Goal: Task Accomplishment & Management: Use online tool/utility

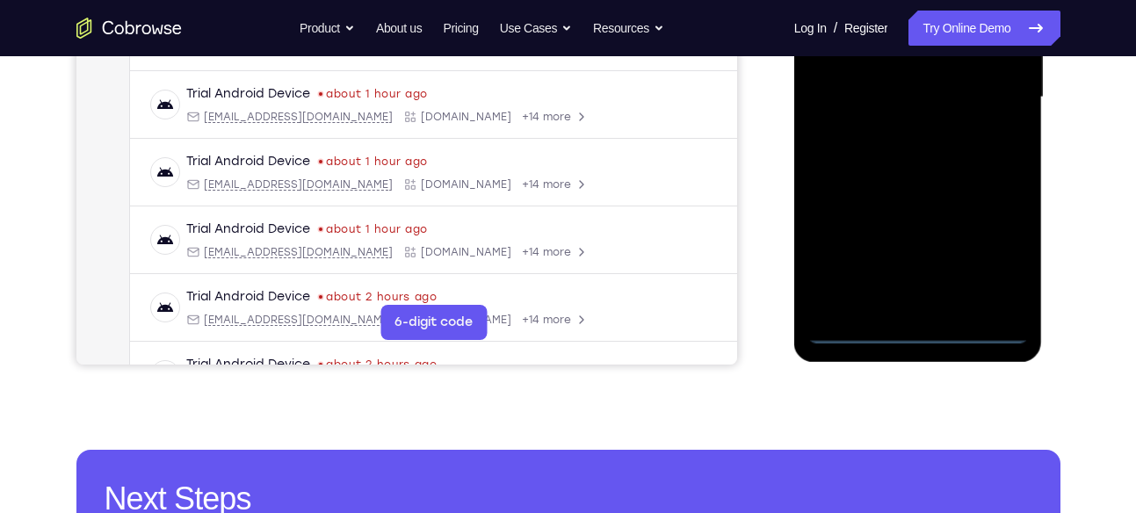
scroll to position [459, 0]
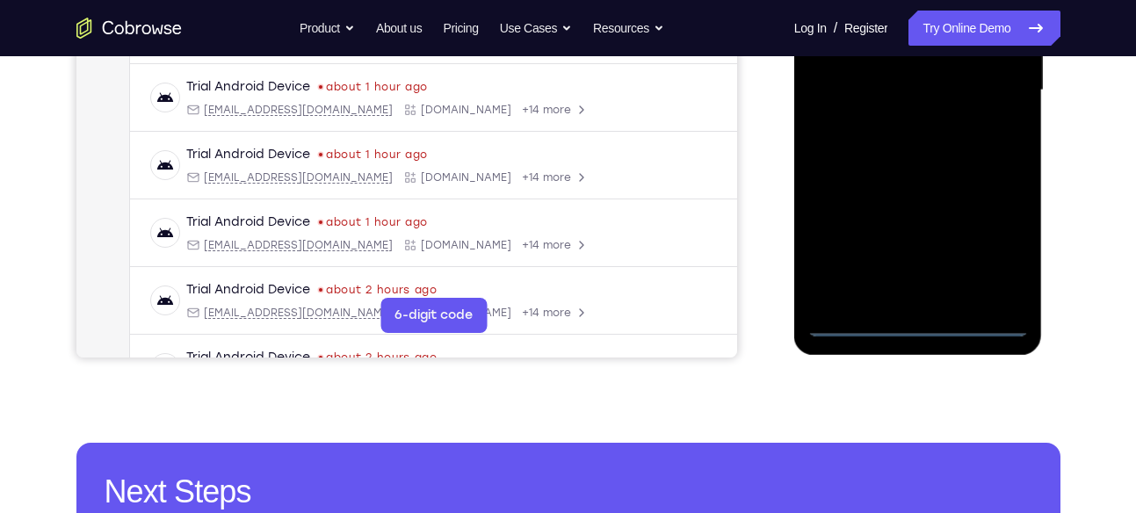
click at [916, 321] on div at bounding box center [917, 90] width 221 height 492
click at [991, 251] on div at bounding box center [917, 90] width 221 height 492
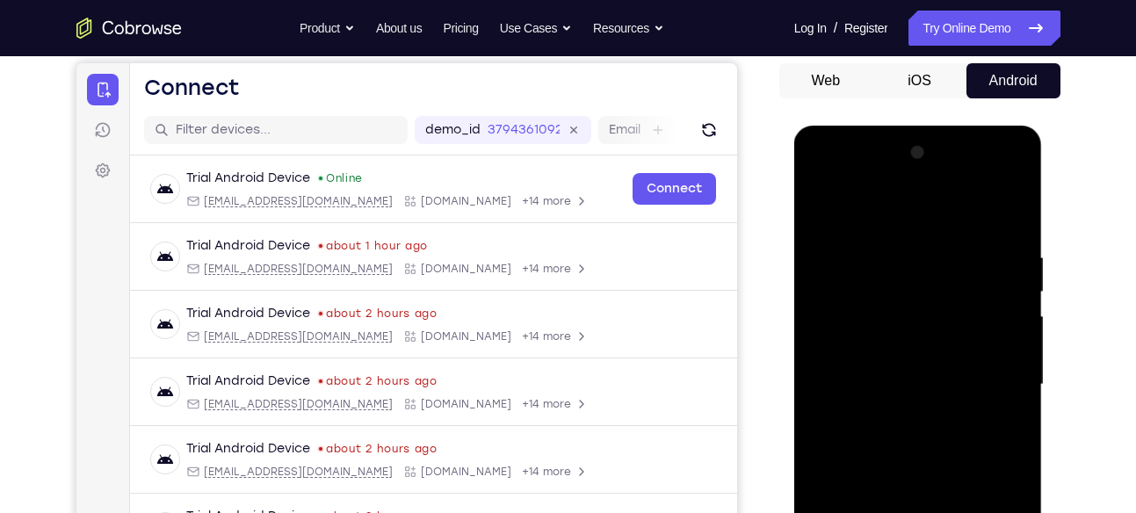
scroll to position [150, 0]
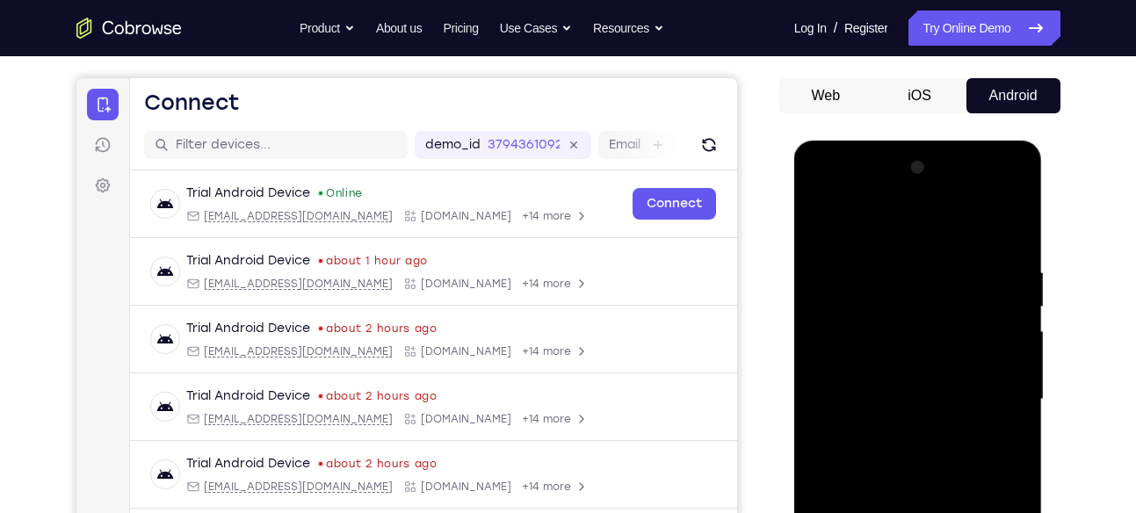
click at [886, 229] on div at bounding box center [917, 400] width 221 height 492
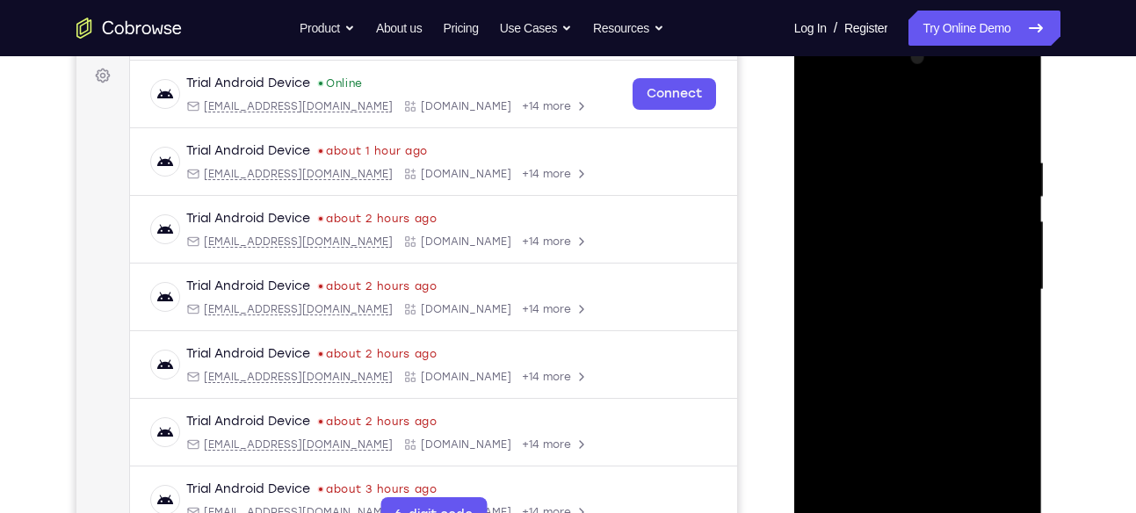
scroll to position [263, 0]
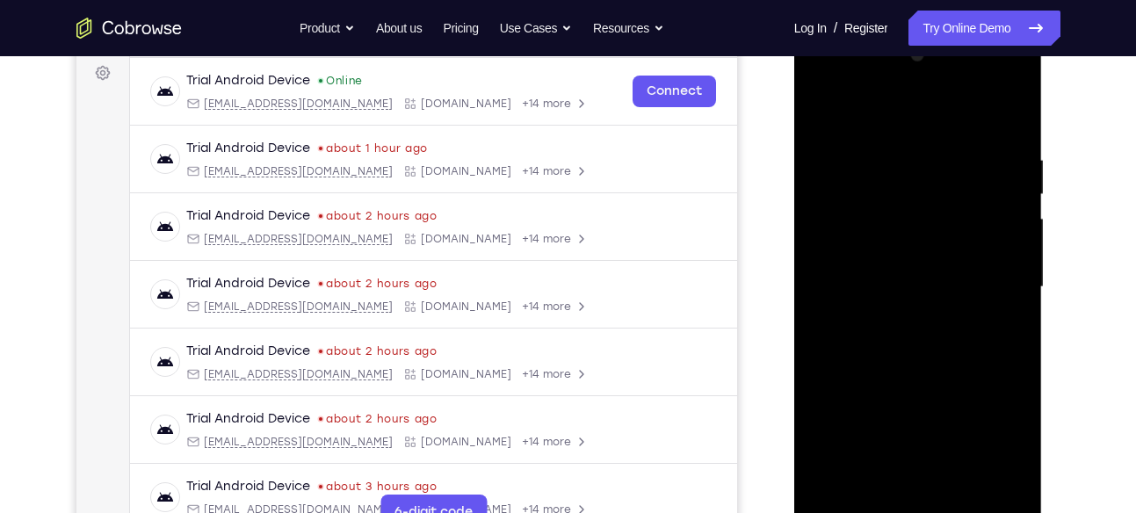
click at [989, 291] on div at bounding box center [917, 287] width 221 height 492
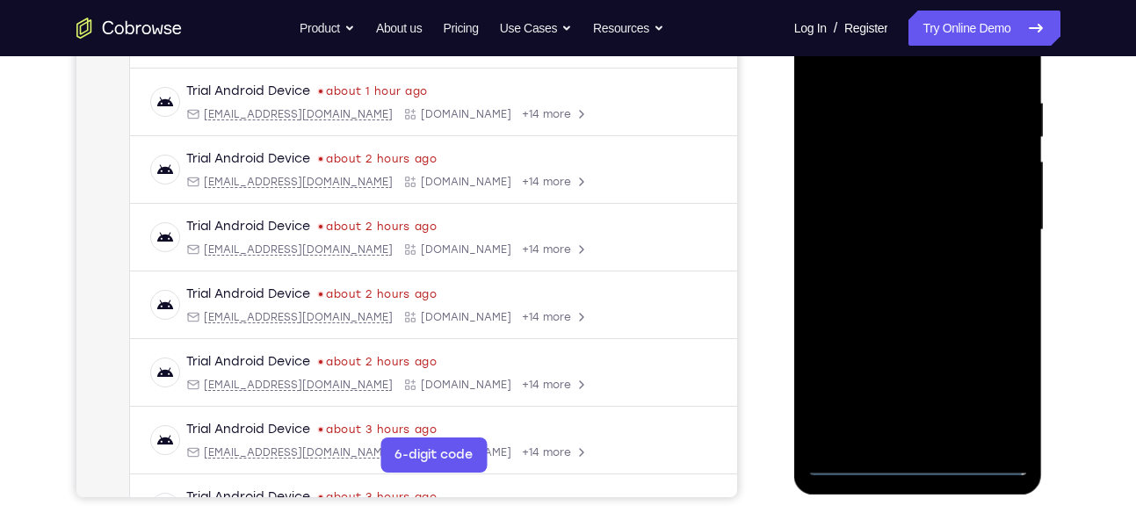
scroll to position [321, 0]
click at [901, 264] on div at bounding box center [917, 229] width 221 height 492
click at [936, 212] on div at bounding box center [917, 229] width 221 height 492
click at [919, 206] on div at bounding box center [917, 229] width 221 height 492
click at [892, 228] on div at bounding box center [917, 229] width 221 height 492
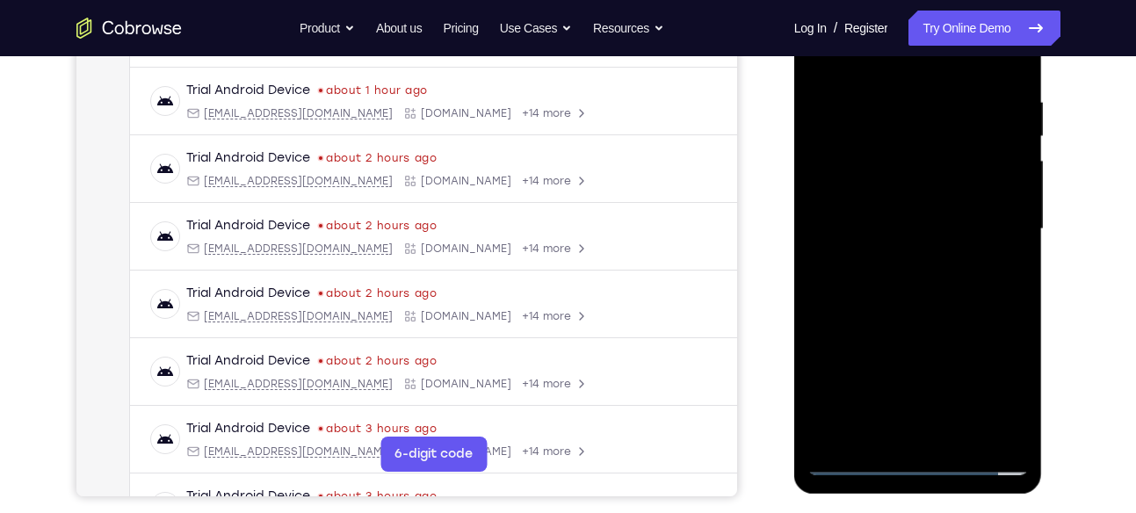
click at [905, 286] on div at bounding box center [917, 229] width 221 height 492
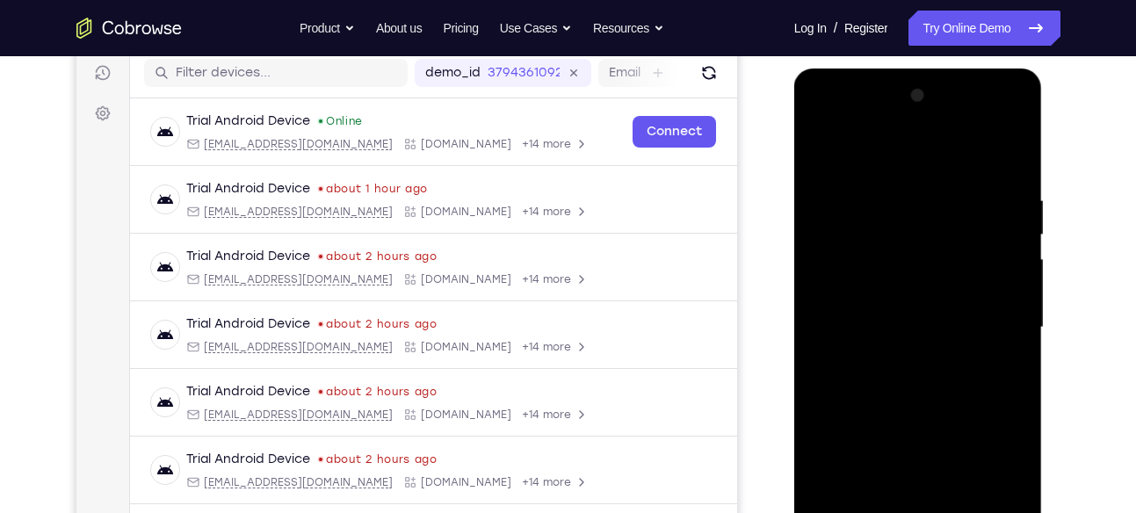
scroll to position [221, 0]
click at [991, 154] on div at bounding box center [917, 329] width 221 height 492
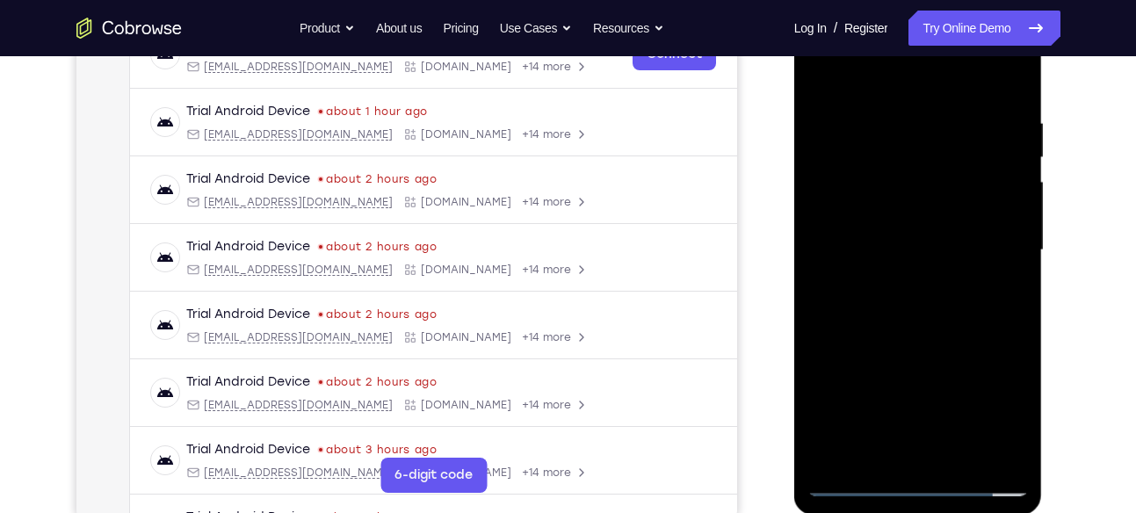
scroll to position [309, 0]
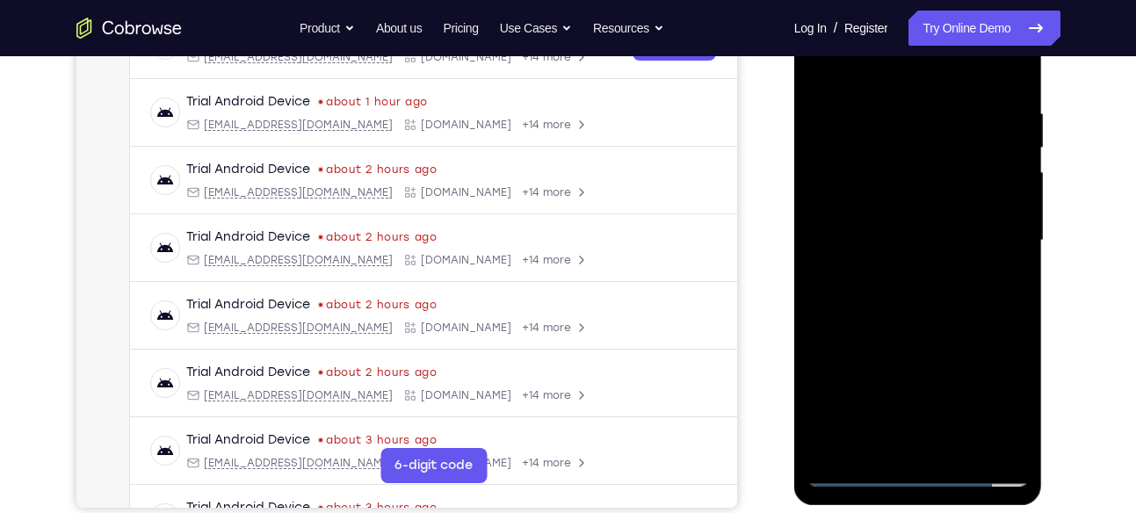
click at [920, 299] on div at bounding box center [917, 241] width 221 height 492
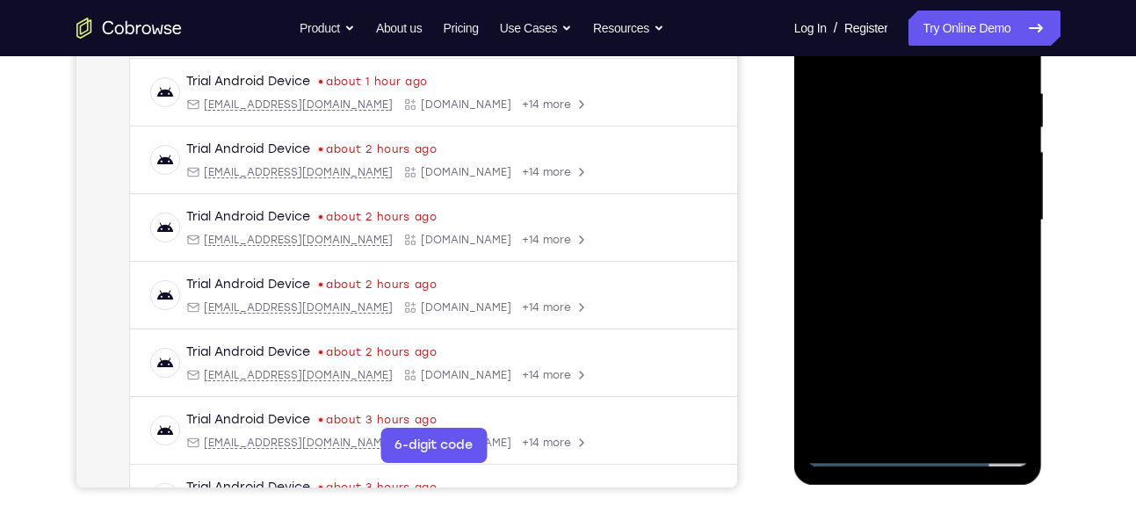
scroll to position [334, 0]
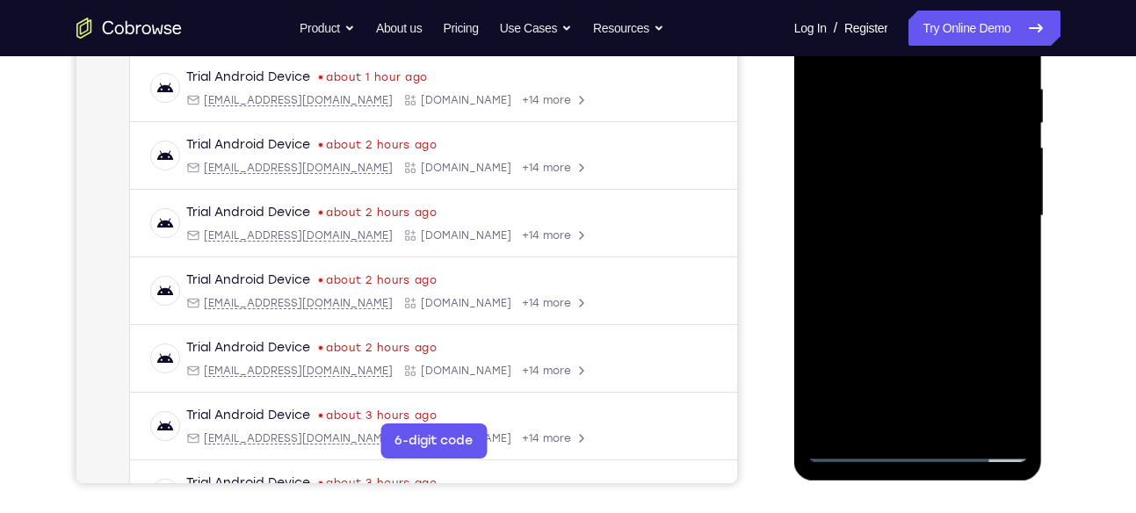
click at [919, 300] on div at bounding box center [917, 216] width 221 height 492
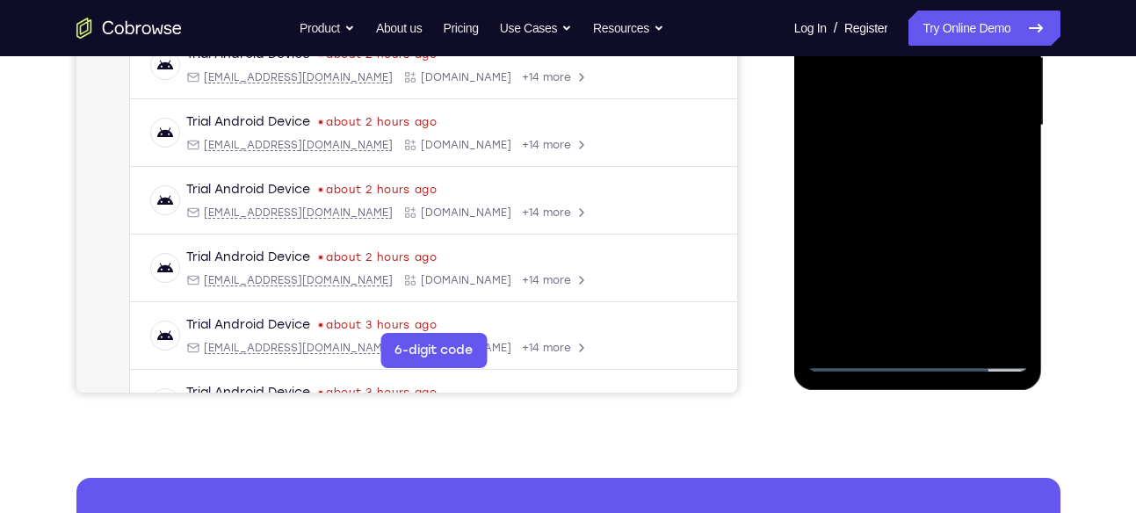
scroll to position [425, 0]
click at [959, 325] on div at bounding box center [917, 125] width 221 height 492
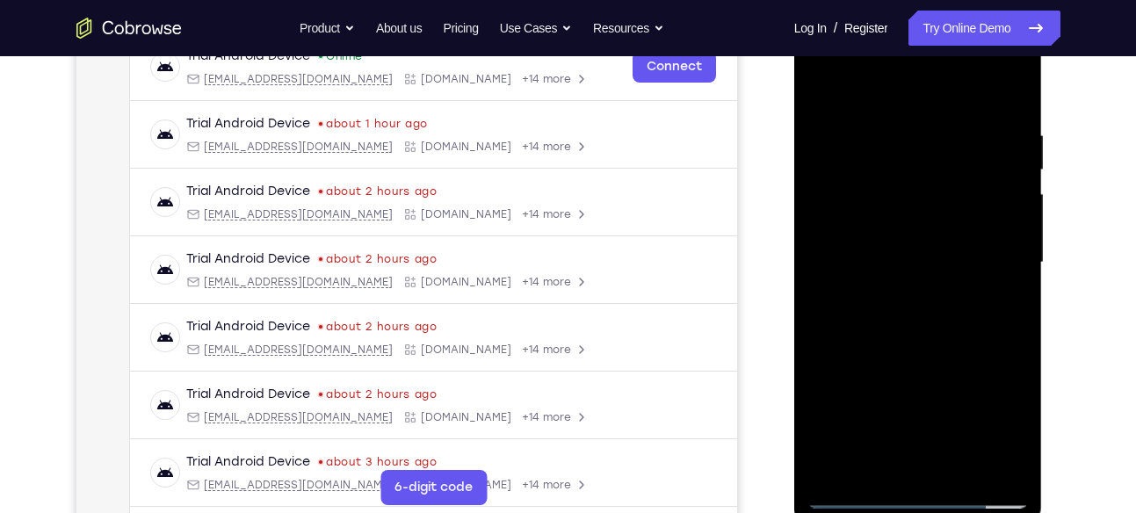
scroll to position [288, 0]
click at [956, 346] on div at bounding box center [917, 262] width 221 height 492
click at [829, 84] on div at bounding box center [917, 262] width 221 height 492
click at [1008, 82] on div at bounding box center [917, 262] width 221 height 492
click at [829, 89] on div at bounding box center [917, 262] width 221 height 492
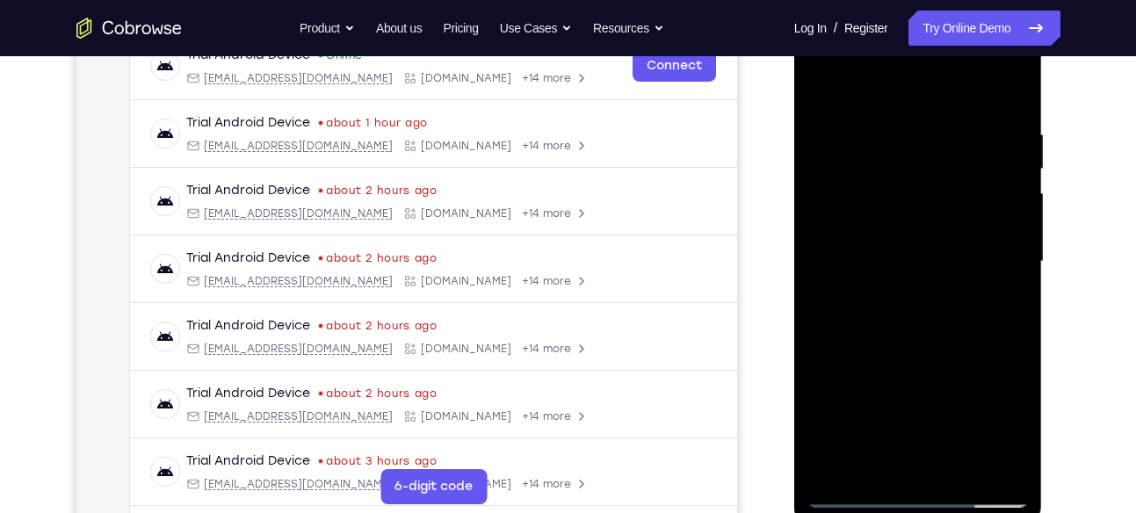
click at [900, 119] on div at bounding box center [917, 262] width 221 height 492
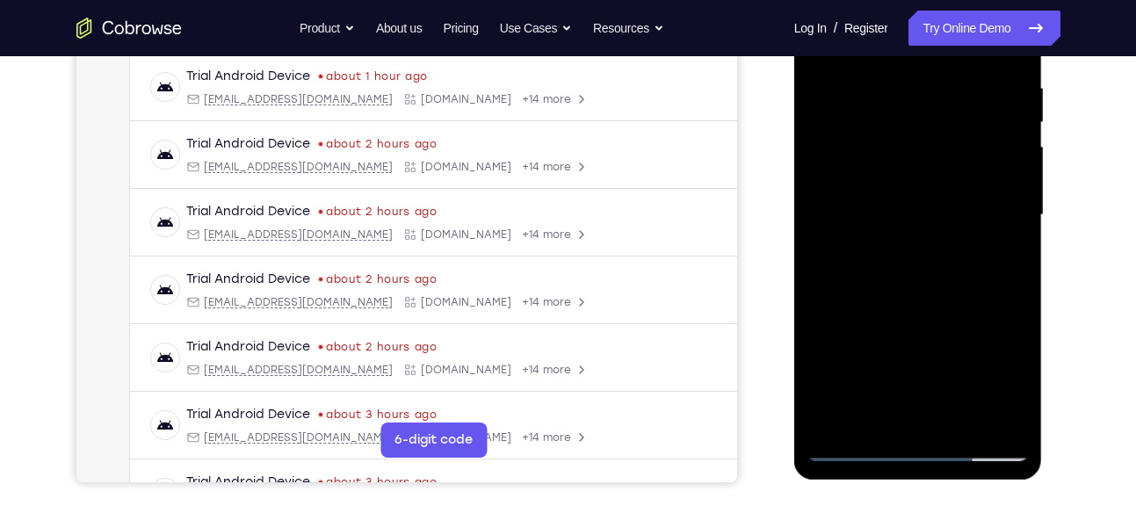
scroll to position [337, 0]
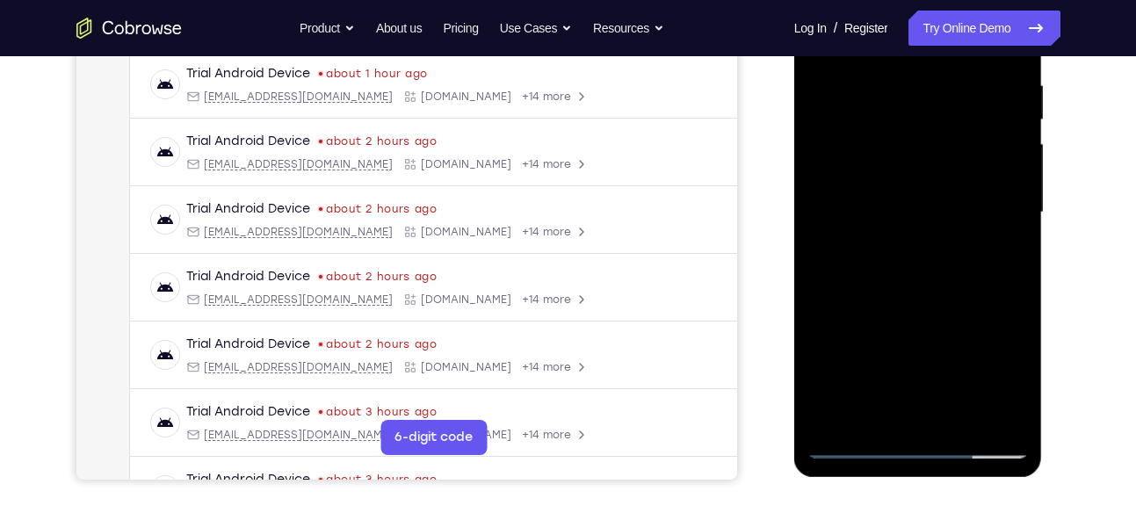
click at [1007, 227] on div at bounding box center [917, 213] width 221 height 492
click at [835, 233] on div at bounding box center [917, 213] width 221 height 492
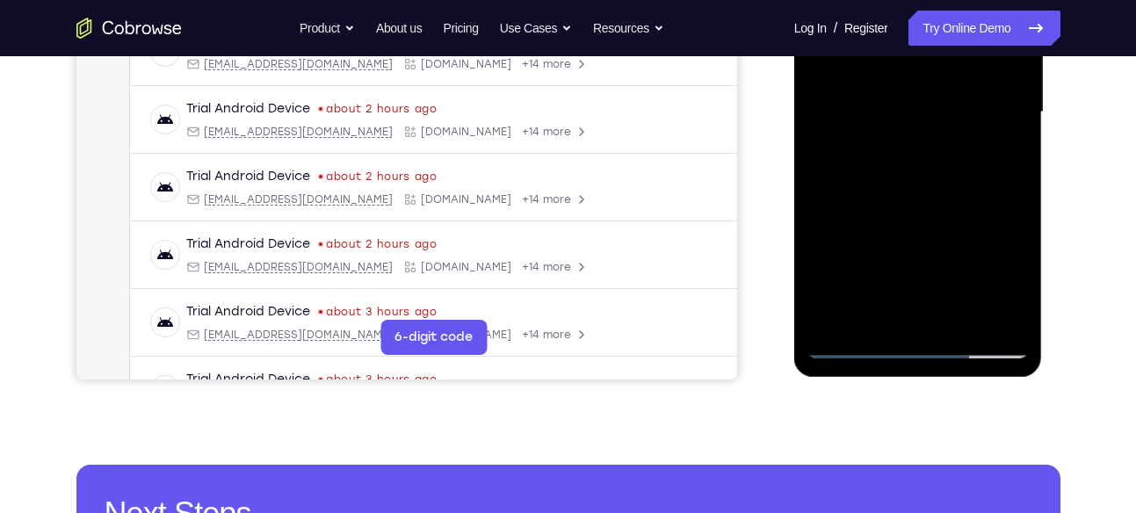
scroll to position [438, 0]
click at [985, 310] on div at bounding box center [917, 112] width 221 height 492
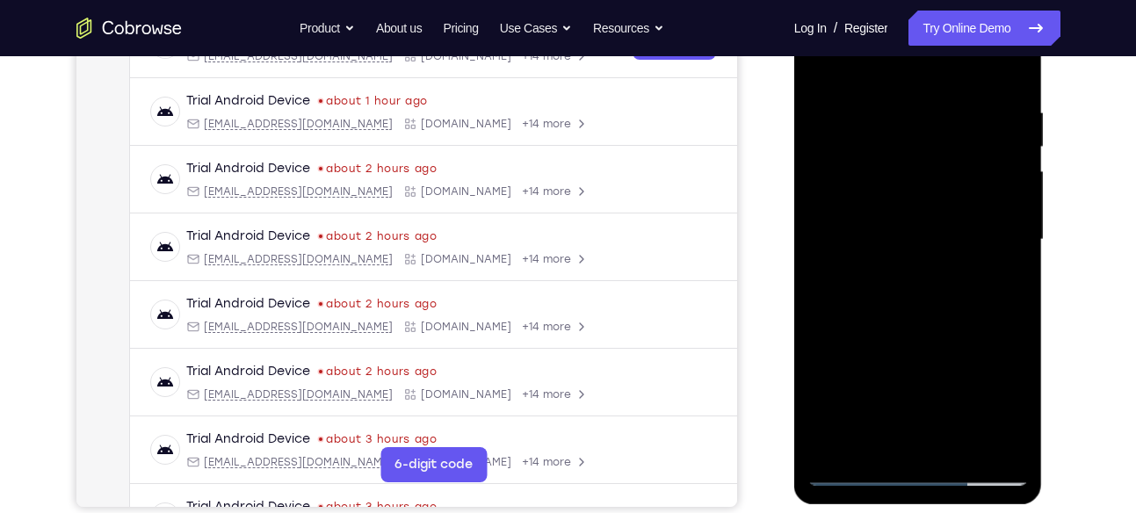
scroll to position [305, 0]
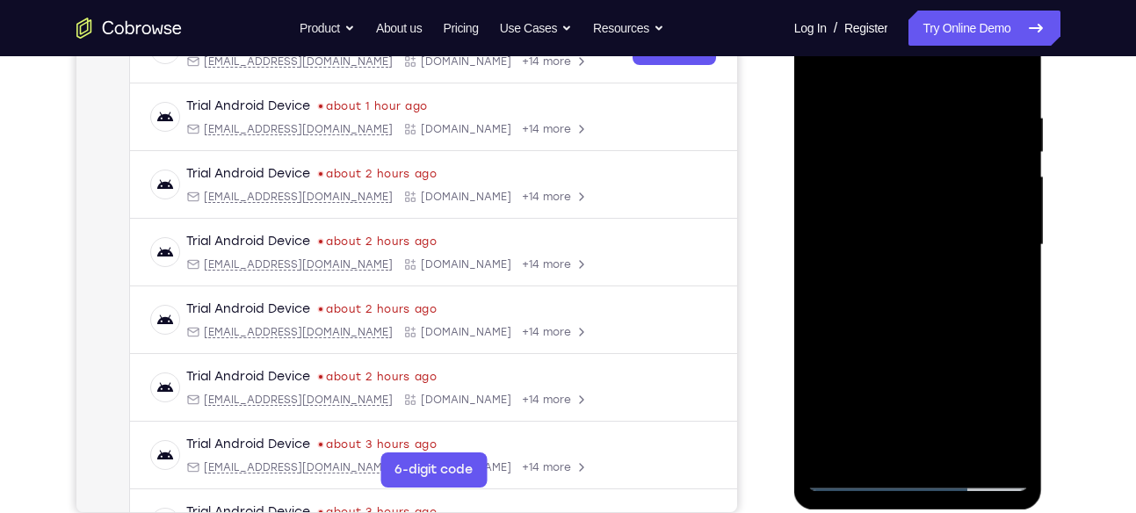
click at [1008, 212] on div at bounding box center [917, 245] width 221 height 492
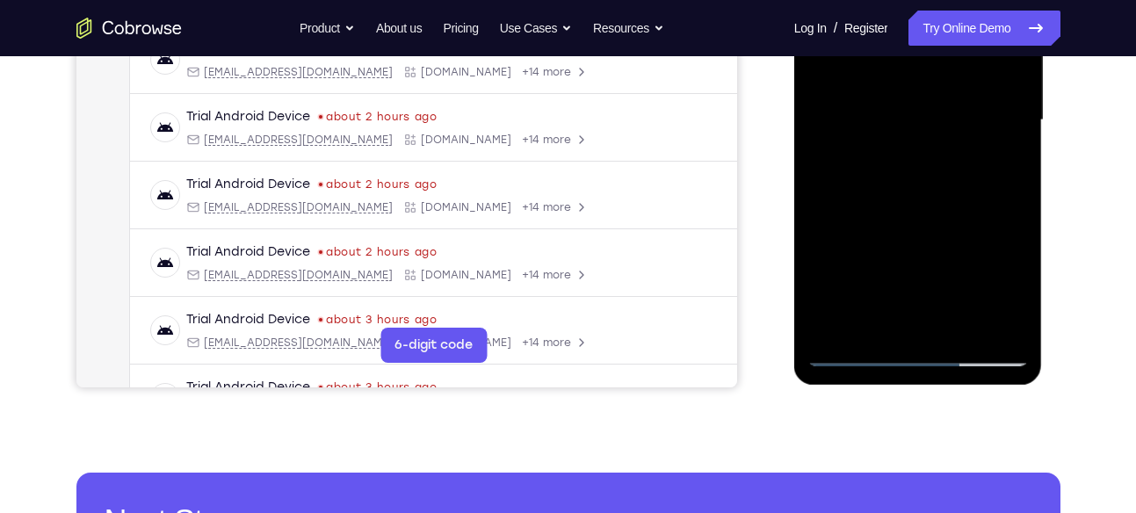
scroll to position [435, 0]
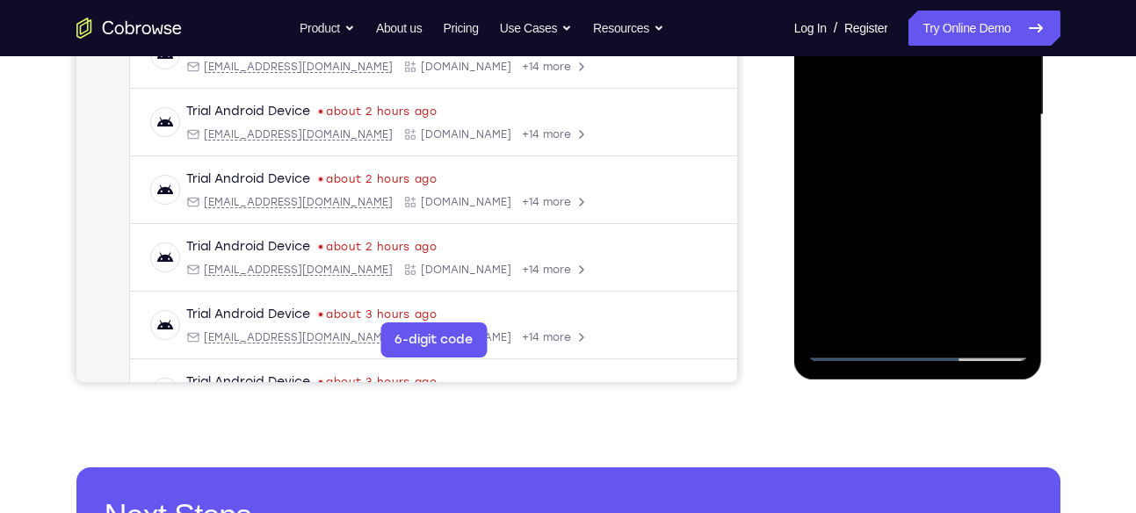
click at [990, 320] on div at bounding box center [917, 115] width 221 height 492
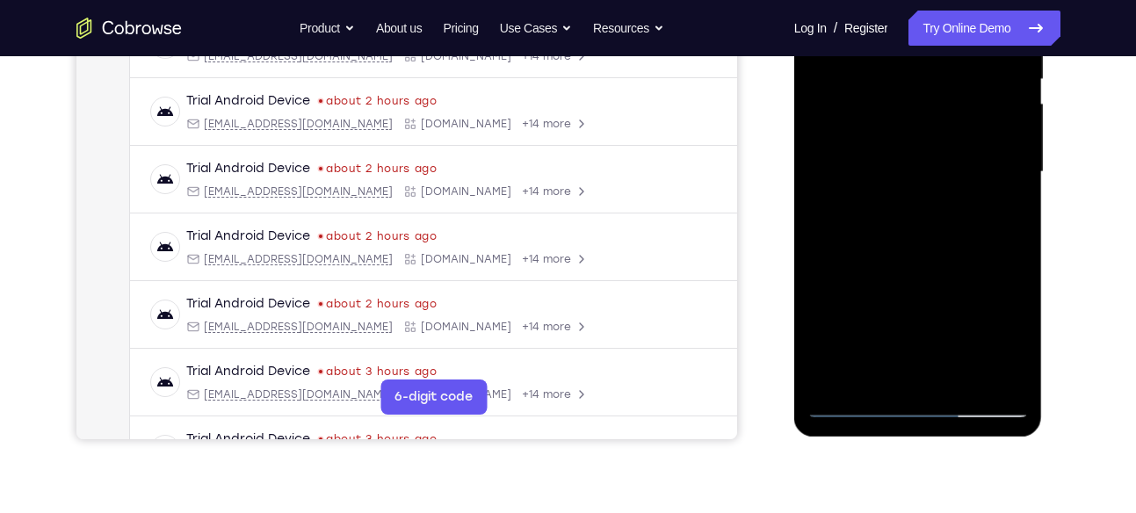
scroll to position [371, 0]
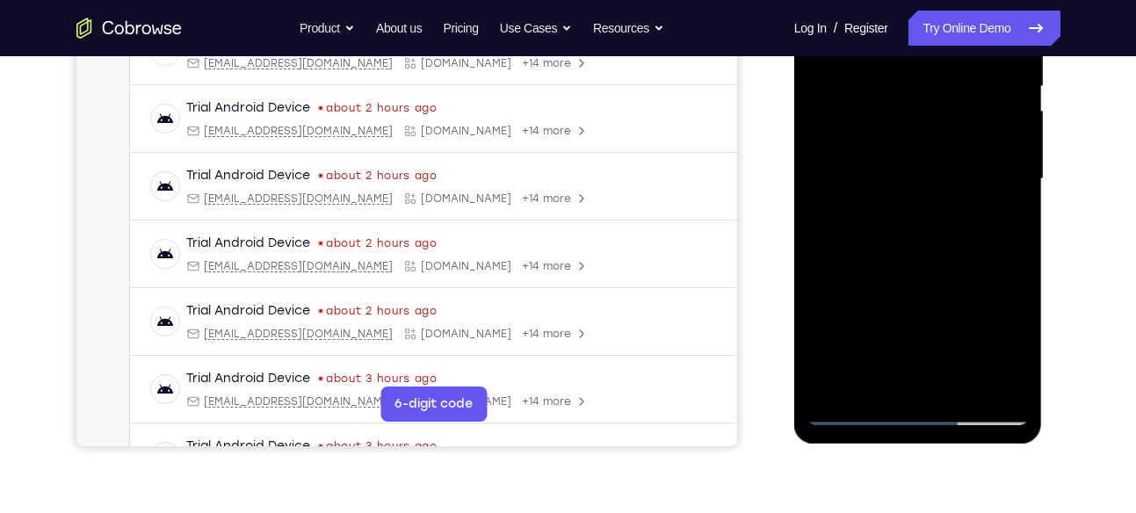
click at [998, 210] on div at bounding box center [917, 179] width 221 height 492
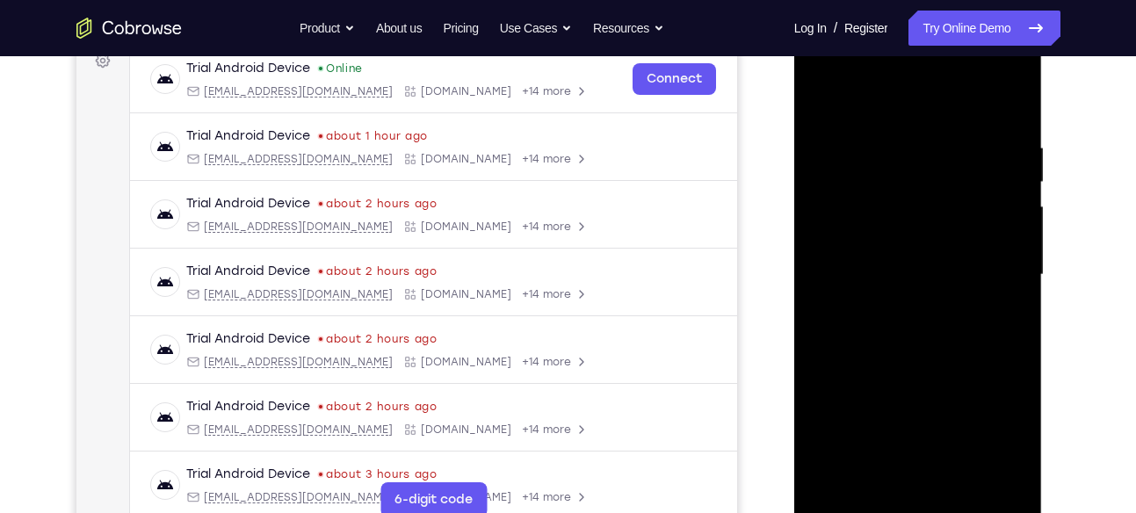
scroll to position [274, 0]
click at [998, 210] on div at bounding box center [917, 276] width 221 height 492
drag, startPoint x: 998, startPoint y: 371, endPoint x: 778, endPoint y: 257, distance: 247.6
click at [794, 257] on html "Online web based iOS Simulators and Android Emulators. Run iPhone, iPad, Mobile…" at bounding box center [919, 280] width 250 height 527
click at [976, 210] on div at bounding box center [917, 276] width 221 height 492
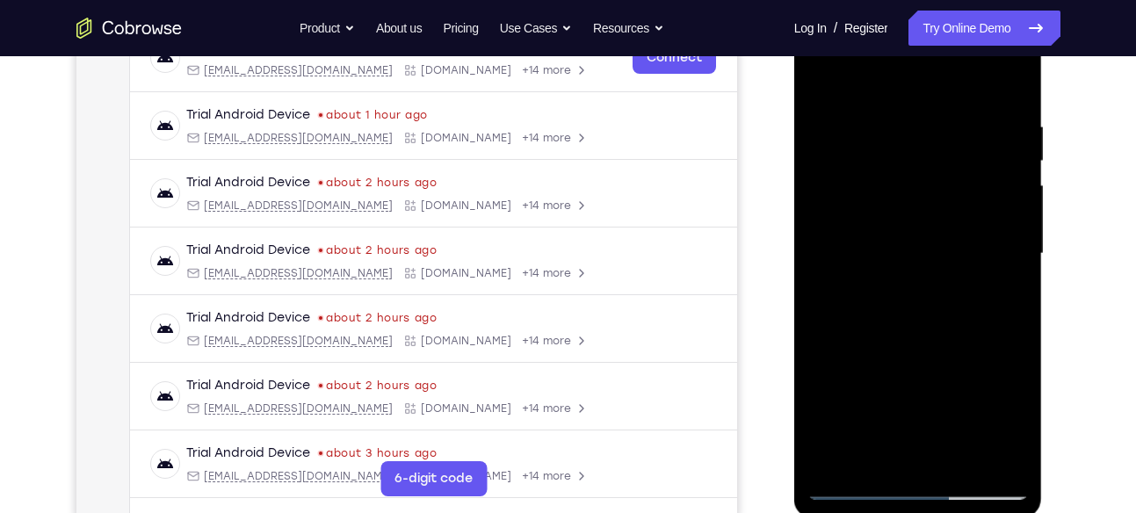
scroll to position [297, 0]
click at [841, 244] on div at bounding box center [917, 253] width 221 height 492
click at [1009, 211] on div at bounding box center [917, 253] width 221 height 492
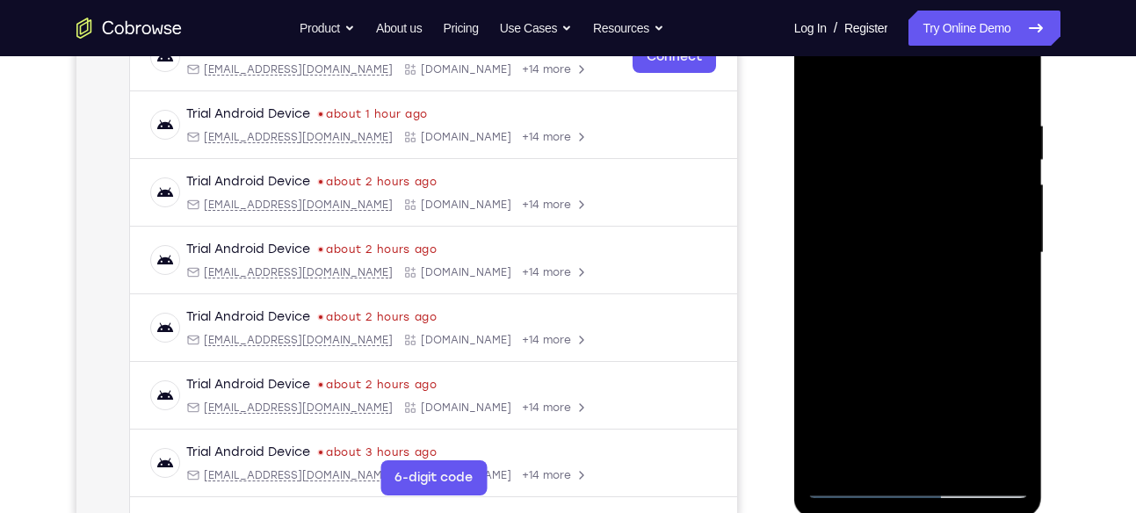
click at [1009, 211] on div at bounding box center [917, 253] width 221 height 492
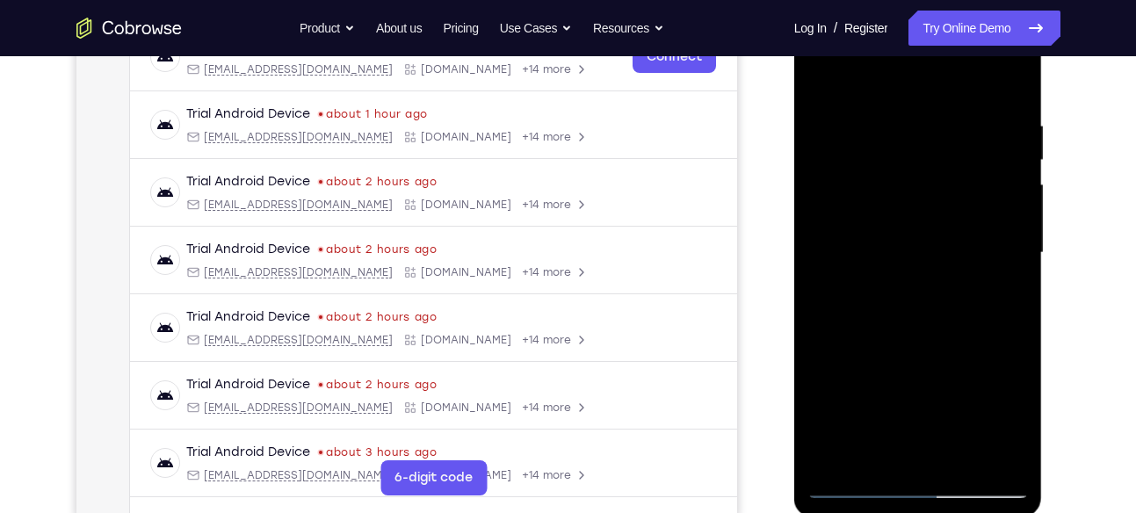
click at [1009, 211] on div at bounding box center [917, 253] width 221 height 492
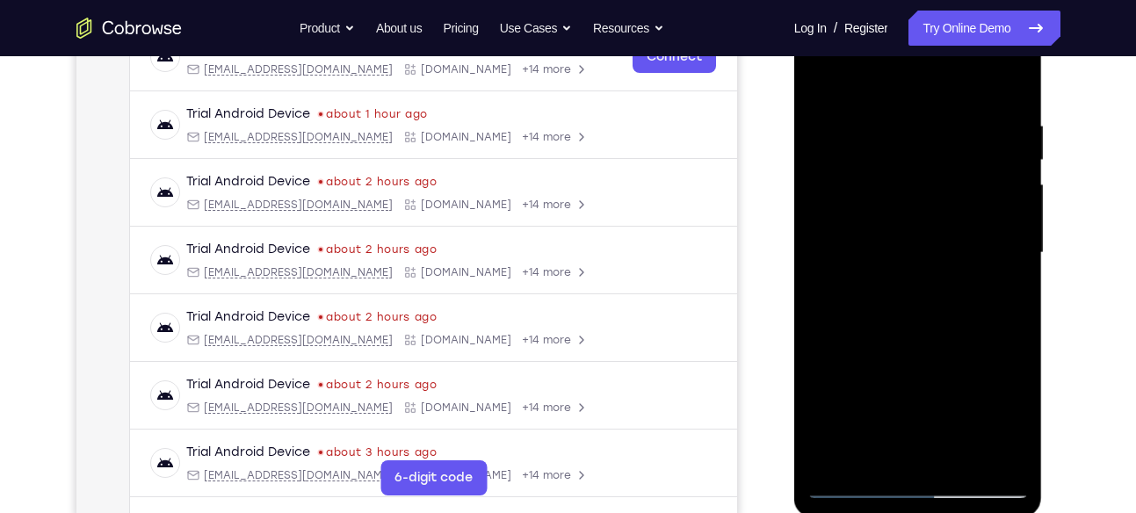
click at [1009, 211] on div at bounding box center [917, 253] width 221 height 492
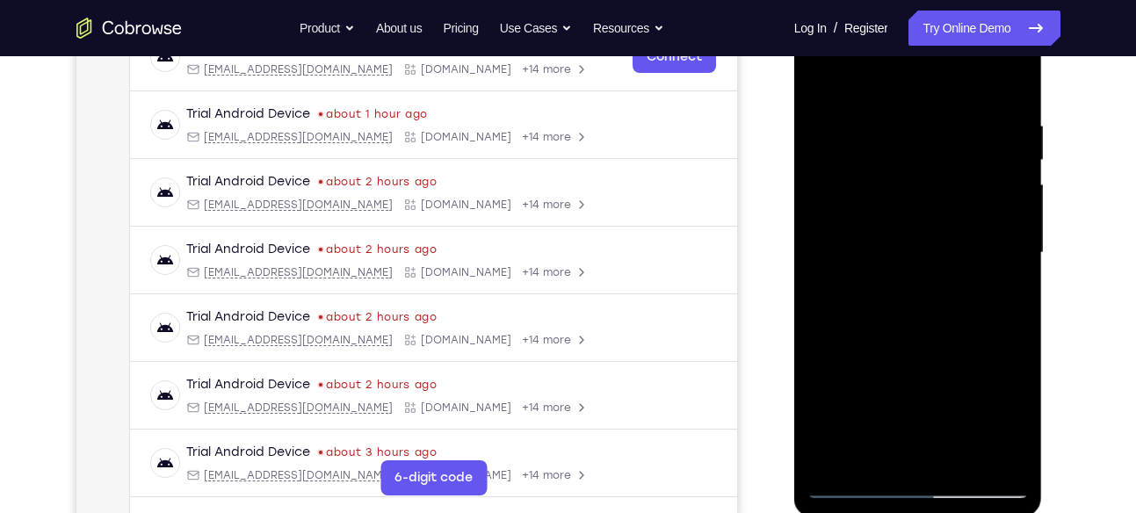
click at [1009, 211] on div at bounding box center [917, 253] width 221 height 492
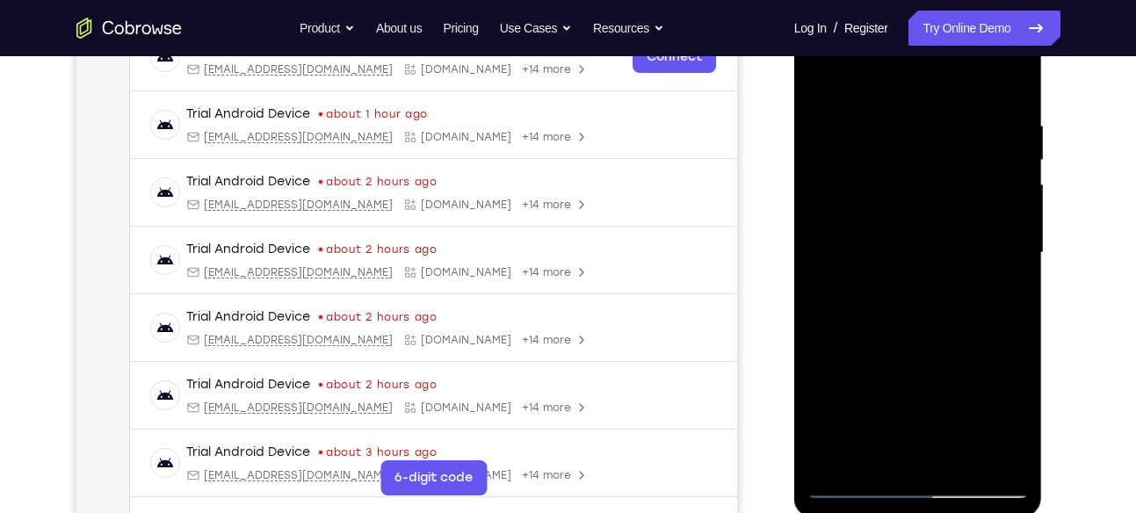
click at [1009, 211] on div at bounding box center [917, 253] width 221 height 492
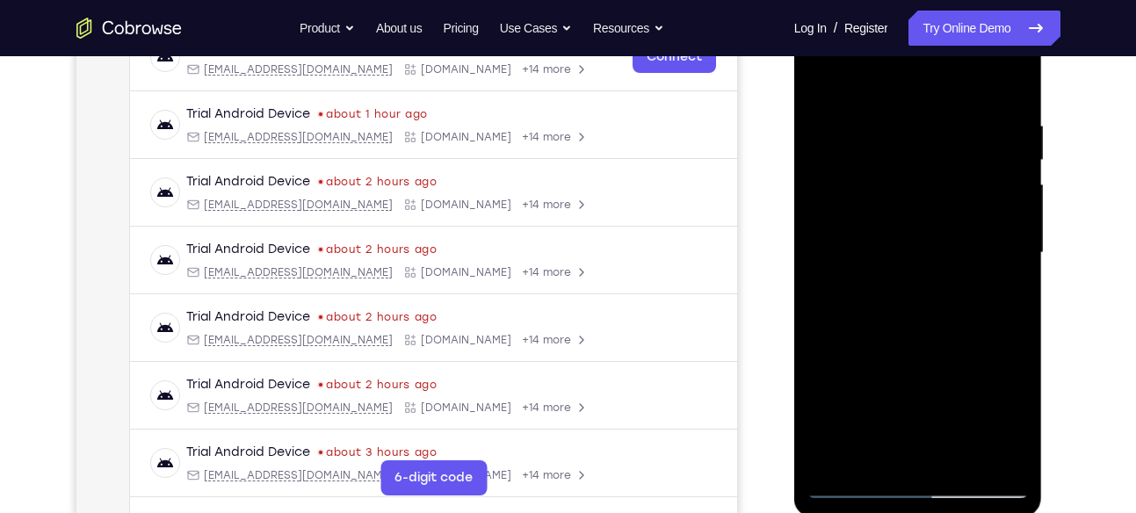
click at [1009, 211] on div at bounding box center [917, 253] width 221 height 492
drag, startPoint x: 1009, startPoint y: 212, endPoint x: 853, endPoint y: 234, distance: 157.1
click at [853, 234] on div at bounding box center [917, 253] width 221 height 492
drag, startPoint x: 976, startPoint y: 199, endPoint x: 824, endPoint y: 250, distance: 160.3
click at [824, 250] on div at bounding box center [917, 253] width 221 height 492
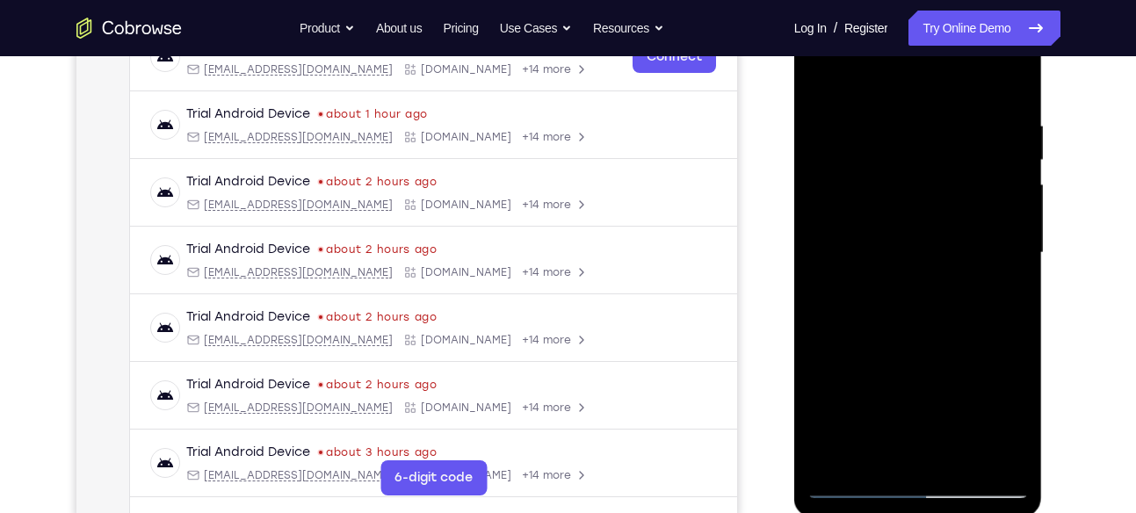
click at [1016, 90] on div at bounding box center [917, 253] width 221 height 492
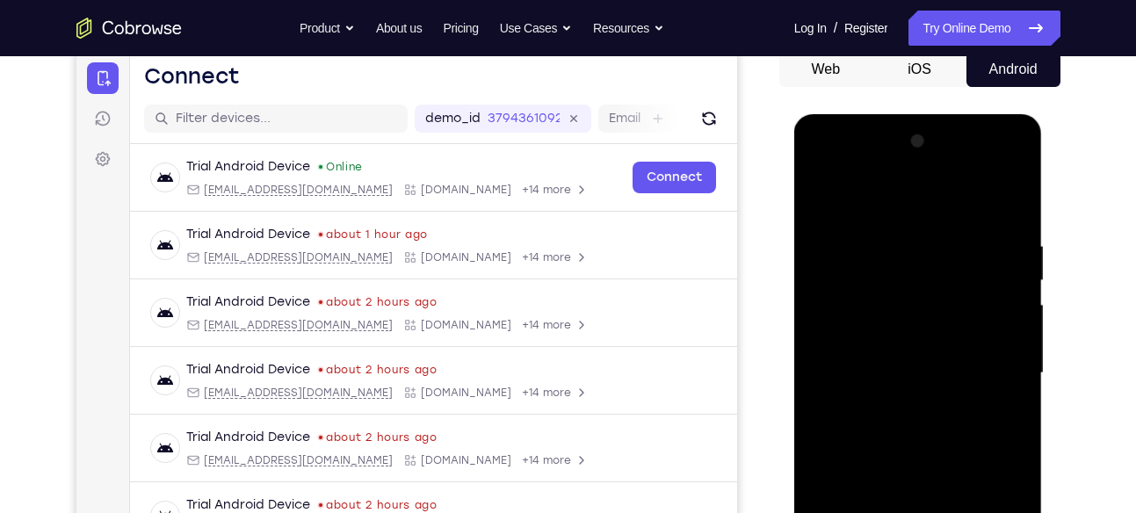
scroll to position [176, 0]
click at [1013, 170] on div at bounding box center [917, 374] width 221 height 492
click at [901, 250] on div at bounding box center [917, 374] width 221 height 492
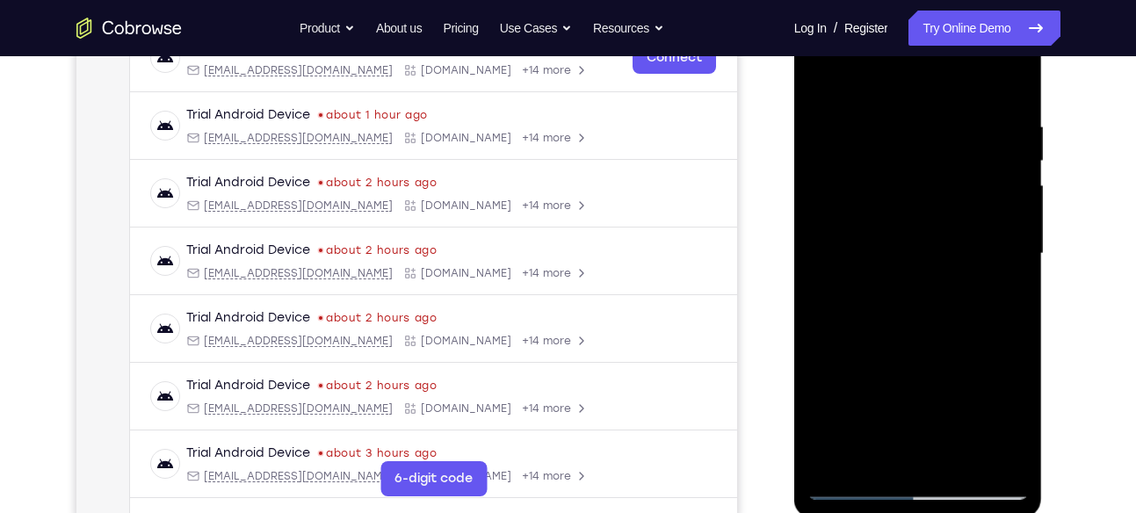
scroll to position [427, 0]
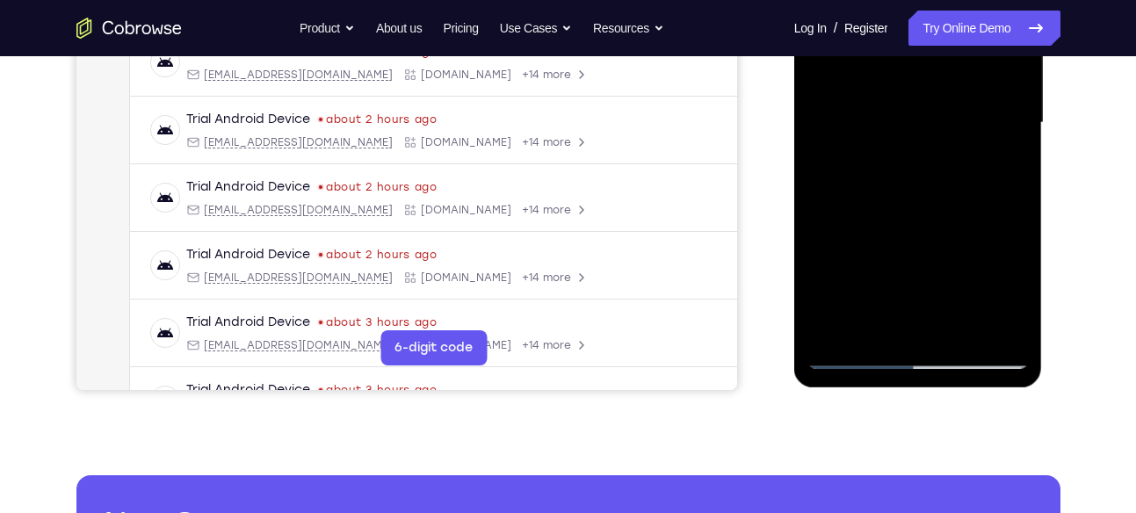
click at [902, 320] on div at bounding box center [917, 123] width 221 height 492
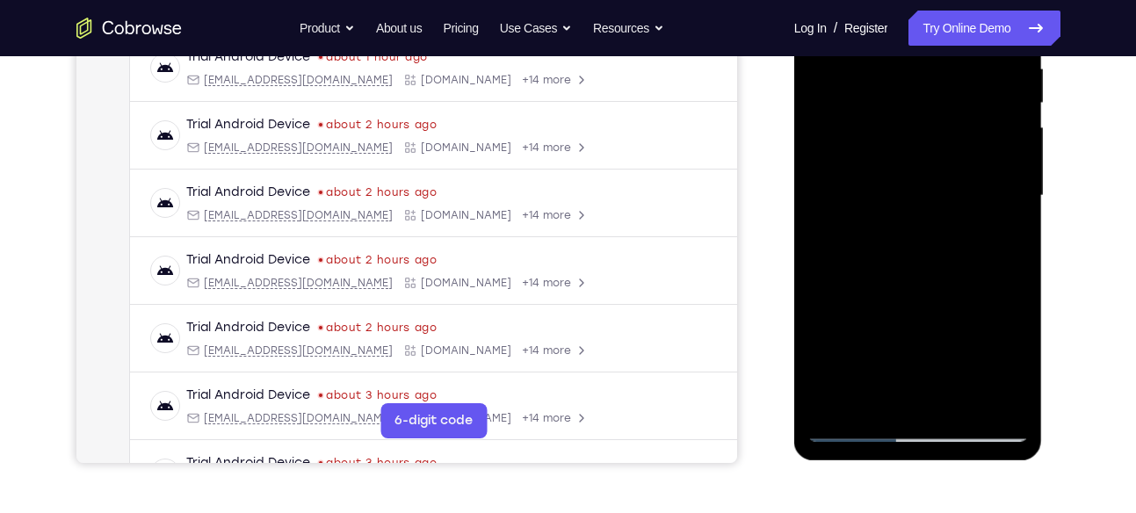
click at [829, 169] on div at bounding box center [917, 196] width 221 height 492
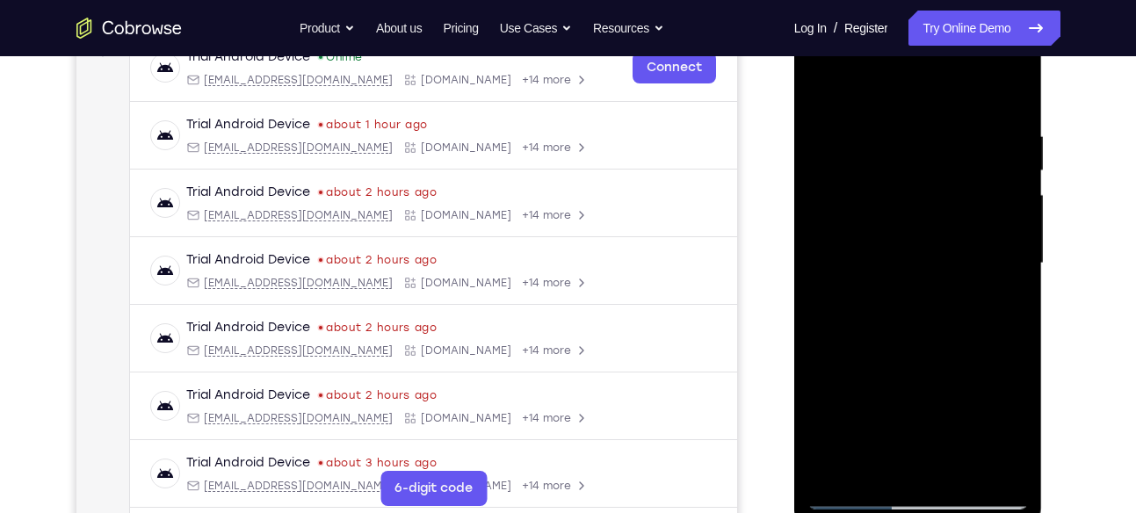
scroll to position [285, 0]
click at [825, 236] on div at bounding box center [917, 265] width 221 height 492
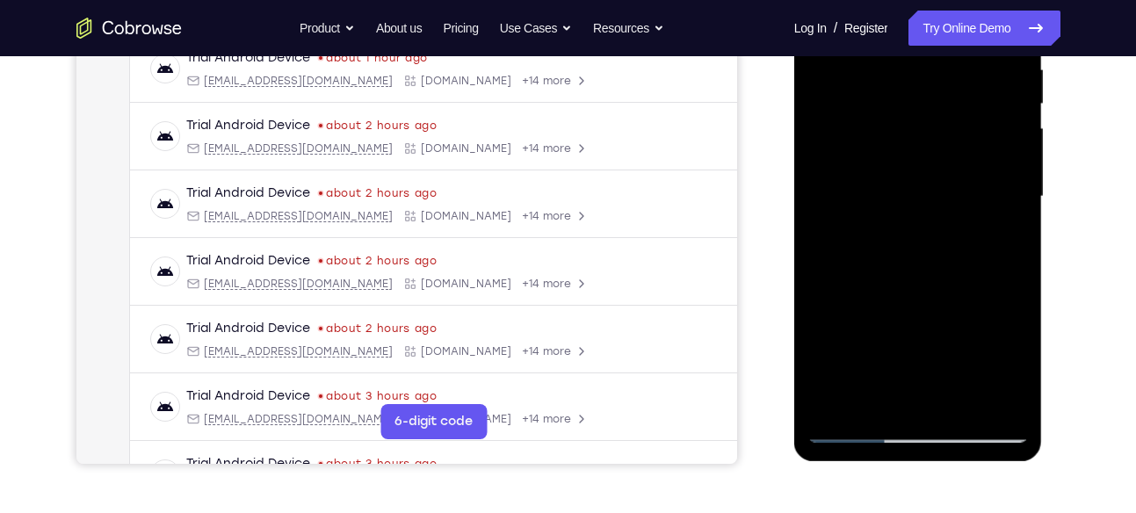
scroll to position [350, 0]
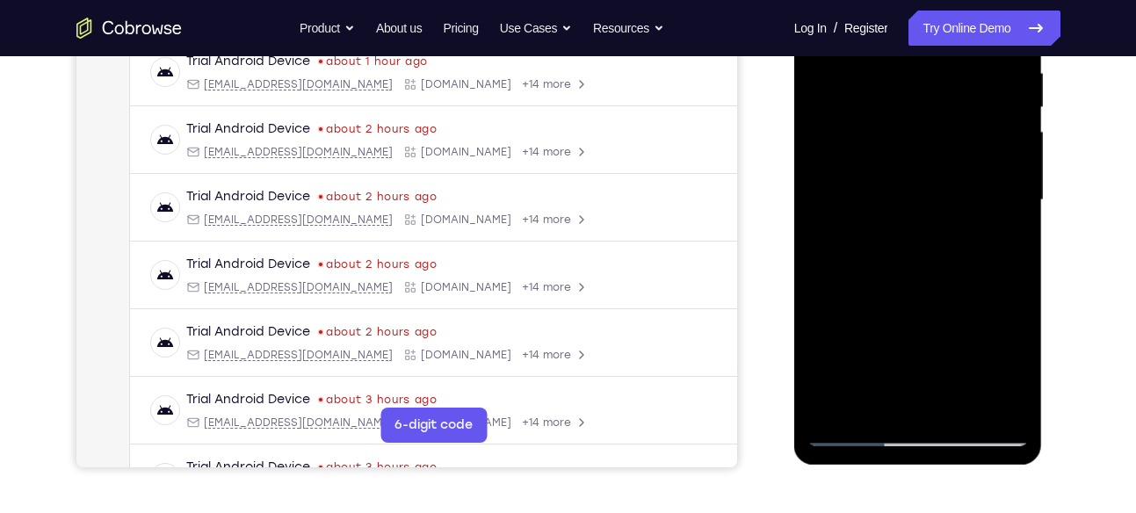
click at [997, 239] on div at bounding box center [917, 200] width 221 height 492
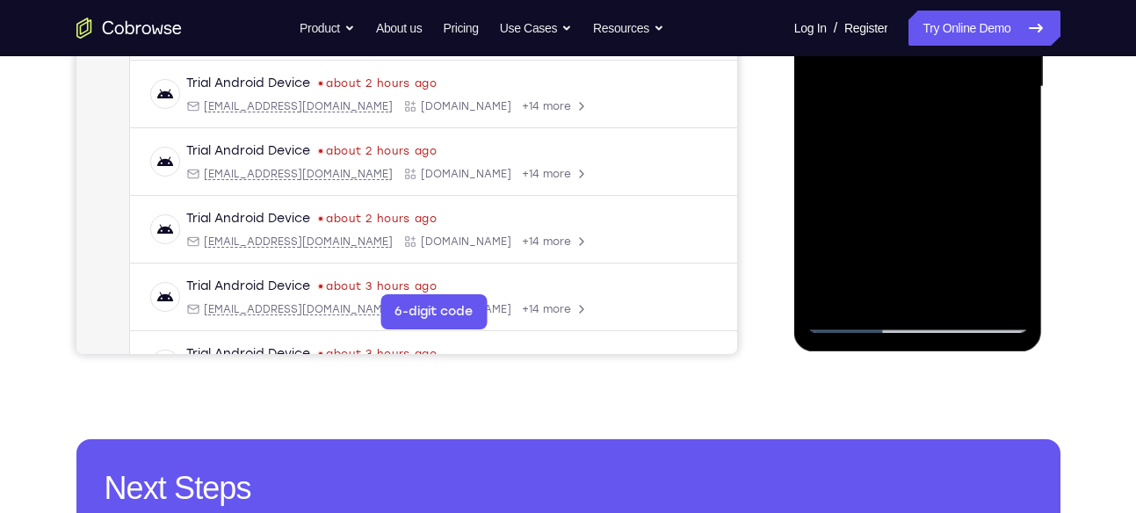
scroll to position [470, 0]
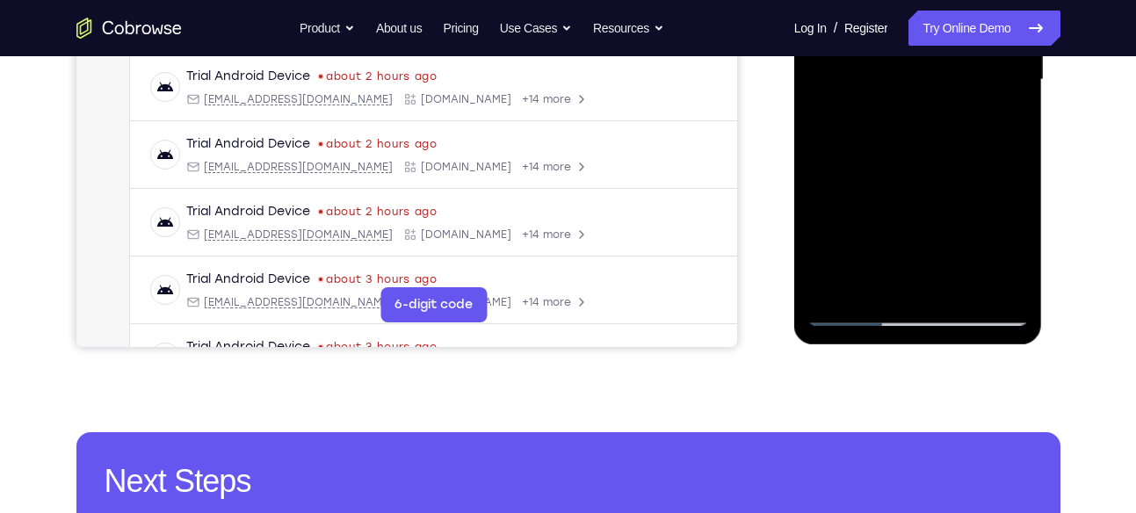
click at [988, 280] on div at bounding box center [917, 80] width 221 height 492
click at [859, 318] on div at bounding box center [917, 80] width 221 height 492
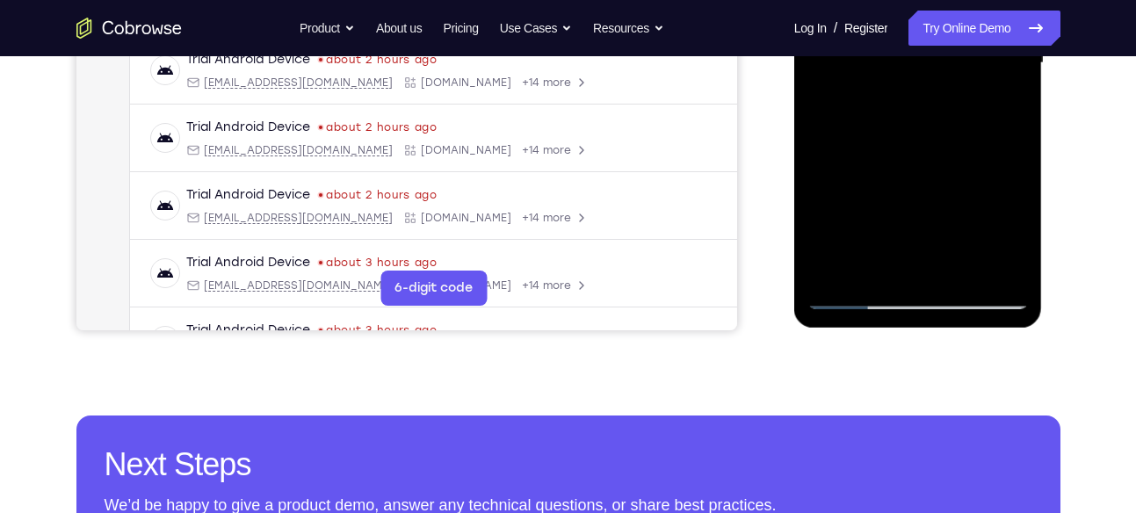
scroll to position [488, 0]
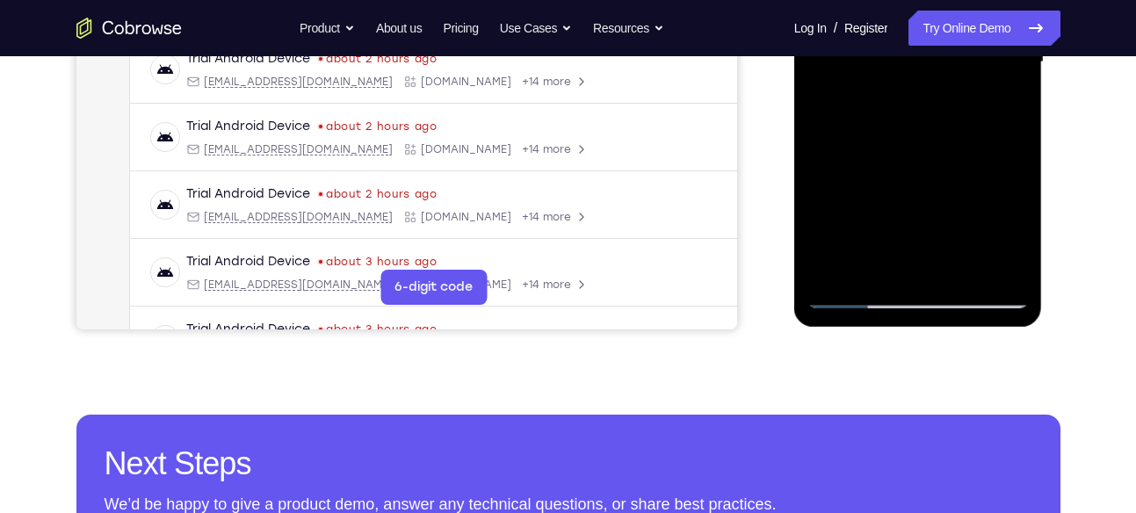
click at [951, 257] on div at bounding box center [917, 62] width 221 height 492
click at [958, 271] on div at bounding box center [917, 62] width 221 height 492
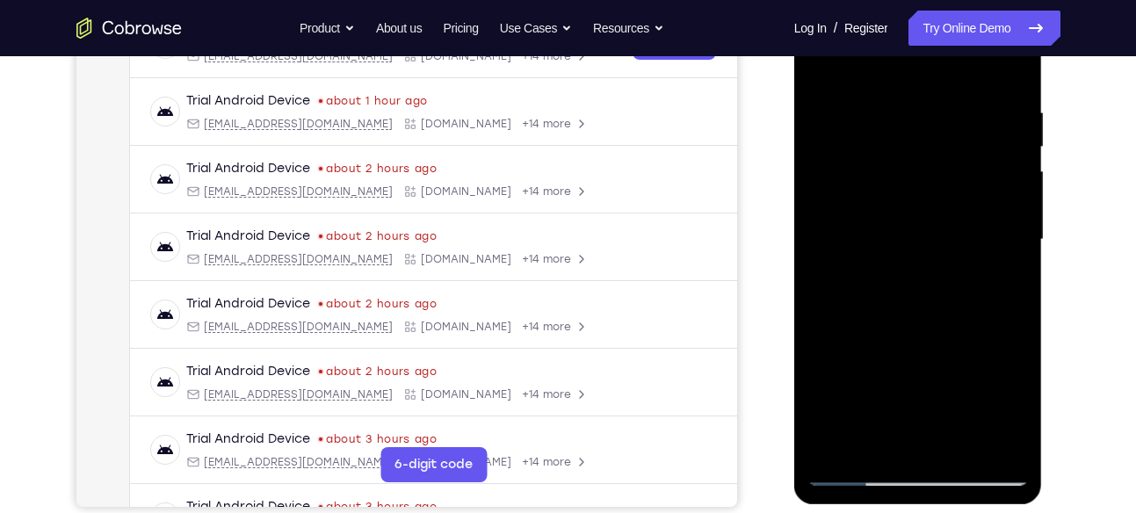
scroll to position [308, 0]
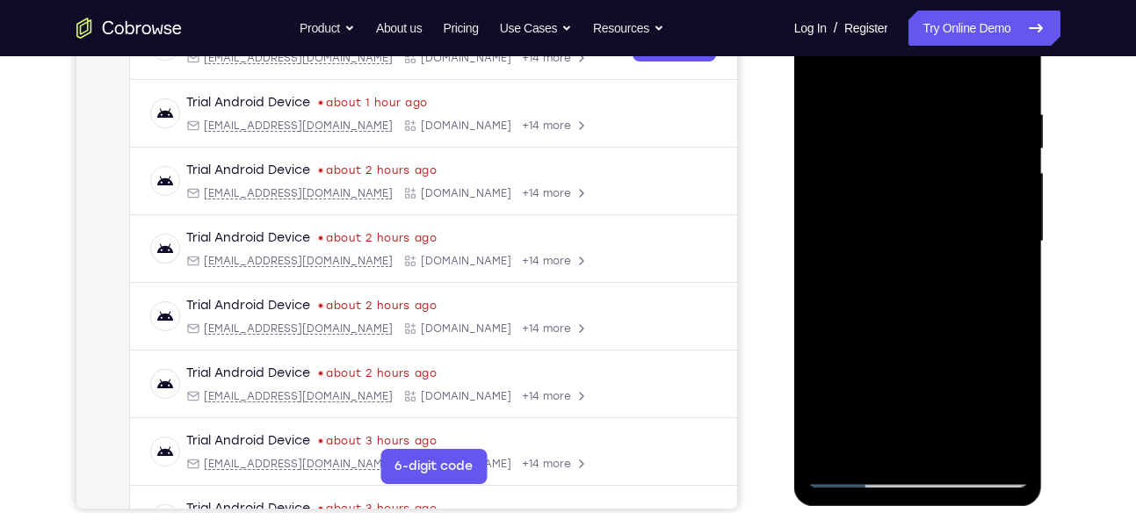
click at [819, 76] on div at bounding box center [917, 242] width 221 height 492
click at [824, 70] on div at bounding box center [917, 242] width 221 height 492
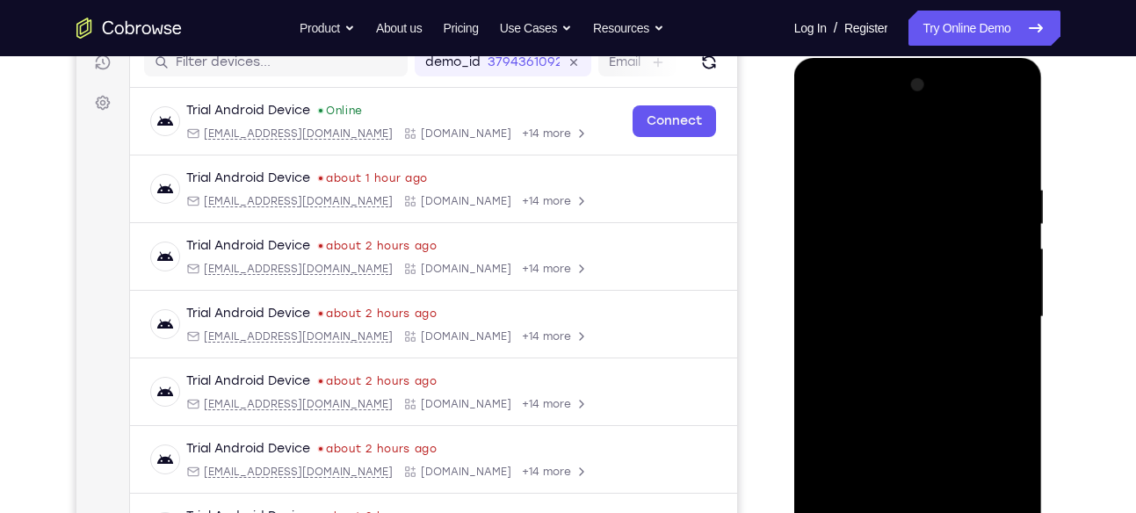
scroll to position [228, 0]
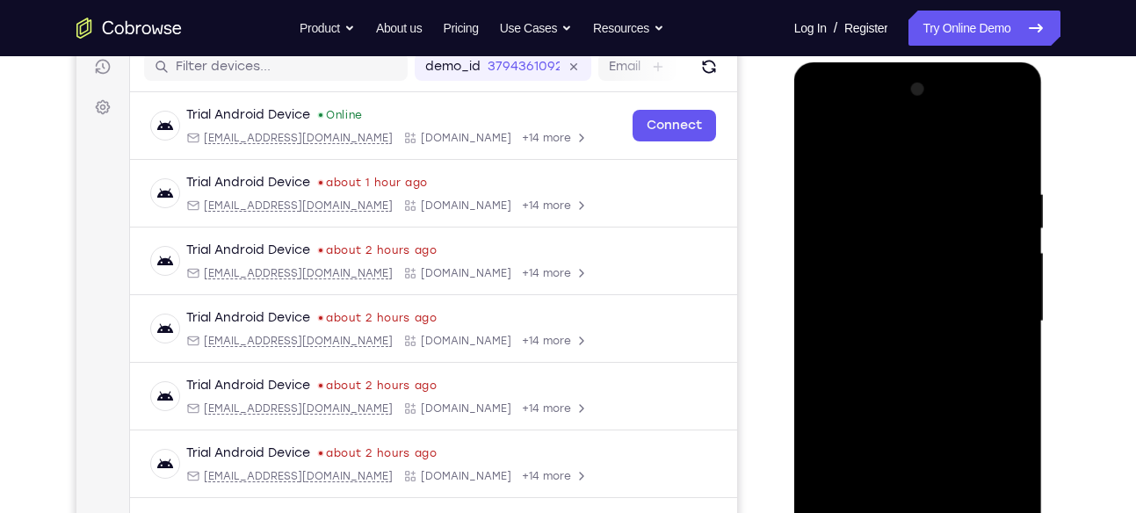
click at [1022, 114] on div at bounding box center [917, 322] width 221 height 492
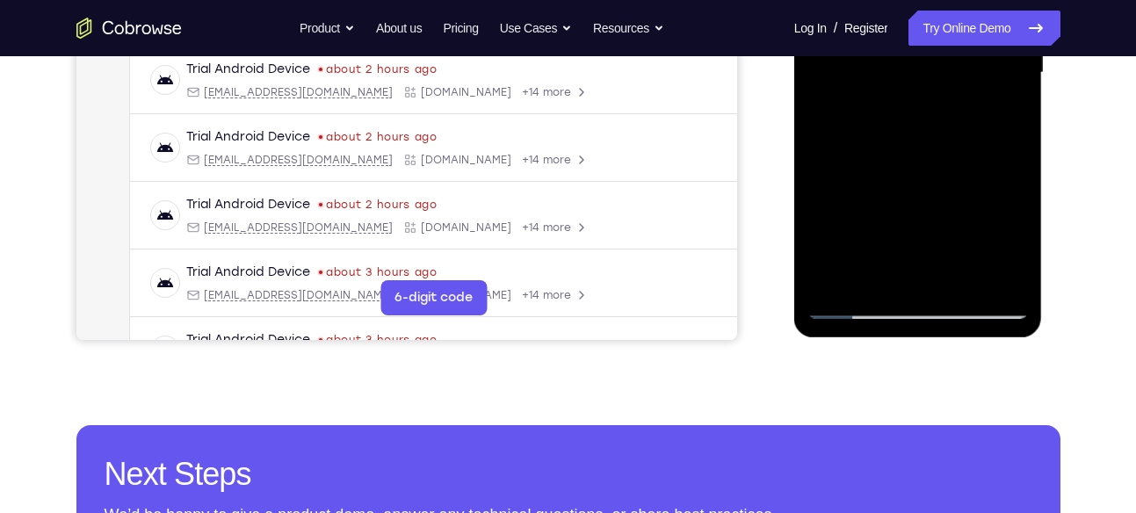
scroll to position [478, 0]
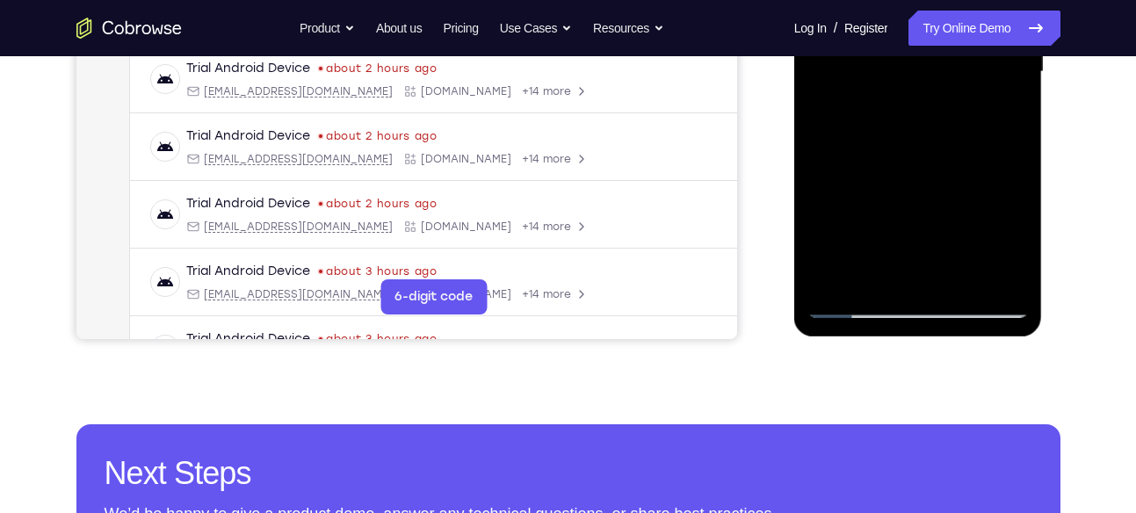
click at [953, 284] on div at bounding box center [917, 72] width 221 height 492
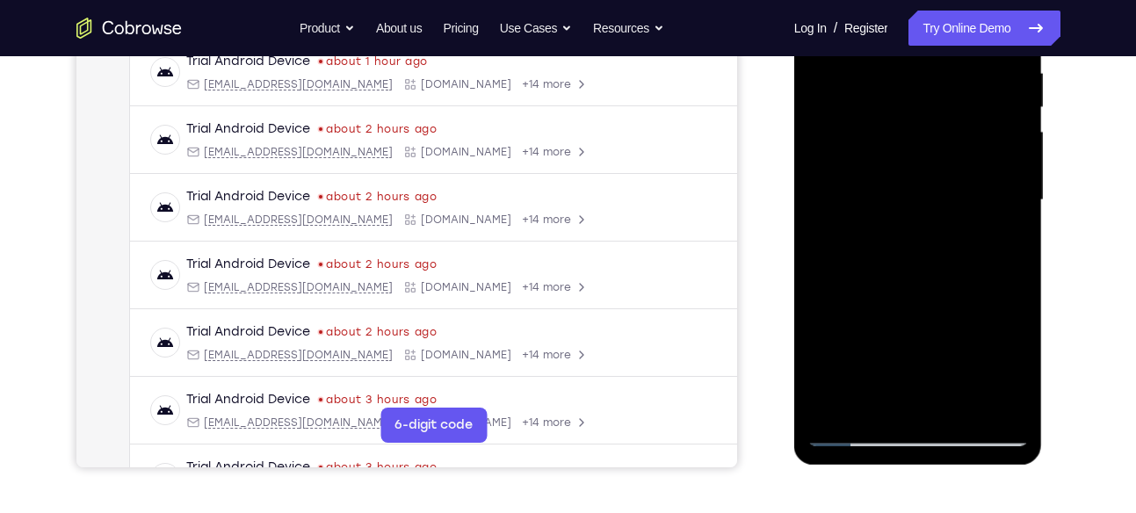
scroll to position [299, 0]
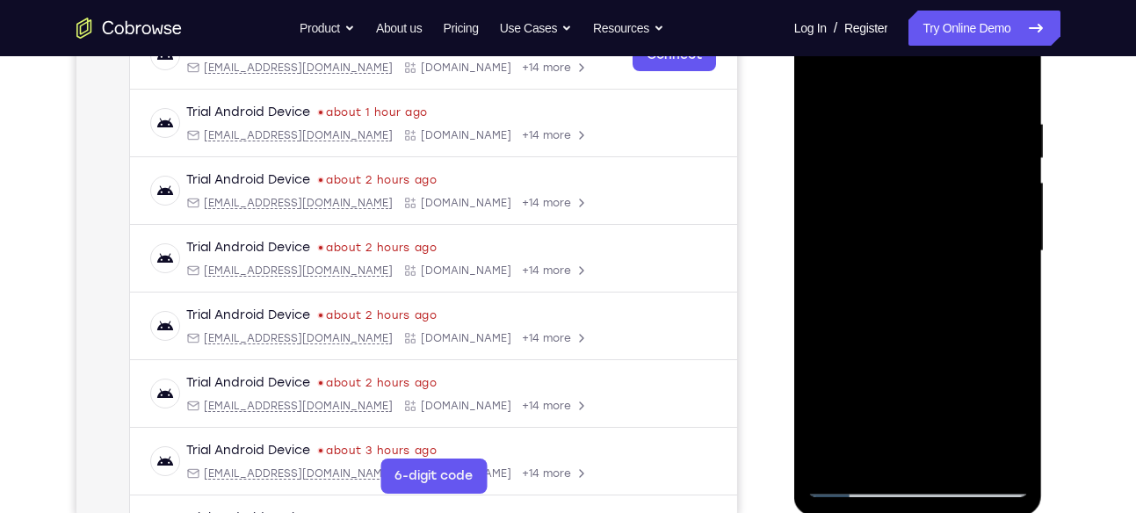
click at [821, 80] on div at bounding box center [917, 251] width 221 height 492
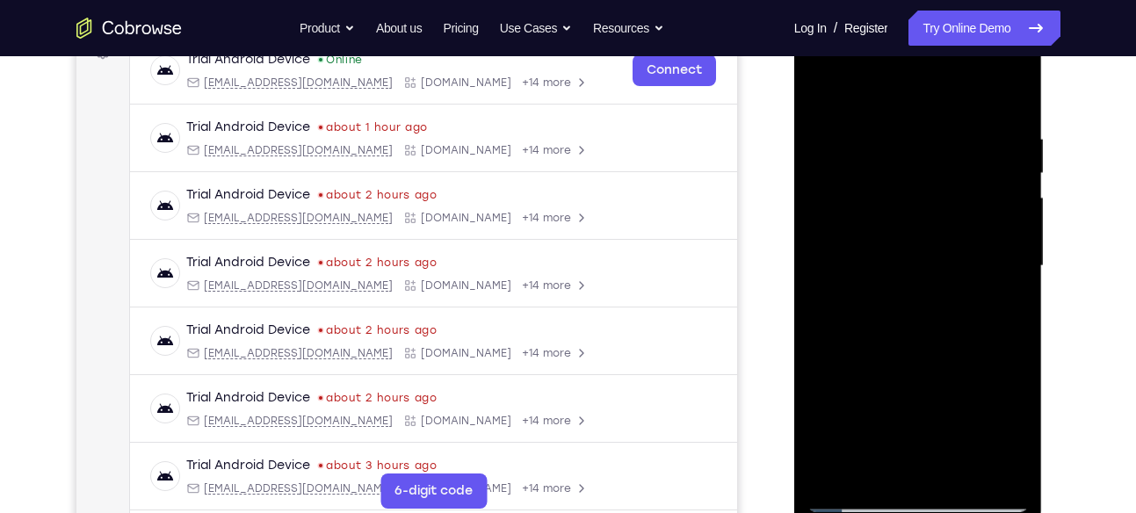
scroll to position [235, 0]
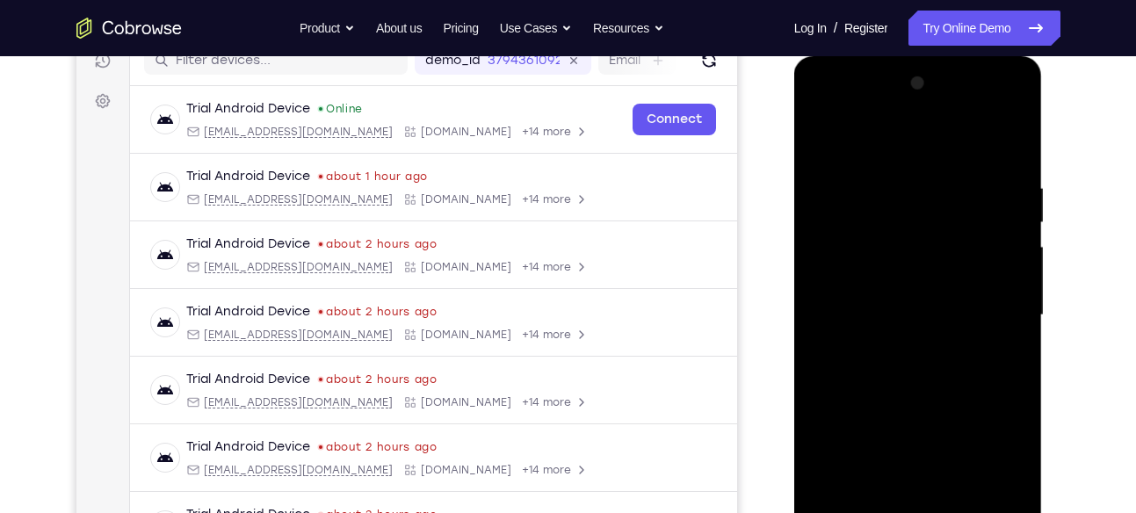
click at [1016, 111] on div at bounding box center [917, 315] width 221 height 492
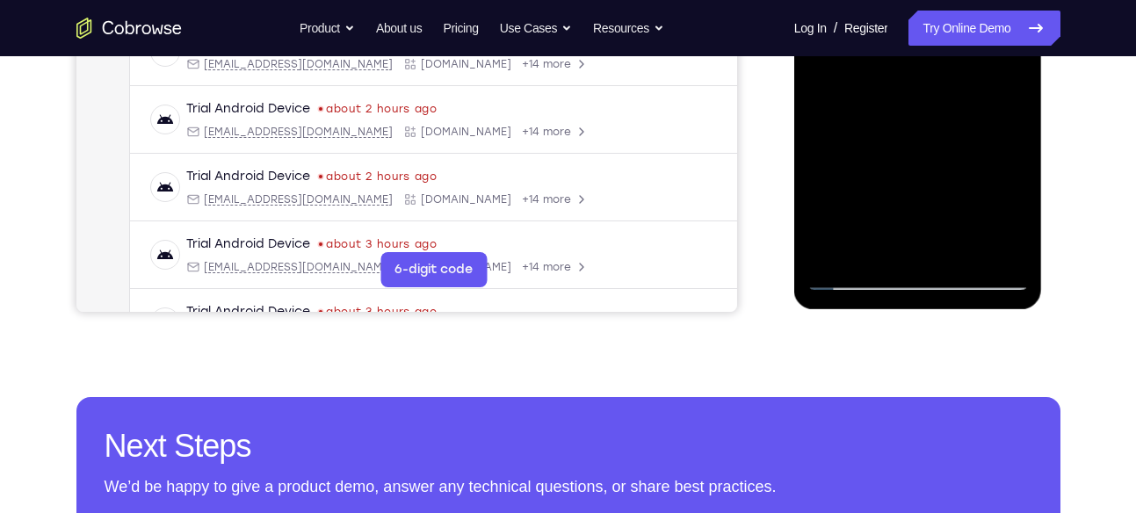
scroll to position [509, 0]
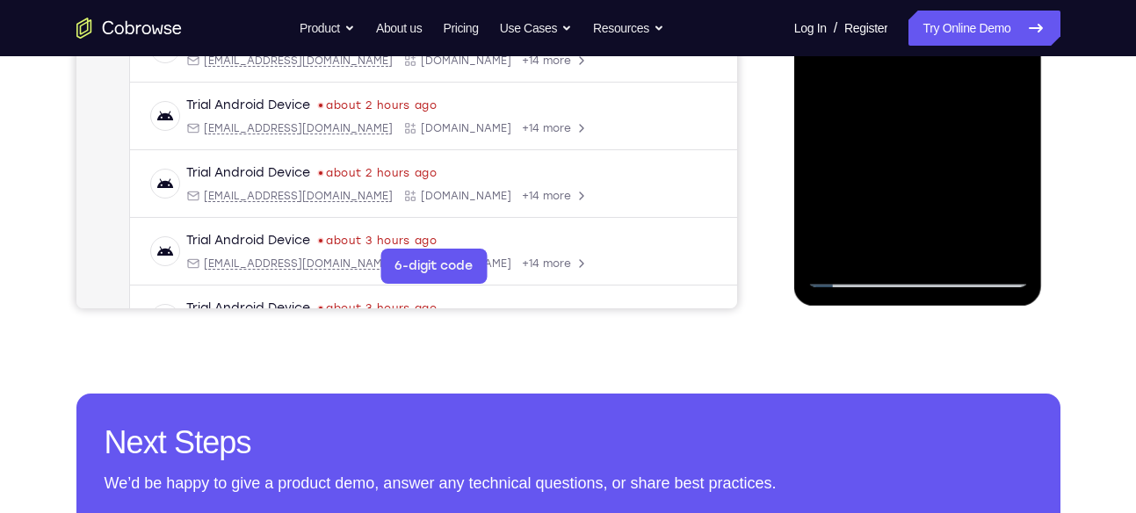
click at [883, 262] on div at bounding box center [917, 41] width 221 height 492
click at [884, 257] on div at bounding box center [917, 41] width 221 height 492
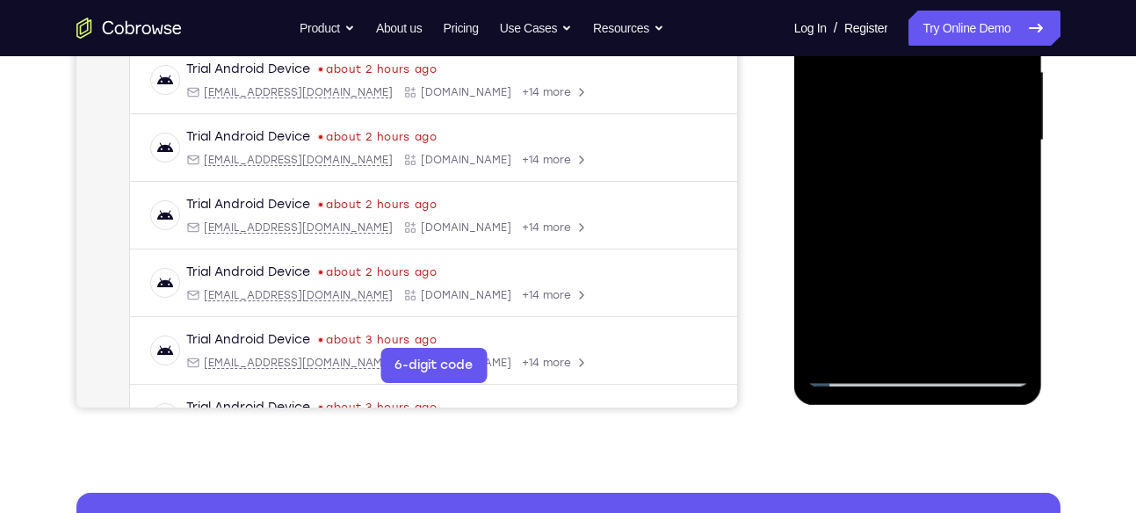
scroll to position [404, 0]
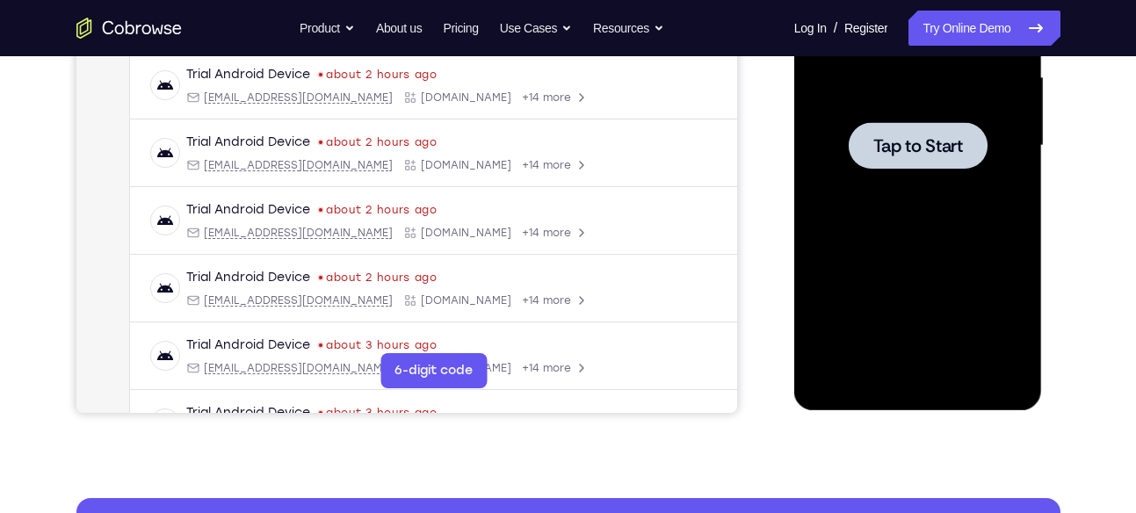
click at [854, 120] on div at bounding box center [917, 146] width 221 height 492
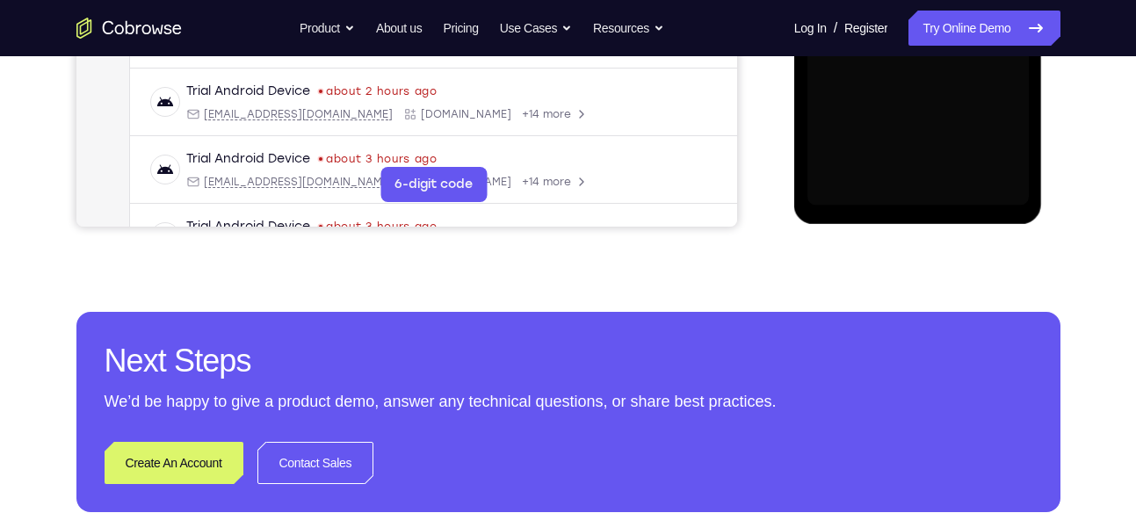
scroll to position [594, 0]
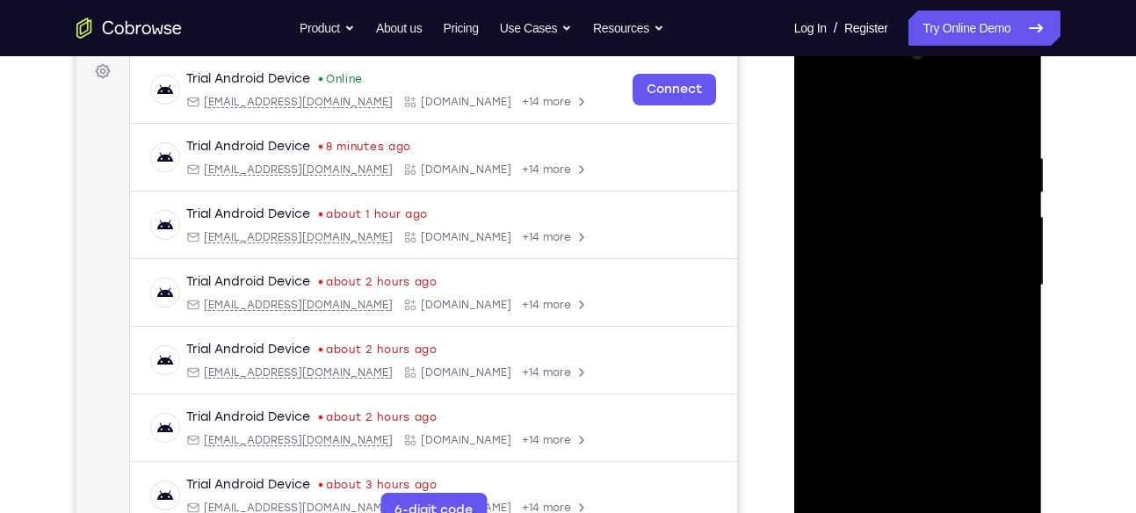
scroll to position [259, 0]
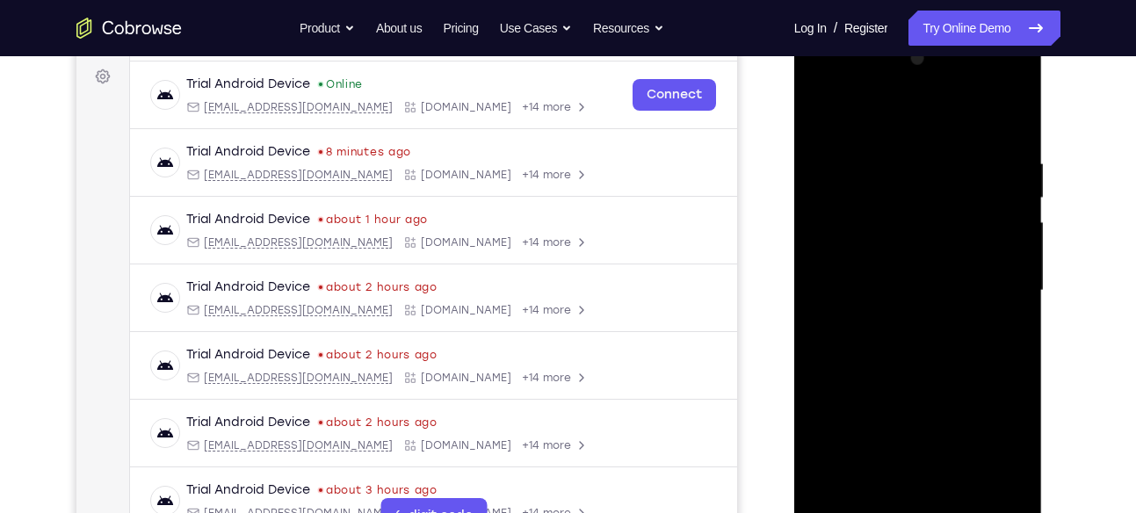
click at [894, 119] on div at bounding box center [917, 291] width 221 height 492
click at [988, 273] on div at bounding box center [917, 291] width 221 height 492
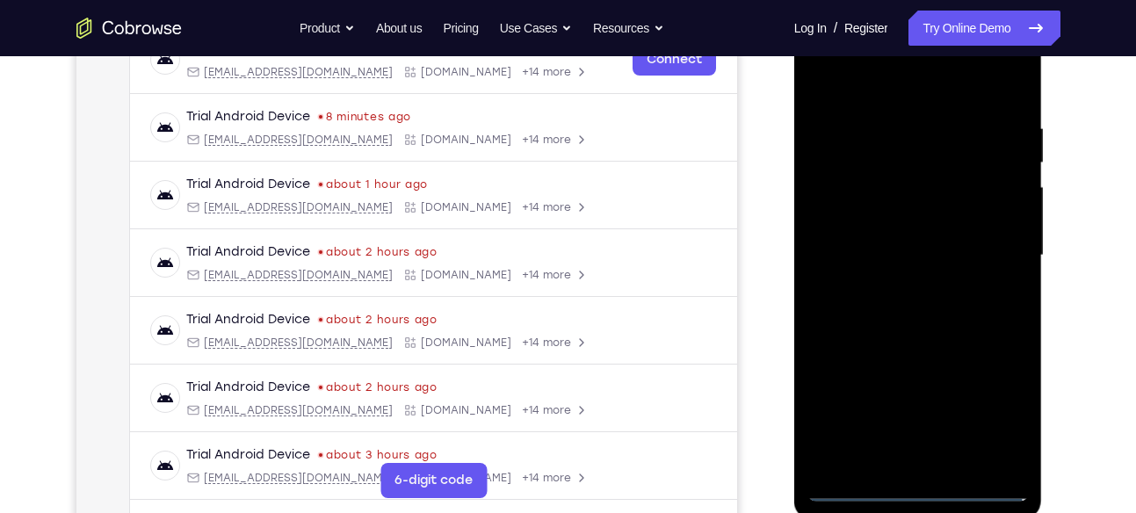
scroll to position [295, 0]
click at [897, 291] on div at bounding box center [917, 255] width 221 height 492
click at [933, 239] on div at bounding box center [917, 255] width 221 height 492
click at [900, 220] on div at bounding box center [917, 255] width 221 height 492
click at [879, 249] on div at bounding box center [917, 255] width 221 height 492
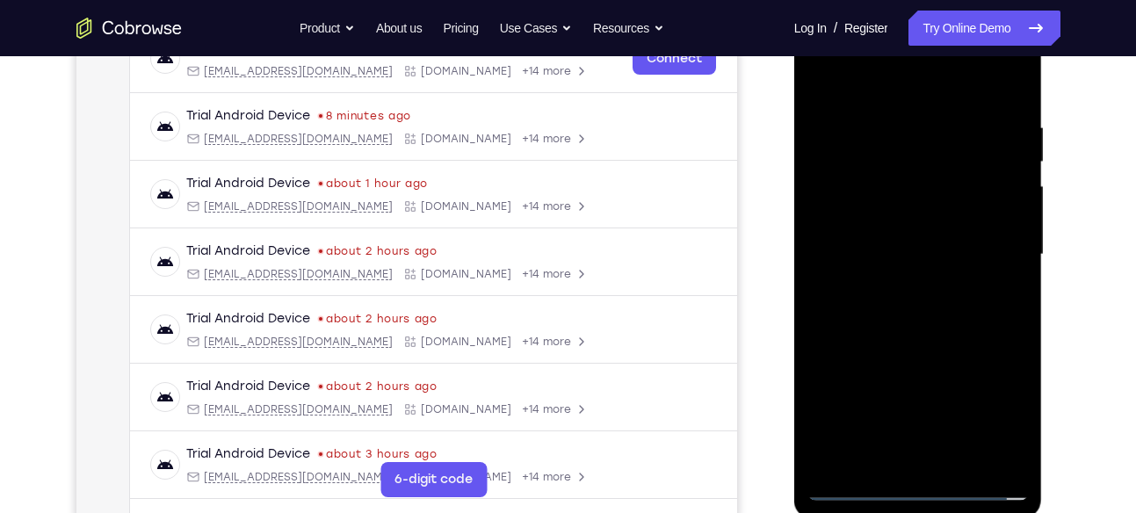
click at [872, 302] on div at bounding box center [917, 255] width 221 height 492
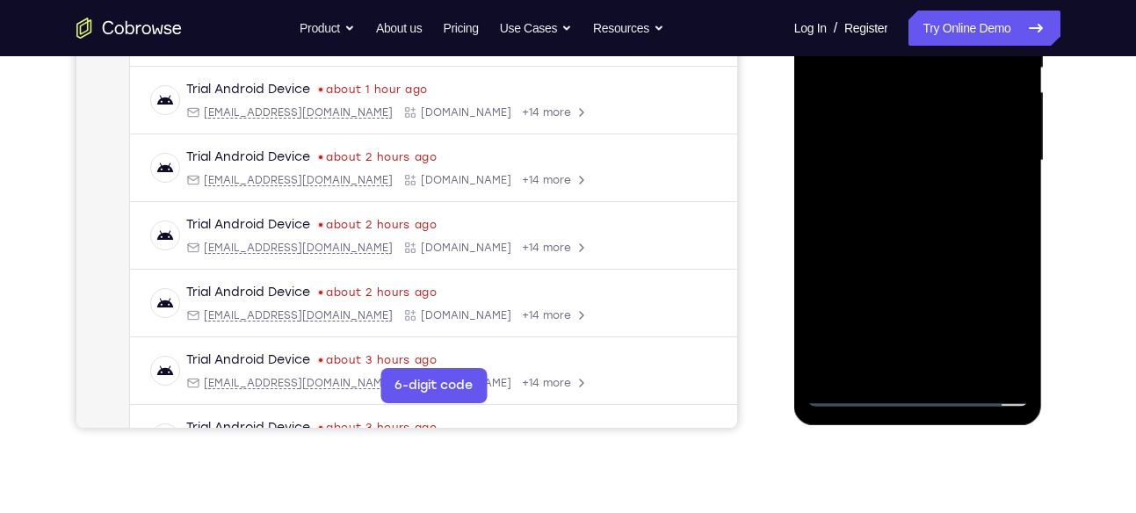
scroll to position [476, 0]
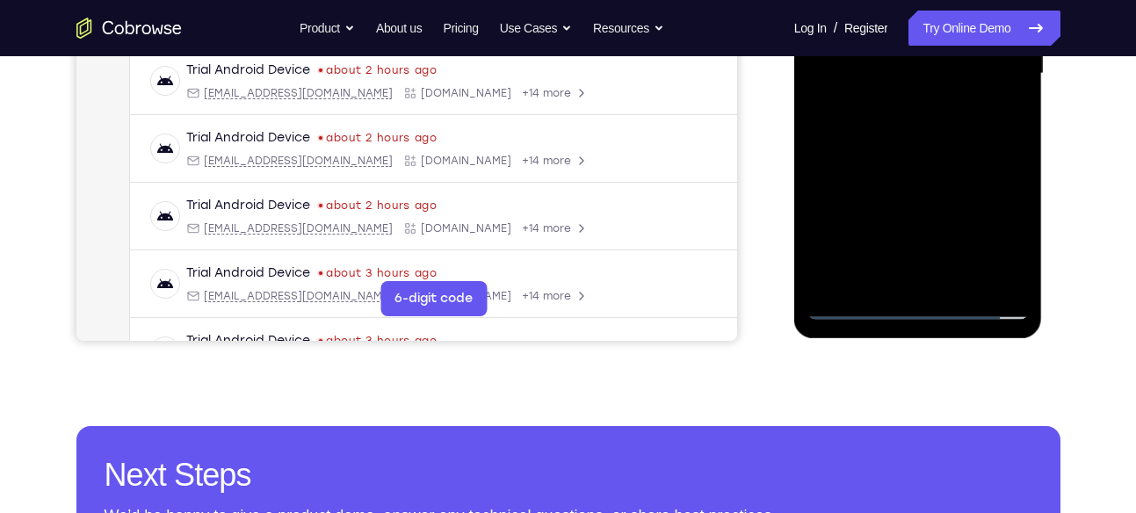
click at [959, 150] on div at bounding box center [917, 74] width 221 height 492
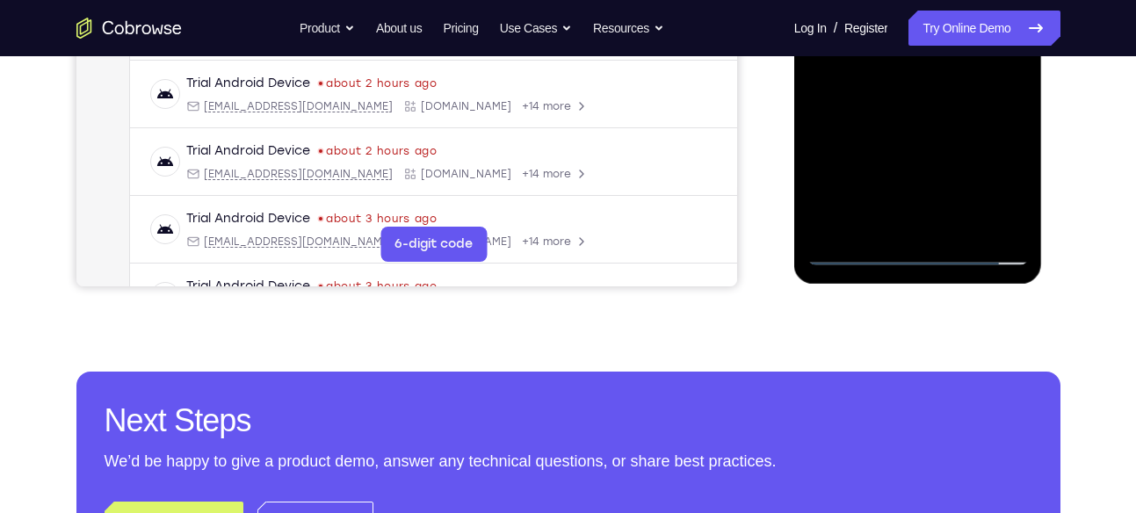
scroll to position [539, 0]
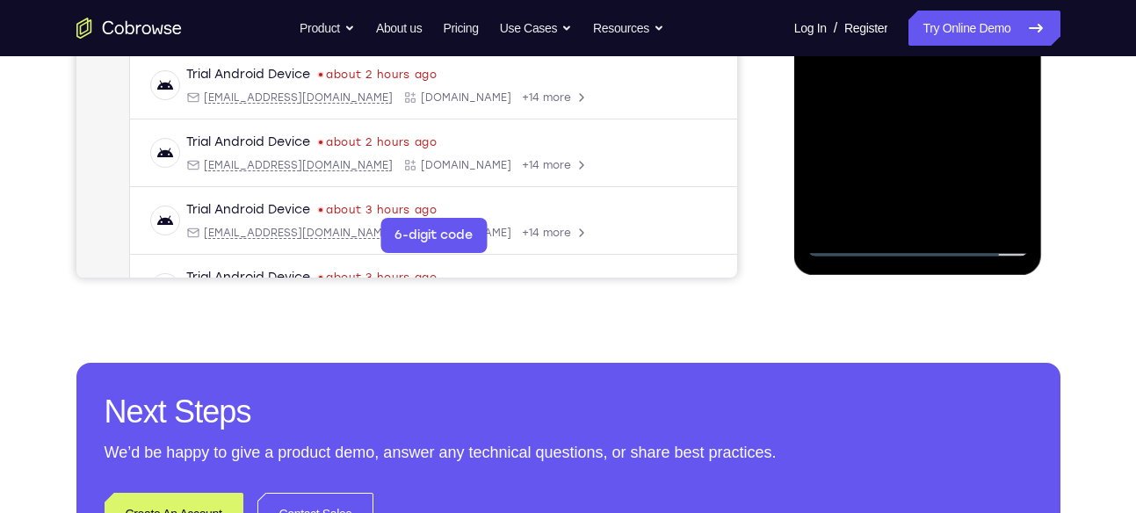
click at [958, 213] on div at bounding box center [917, 11] width 221 height 492
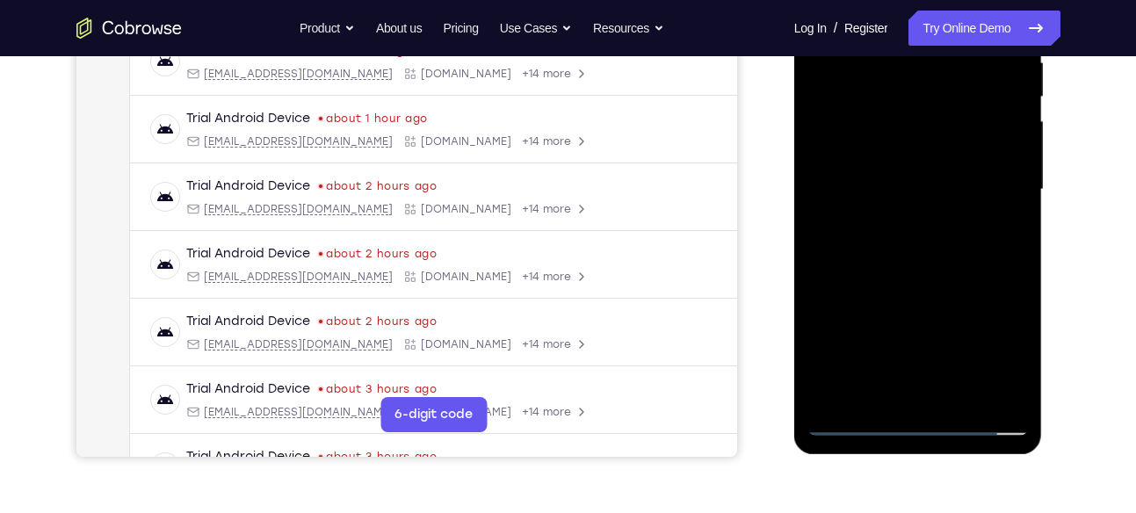
scroll to position [359, 0]
click at [924, 280] on div at bounding box center [917, 191] width 221 height 492
click at [917, 171] on div at bounding box center [917, 191] width 221 height 492
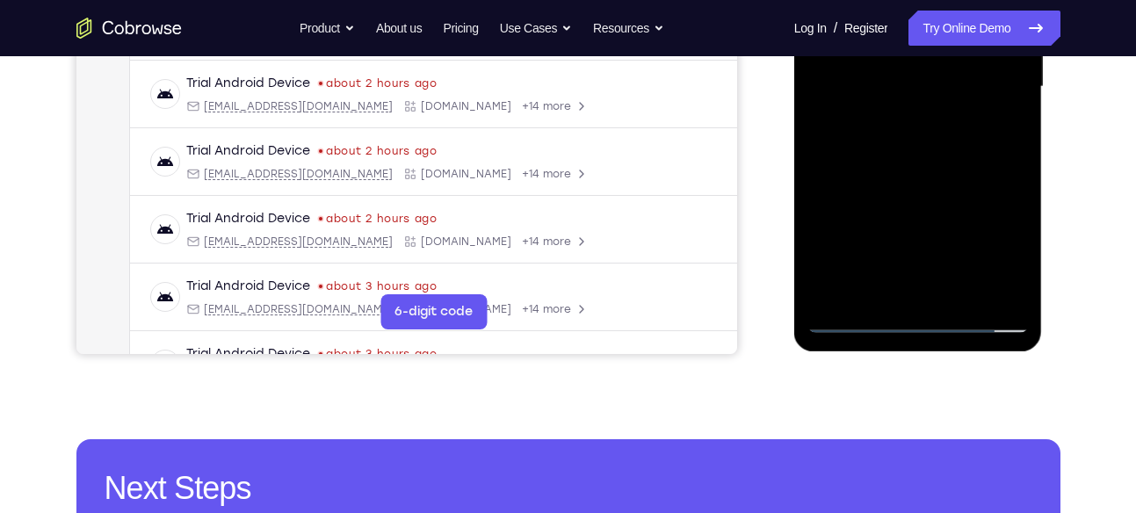
scroll to position [464, 0]
click at [879, 286] on div at bounding box center [917, 86] width 221 height 492
click at [999, 133] on div at bounding box center [917, 86] width 221 height 492
click at [1014, 253] on div at bounding box center [917, 86] width 221 height 492
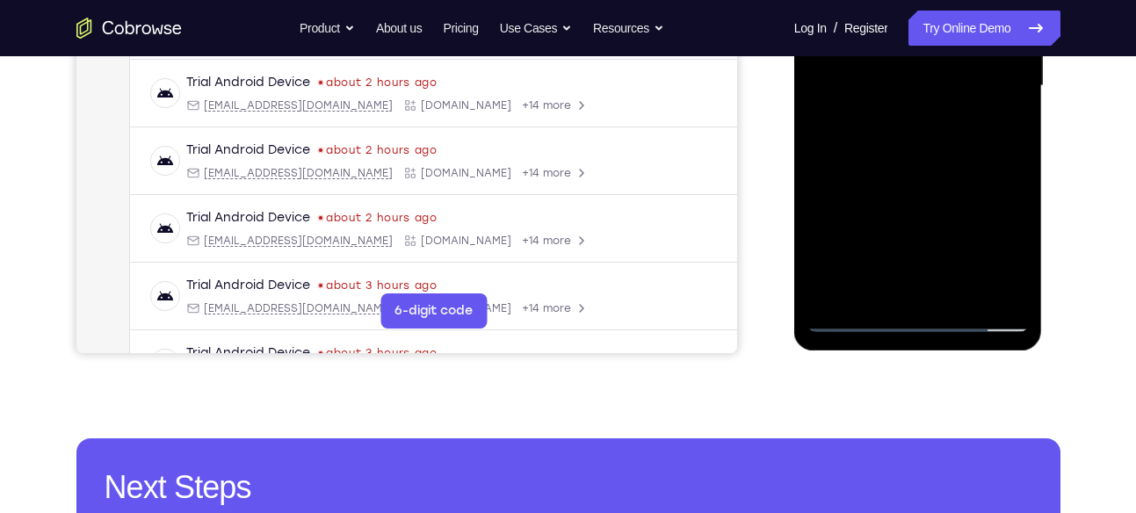
click at [1014, 253] on div at bounding box center [917, 86] width 221 height 492
click at [1013, 253] on div at bounding box center [917, 86] width 221 height 492
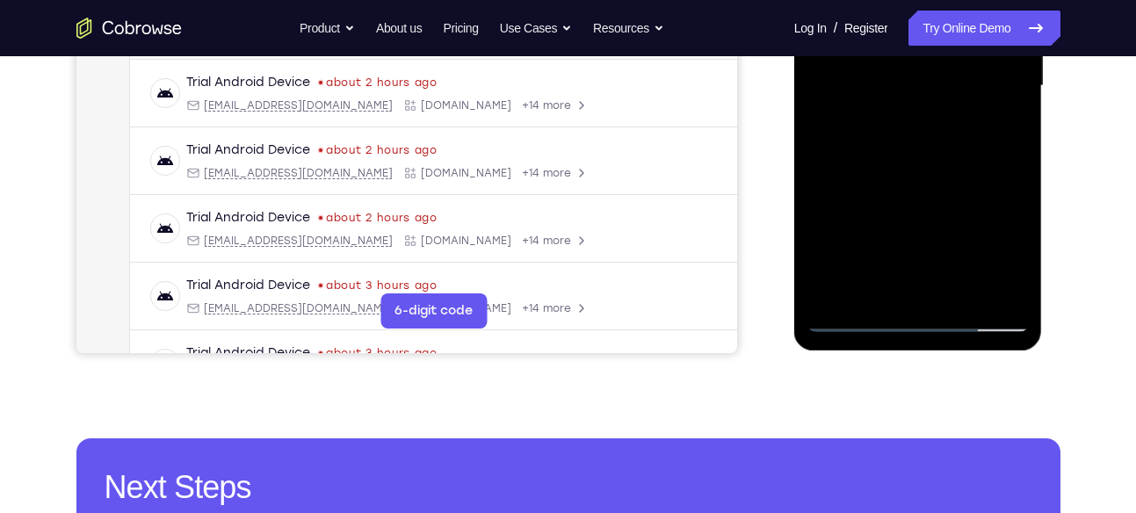
click at [993, 131] on div at bounding box center [917, 86] width 221 height 492
click at [995, 133] on div at bounding box center [917, 86] width 221 height 492
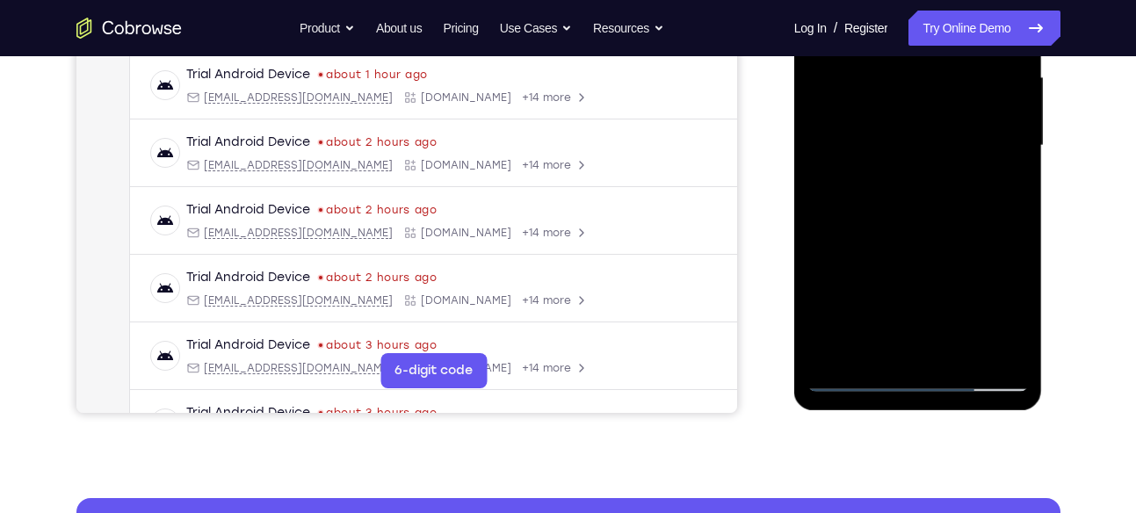
scroll to position [405, 0]
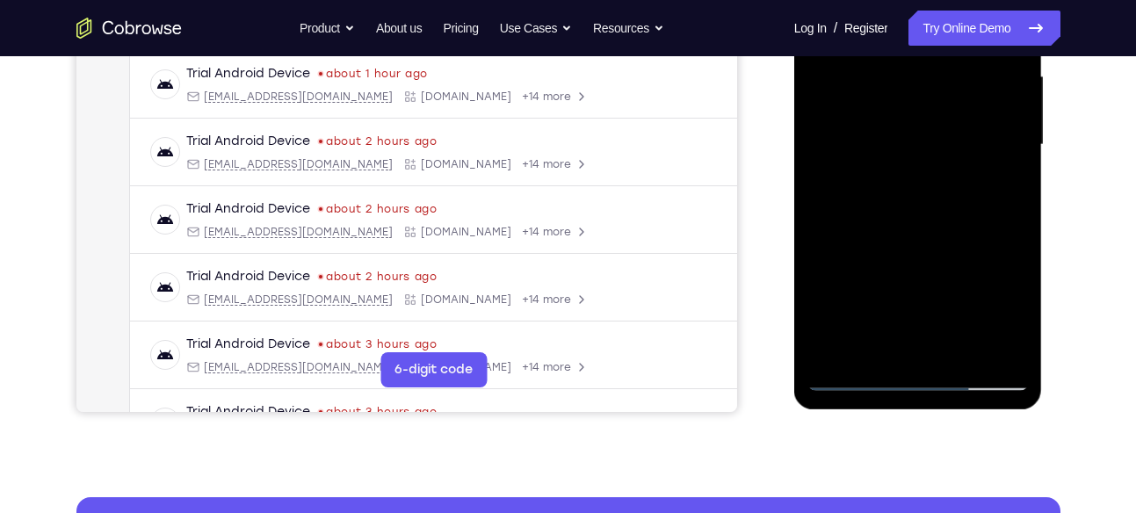
click at [994, 192] on div at bounding box center [917, 145] width 221 height 492
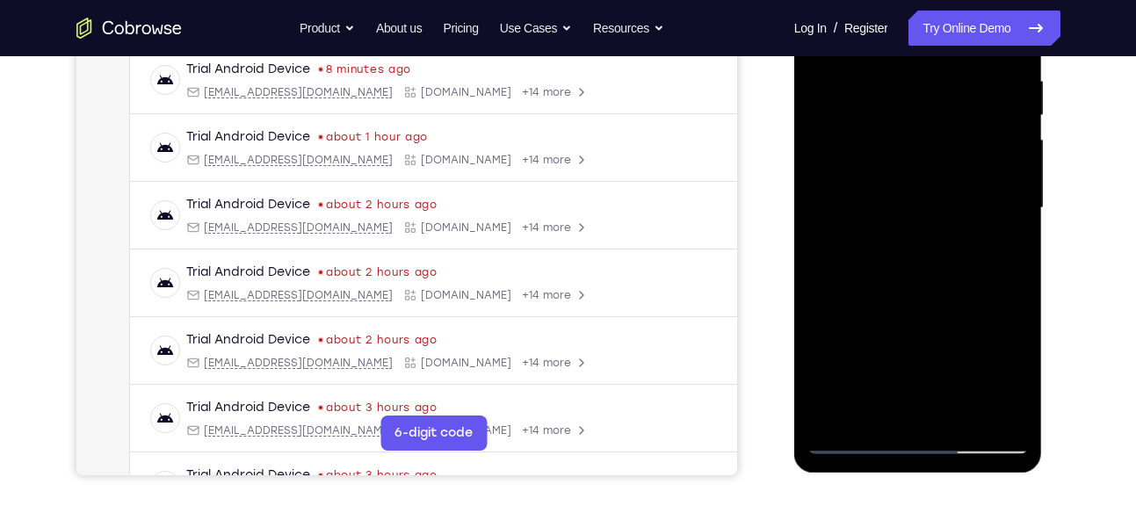
scroll to position [343, 0]
click at [1000, 255] on div at bounding box center [917, 207] width 221 height 492
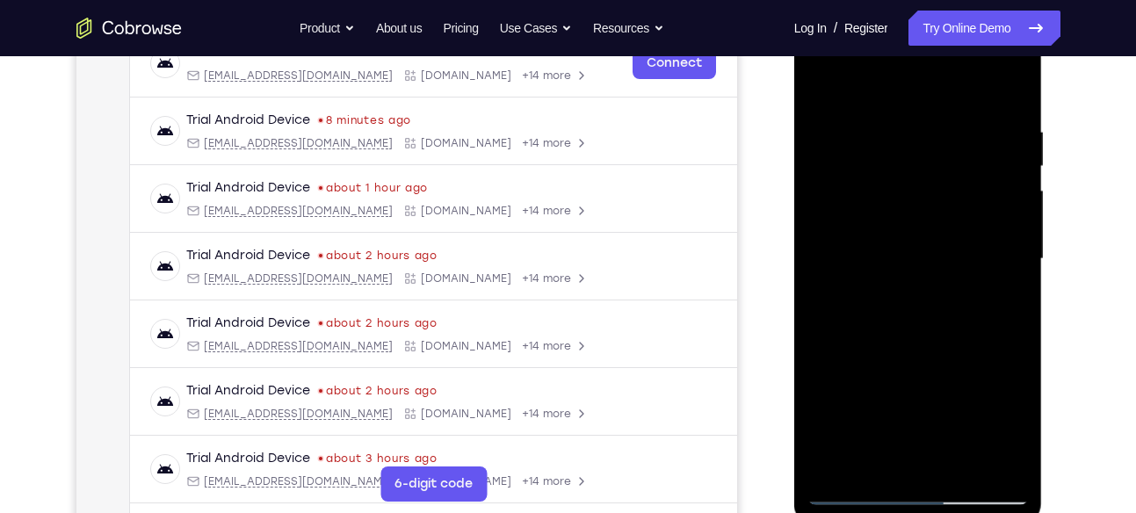
scroll to position [288, 0]
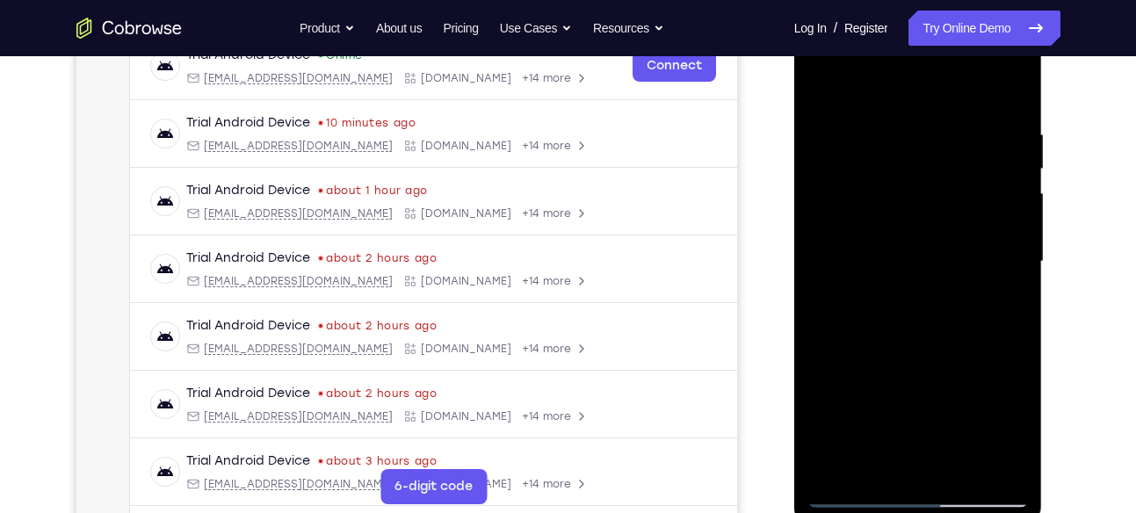
click at [826, 83] on div at bounding box center [917, 262] width 221 height 492
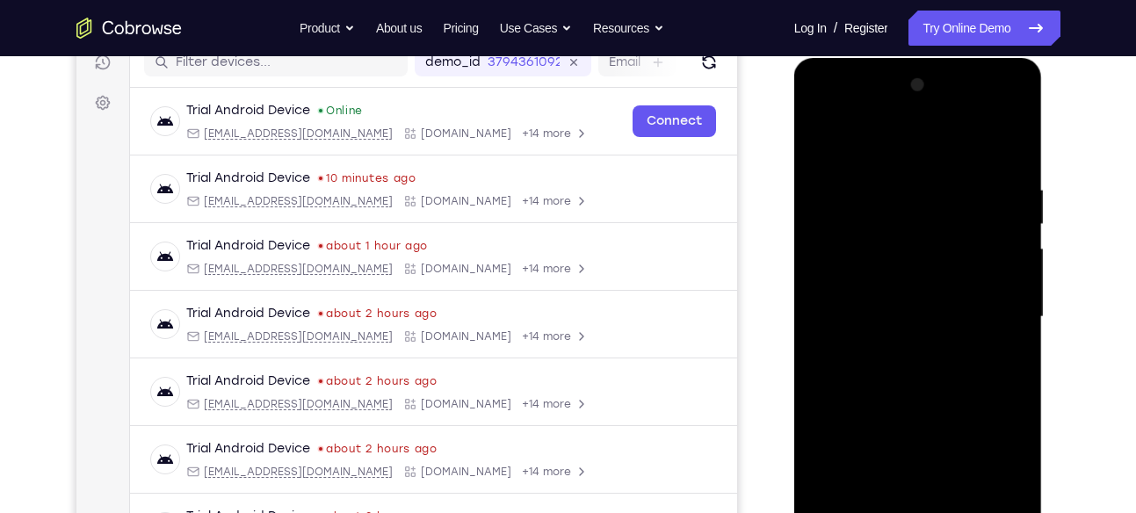
click at [858, 283] on div at bounding box center [917, 317] width 221 height 492
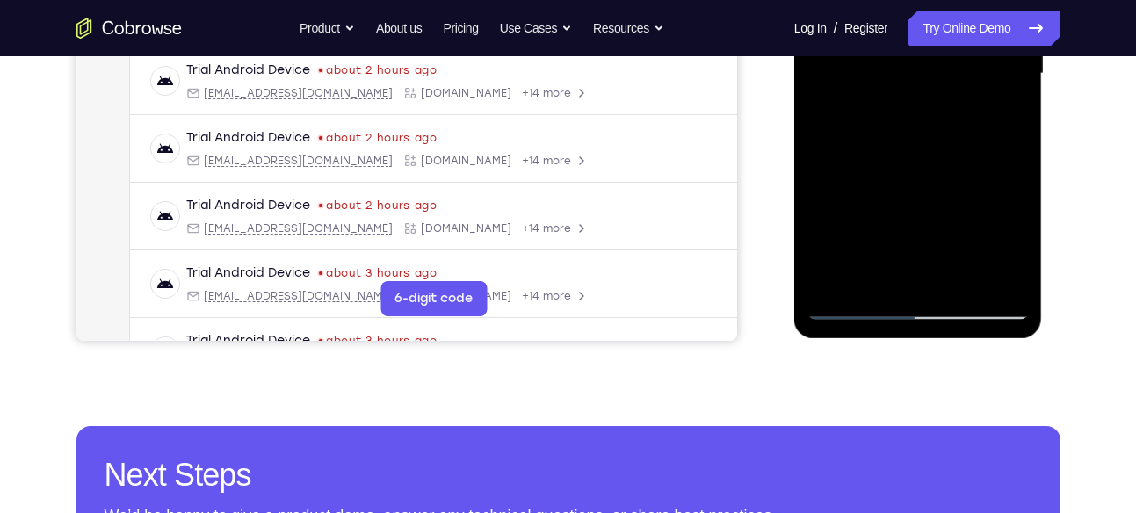
scroll to position [475, 0]
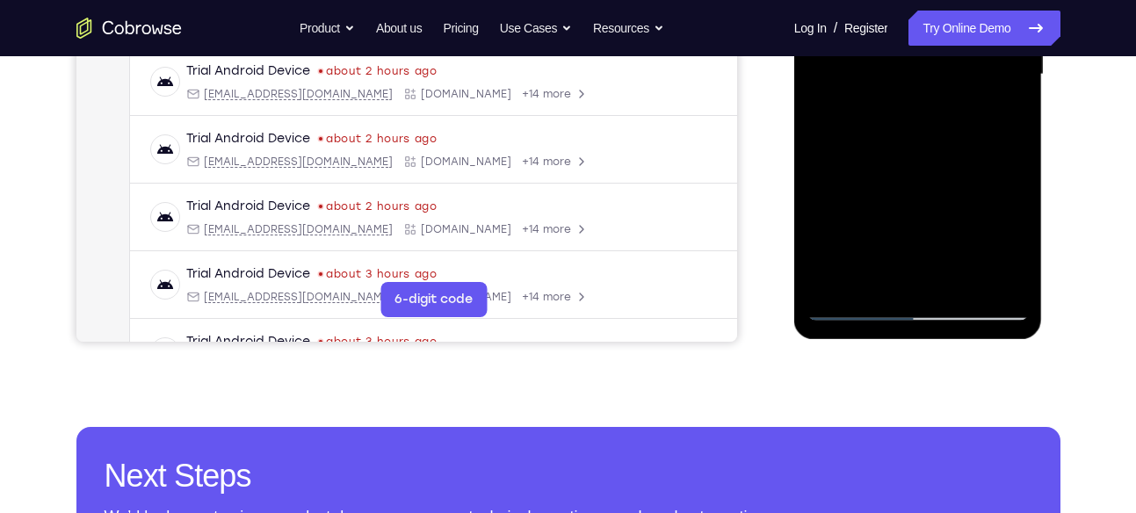
click at [852, 316] on div at bounding box center [917, 75] width 221 height 492
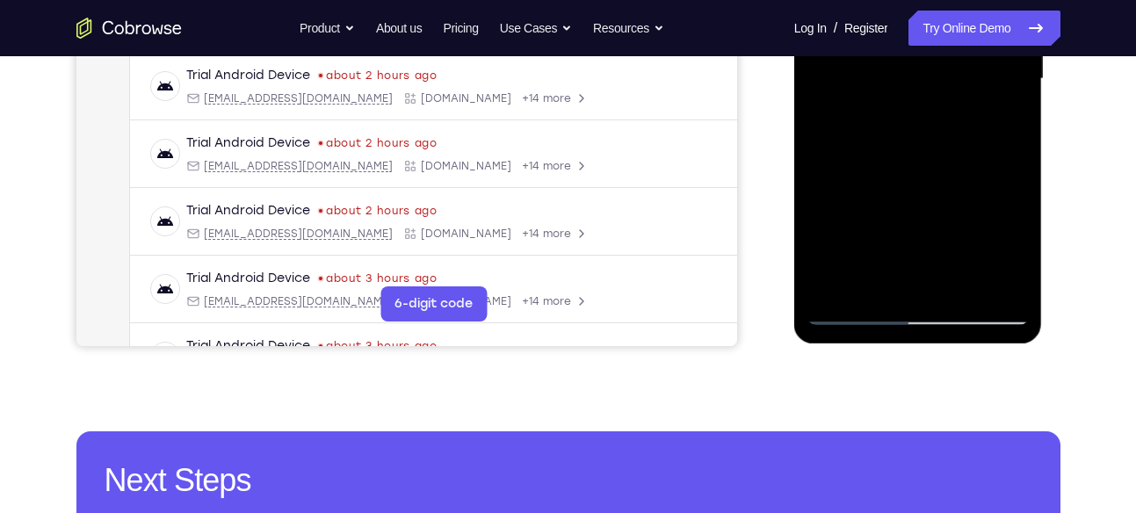
click at [852, 316] on div at bounding box center [917, 79] width 221 height 492
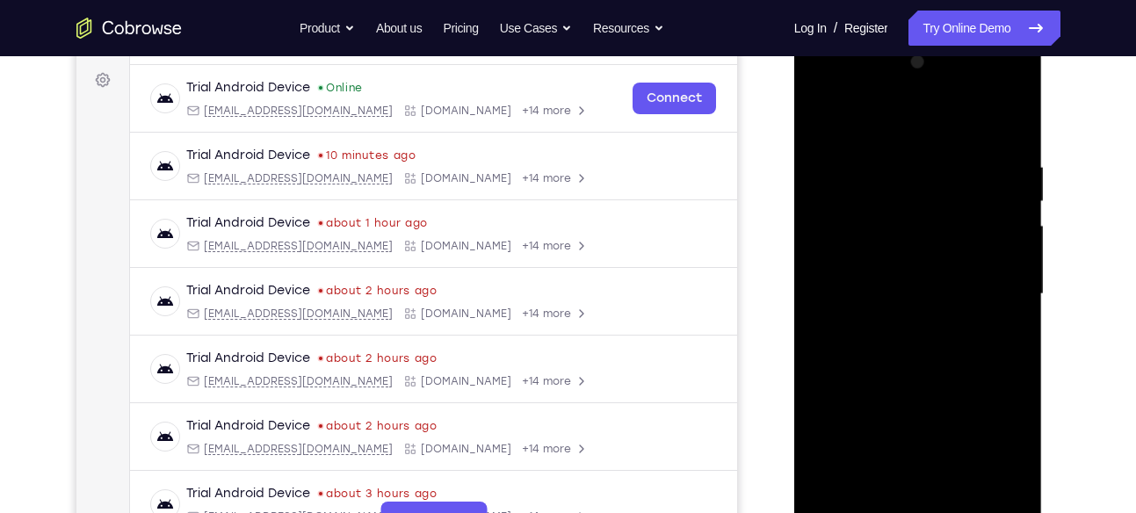
scroll to position [255, 0]
click at [887, 135] on div at bounding box center [917, 295] width 221 height 492
click at [998, 130] on div at bounding box center [917, 295] width 221 height 492
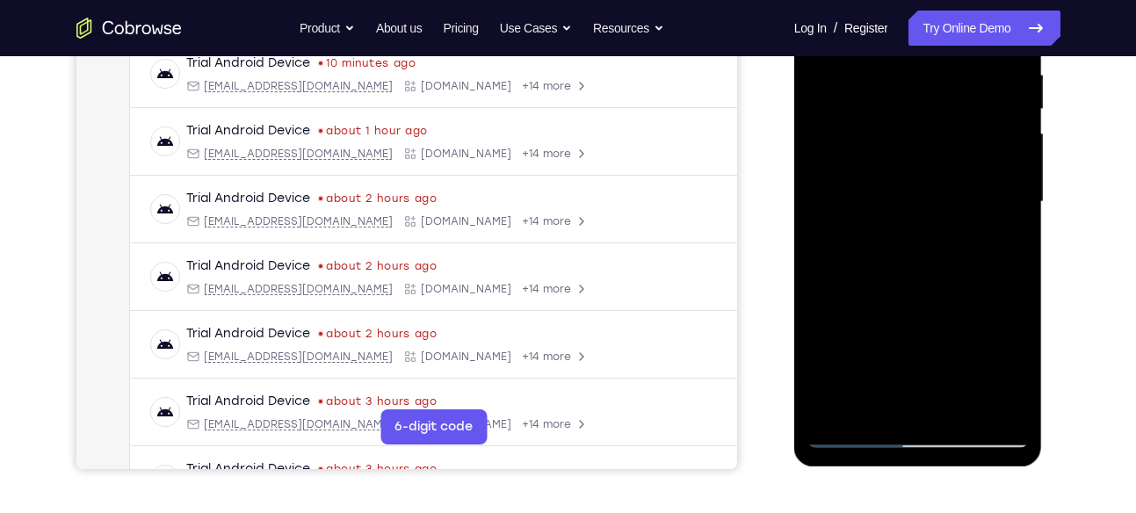
scroll to position [362, 0]
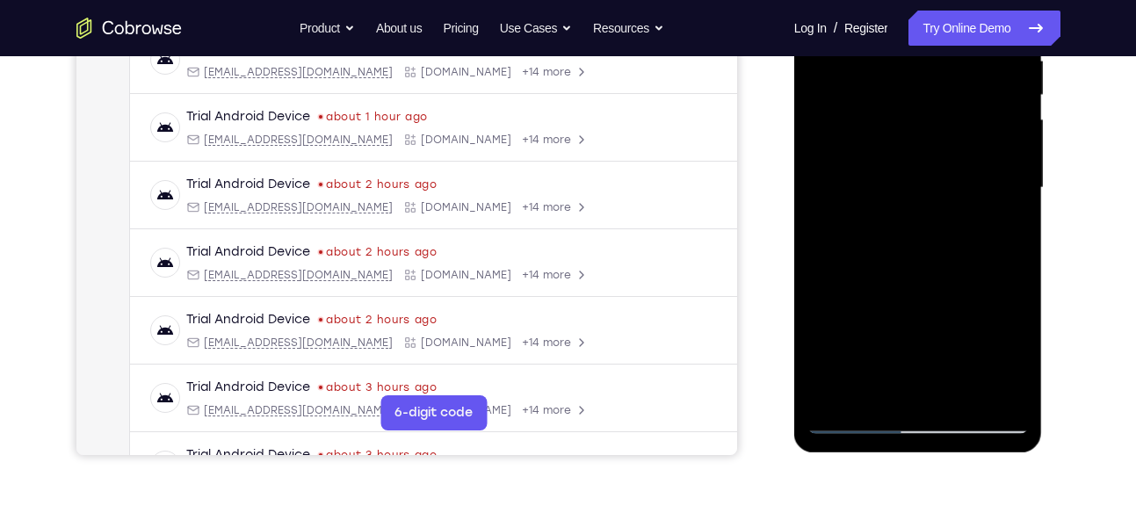
click at [972, 199] on div at bounding box center [917, 188] width 221 height 492
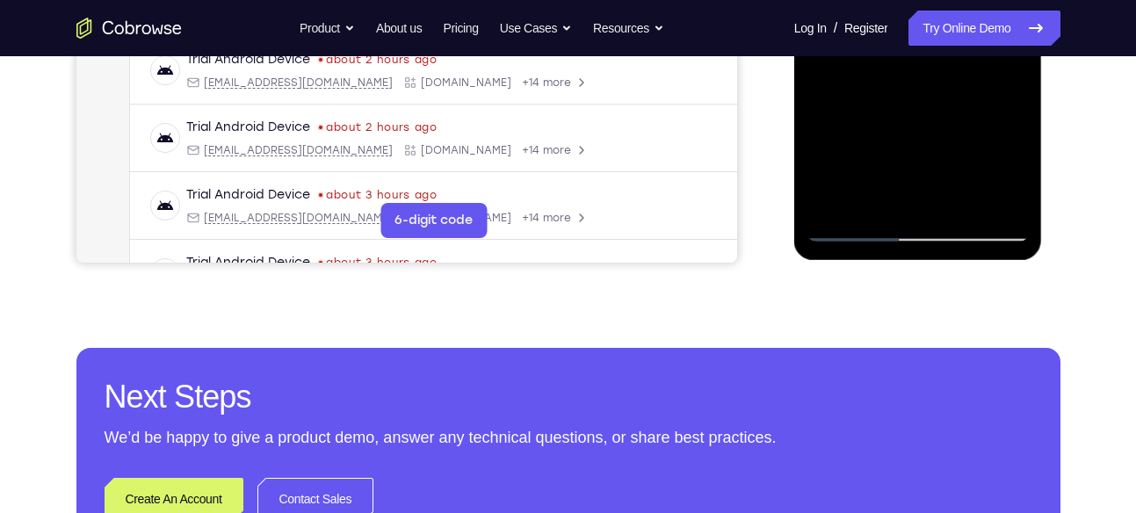
scroll to position [560, 0]
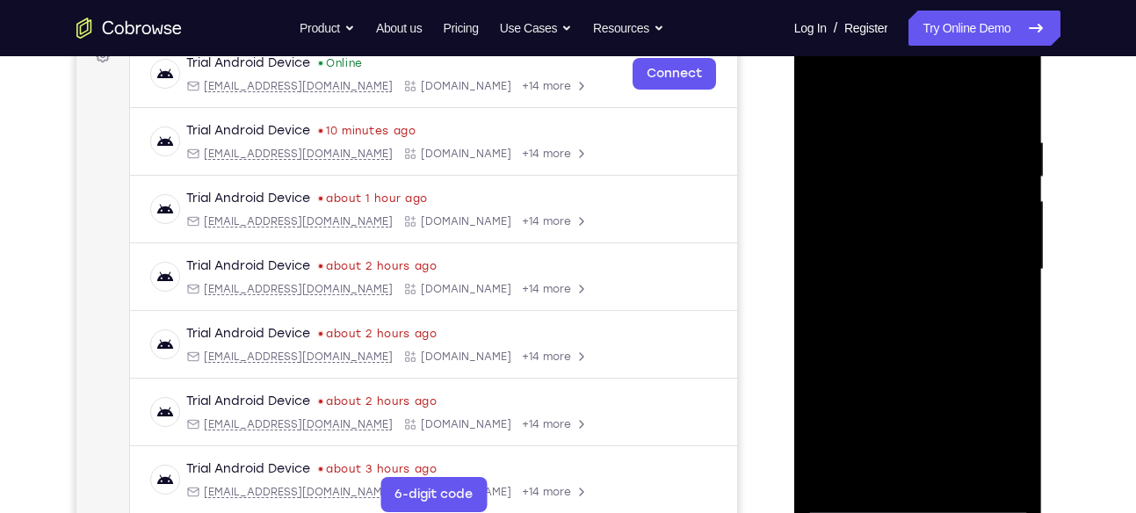
scroll to position [279, 0]
click at [953, 140] on div at bounding box center [917, 271] width 221 height 492
click at [1008, 99] on div at bounding box center [917, 271] width 221 height 492
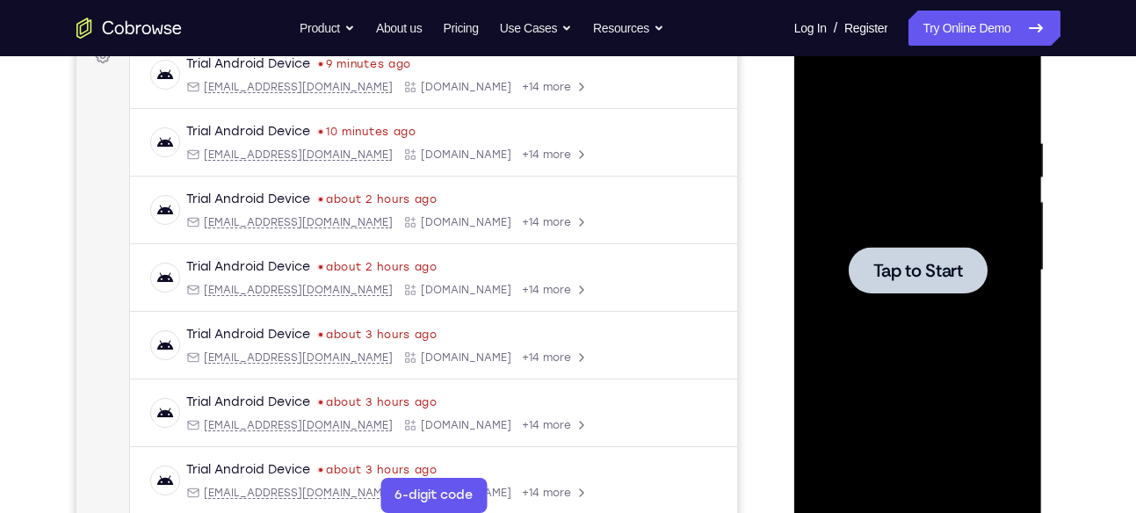
click at [850, 170] on div at bounding box center [917, 271] width 221 height 492
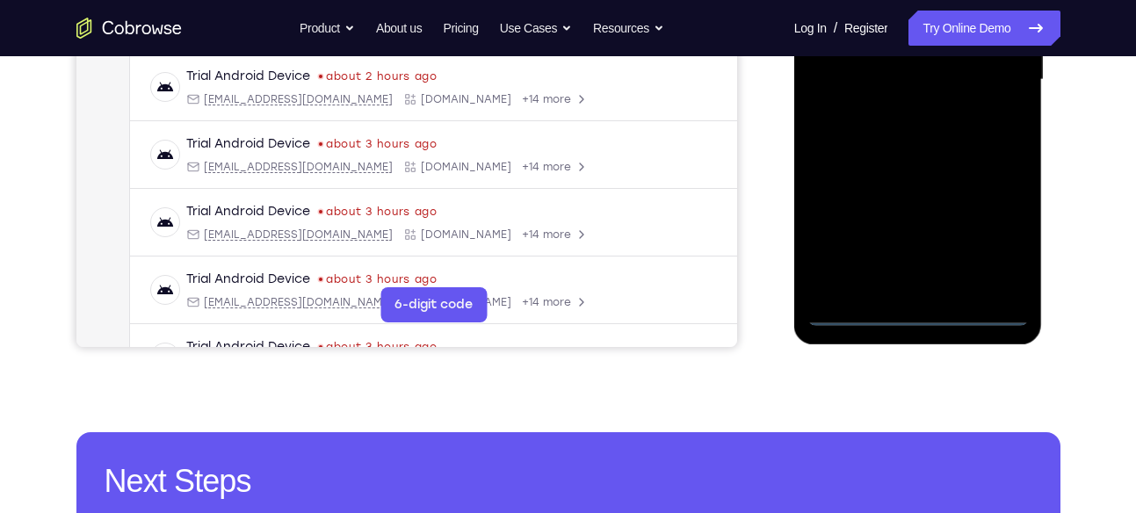
scroll to position [471, 0]
click at [923, 324] on div at bounding box center [918, 82] width 249 height 524
click at [928, 306] on div at bounding box center [917, 79] width 221 height 492
click at [989, 245] on div at bounding box center [917, 79] width 221 height 492
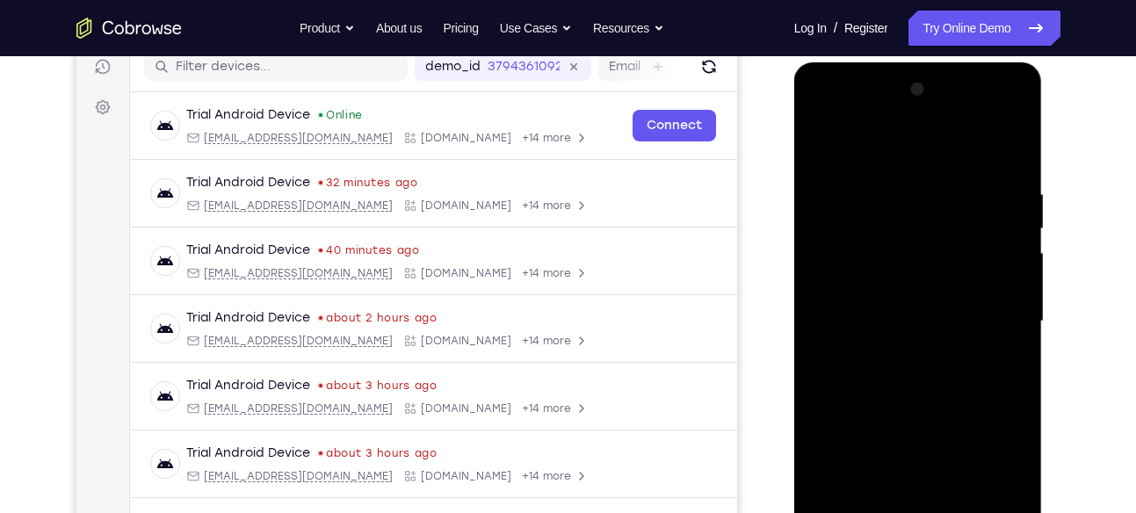
scroll to position [226, 0]
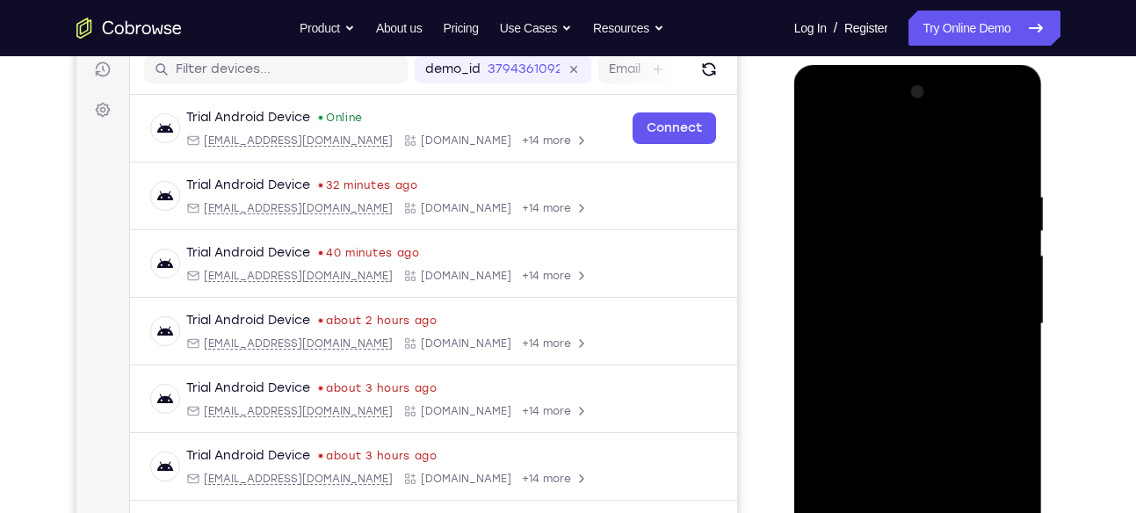
click at [915, 149] on div at bounding box center [917, 324] width 221 height 492
click at [973, 322] on div at bounding box center [917, 324] width 221 height 492
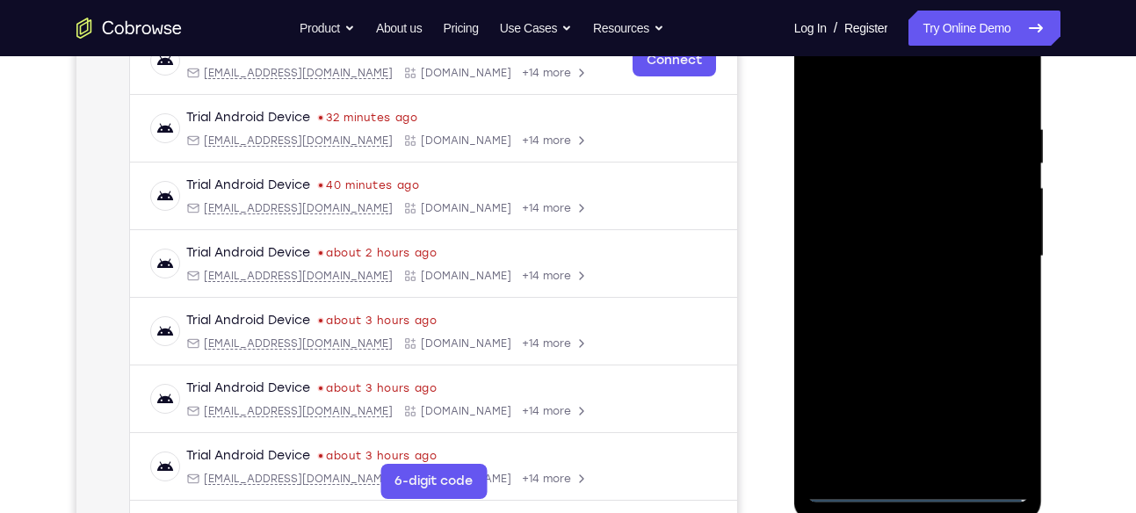
scroll to position [294, 0]
click at [897, 293] on div at bounding box center [917, 256] width 221 height 492
click at [923, 232] on div at bounding box center [917, 256] width 221 height 492
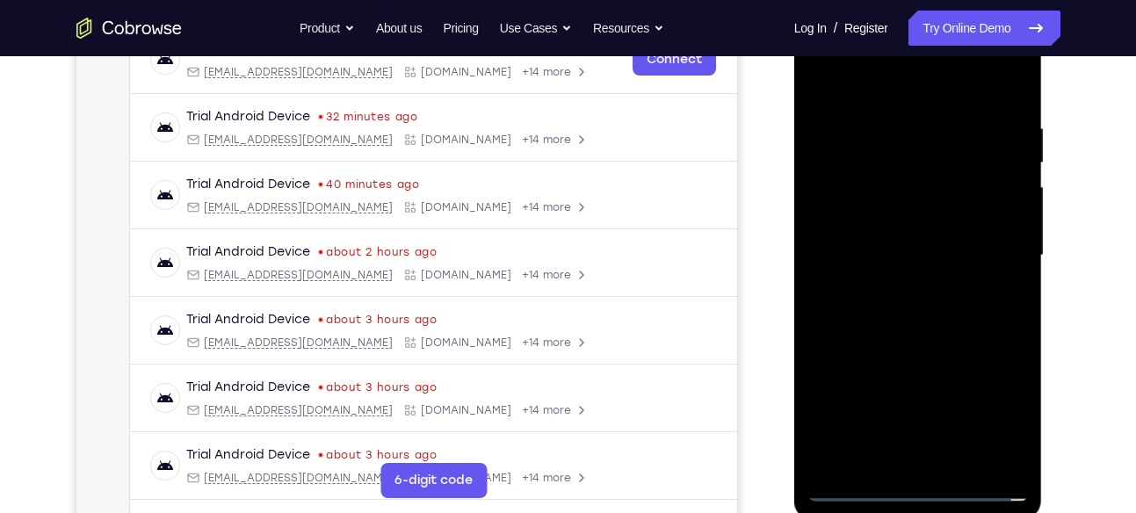
click at [919, 256] on div at bounding box center [917, 256] width 221 height 492
click at [914, 300] on div at bounding box center [917, 256] width 221 height 492
click at [952, 258] on div at bounding box center [917, 256] width 221 height 492
click at [934, 311] on div at bounding box center [917, 256] width 221 height 492
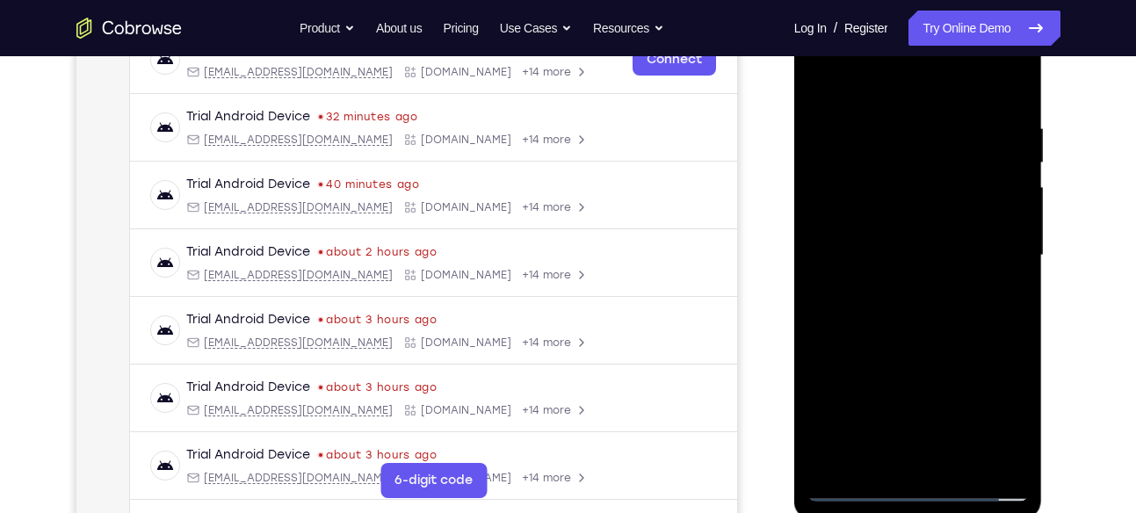
click at [894, 329] on div at bounding box center [917, 256] width 221 height 492
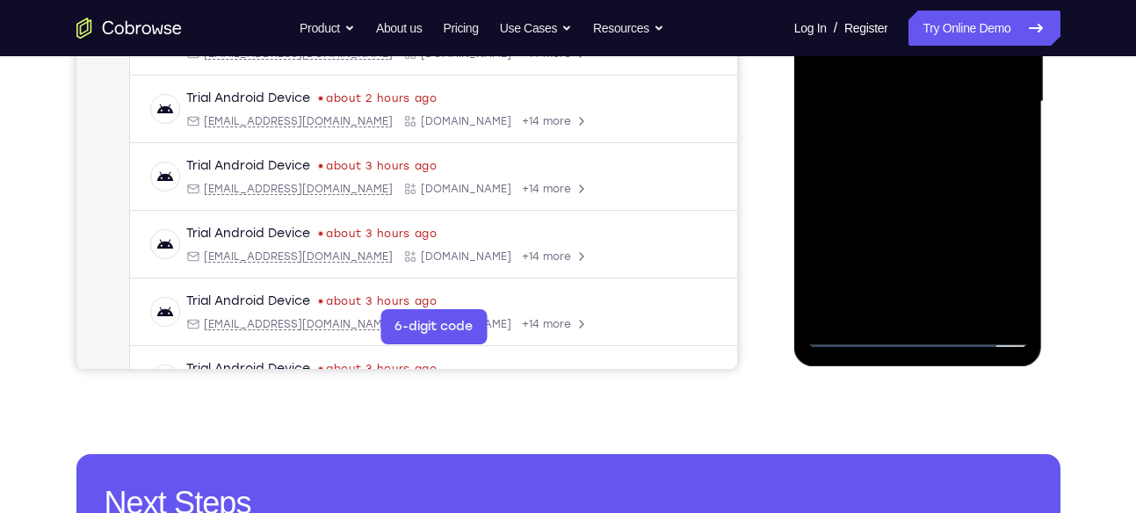
scroll to position [449, 0]
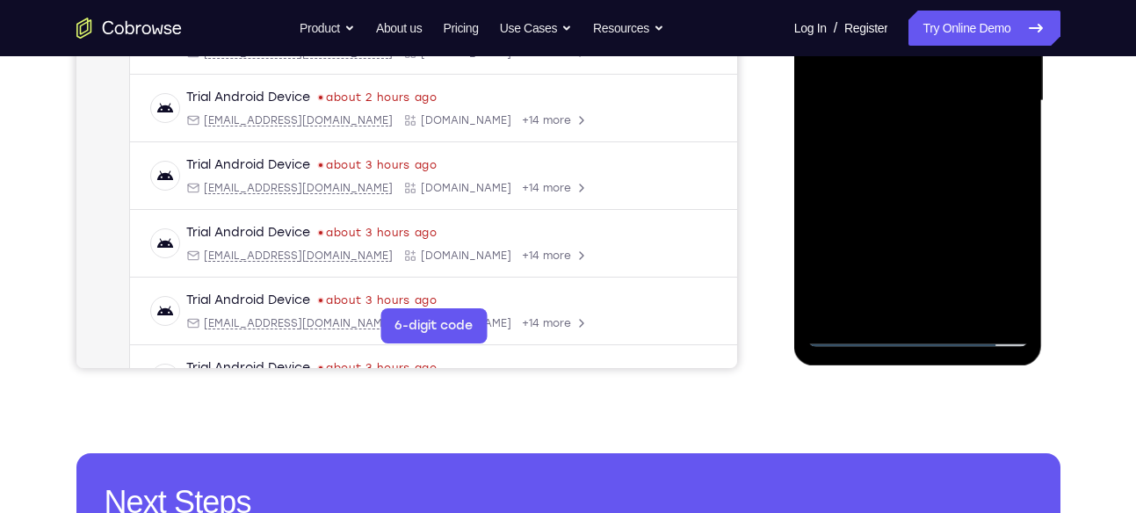
click at [961, 322] on div at bounding box center [917, 101] width 221 height 492
click at [960, 310] on div at bounding box center [917, 101] width 221 height 492
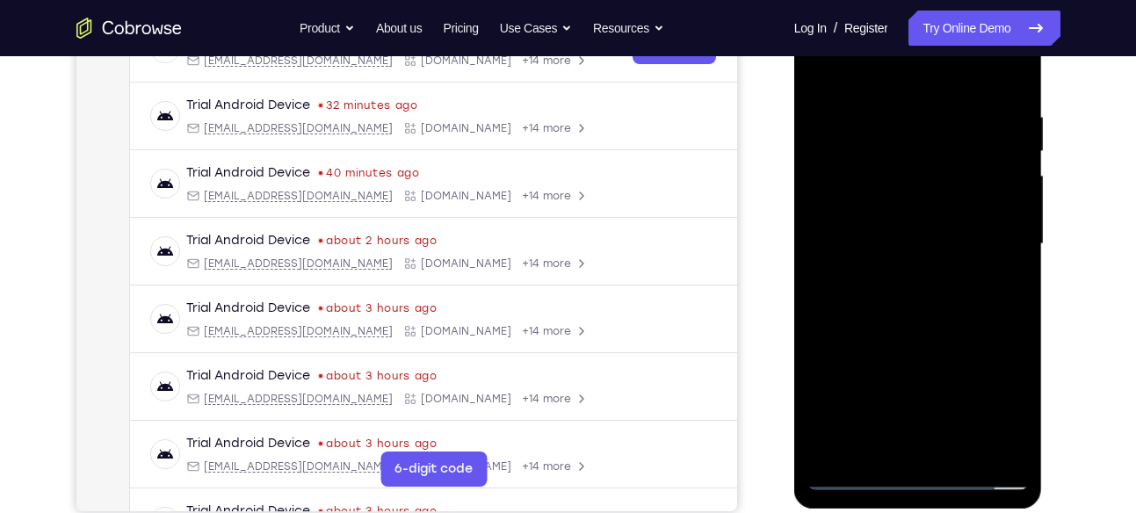
scroll to position [304, 0]
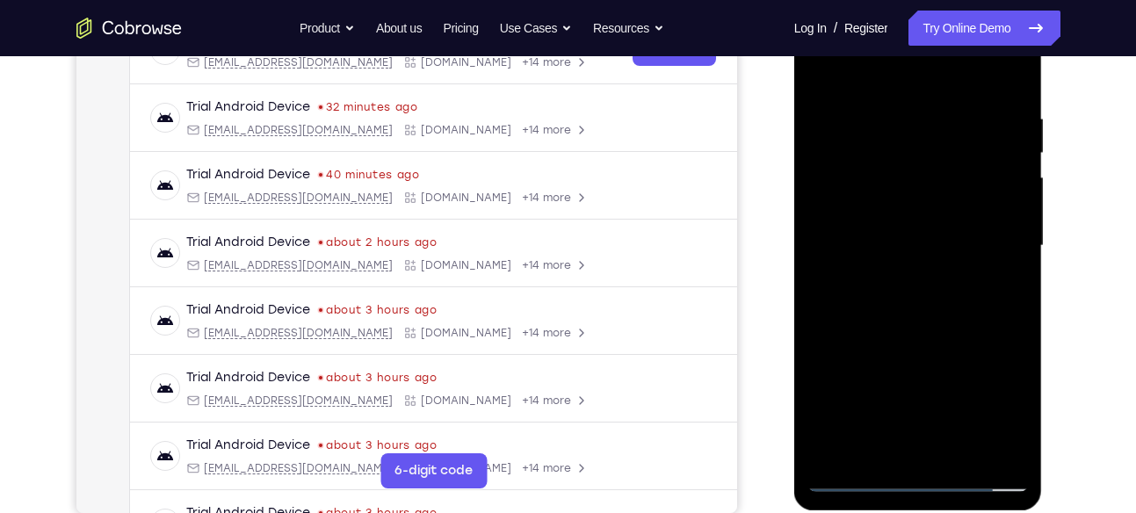
click at [912, 344] on div at bounding box center [917, 246] width 221 height 492
click at [939, 221] on div at bounding box center [917, 246] width 221 height 492
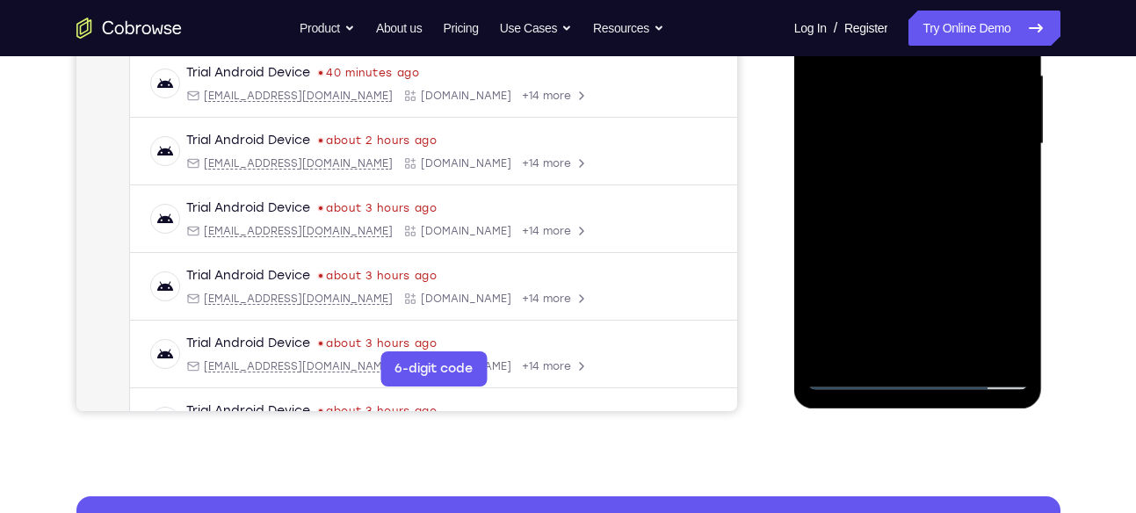
scroll to position [409, 0]
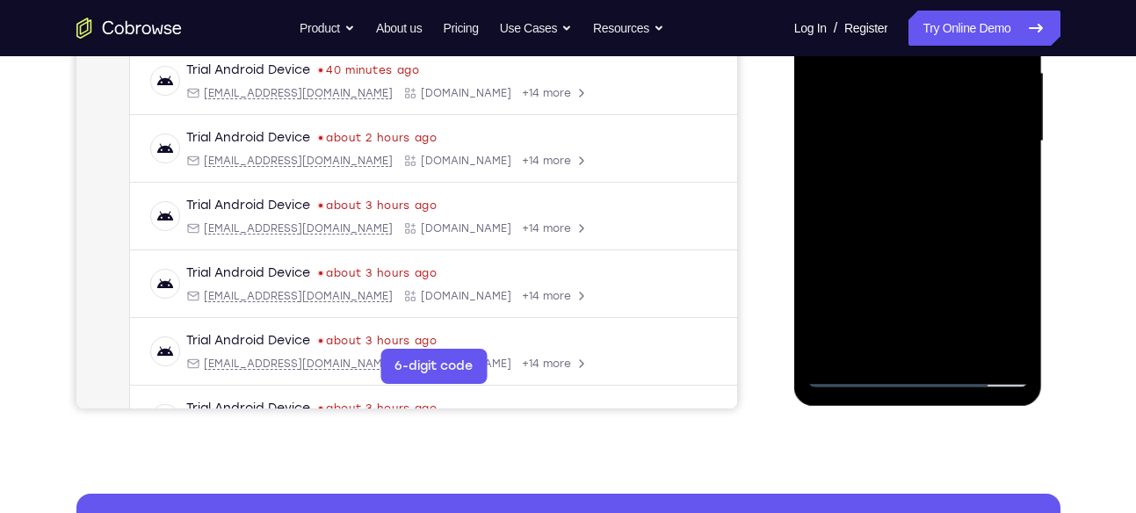
click at [885, 338] on div at bounding box center [917, 141] width 221 height 492
click at [1008, 185] on div at bounding box center [917, 141] width 221 height 492
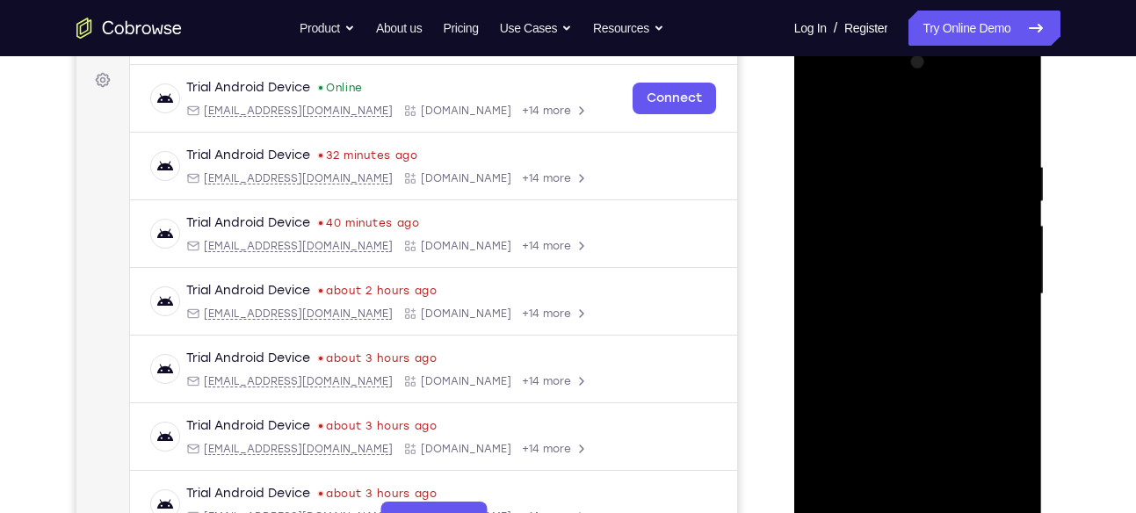
scroll to position [255, 0]
click at [819, 119] on div at bounding box center [917, 295] width 221 height 492
click at [886, 147] on div at bounding box center [917, 295] width 221 height 492
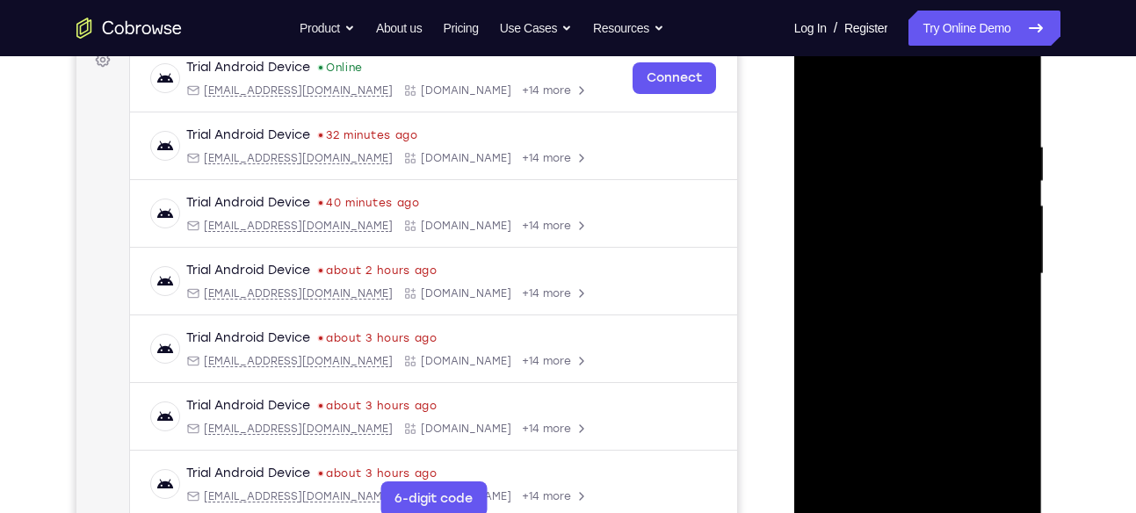
scroll to position [274, 0]
click at [991, 284] on div at bounding box center [917, 276] width 221 height 492
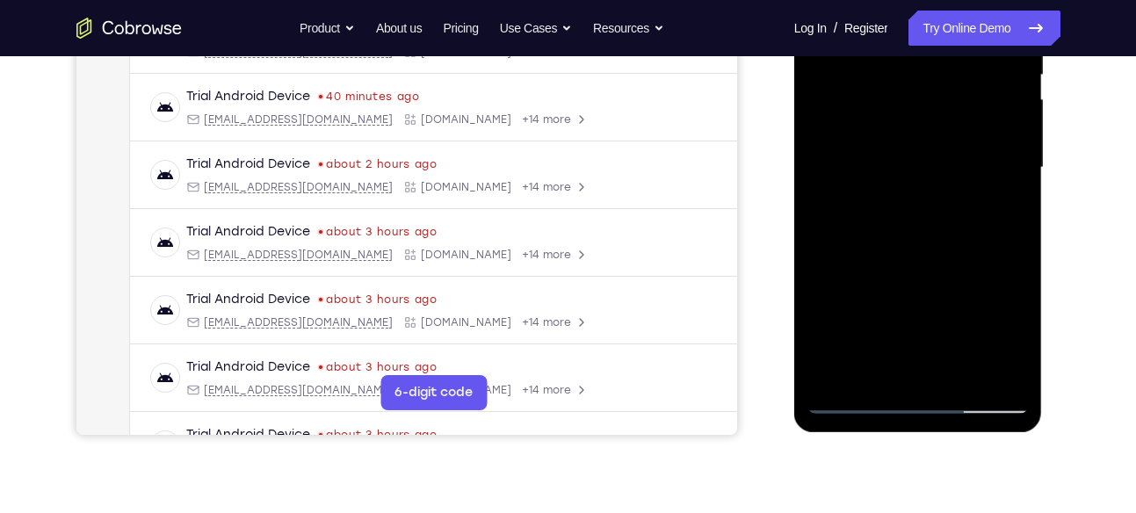
scroll to position [384, 0]
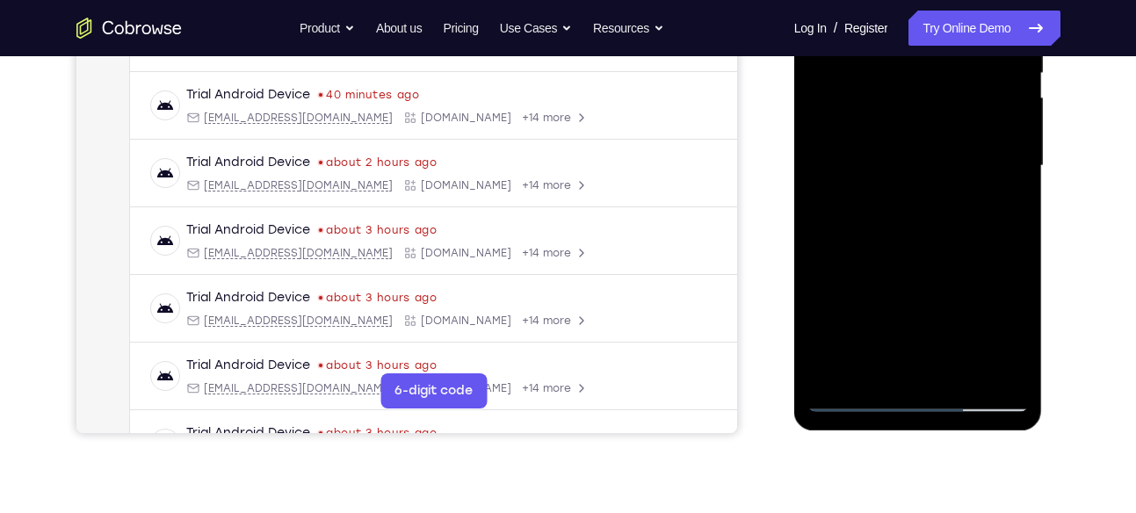
click at [985, 354] on div at bounding box center [917, 166] width 221 height 492
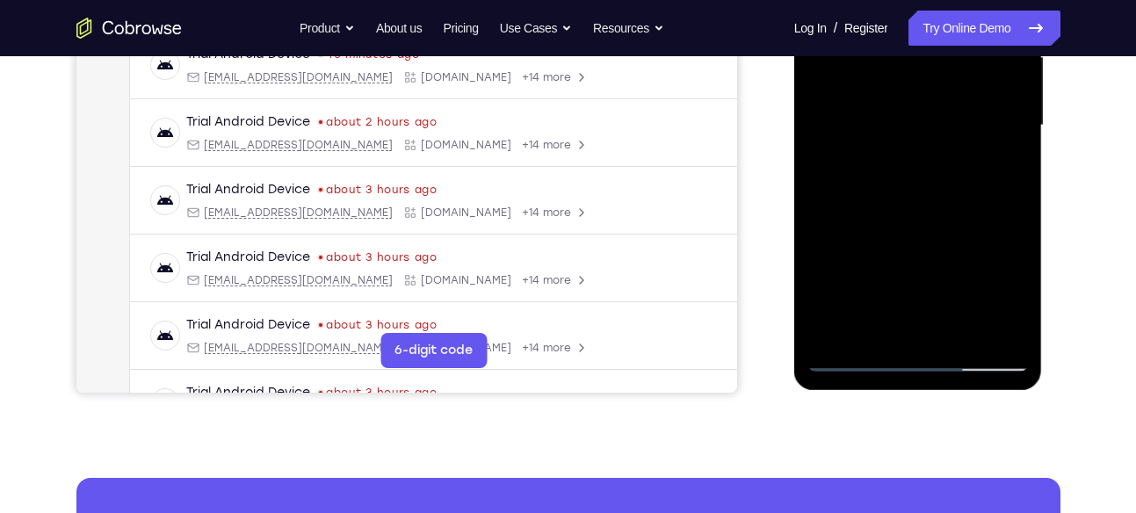
scroll to position [426, 0]
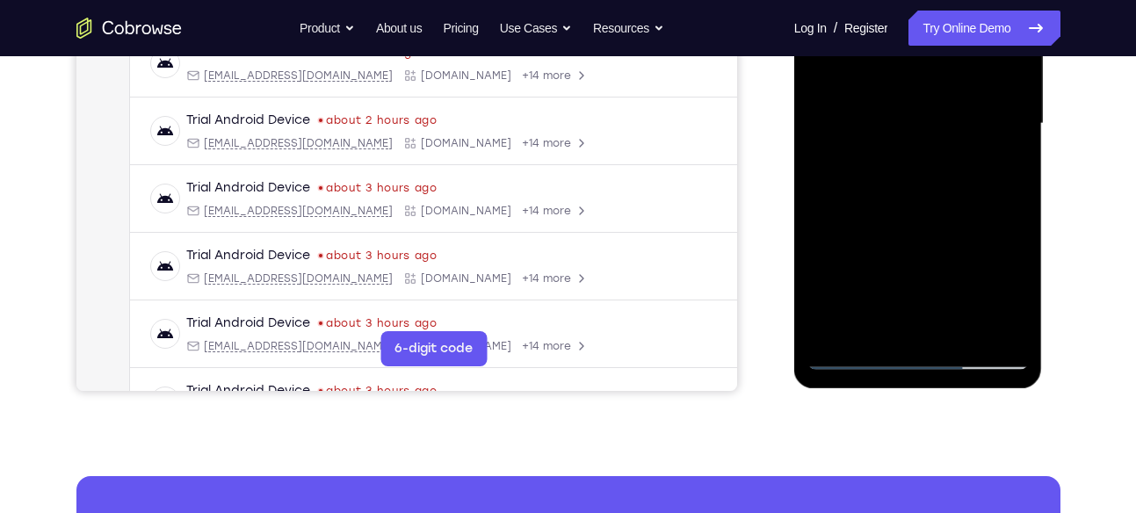
click at [937, 327] on div at bounding box center [917, 124] width 221 height 492
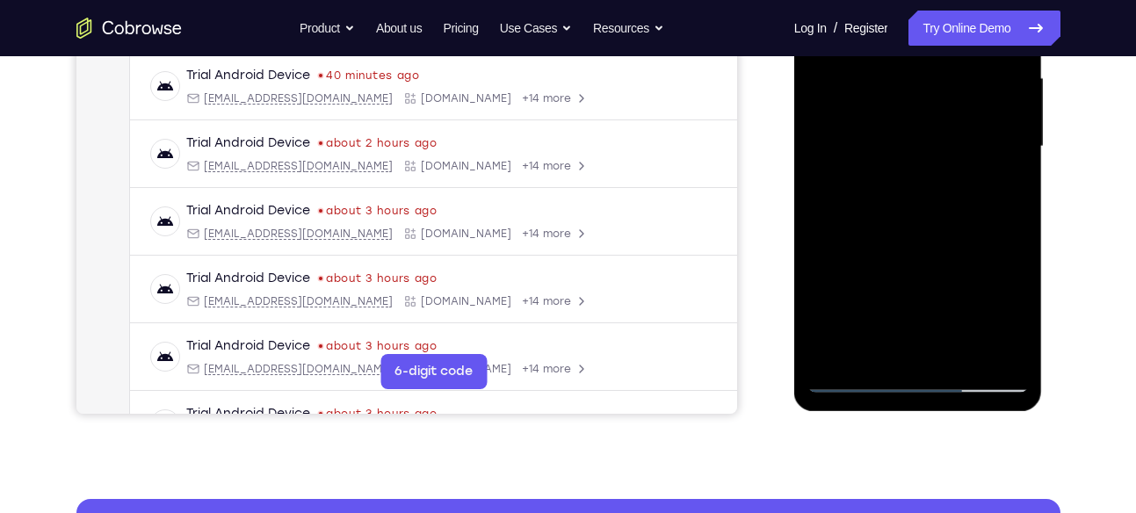
scroll to position [402, 0]
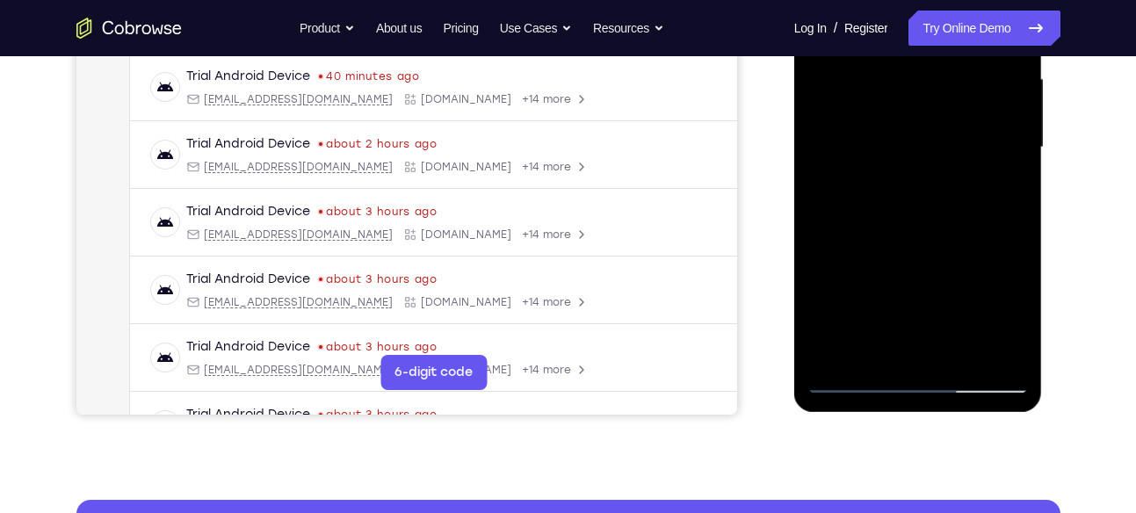
click at [1016, 316] on div at bounding box center [917, 148] width 221 height 492
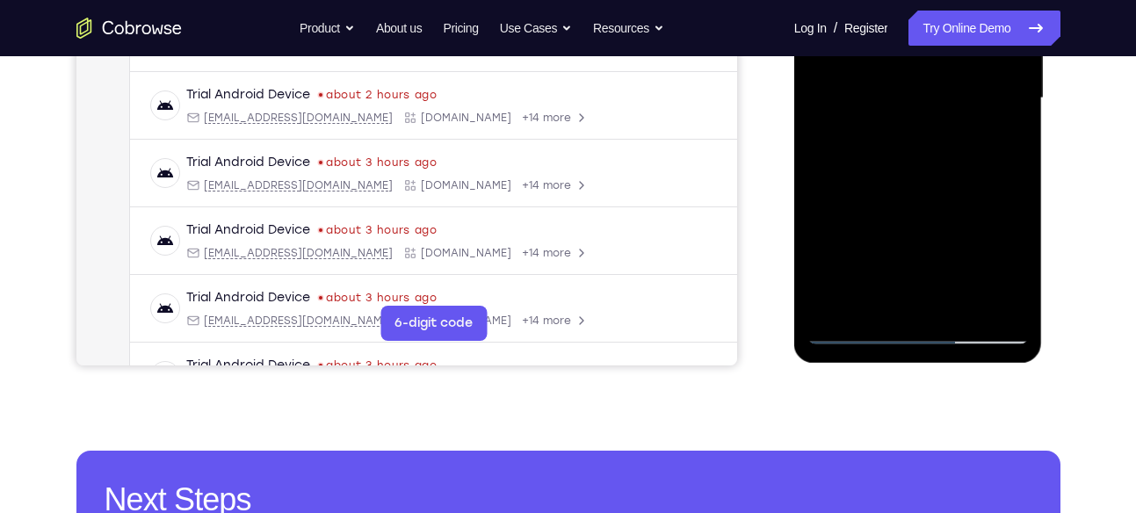
click at [860, 330] on div at bounding box center [917, 98] width 221 height 492
click at [930, 302] on div at bounding box center [917, 98] width 221 height 492
click at [934, 180] on div at bounding box center [917, 98] width 221 height 492
click at [878, 298] on div at bounding box center [917, 98] width 221 height 492
click at [948, 228] on div at bounding box center [917, 98] width 221 height 492
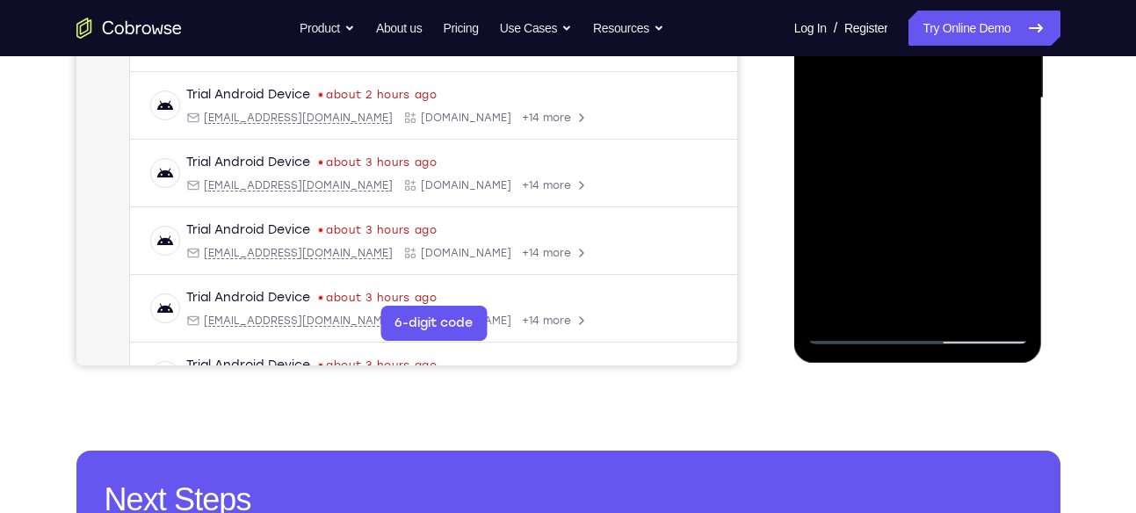
click at [948, 228] on div at bounding box center [917, 98] width 221 height 492
click at [853, 332] on div at bounding box center [917, 98] width 221 height 492
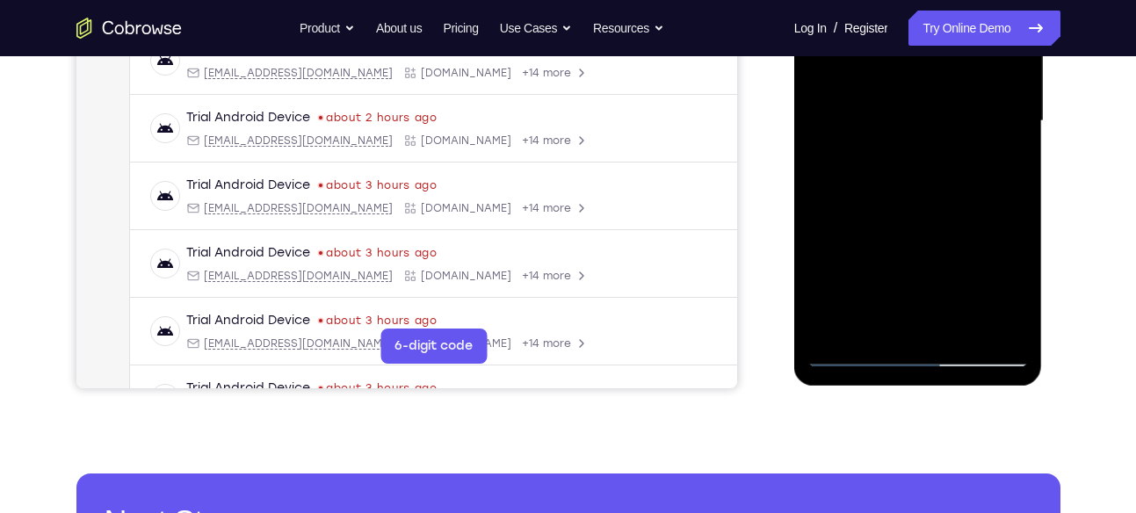
click at [835, 325] on div at bounding box center [917, 121] width 221 height 492
click at [857, 351] on div at bounding box center [917, 121] width 221 height 492
click at [857, 197] on div at bounding box center [917, 121] width 221 height 492
click at [850, 351] on div at bounding box center [917, 121] width 221 height 492
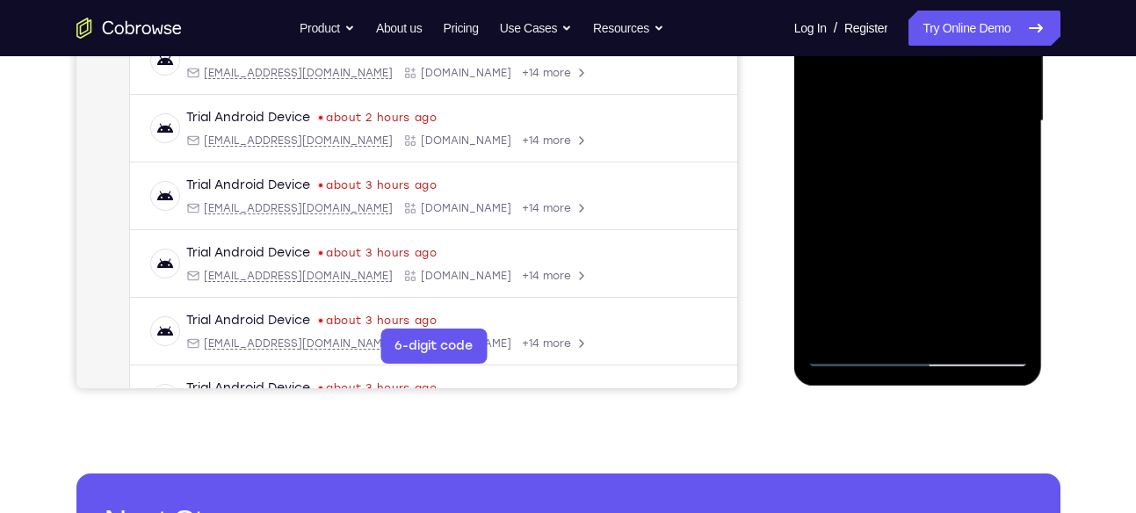
click at [1000, 323] on div at bounding box center [917, 121] width 221 height 492
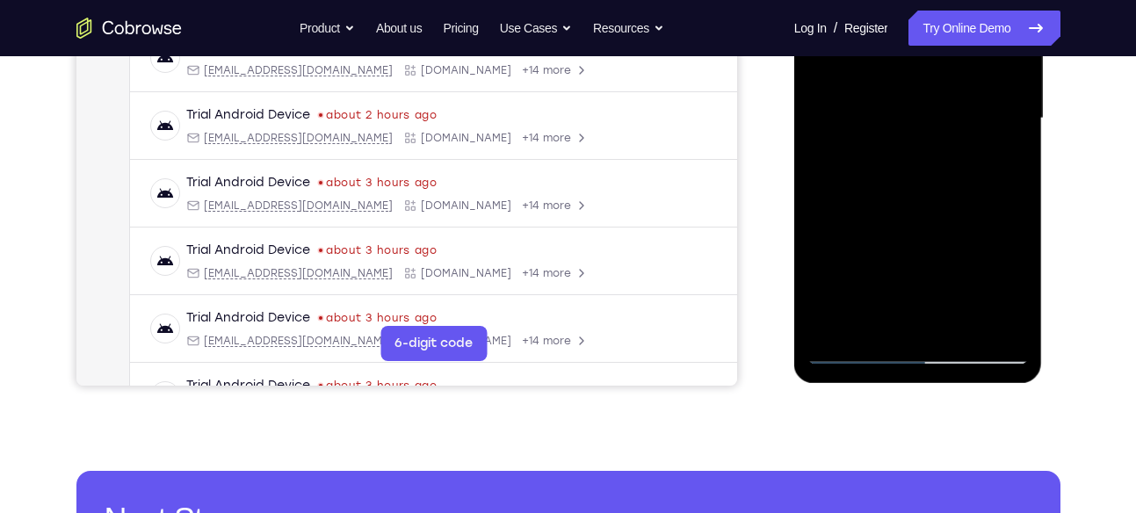
scroll to position [432, 0]
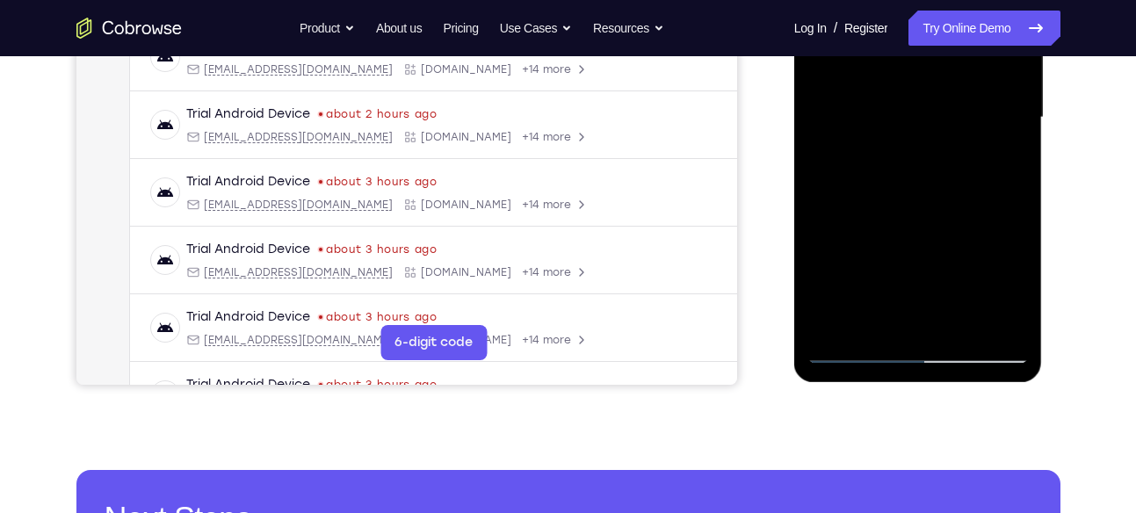
click at [987, 320] on div at bounding box center [917, 118] width 221 height 492
click at [927, 322] on div at bounding box center [917, 118] width 221 height 492
click at [930, 194] on div at bounding box center [917, 118] width 221 height 492
click at [874, 318] on div at bounding box center [917, 118] width 221 height 492
click at [821, 215] on div at bounding box center [917, 118] width 221 height 492
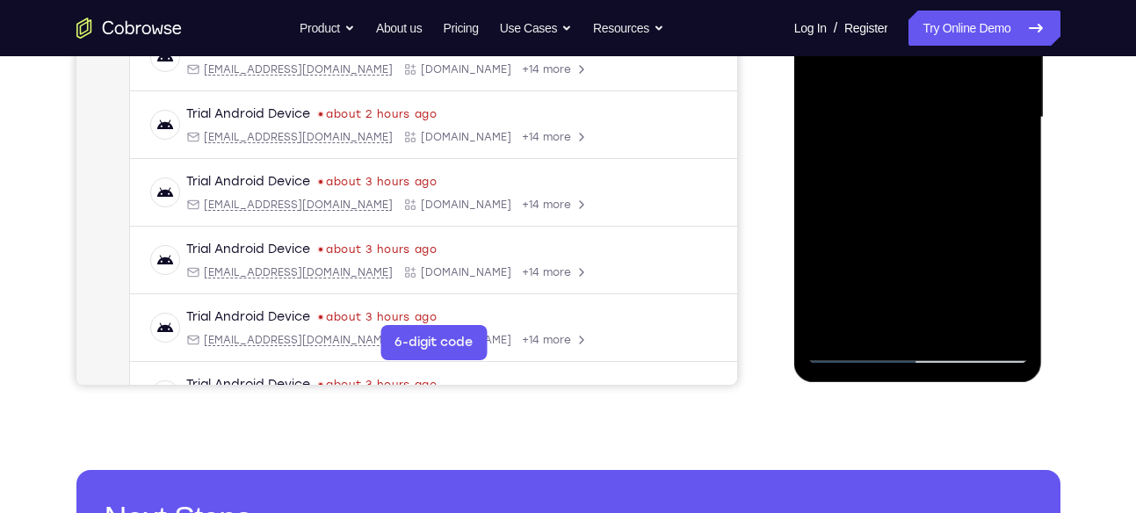
click at [853, 353] on div at bounding box center [917, 118] width 221 height 492
click at [997, 321] on div at bounding box center [917, 118] width 221 height 492
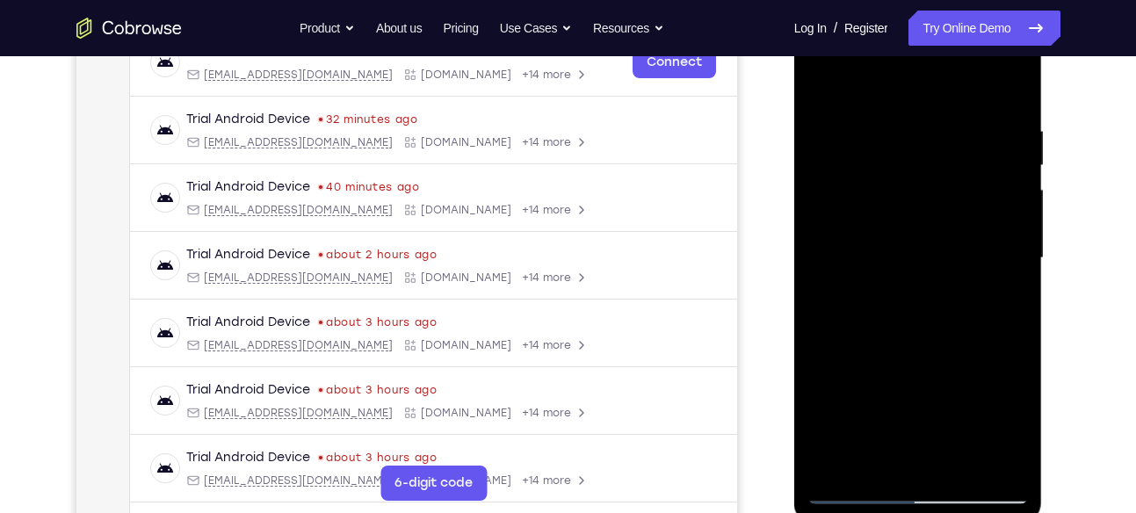
scroll to position [291, 0]
click at [1009, 298] on div at bounding box center [917, 259] width 221 height 492
click at [1017, 87] on div at bounding box center [917, 259] width 221 height 492
click at [892, 148] on div at bounding box center [917, 259] width 221 height 492
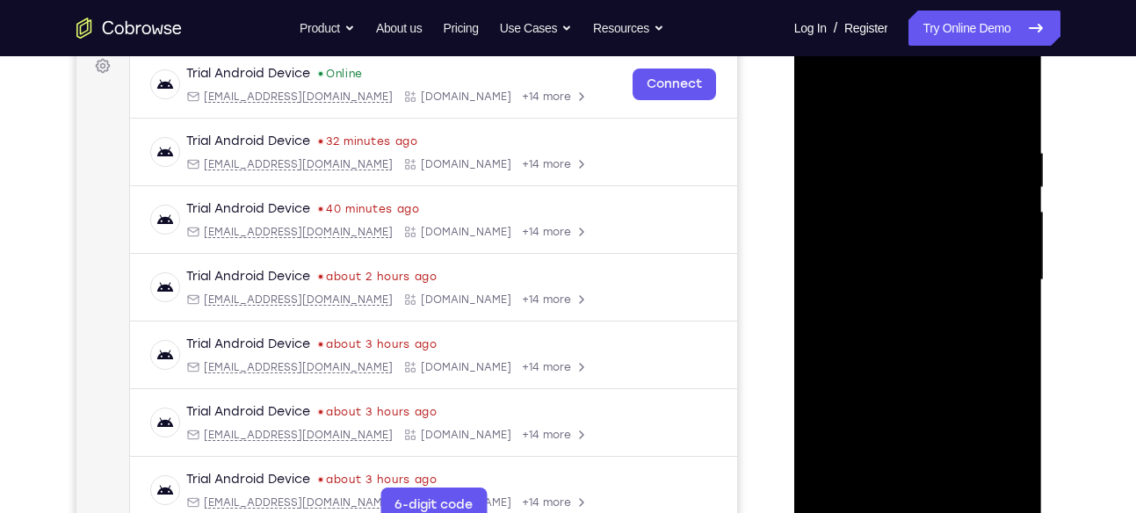
scroll to position [287, 0]
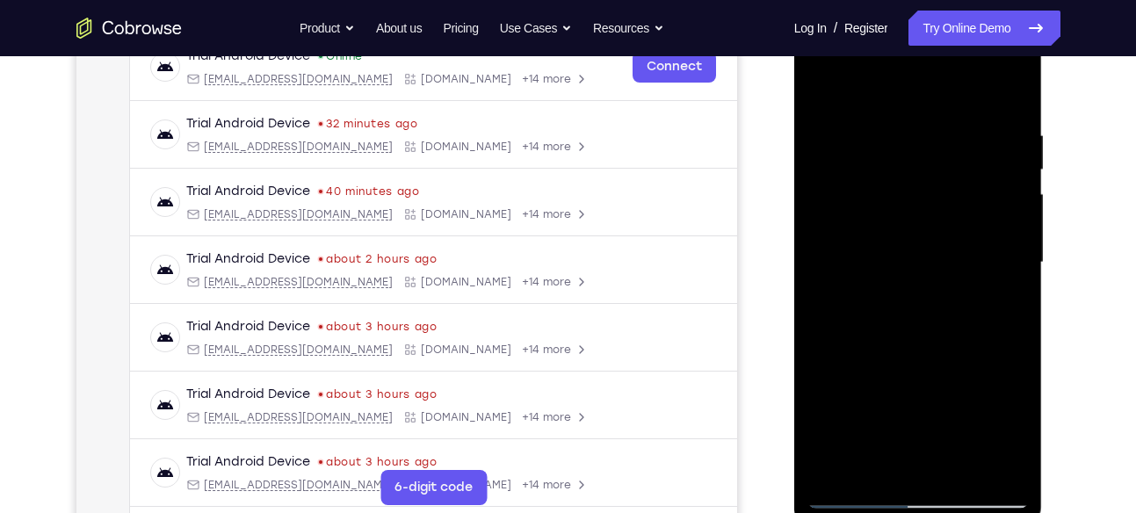
click at [980, 206] on div at bounding box center [917, 263] width 221 height 492
click at [1013, 100] on div at bounding box center [917, 263] width 221 height 492
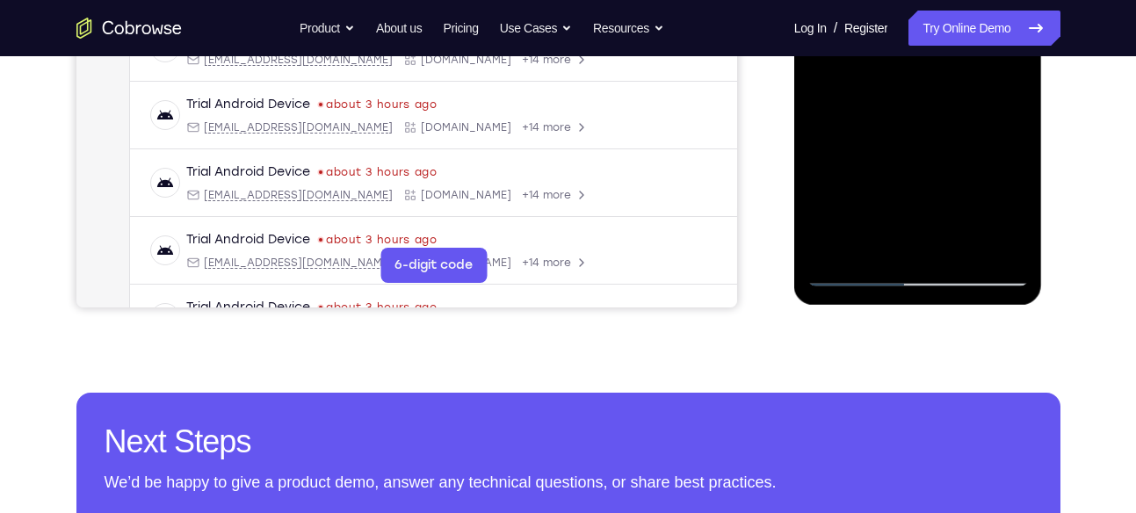
click at [966, 251] on div at bounding box center [917, 40] width 221 height 492
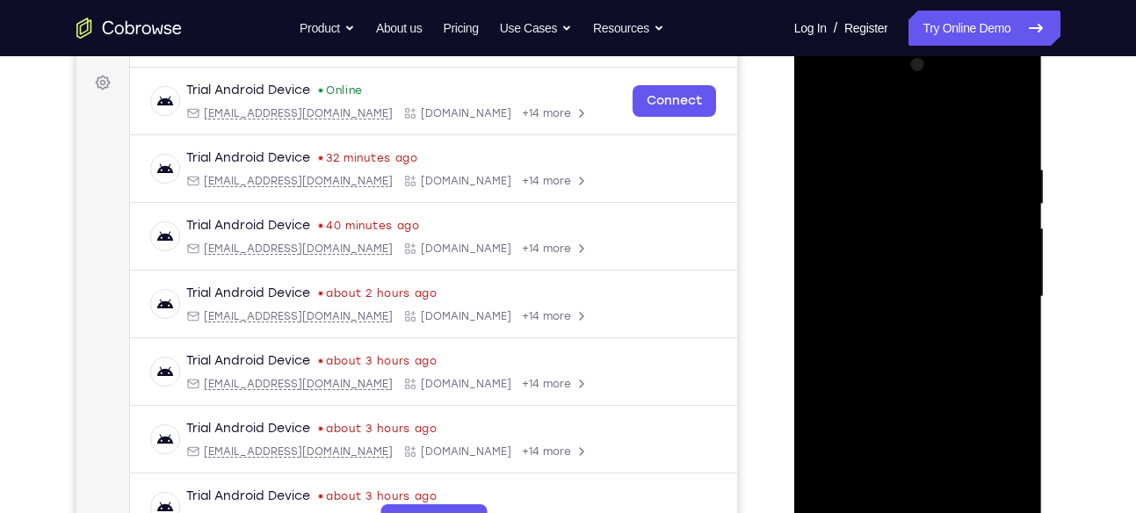
scroll to position [252, 0]
click at [889, 280] on div at bounding box center [917, 298] width 221 height 492
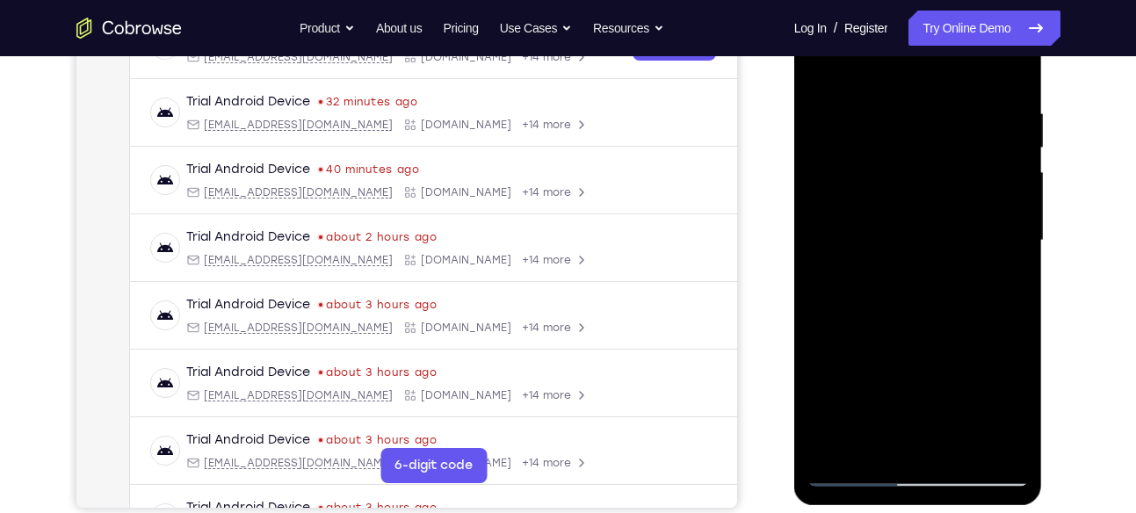
scroll to position [299, 0]
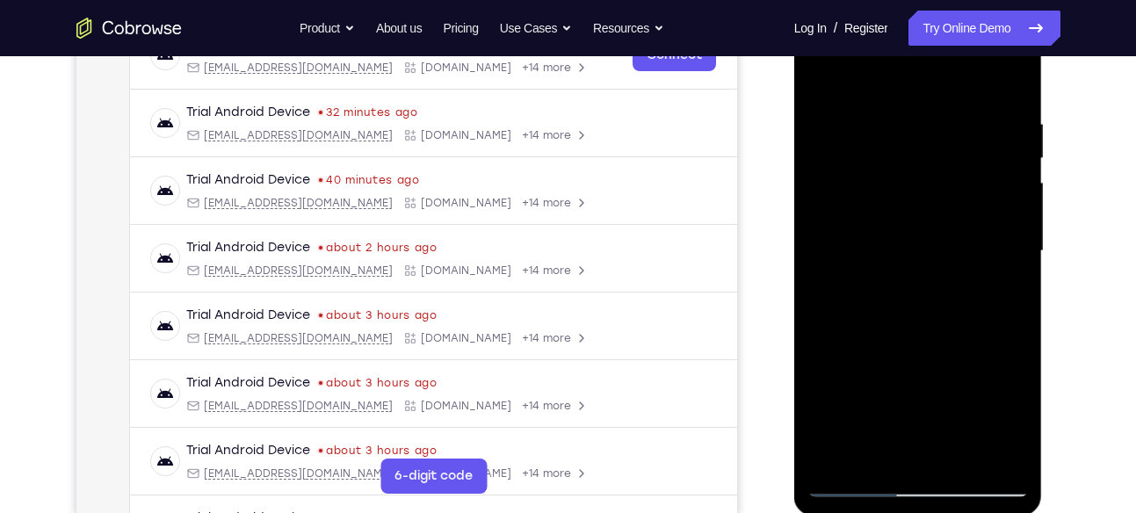
click at [822, 86] on div at bounding box center [917, 251] width 221 height 492
click at [821, 85] on div at bounding box center [917, 251] width 221 height 492
click at [905, 126] on div at bounding box center [917, 251] width 221 height 492
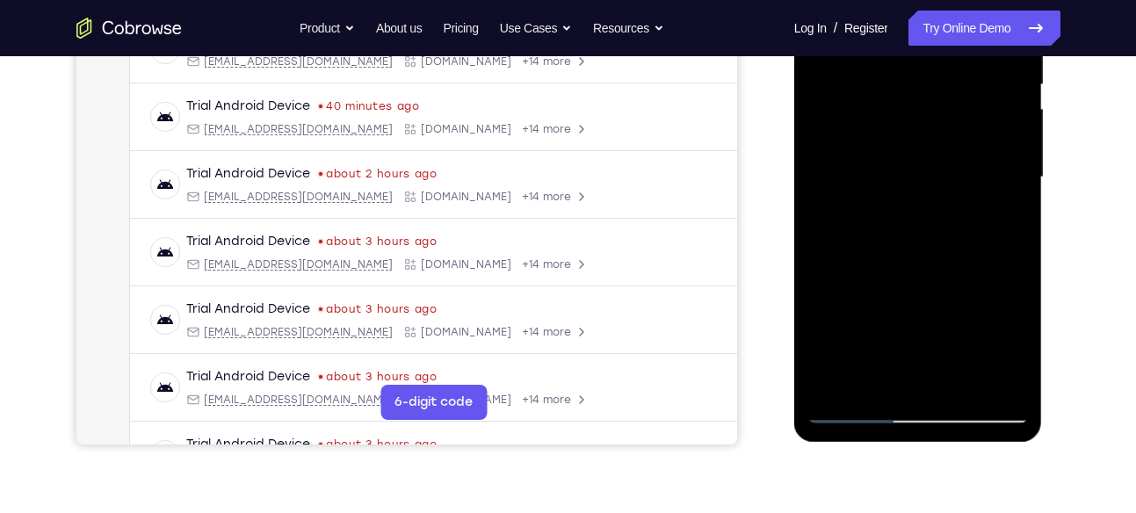
click at [988, 184] on div at bounding box center [917, 177] width 221 height 492
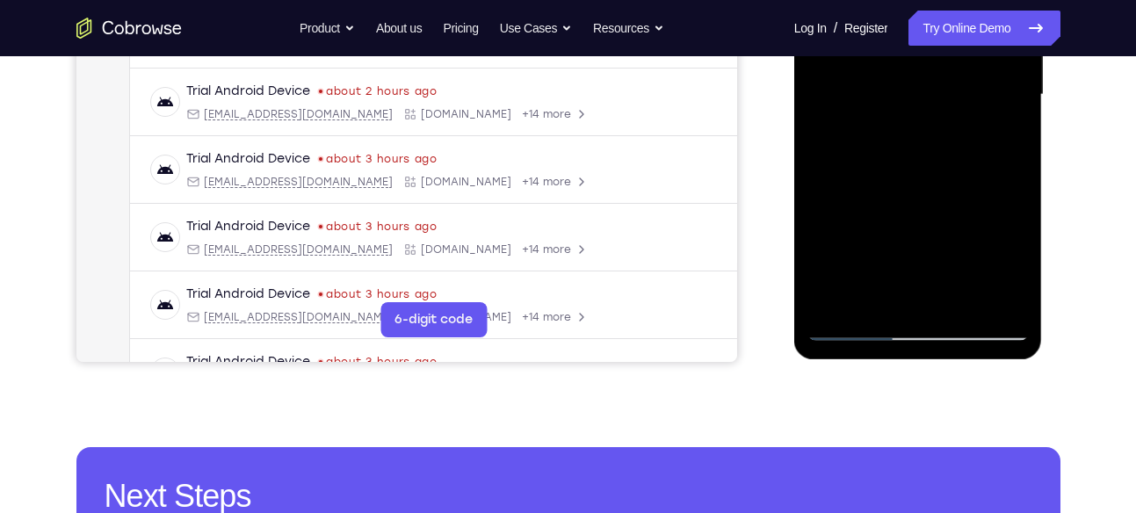
click at [889, 297] on div at bounding box center [917, 95] width 221 height 492
click at [857, 330] on div at bounding box center [917, 95] width 221 height 492
click at [856, 330] on div at bounding box center [917, 95] width 221 height 492
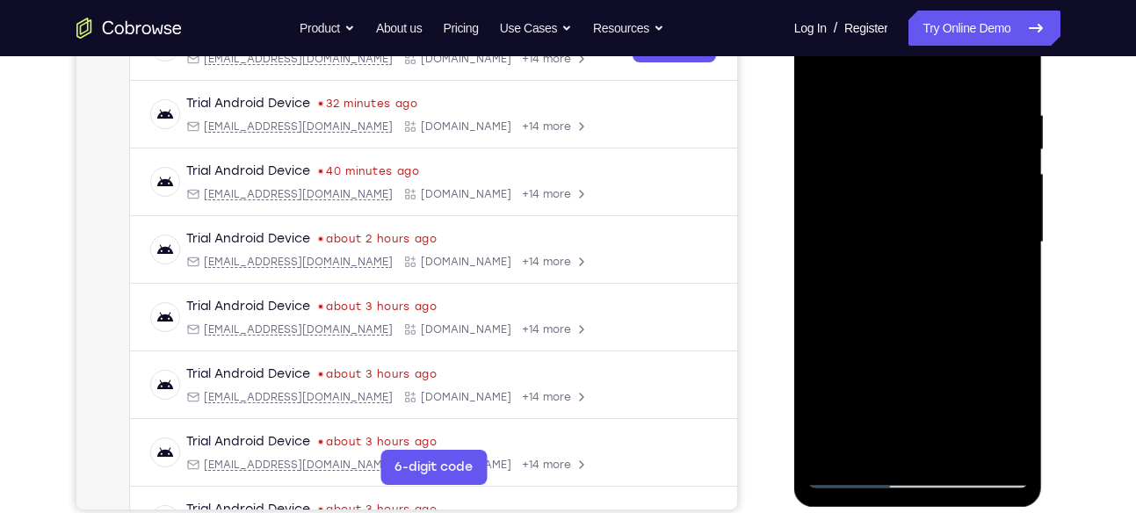
scroll to position [288, 0]
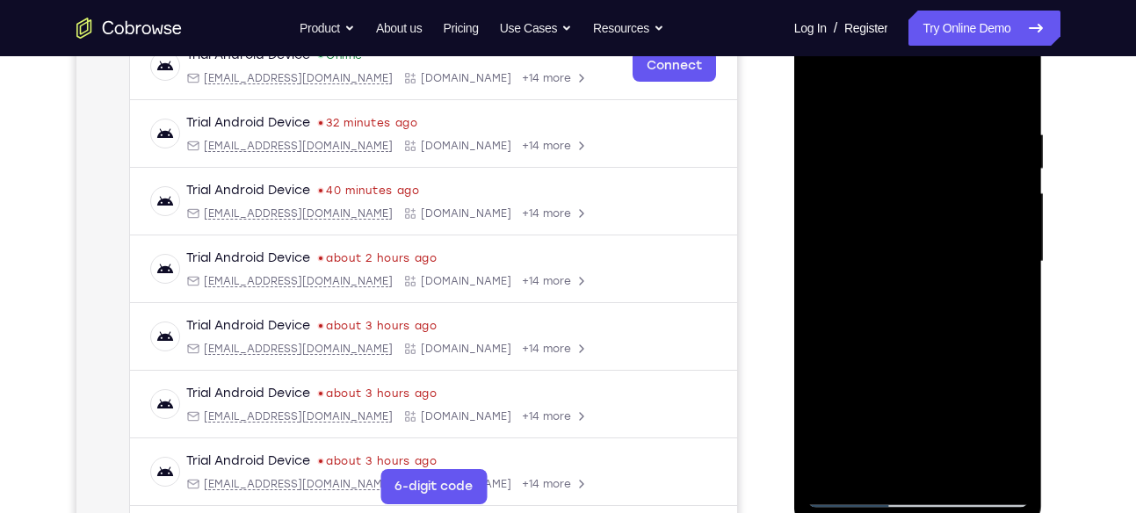
click at [1014, 83] on div at bounding box center [917, 262] width 221 height 492
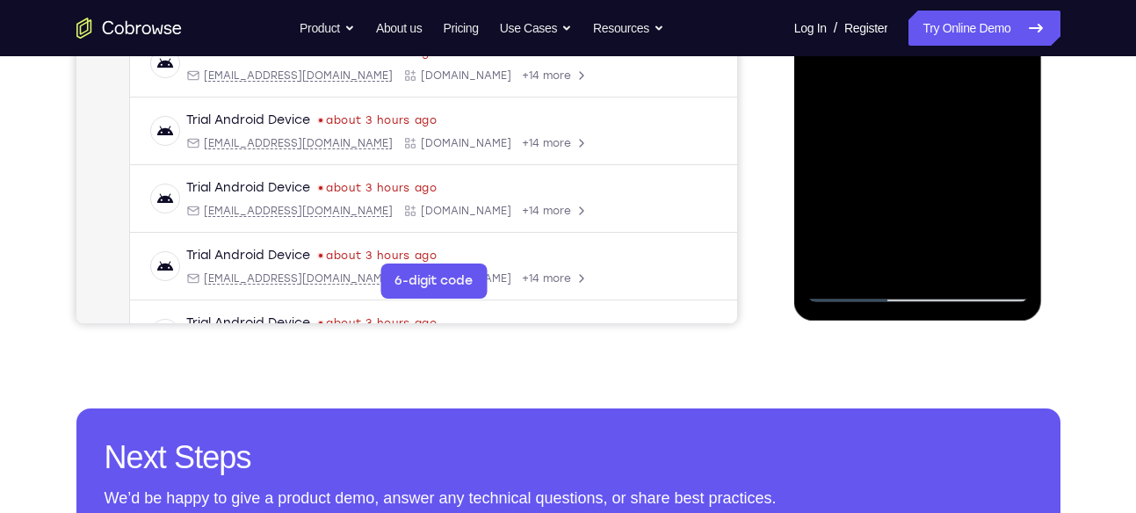
click at [966, 262] on div at bounding box center [917, 56] width 221 height 492
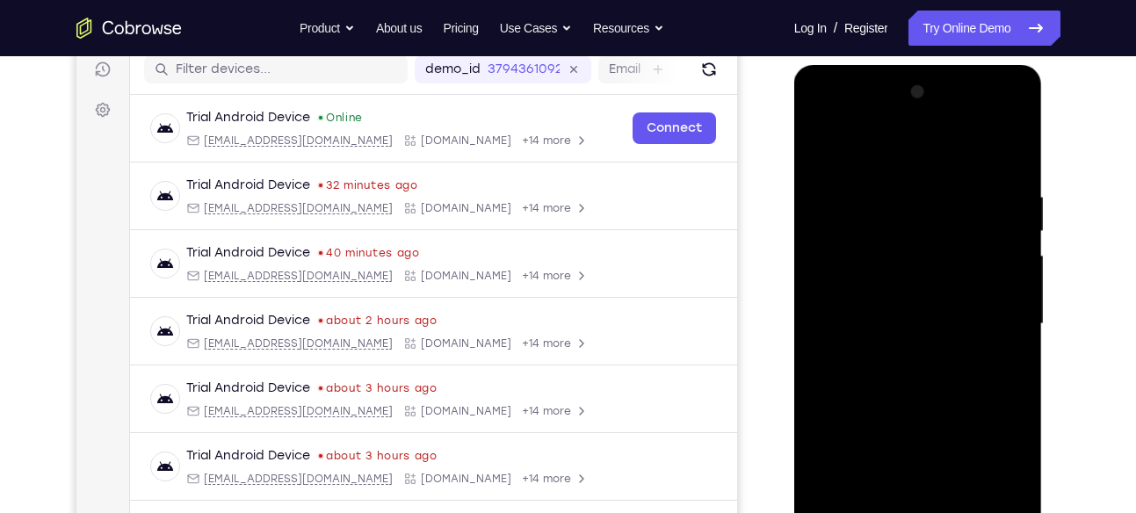
scroll to position [219, 0]
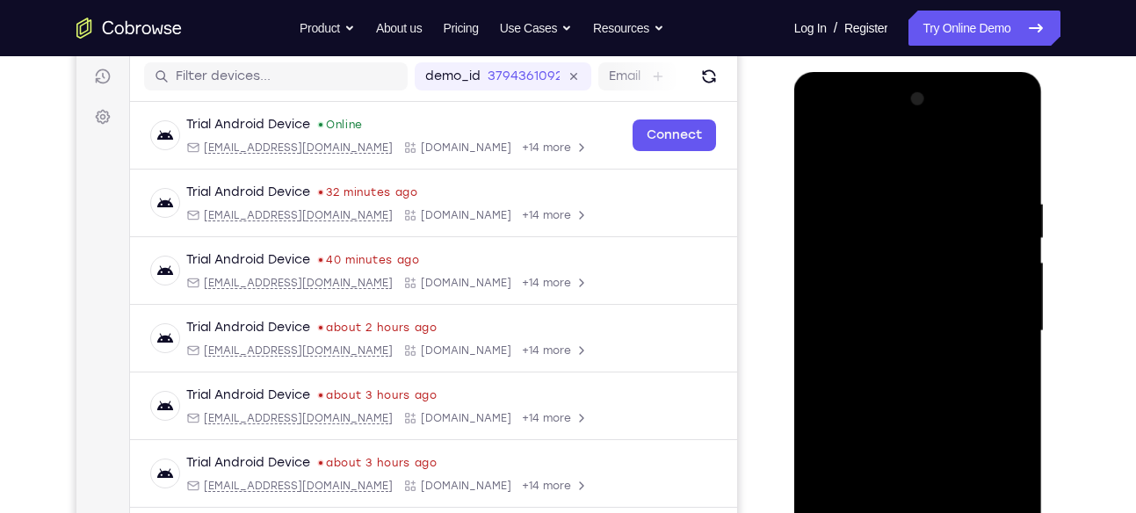
click at [1017, 128] on div at bounding box center [917, 331] width 221 height 492
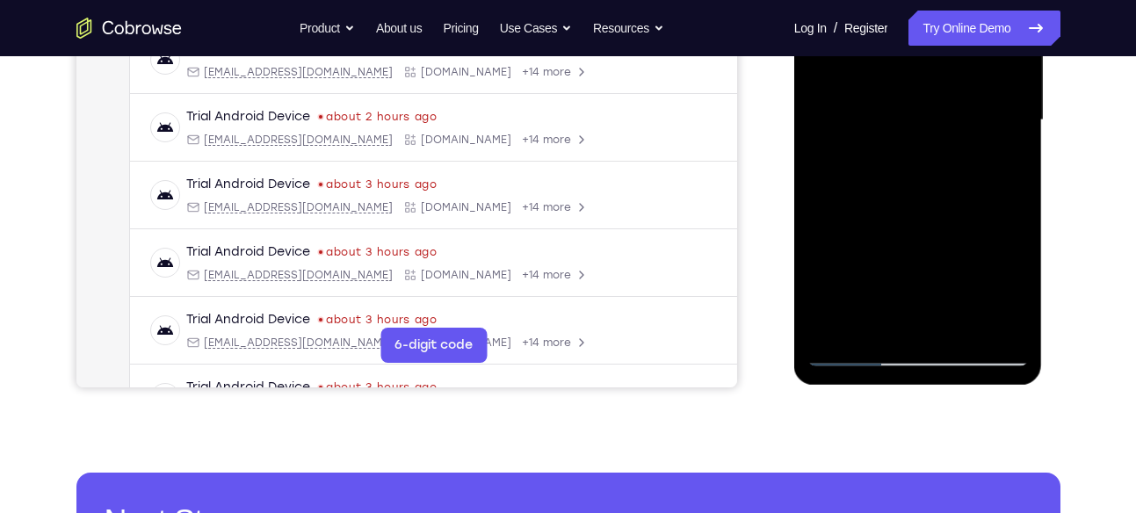
scroll to position [431, 0]
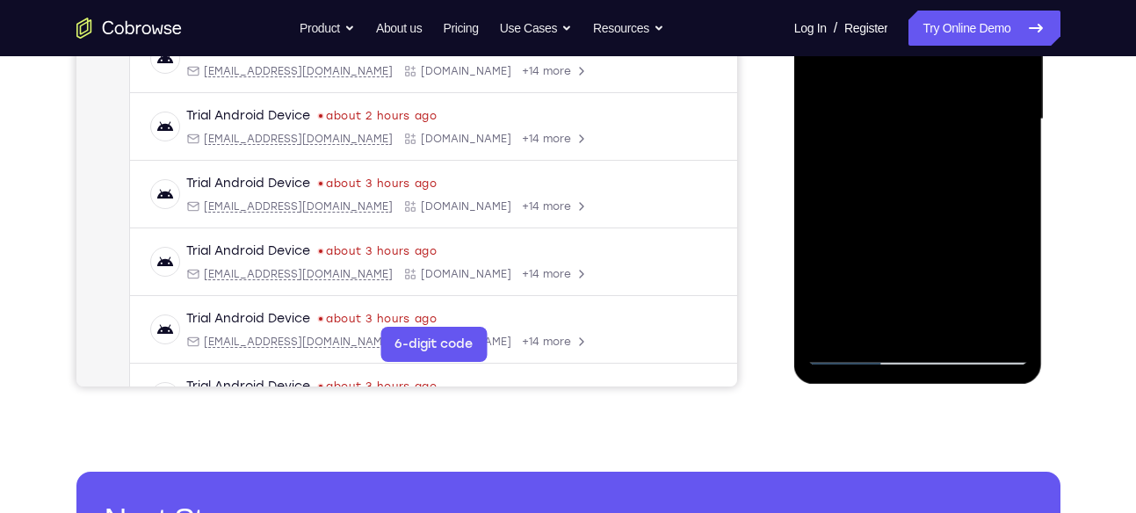
click at [860, 353] on div at bounding box center [917, 119] width 221 height 492
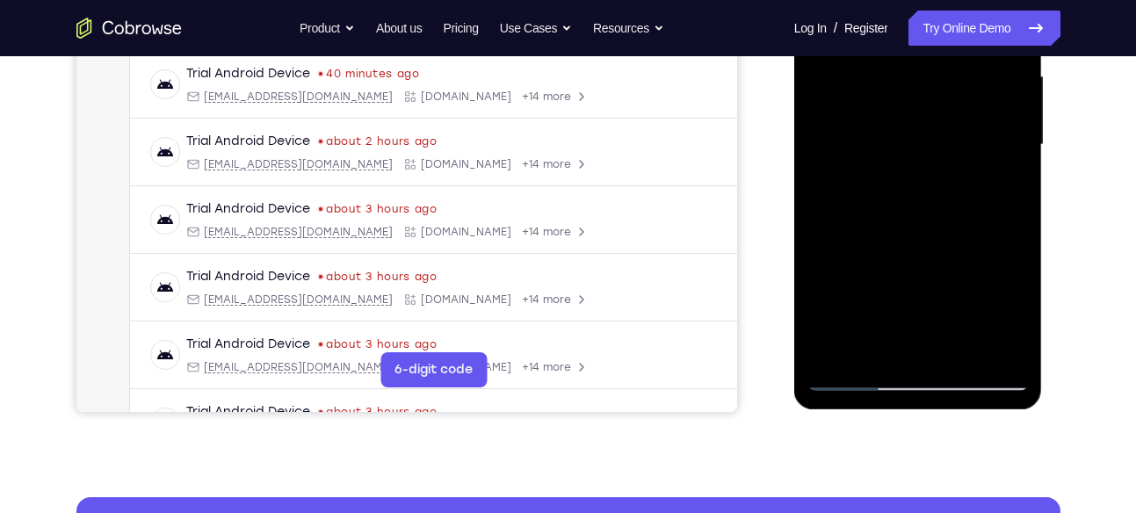
scroll to position [407, 0]
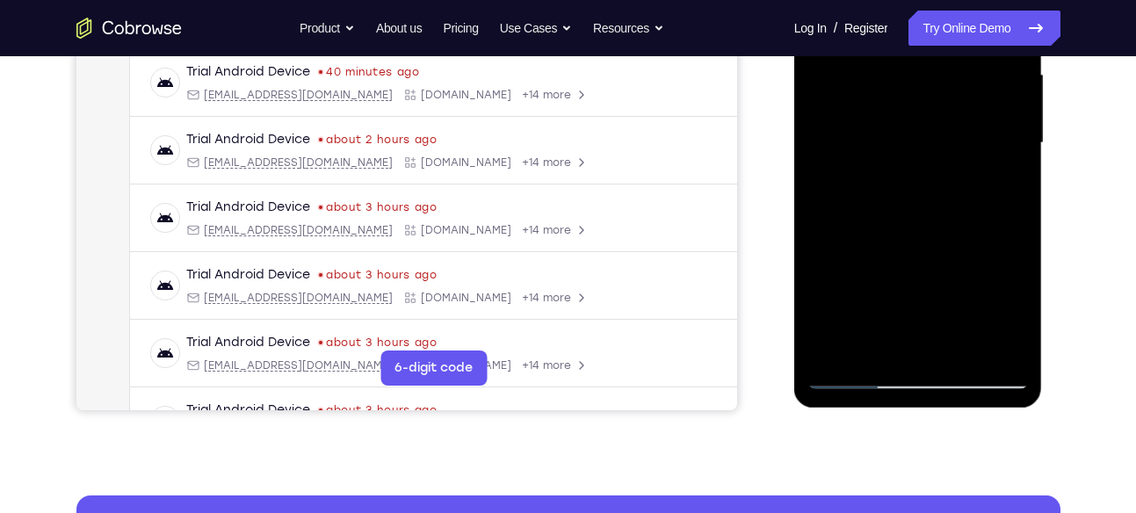
click at [840, 347] on div at bounding box center [917, 143] width 221 height 492
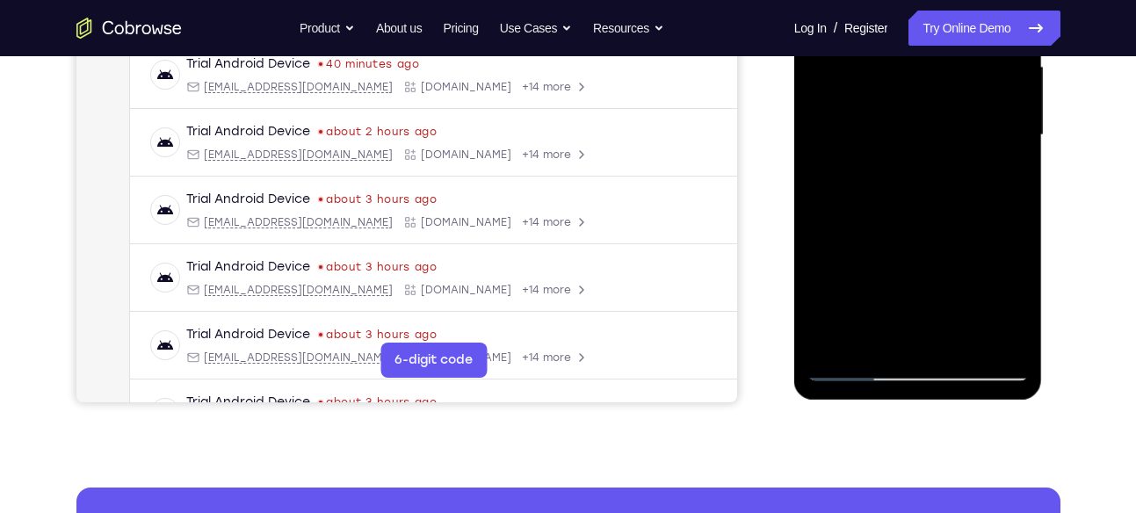
scroll to position [416, 0]
click at [877, 335] on div at bounding box center [917, 134] width 221 height 492
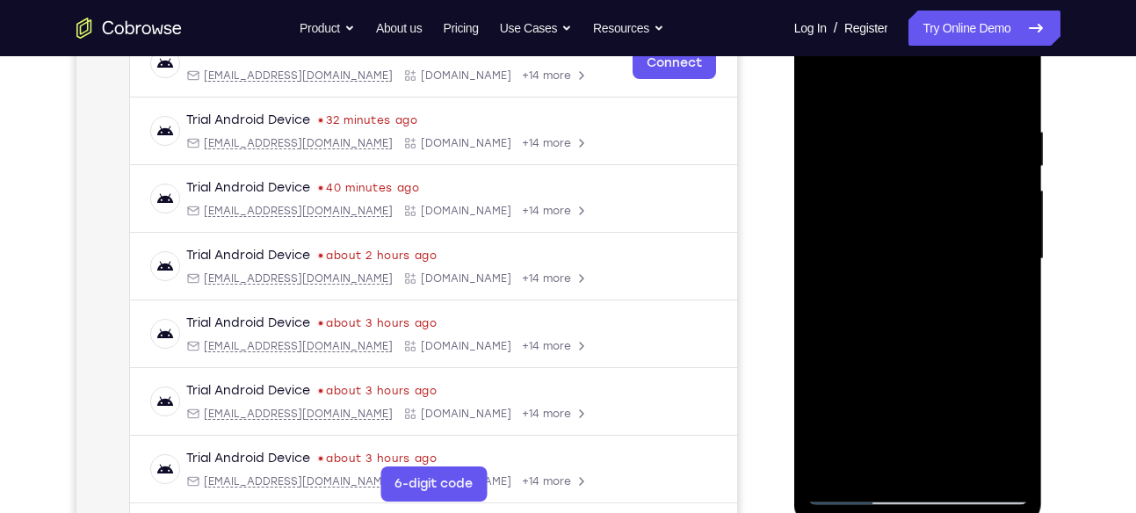
scroll to position [285, 0]
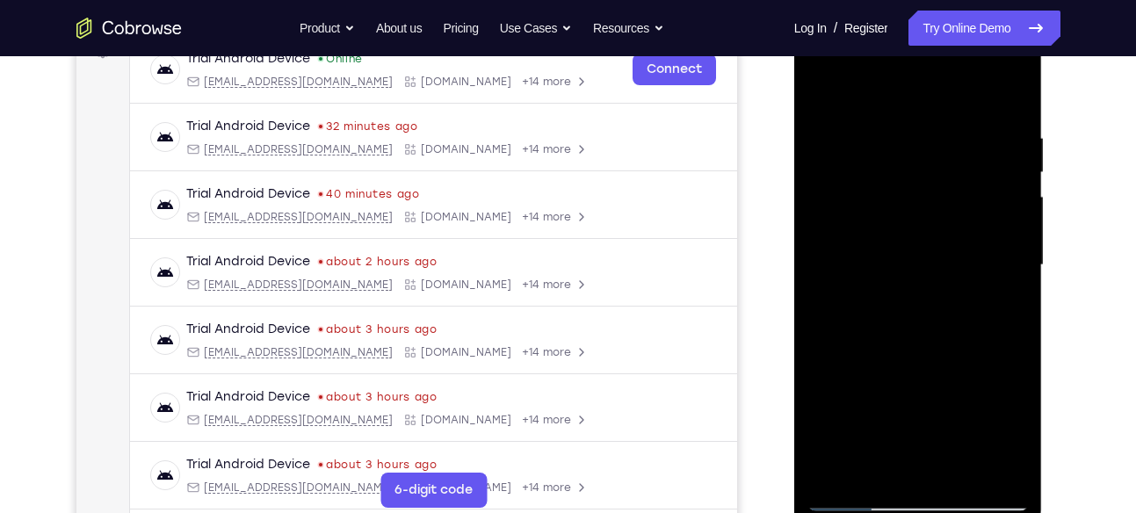
click at [926, 93] on div at bounding box center [917, 265] width 221 height 492
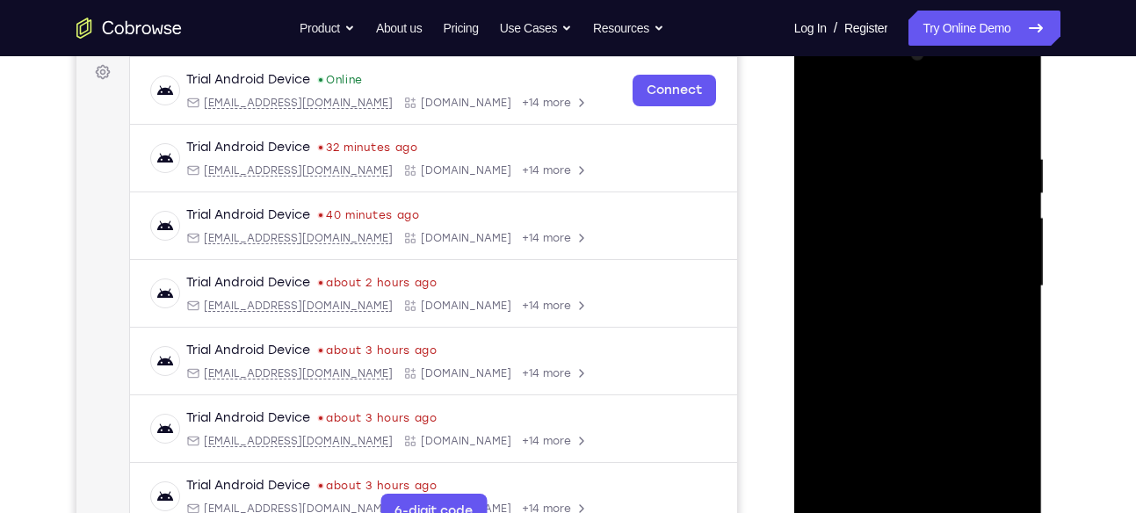
scroll to position [259, 0]
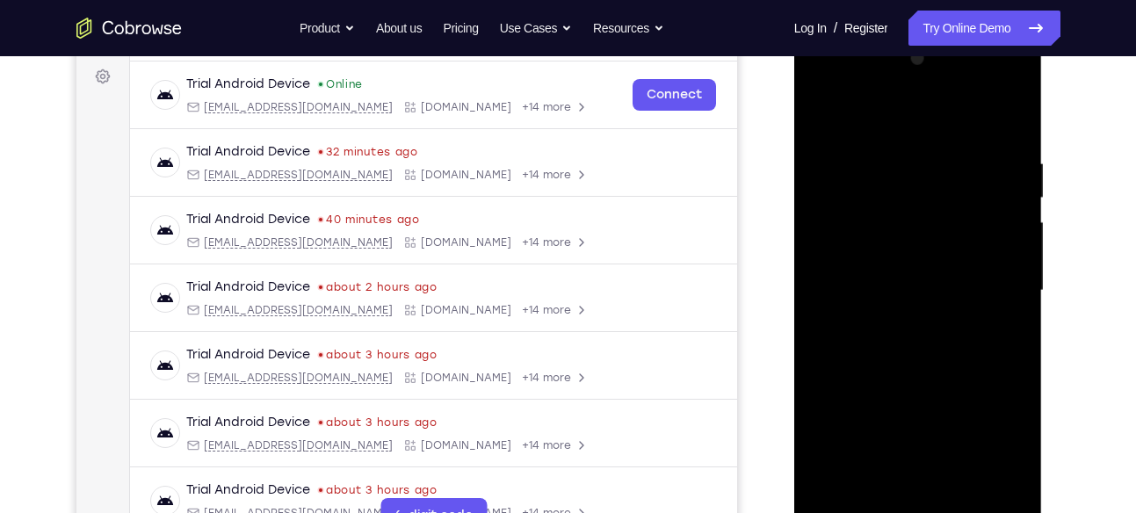
click at [833, 245] on div at bounding box center [917, 291] width 221 height 492
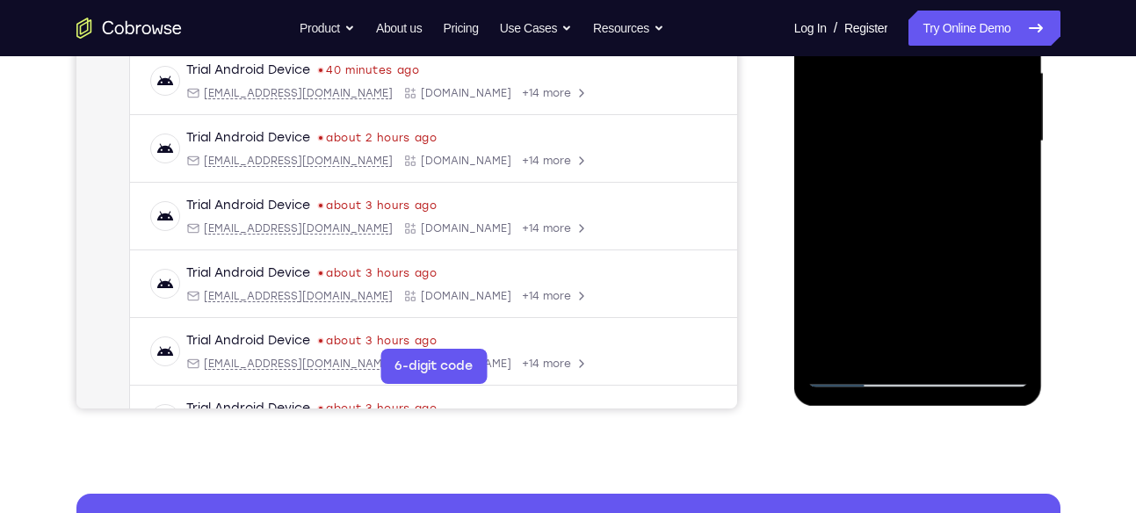
scroll to position [413, 0]
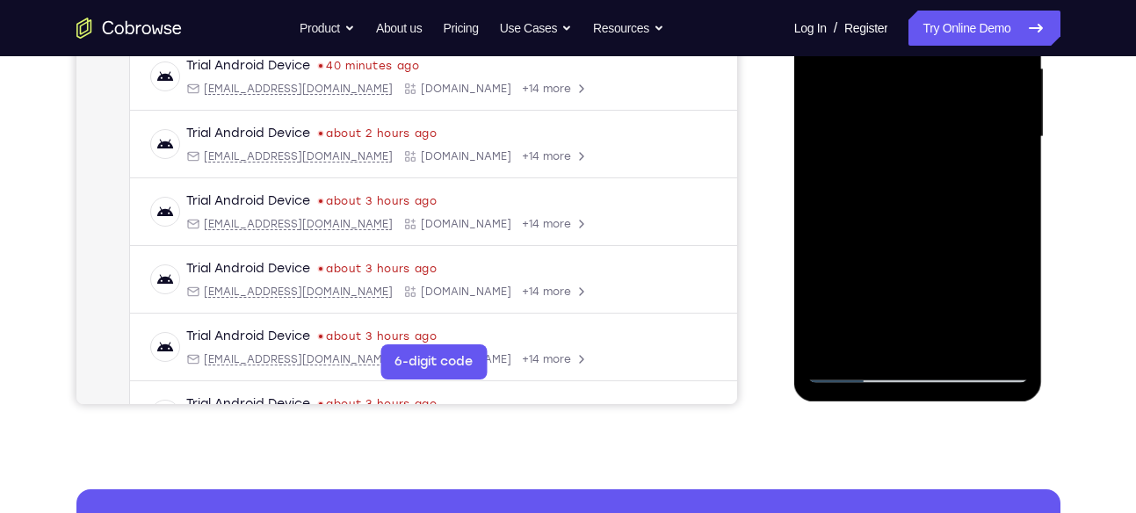
click at [1018, 205] on div at bounding box center [917, 137] width 221 height 492
click at [901, 333] on div at bounding box center [917, 137] width 221 height 492
click at [929, 221] on div at bounding box center [917, 137] width 221 height 492
click at [924, 221] on div at bounding box center [917, 137] width 221 height 492
click at [921, 219] on div at bounding box center [917, 137] width 221 height 492
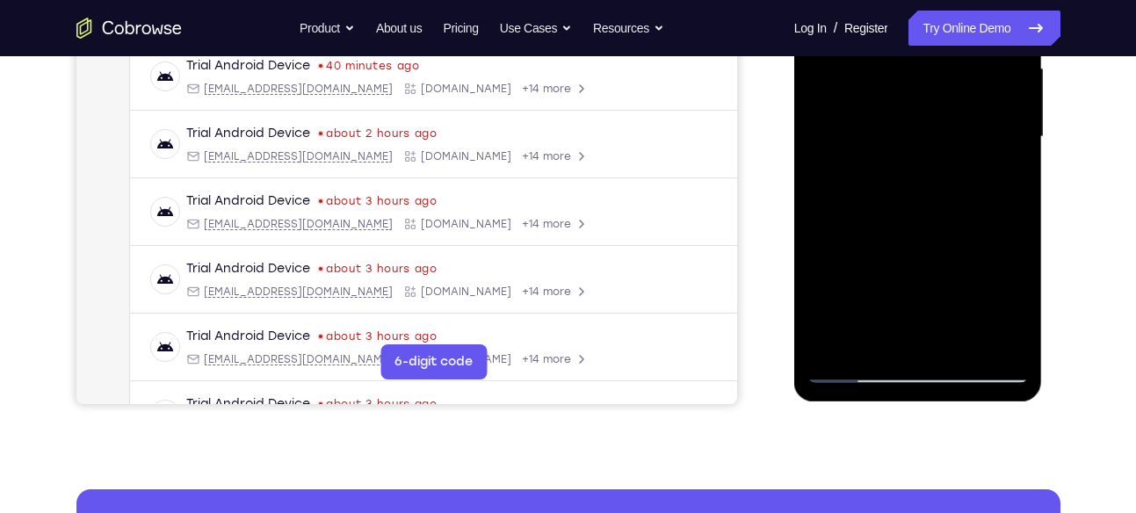
click at [920, 219] on div at bounding box center [917, 137] width 221 height 492
click at [863, 221] on div at bounding box center [917, 137] width 221 height 492
click at [907, 219] on div at bounding box center [917, 137] width 221 height 492
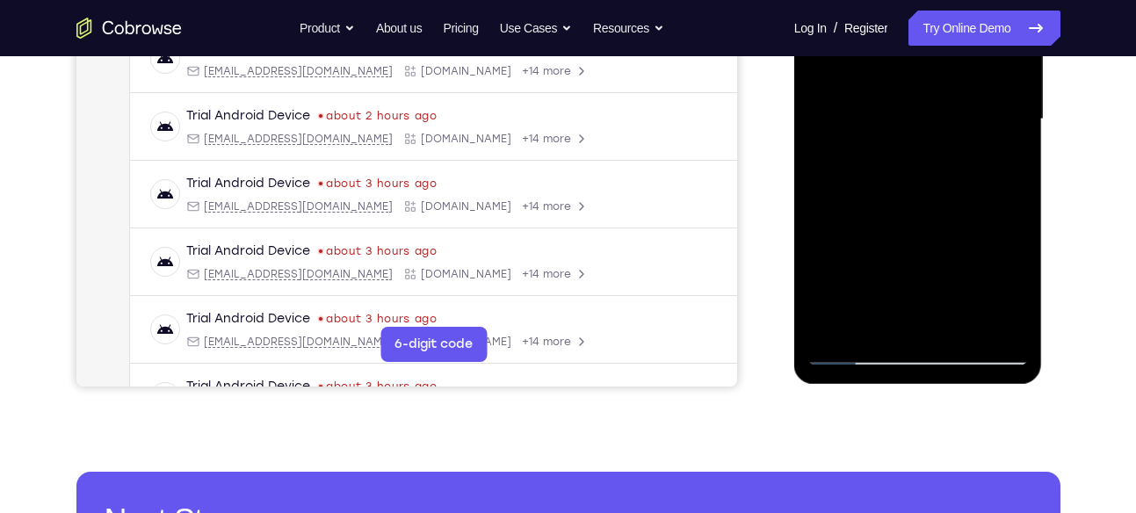
scroll to position [431, 0]
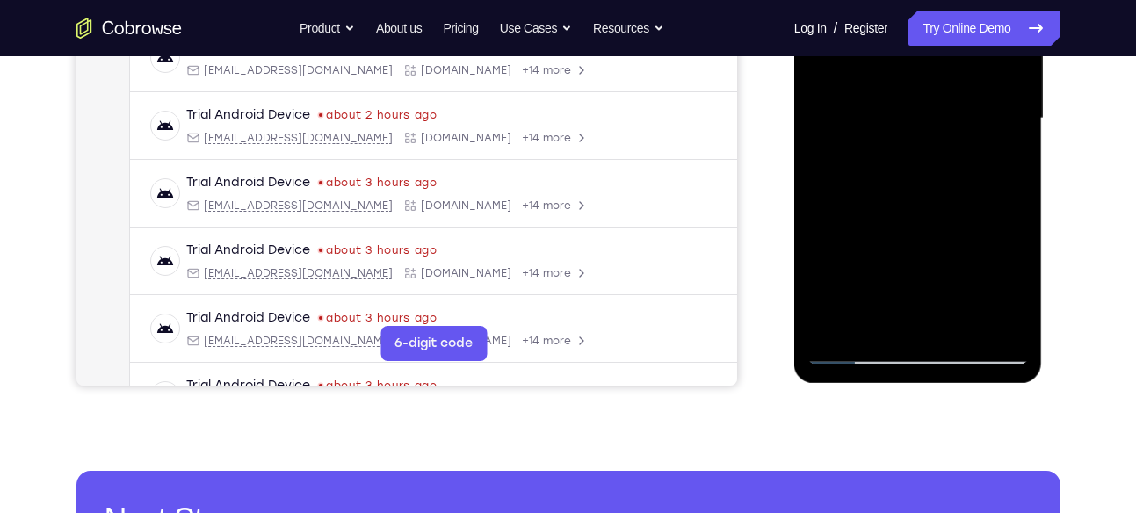
click at [979, 198] on div at bounding box center [917, 119] width 221 height 492
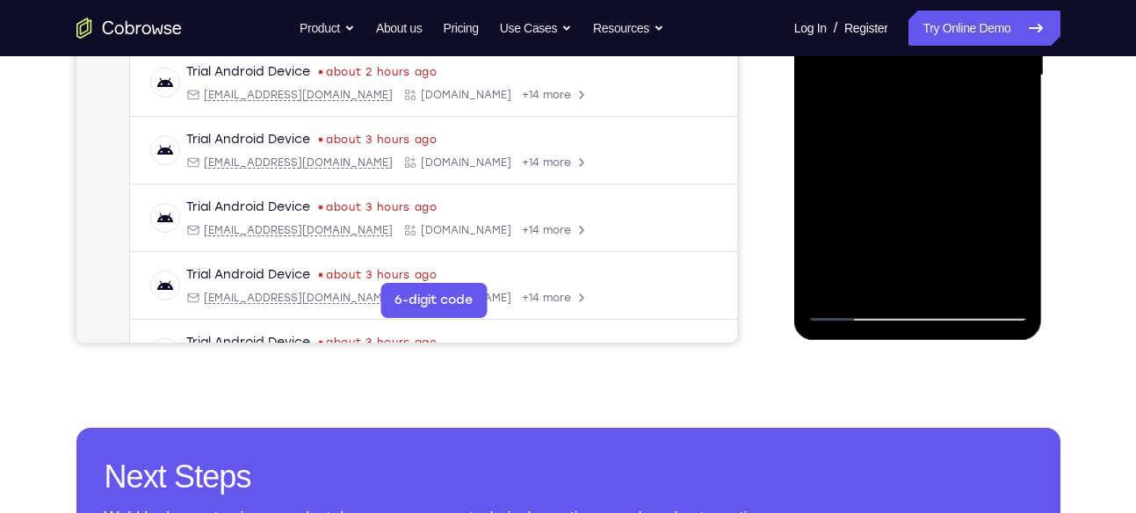
scroll to position [475, 0]
click at [863, 310] on div at bounding box center [917, 75] width 221 height 492
click at [859, 310] on div at bounding box center [917, 75] width 221 height 492
click at [857, 310] on div at bounding box center [917, 75] width 221 height 492
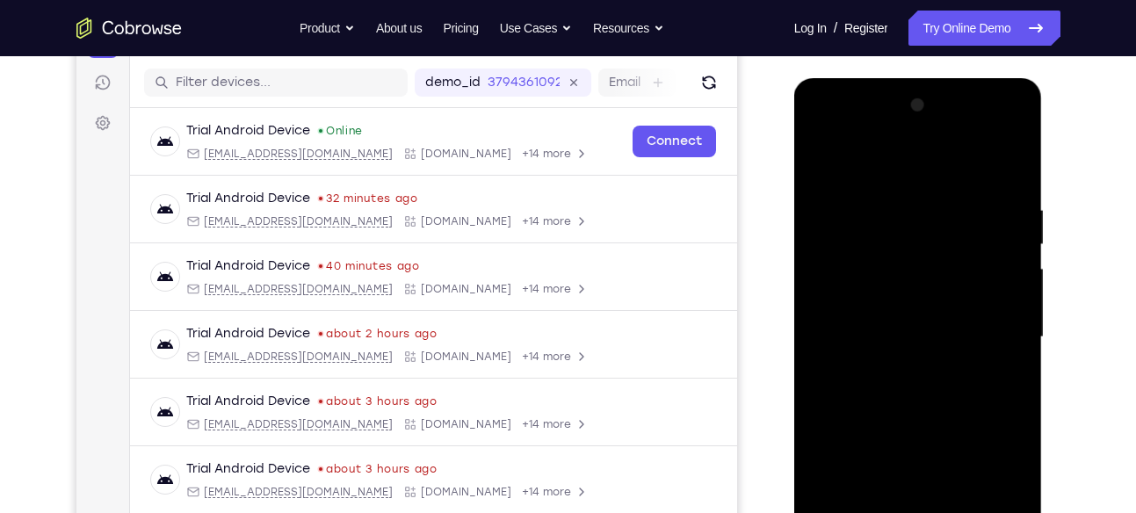
scroll to position [214, 0]
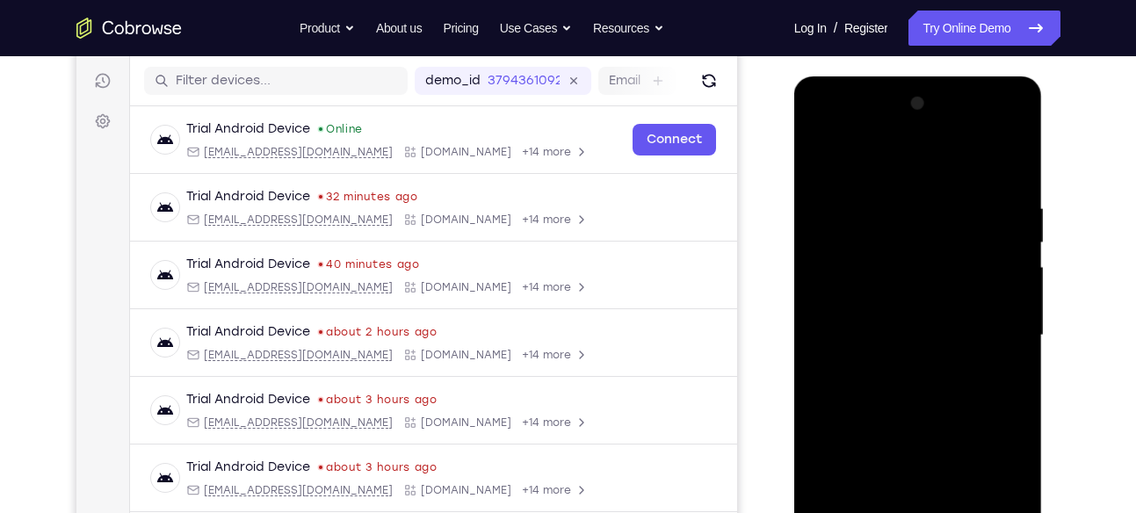
click at [878, 164] on div at bounding box center [917, 336] width 221 height 492
click at [833, 286] on div at bounding box center [917, 336] width 221 height 492
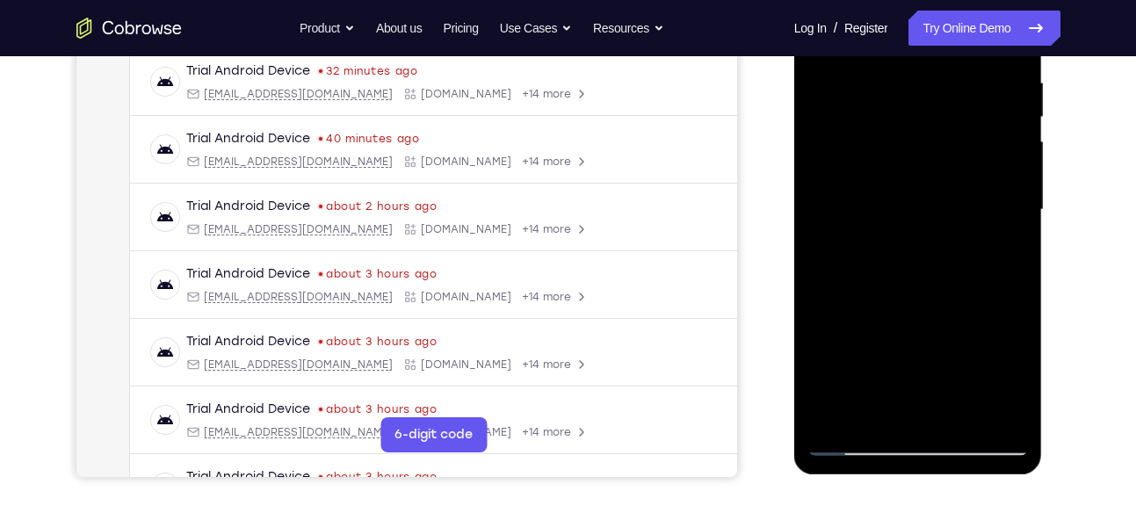
scroll to position [347, 0]
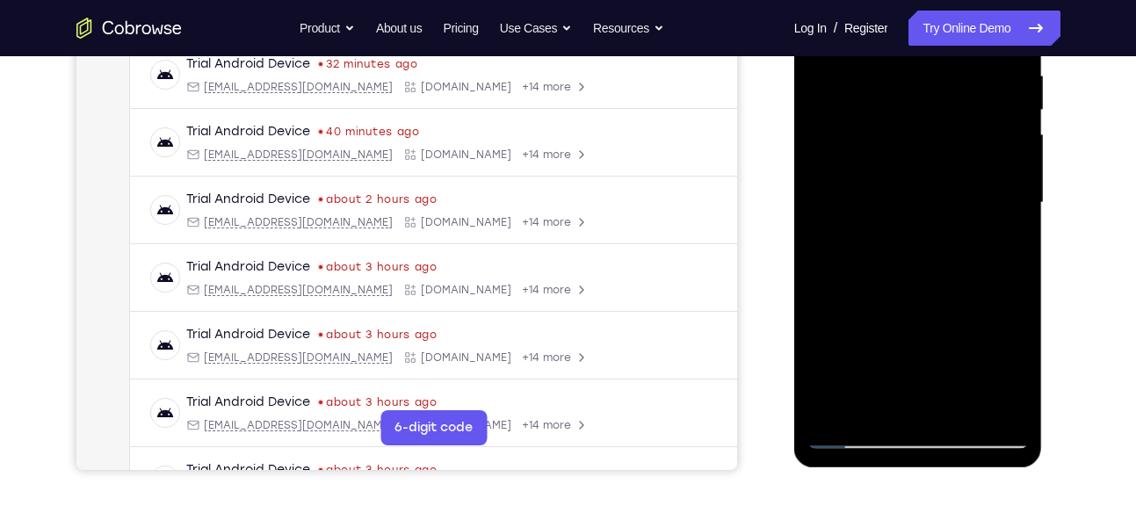
click at [962, 235] on div at bounding box center [917, 203] width 221 height 492
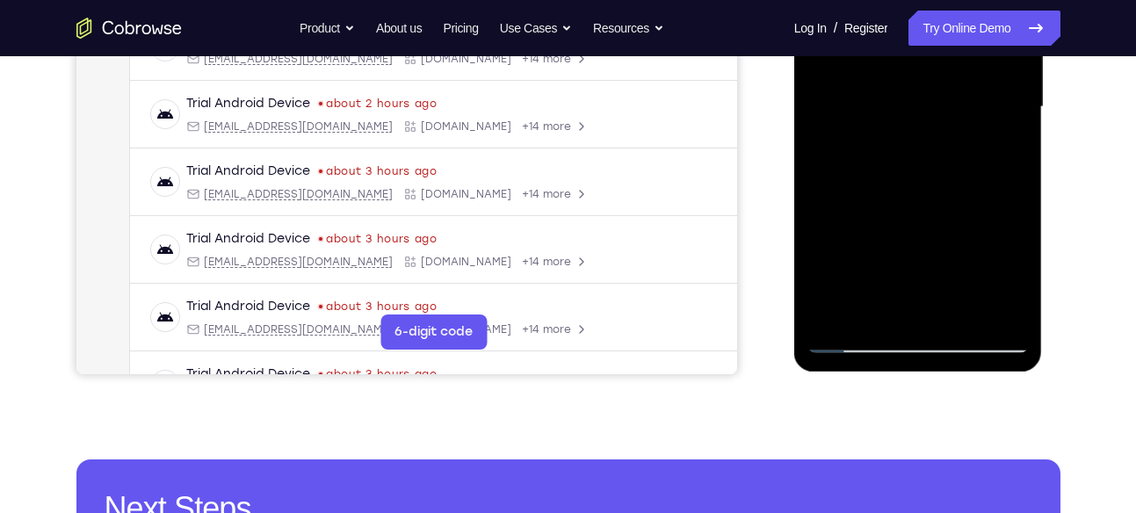
scroll to position [444, 0]
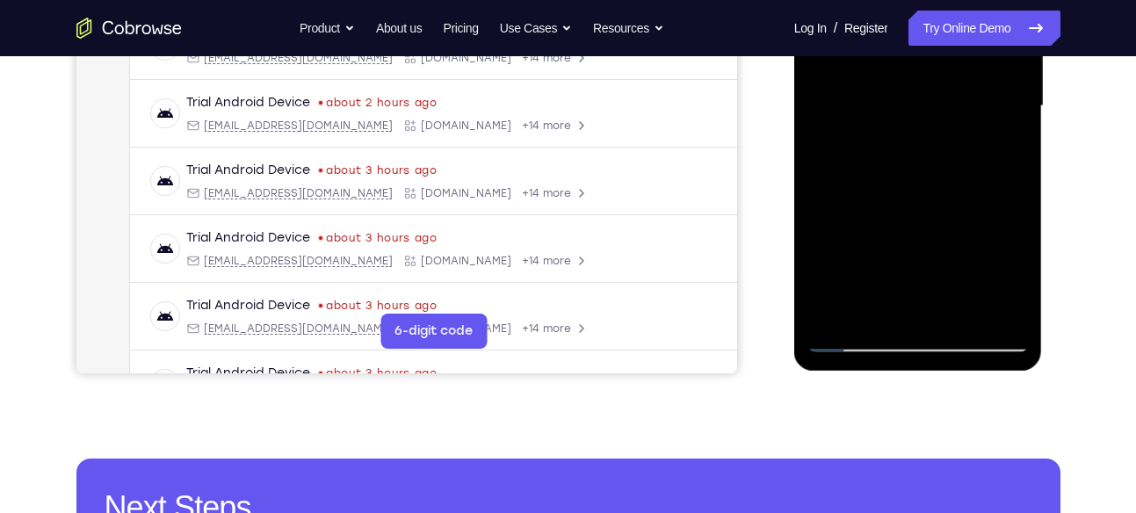
click at [908, 308] on div at bounding box center [917, 106] width 221 height 492
click at [925, 178] on div at bounding box center [917, 106] width 221 height 492
click at [920, 182] on div at bounding box center [917, 106] width 221 height 492
click at [916, 186] on div at bounding box center [917, 106] width 221 height 492
click at [911, 185] on div at bounding box center [917, 106] width 221 height 492
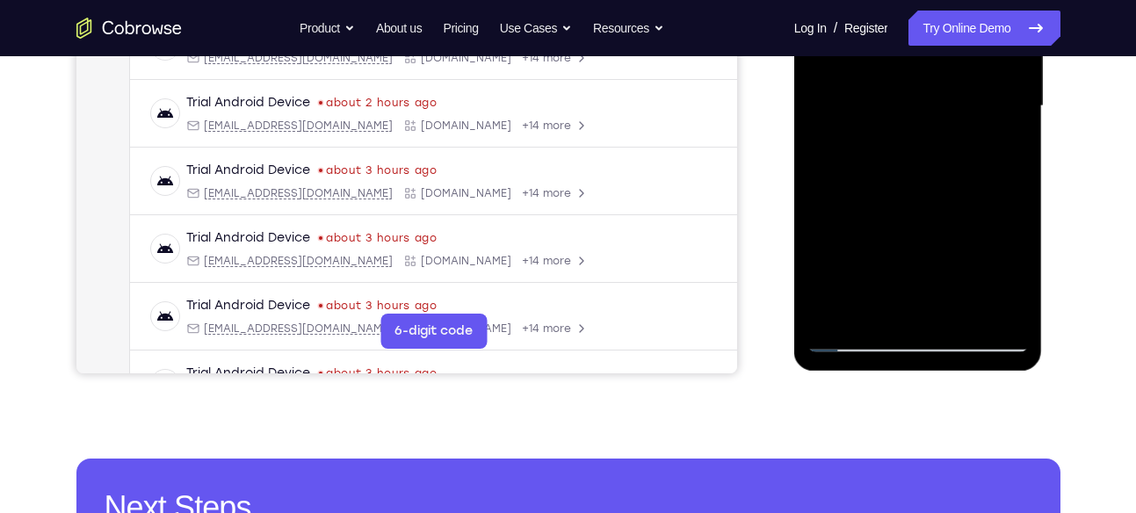
click at [911, 185] on div at bounding box center [917, 106] width 221 height 492
click at [924, 182] on div at bounding box center [917, 106] width 221 height 492
click at [983, 188] on div at bounding box center [917, 106] width 221 height 492
click at [849, 339] on div at bounding box center [917, 106] width 221 height 492
click at [998, 308] on div at bounding box center [917, 106] width 221 height 492
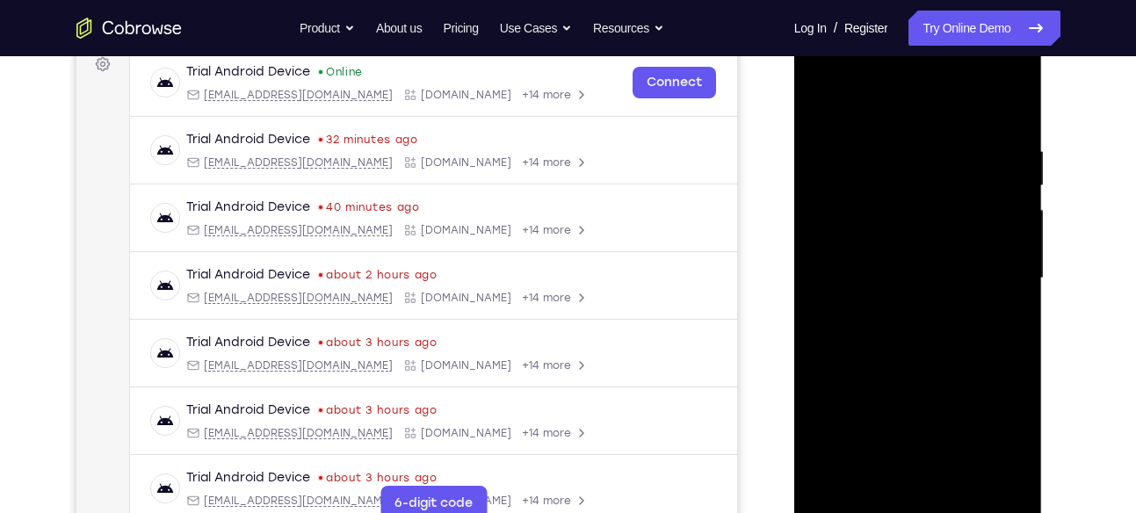
scroll to position [269, 0]
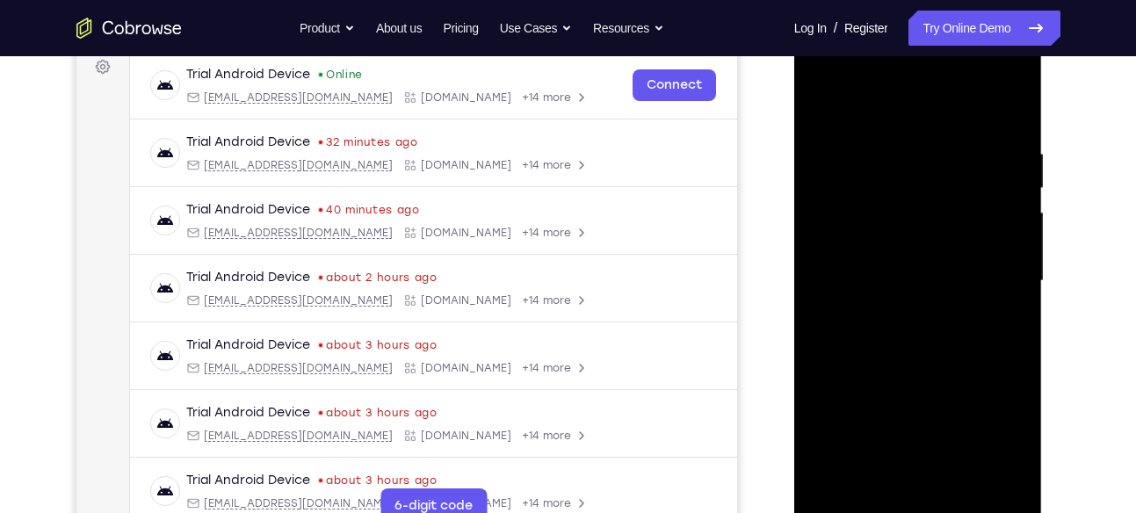
click at [1016, 113] on div at bounding box center [917, 281] width 221 height 492
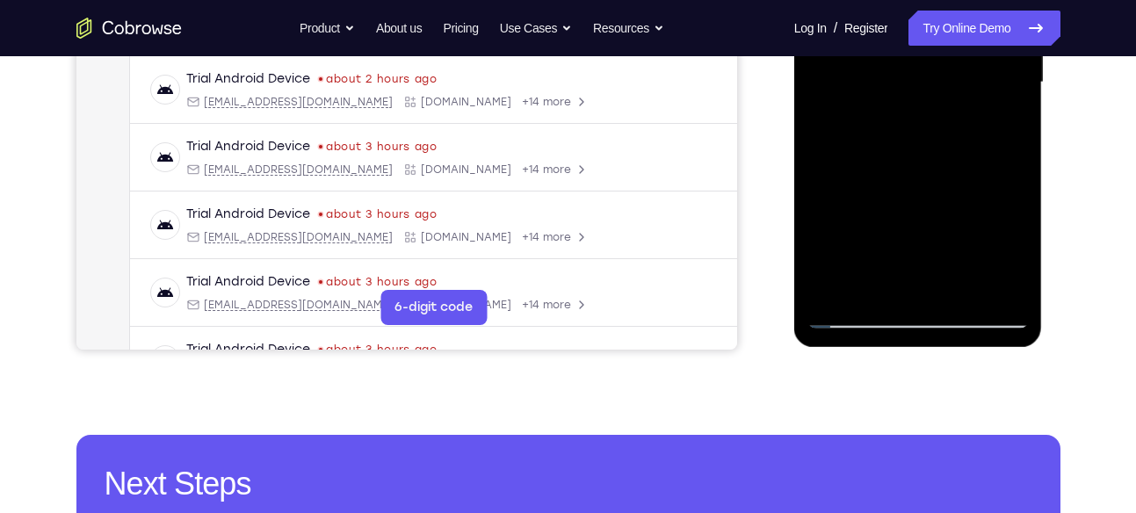
click at [954, 290] on div at bounding box center [917, 83] width 221 height 492
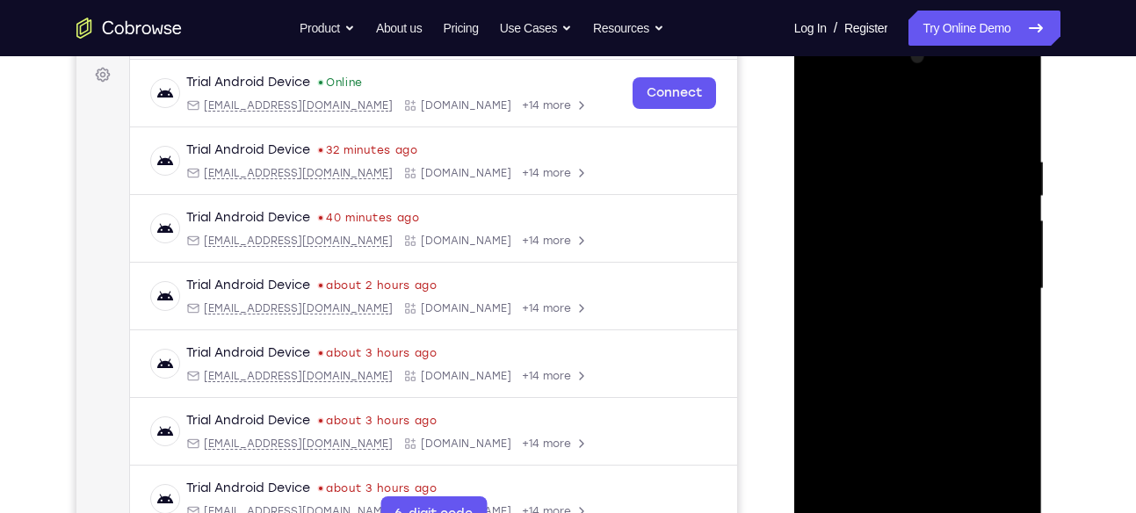
scroll to position [260, 0]
click at [1013, 85] on div at bounding box center [917, 290] width 221 height 492
click at [851, 223] on div at bounding box center [917, 290] width 221 height 492
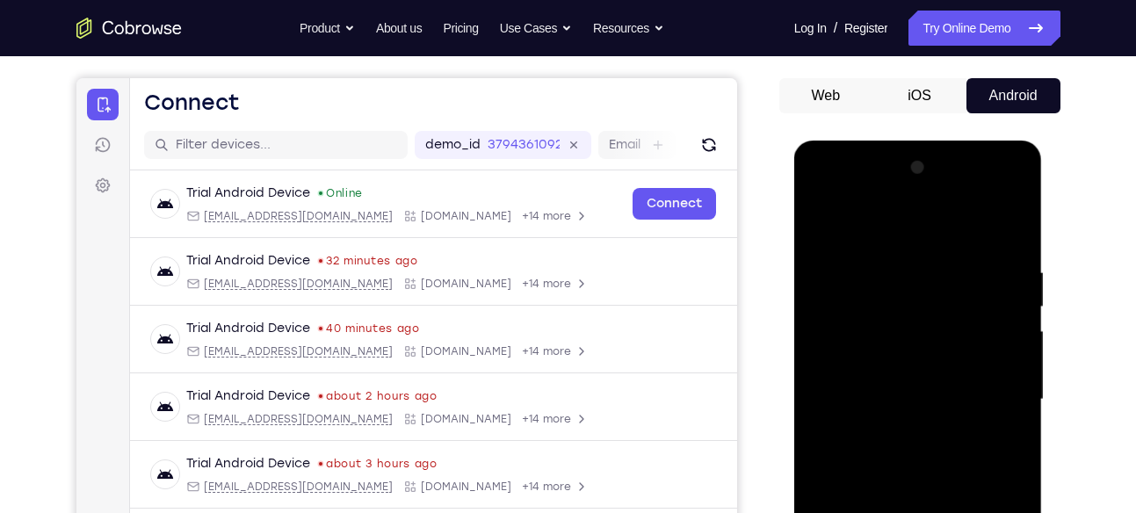
scroll to position [0, 0]
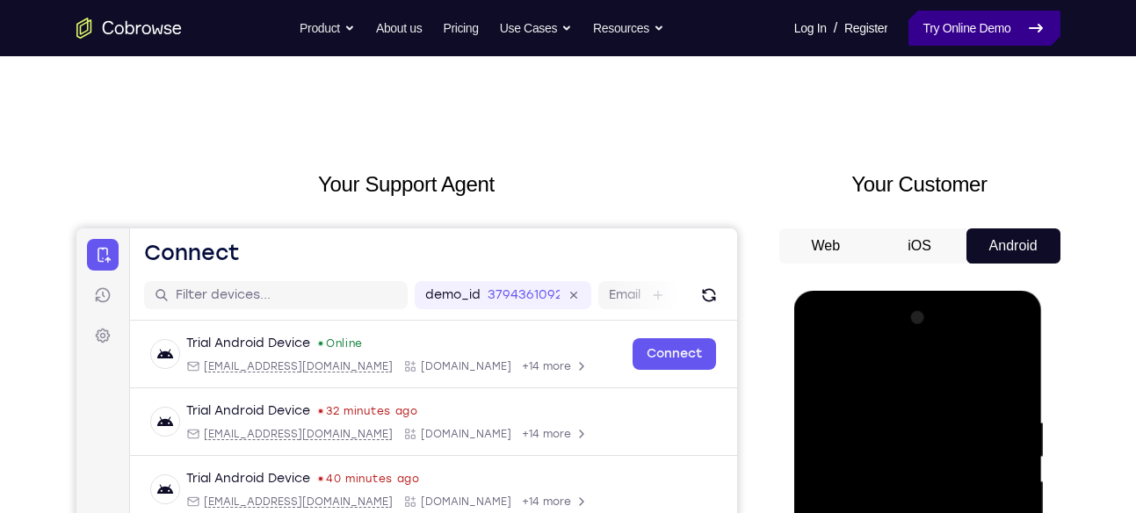
click at [908, 29] on link "Try Online Demo" at bounding box center [983, 28] width 151 height 35
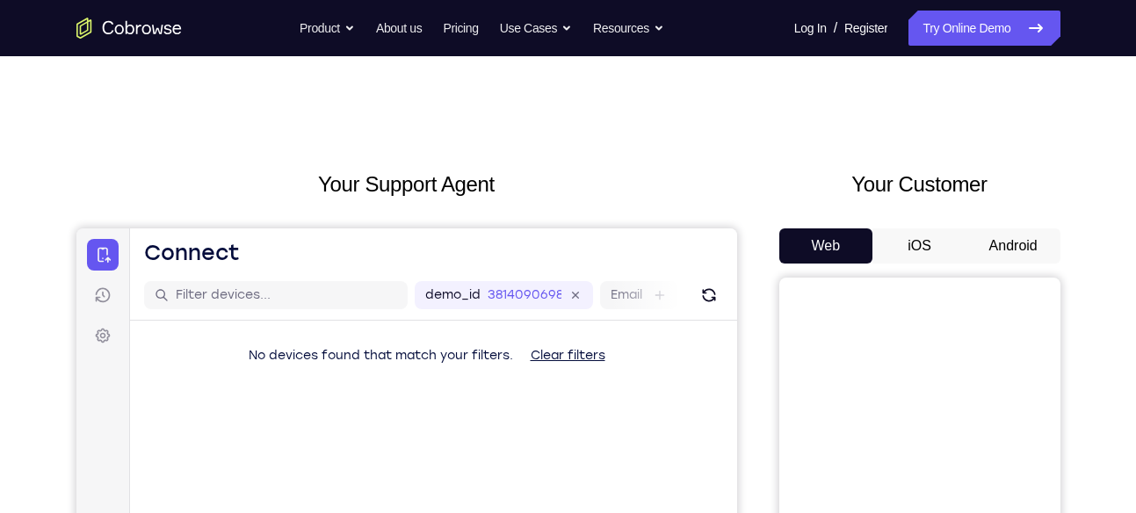
click at [1002, 236] on button "Android" at bounding box center [1013, 245] width 94 height 35
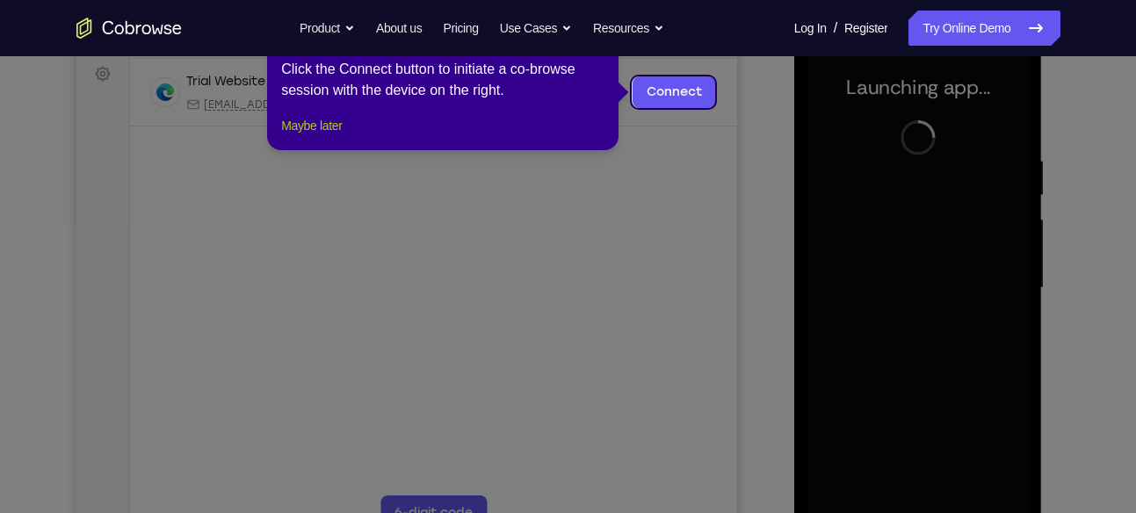
click at [321, 136] on button "Maybe later" at bounding box center [311, 125] width 61 height 21
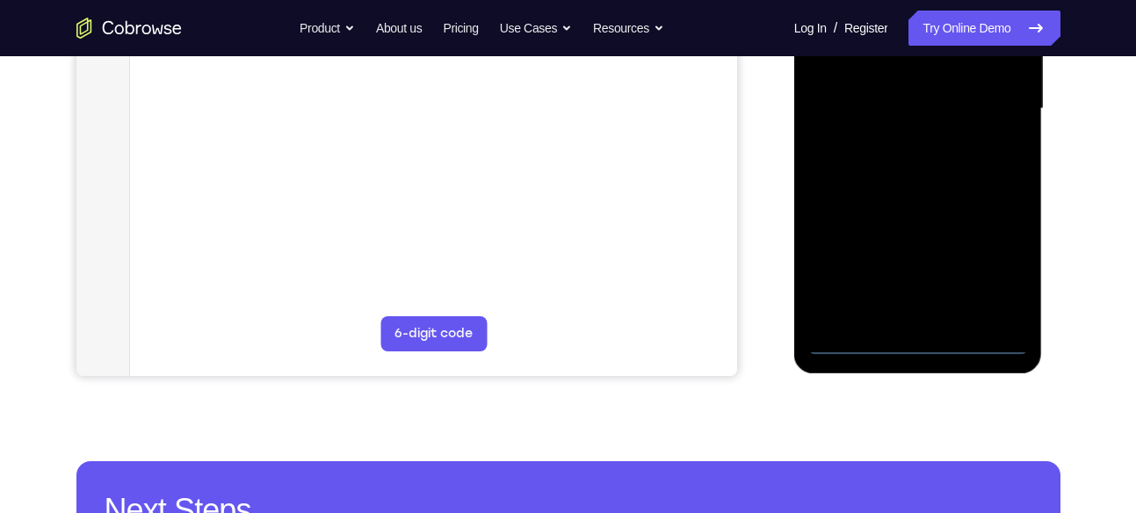
scroll to position [456, 0]
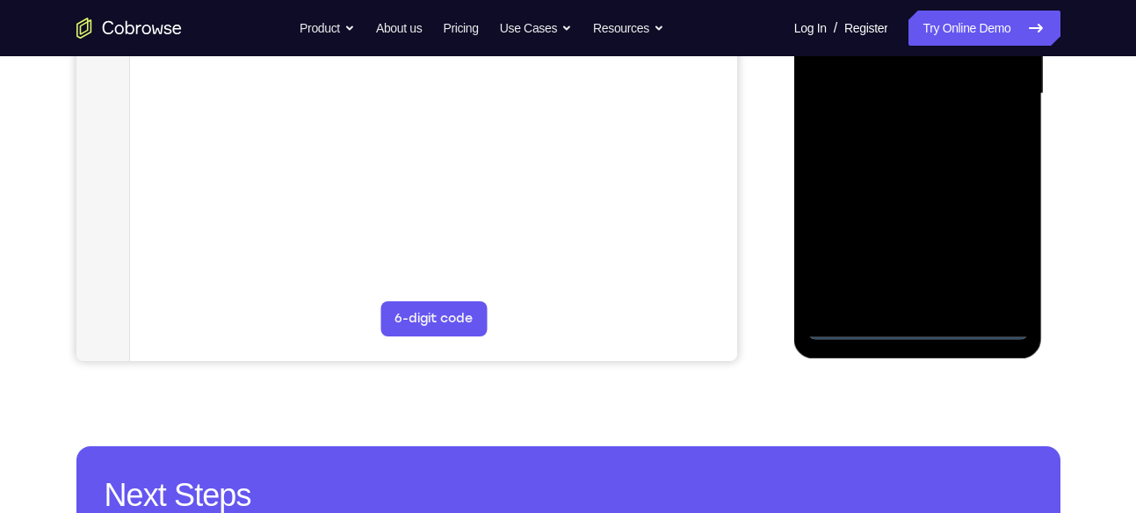
click at [910, 330] on div at bounding box center [917, 94] width 221 height 492
click at [992, 241] on div at bounding box center [917, 94] width 221 height 492
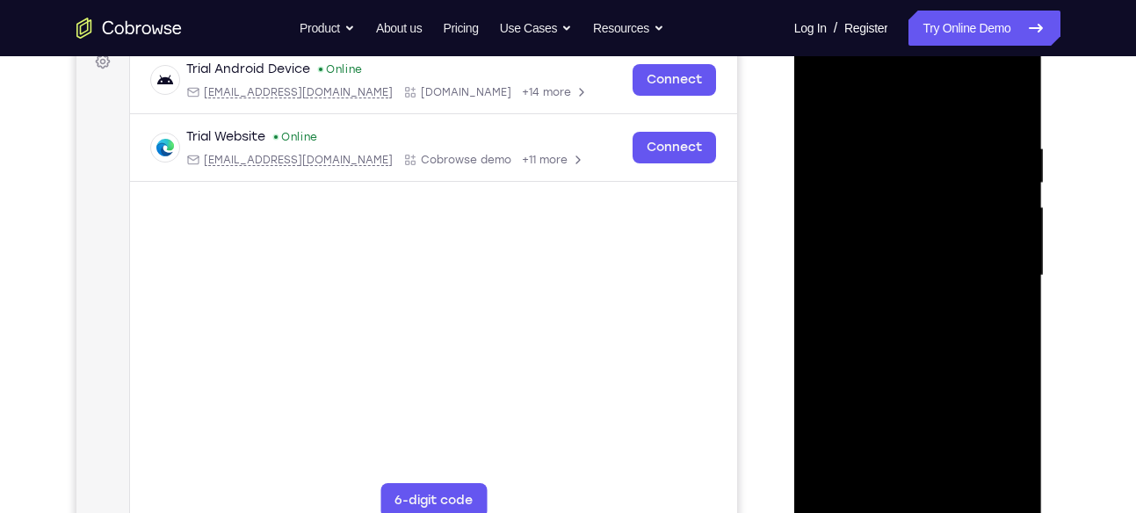
scroll to position [227, 0]
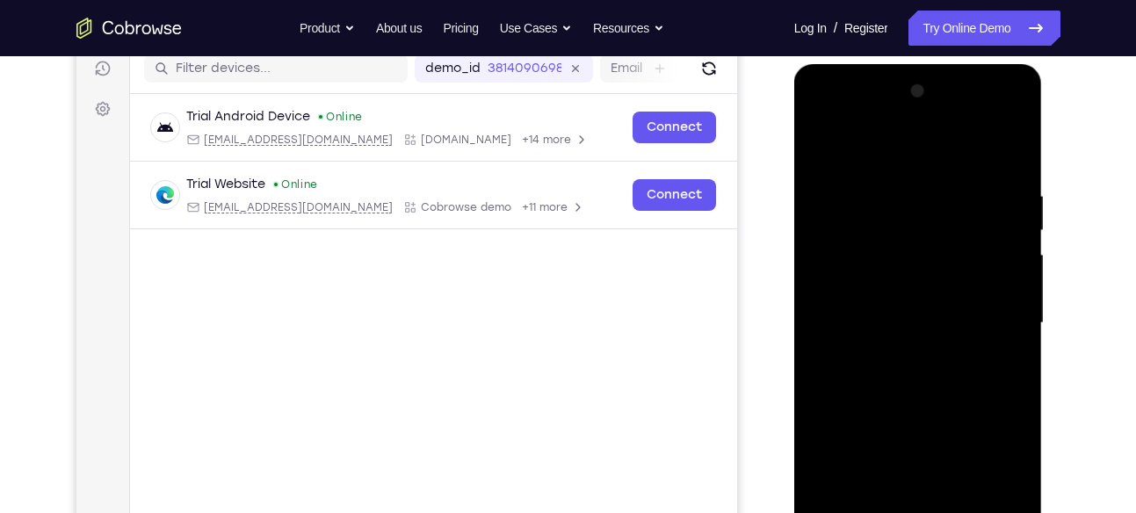
click at [918, 154] on div at bounding box center [917, 323] width 221 height 492
click at [990, 320] on div at bounding box center [917, 323] width 221 height 492
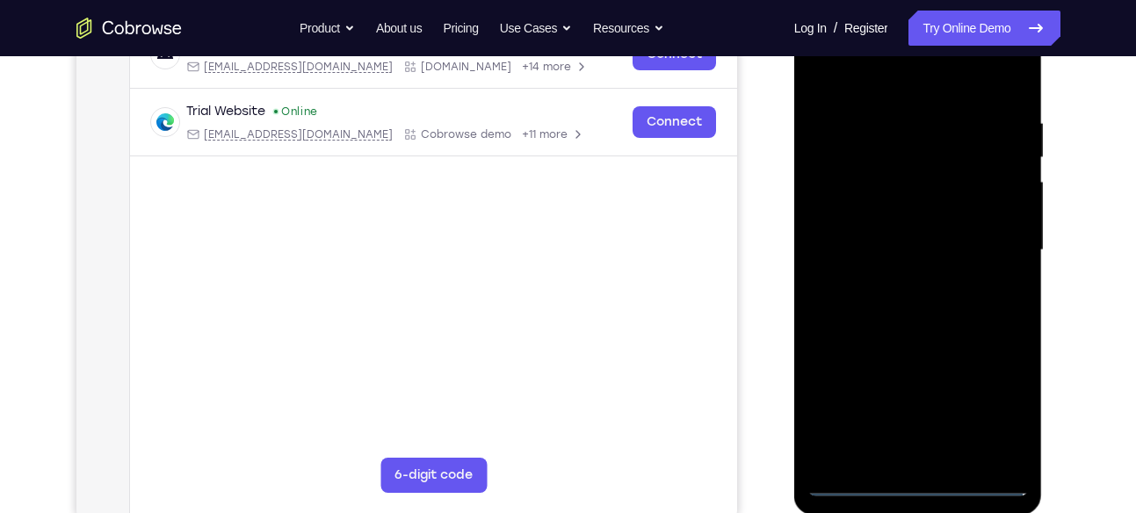
scroll to position [300, 0]
click at [891, 279] on div at bounding box center [917, 250] width 221 height 492
click at [926, 231] on div at bounding box center [917, 250] width 221 height 492
click at [918, 219] on div at bounding box center [917, 250] width 221 height 492
click at [897, 239] on div at bounding box center [917, 250] width 221 height 492
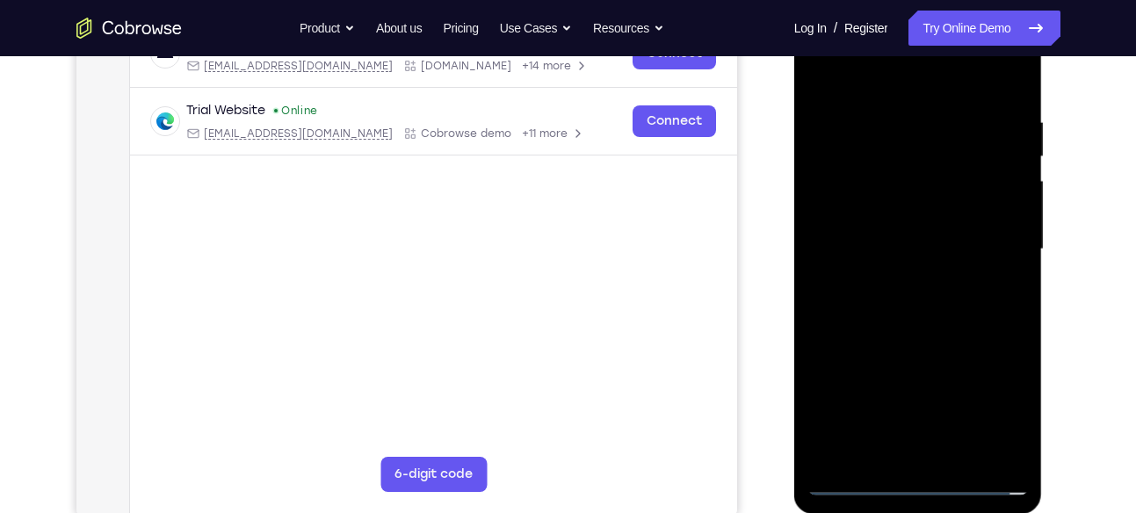
click at [888, 293] on div at bounding box center [917, 250] width 221 height 492
click at [909, 263] on div at bounding box center [917, 250] width 221 height 492
click at [895, 309] on div at bounding box center [917, 250] width 221 height 492
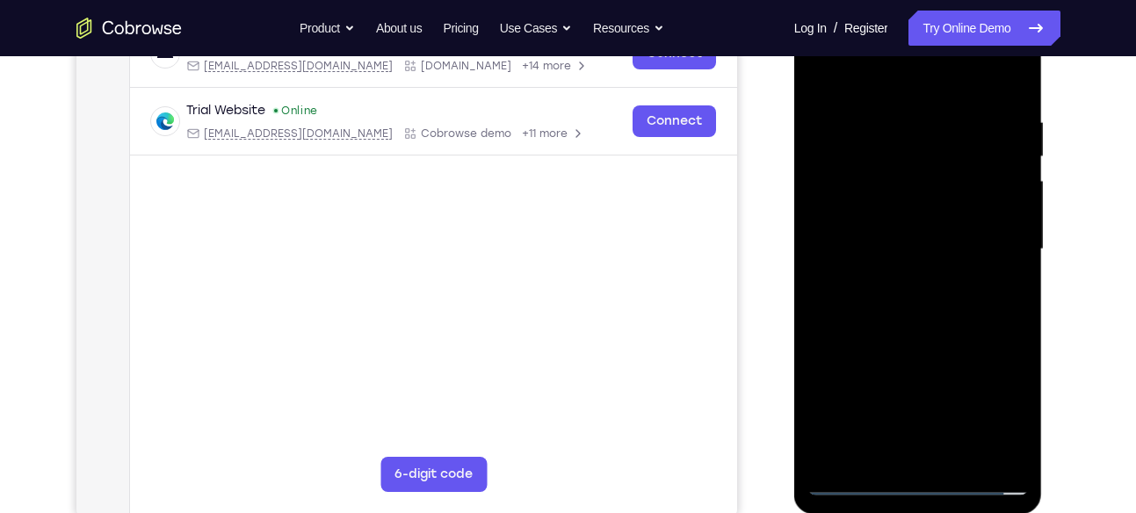
scroll to position [254, 0]
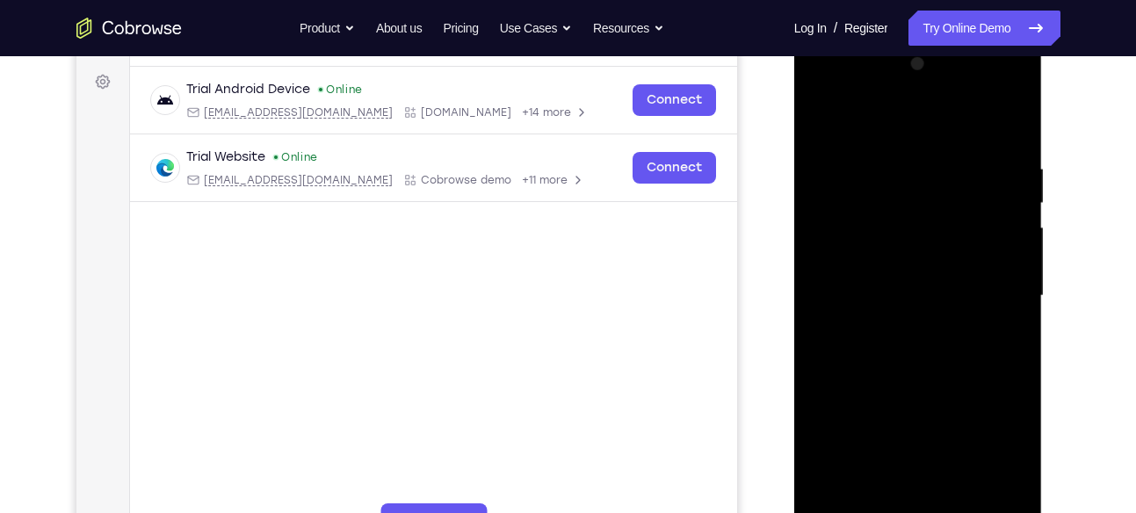
click at [928, 338] on div at bounding box center [917, 296] width 221 height 492
click at [1009, 311] on div at bounding box center [917, 296] width 221 height 492
click at [989, 297] on div at bounding box center [917, 296] width 221 height 492
click at [962, 355] on div at bounding box center [917, 296] width 221 height 492
click at [959, 354] on div at bounding box center [917, 296] width 221 height 492
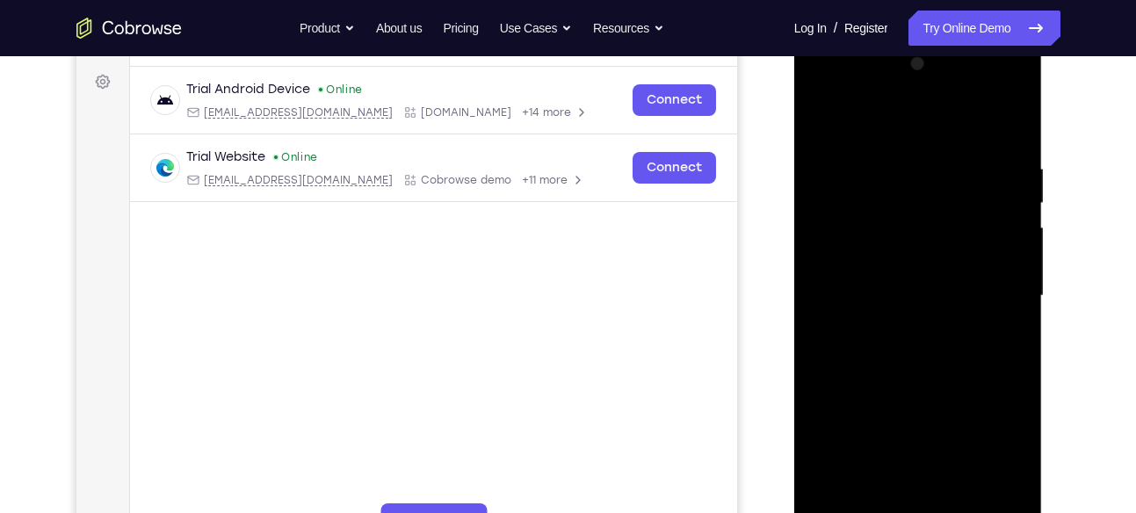
click at [959, 354] on div at bounding box center [917, 296] width 221 height 492
click at [872, 327] on div at bounding box center [917, 296] width 221 height 492
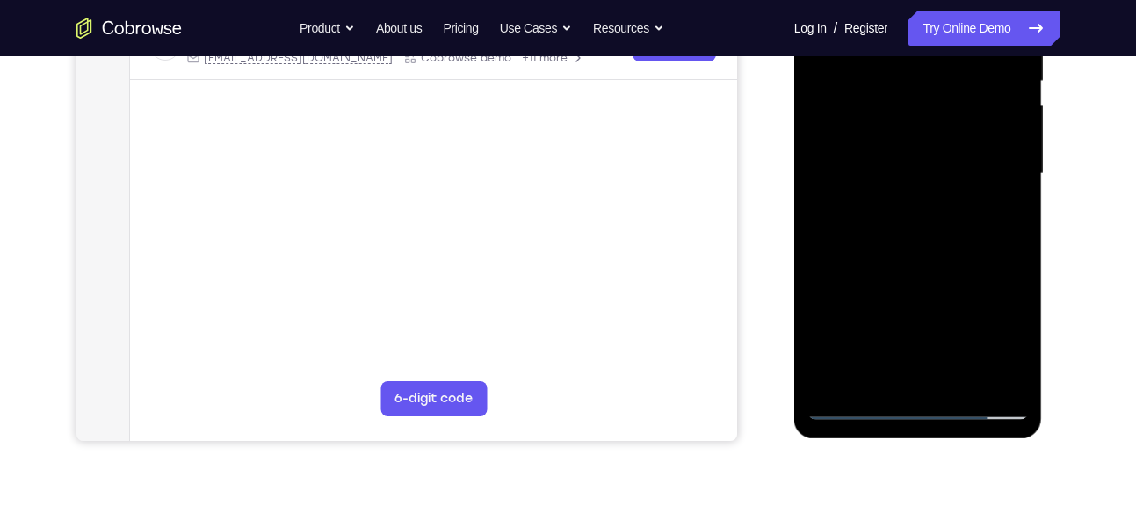
scroll to position [416, 0]
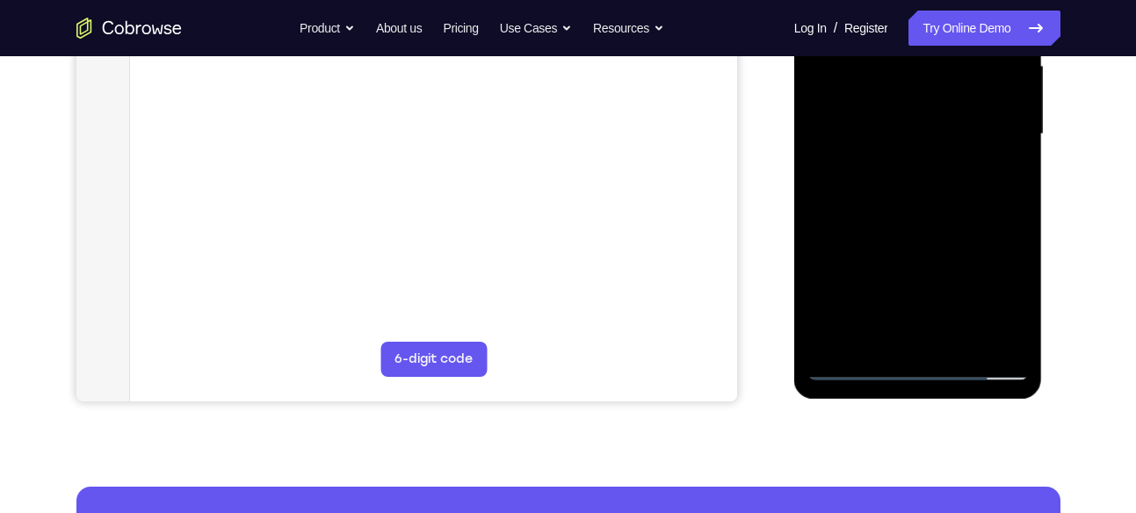
click at [1011, 309] on div at bounding box center [917, 134] width 221 height 492
click at [937, 130] on div at bounding box center [917, 134] width 221 height 492
click at [931, 203] on div at bounding box center [917, 134] width 221 height 492
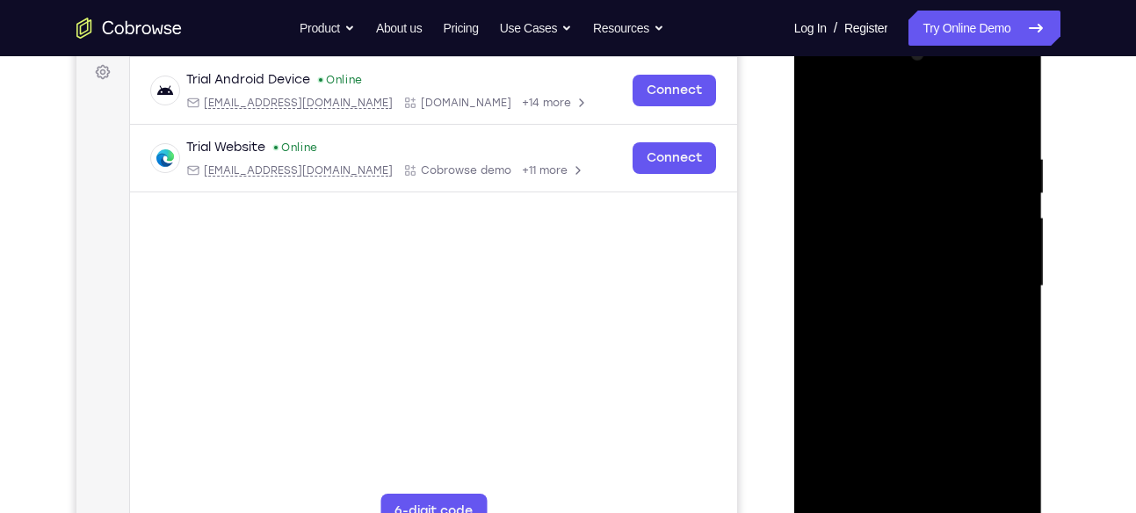
scroll to position [291, 0]
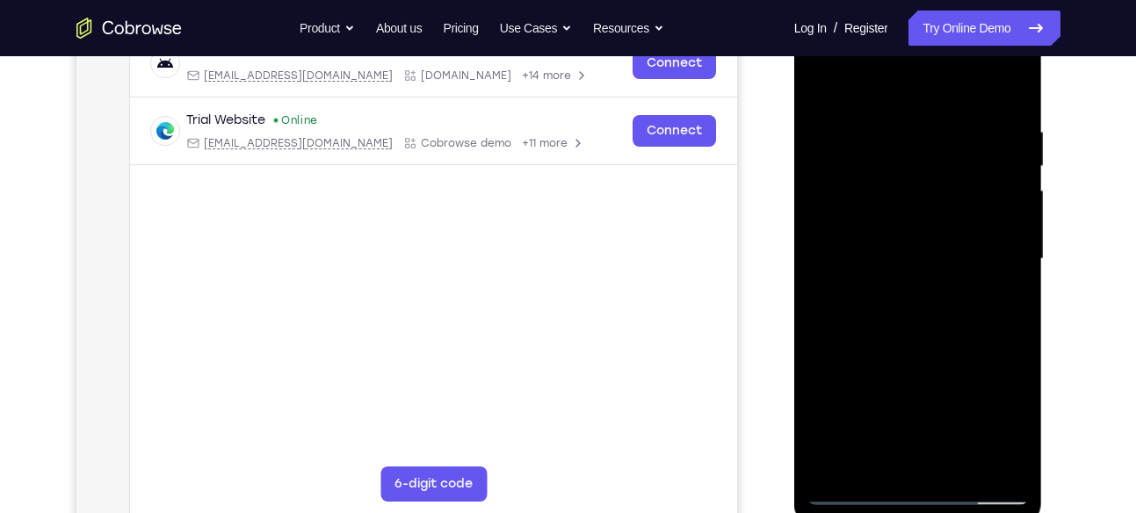
click at [917, 344] on div at bounding box center [917, 259] width 221 height 492
click at [1021, 81] on div at bounding box center [917, 259] width 221 height 492
click at [868, 185] on div at bounding box center [917, 259] width 221 height 492
click at [877, 181] on div at bounding box center [917, 259] width 221 height 492
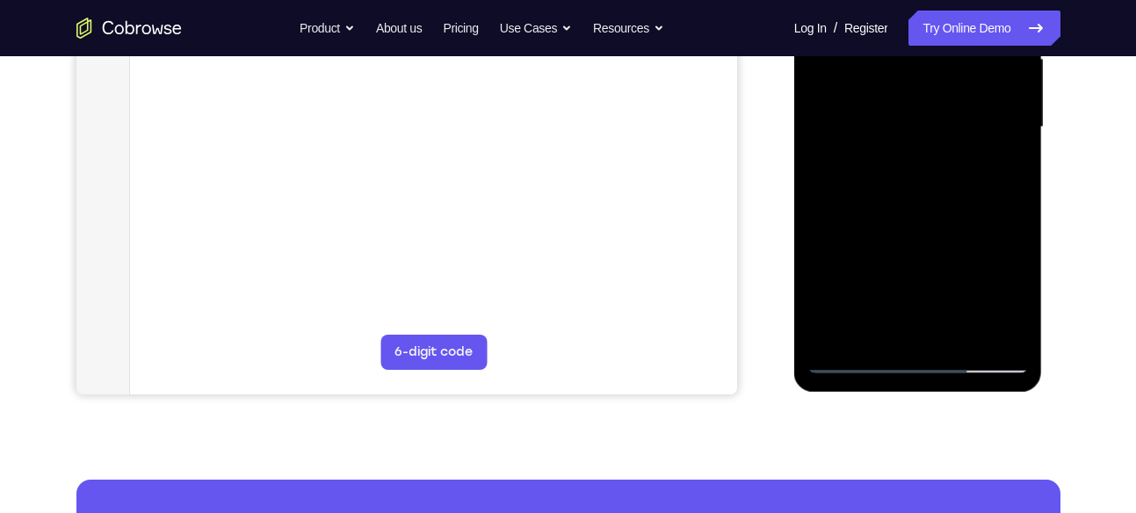
drag, startPoint x: 897, startPoint y: 260, endPoint x: 896, endPoint y: 110, distance: 150.2
click at [896, 110] on div at bounding box center [917, 127] width 221 height 492
drag, startPoint x: 894, startPoint y: 268, endPoint x: 903, endPoint y: 98, distance: 169.8
click at [903, 98] on div at bounding box center [917, 127] width 221 height 492
drag, startPoint x: 911, startPoint y: 255, endPoint x: 915, endPoint y: 141, distance: 113.4
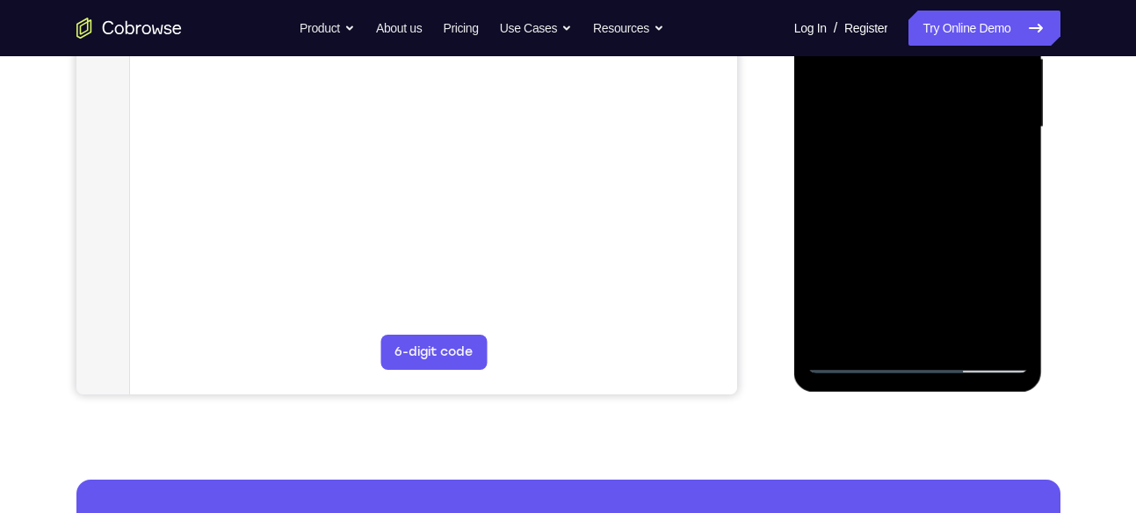
click at [915, 141] on div at bounding box center [917, 127] width 221 height 492
drag, startPoint x: 908, startPoint y: 266, endPoint x: 919, endPoint y: 89, distance: 177.8
click at [919, 89] on div at bounding box center [917, 127] width 221 height 492
drag, startPoint x: 908, startPoint y: 243, endPoint x: 992, endPoint y: 365, distance: 147.9
click at [992, 365] on div at bounding box center [917, 127] width 221 height 492
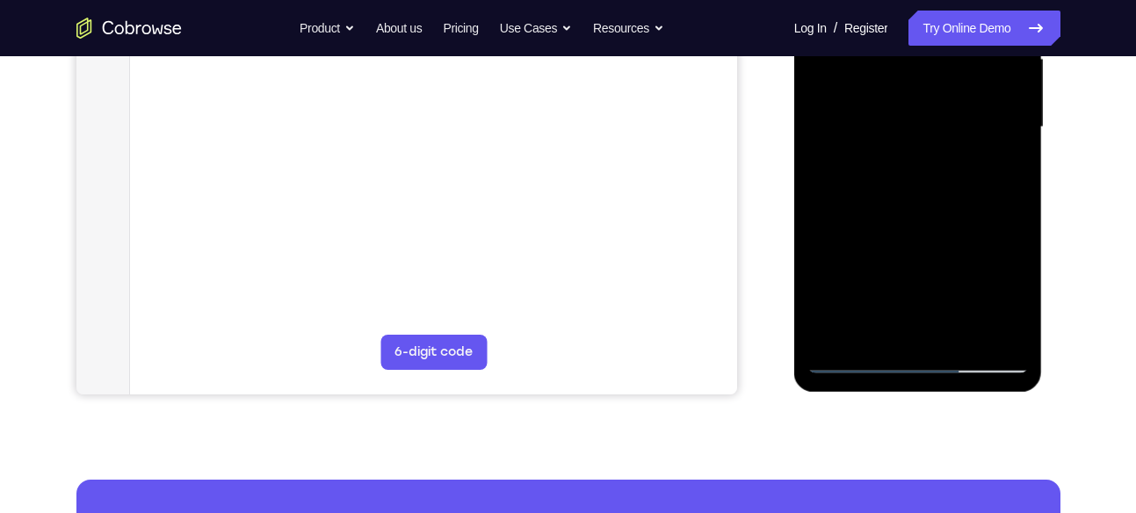
drag, startPoint x: 953, startPoint y: 110, endPoint x: 944, endPoint y: 365, distance: 255.9
click at [944, 365] on div at bounding box center [917, 127] width 221 height 492
drag, startPoint x: 945, startPoint y: 101, endPoint x: 943, endPoint y: 322, distance: 220.5
click at [943, 322] on div at bounding box center [917, 127] width 221 height 492
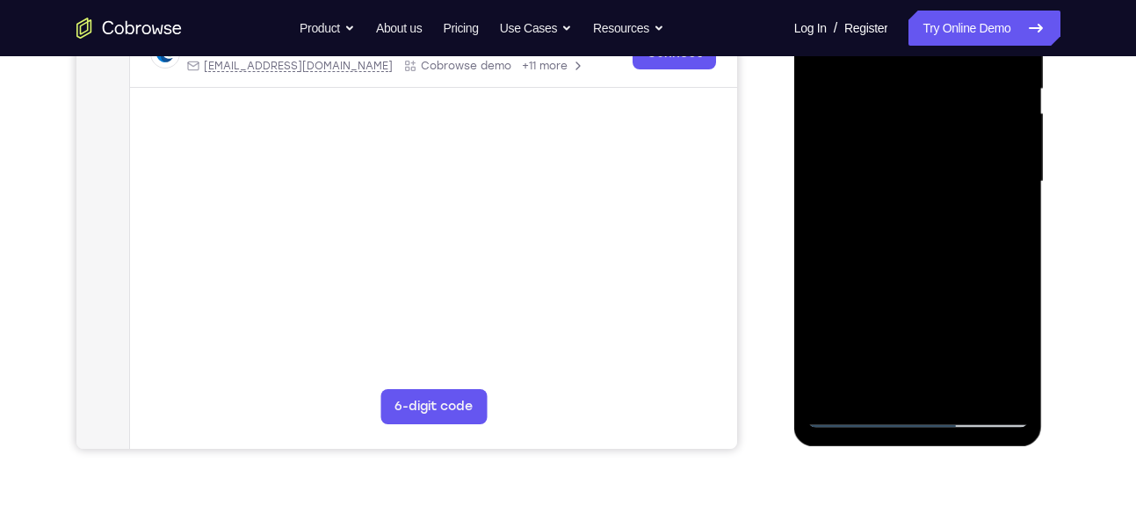
scroll to position [367, 0]
drag, startPoint x: 942, startPoint y: 146, endPoint x: 942, endPoint y: 308, distance: 162.5
click at [942, 308] on div at bounding box center [917, 183] width 221 height 492
click at [911, 72] on div at bounding box center [917, 183] width 221 height 492
click at [901, 274] on div at bounding box center [917, 183] width 221 height 492
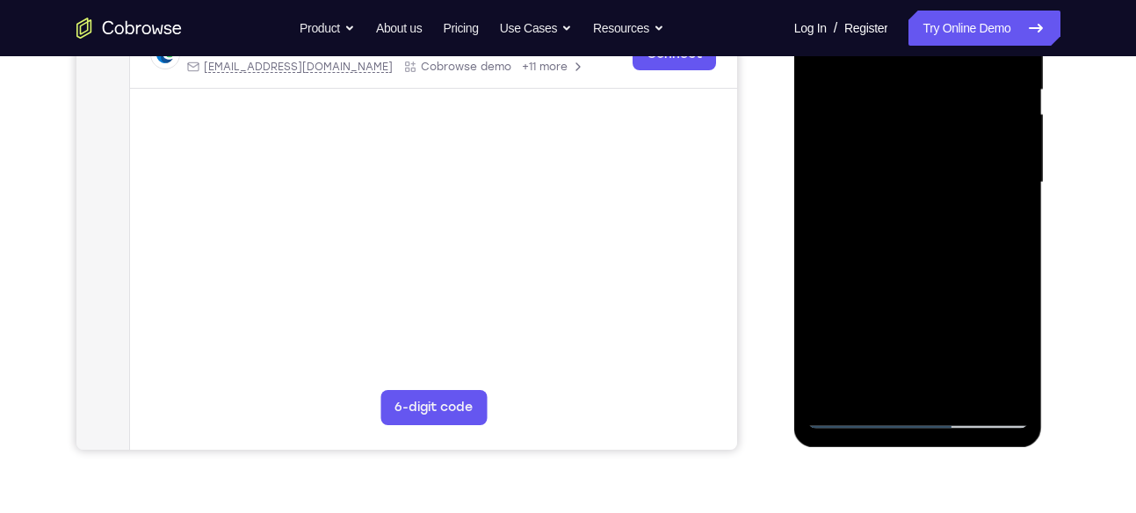
click at [915, 142] on div at bounding box center [917, 183] width 221 height 492
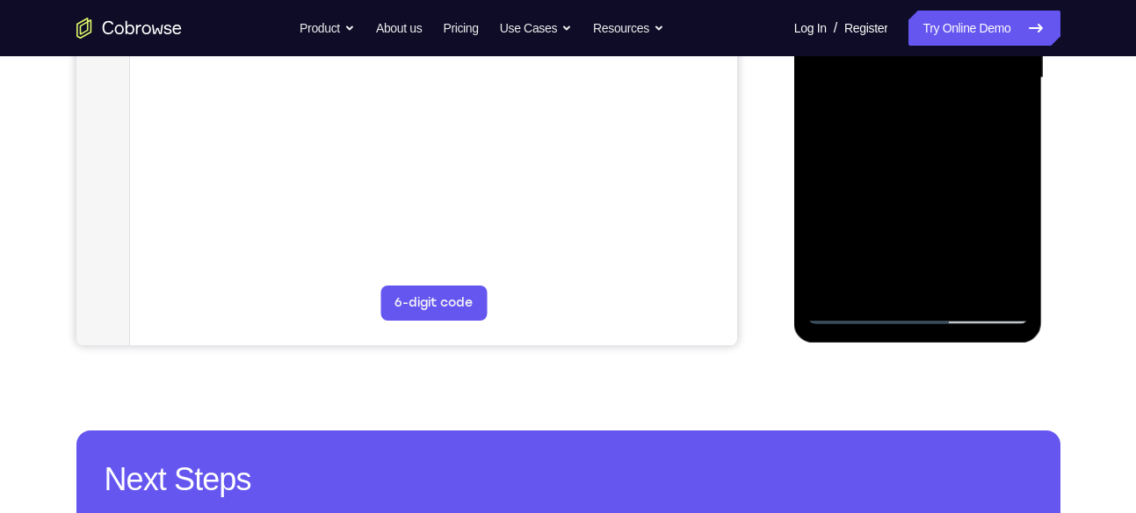
scroll to position [475, 0]
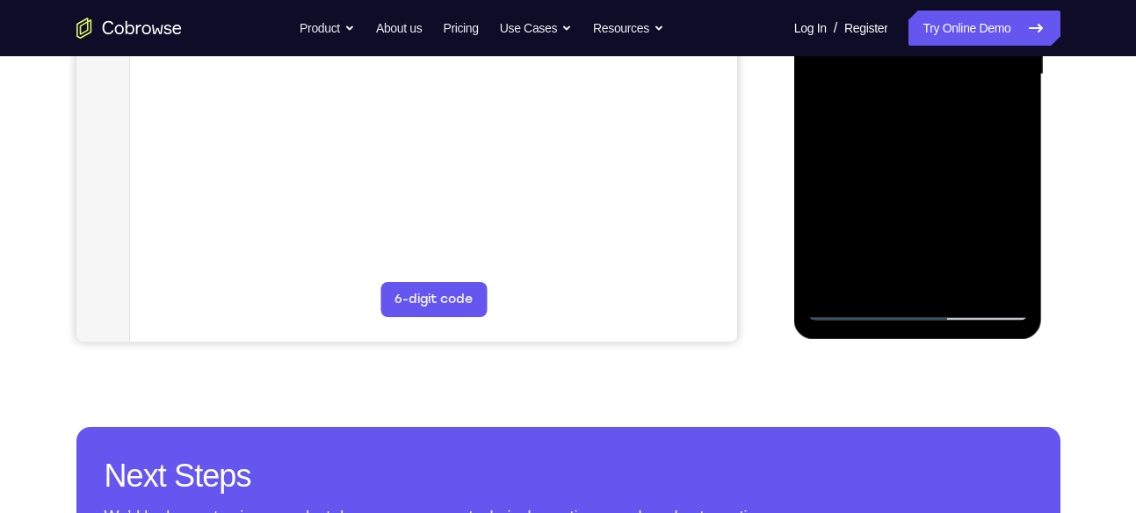
click at [959, 283] on div at bounding box center [917, 75] width 221 height 492
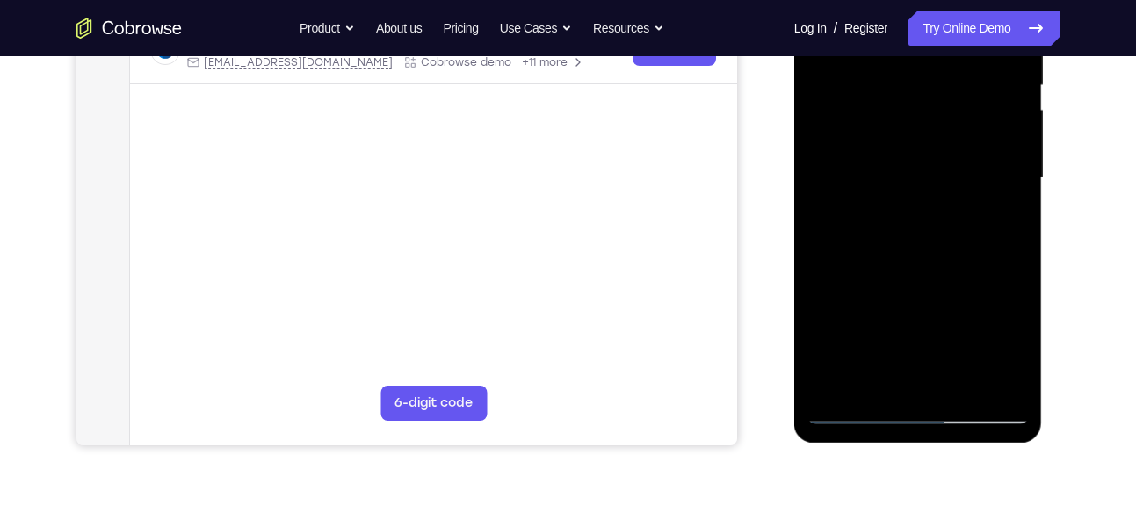
scroll to position [371, 0]
click at [986, 204] on div at bounding box center [917, 179] width 221 height 492
click at [990, 199] on div at bounding box center [917, 179] width 221 height 492
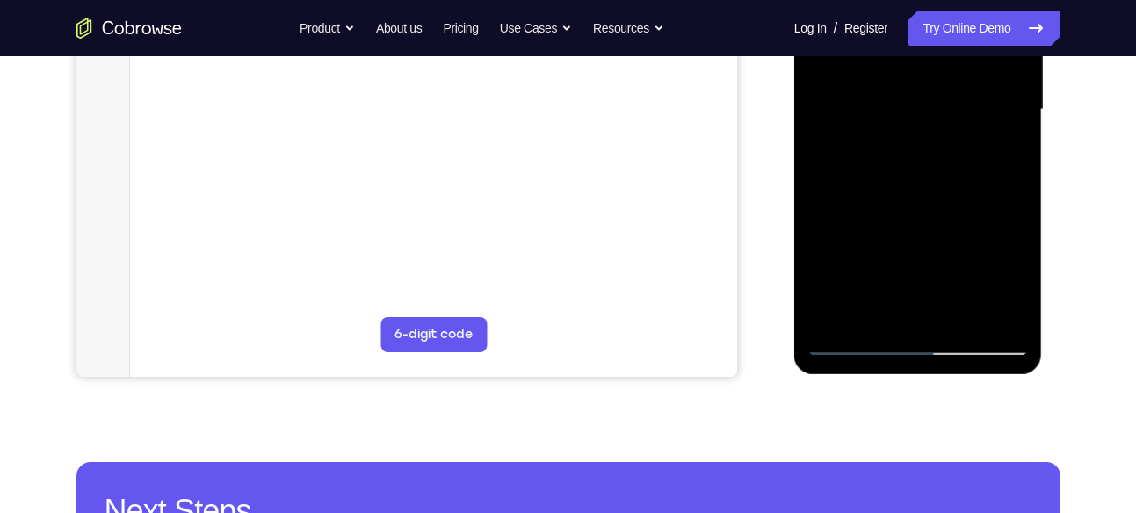
scroll to position [441, 0]
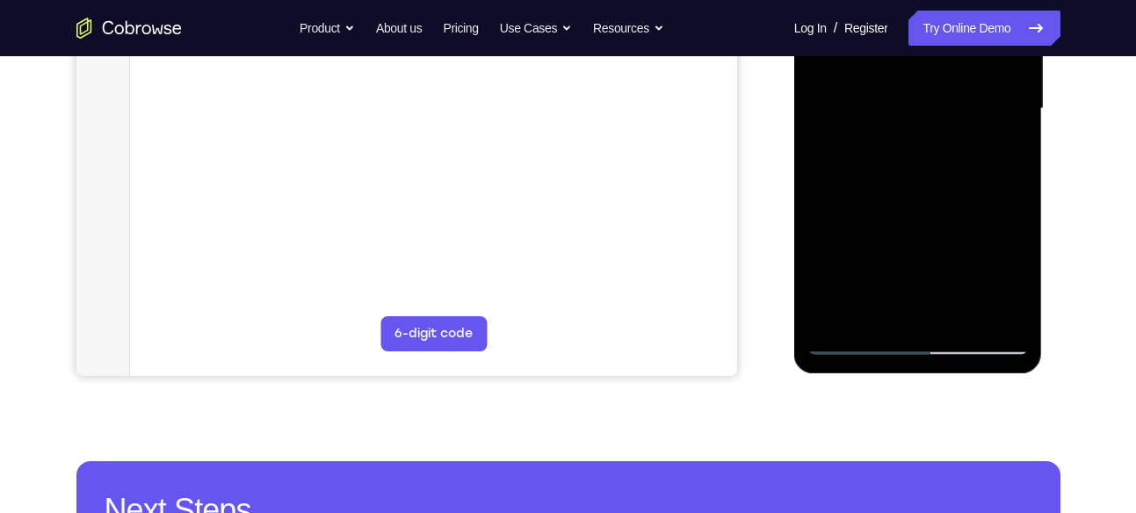
click at [958, 315] on div at bounding box center [917, 109] width 221 height 492
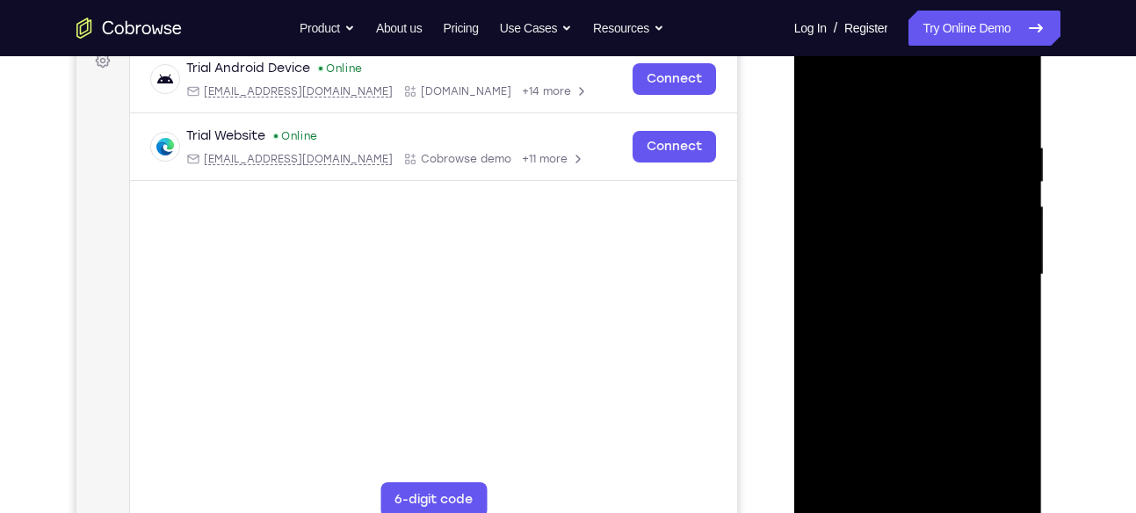
scroll to position [273, 0]
click at [1020, 67] on div at bounding box center [917, 277] width 221 height 492
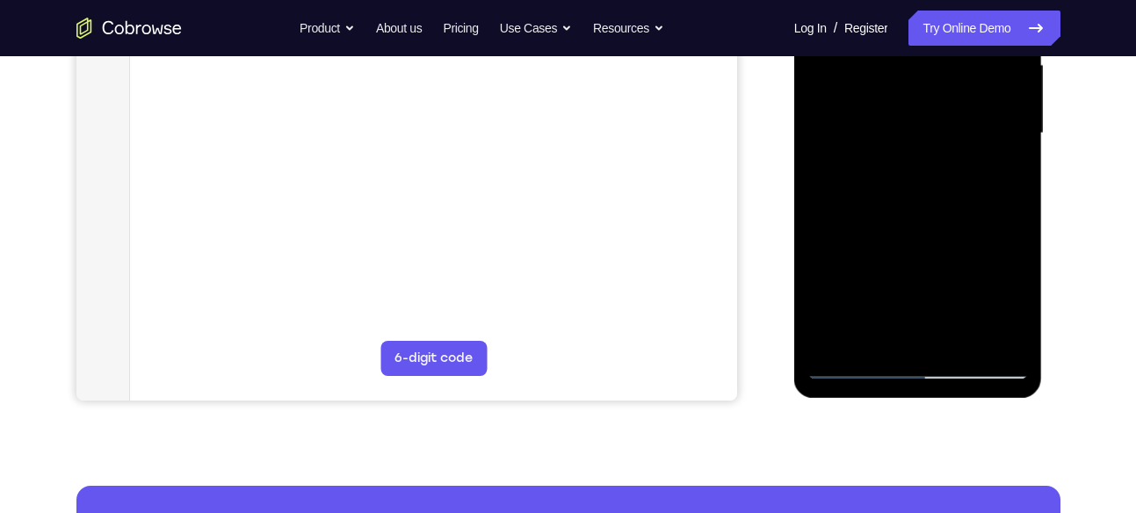
scroll to position [438, 0]
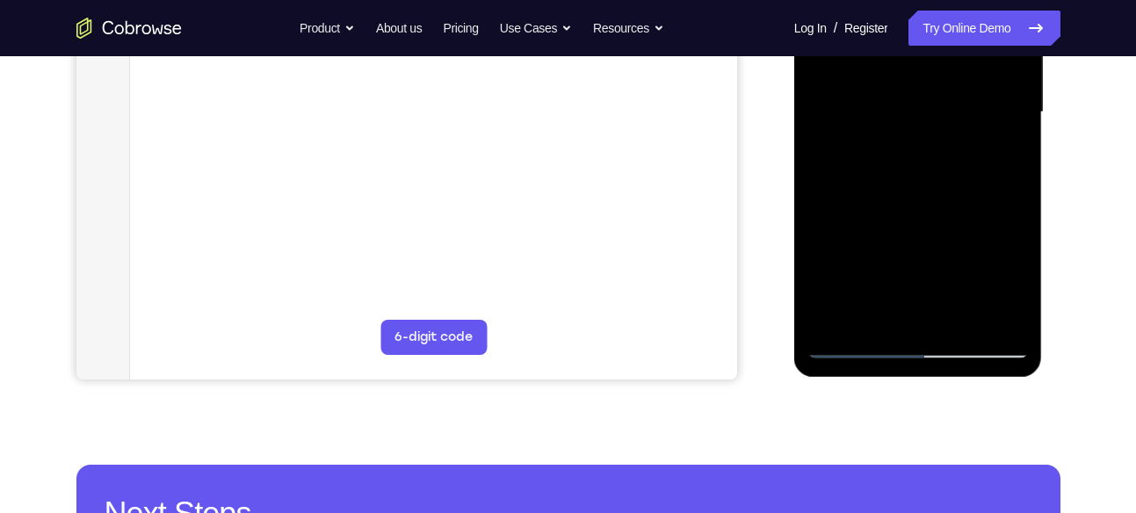
click at [935, 203] on div at bounding box center [917, 112] width 221 height 492
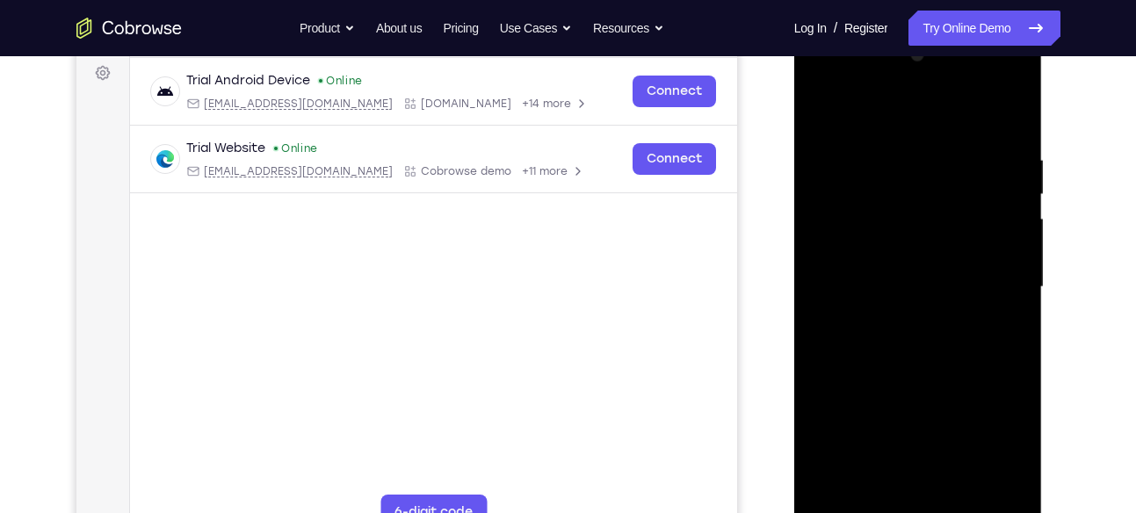
scroll to position [260, 0]
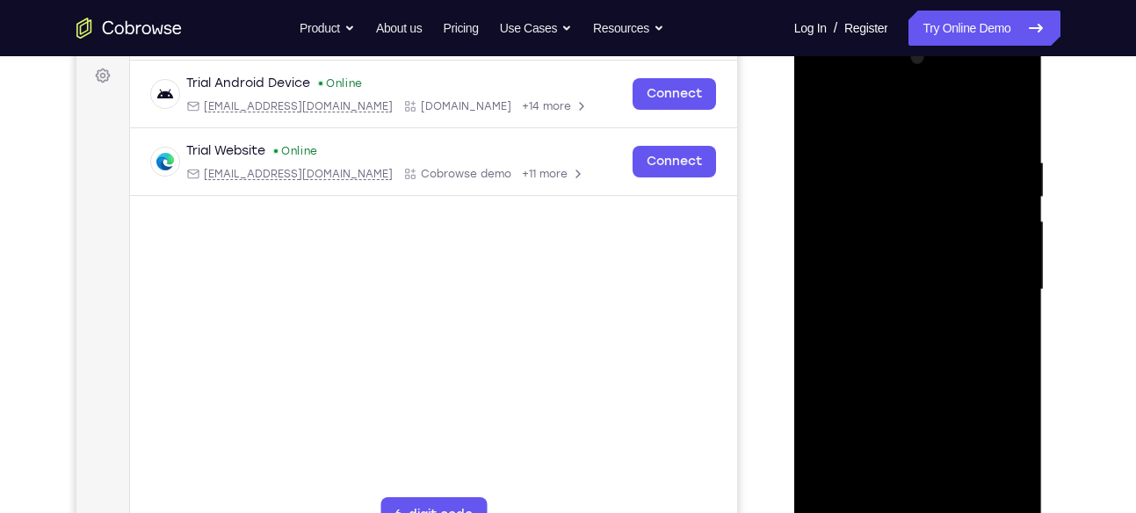
click at [835, 118] on div at bounding box center [917, 290] width 221 height 492
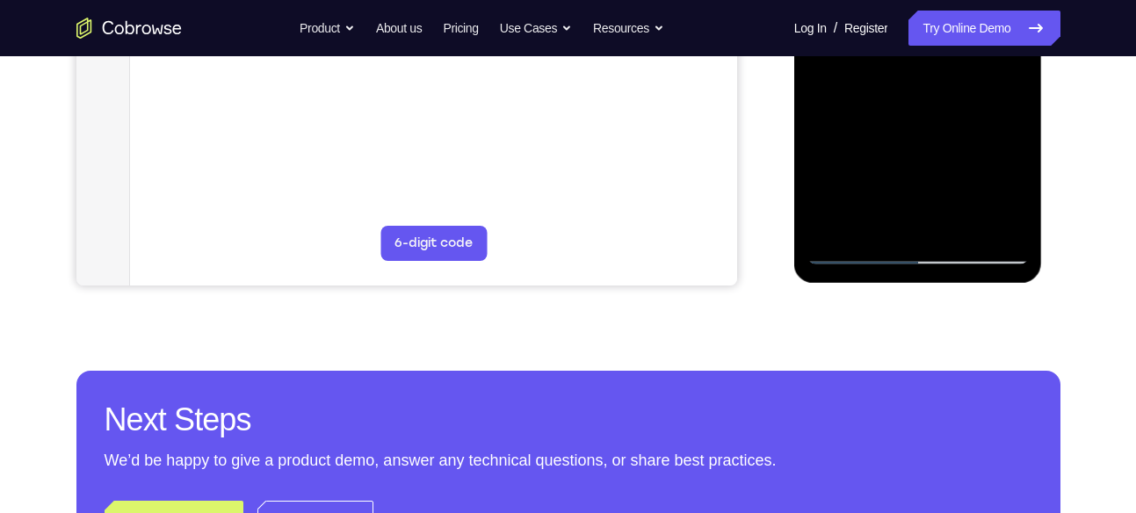
scroll to position [533, 0]
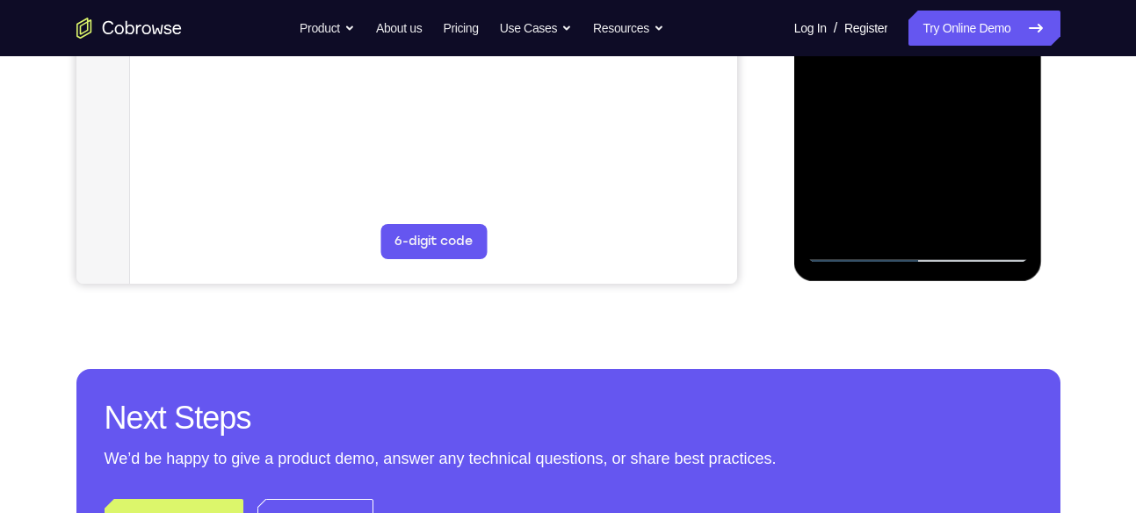
click at [964, 233] on div at bounding box center [917, 17] width 221 height 492
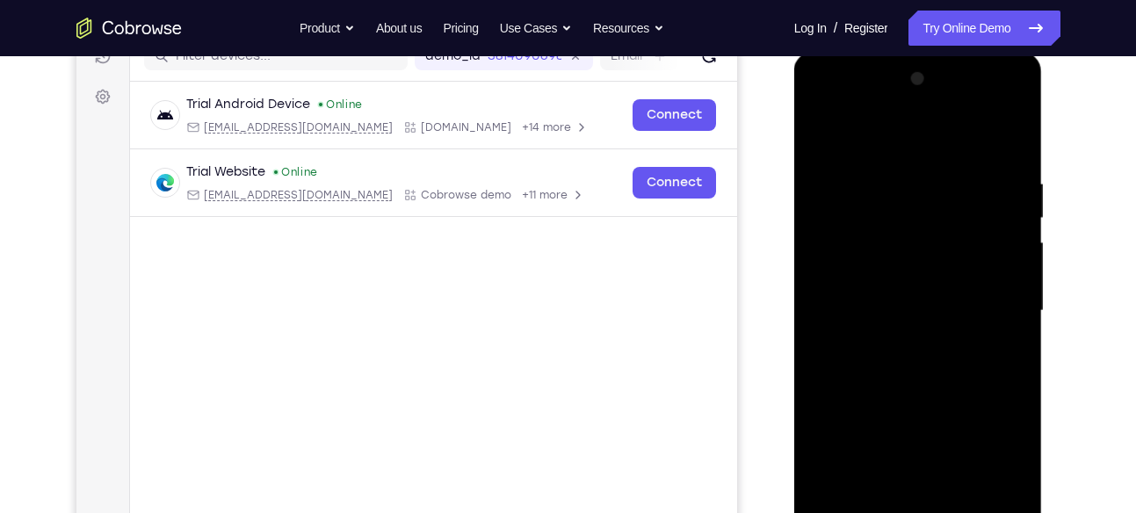
scroll to position [235, 0]
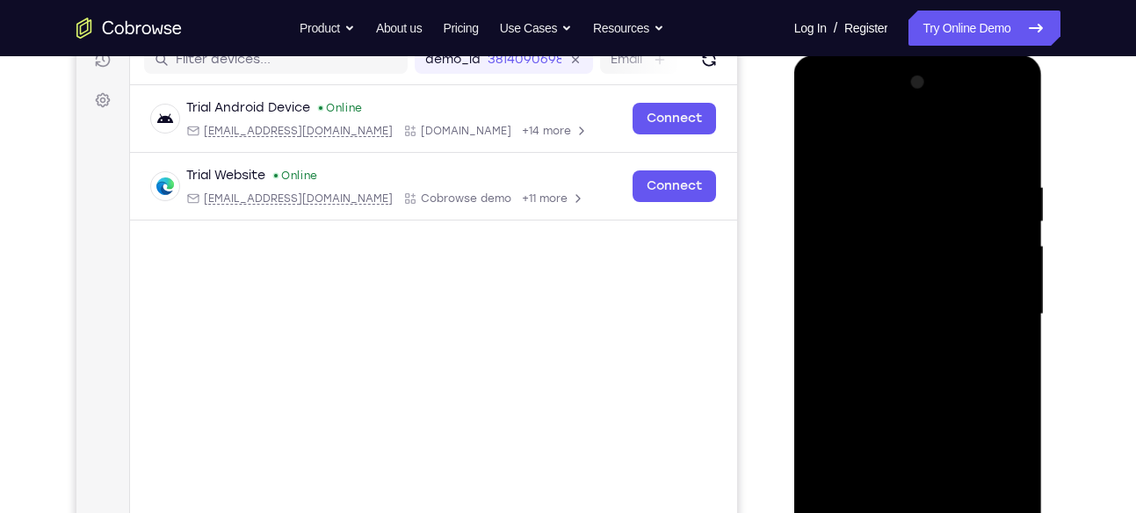
click at [826, 127] on div at bounding box center [917, 315] width 221 height 492
click at [905, 183] on div at bounding box center [917, 315] width 221 height 492
click at [1009, 141] on div at bounding box center [917, 315] width 221 height 492
click at [830, 227] on div at bounding box center [917, 315] width 221 height 492
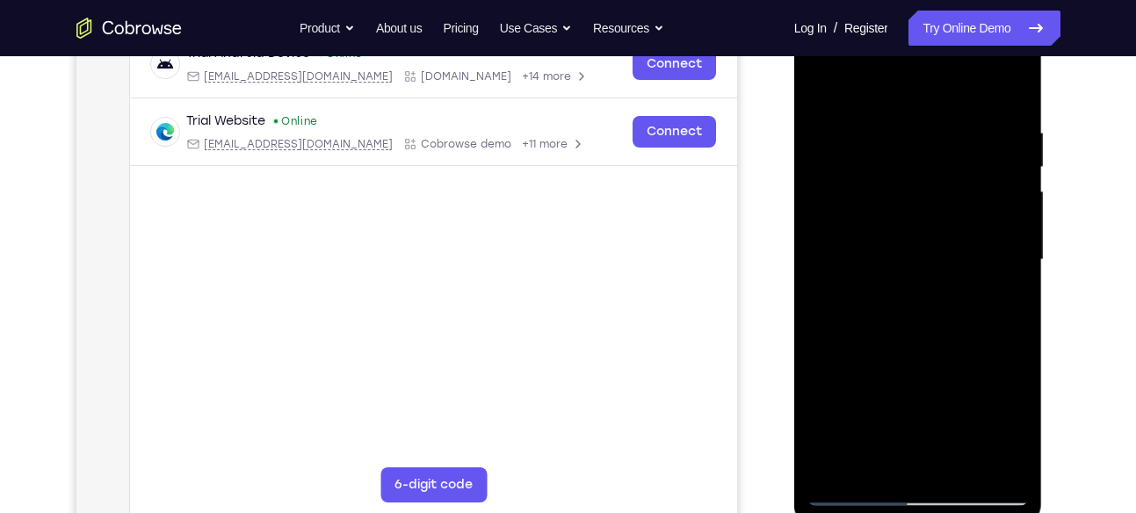
scroll to position [291, 0]
click at [990, 291] on div at bounding box center [917, 259] width 221 height 492
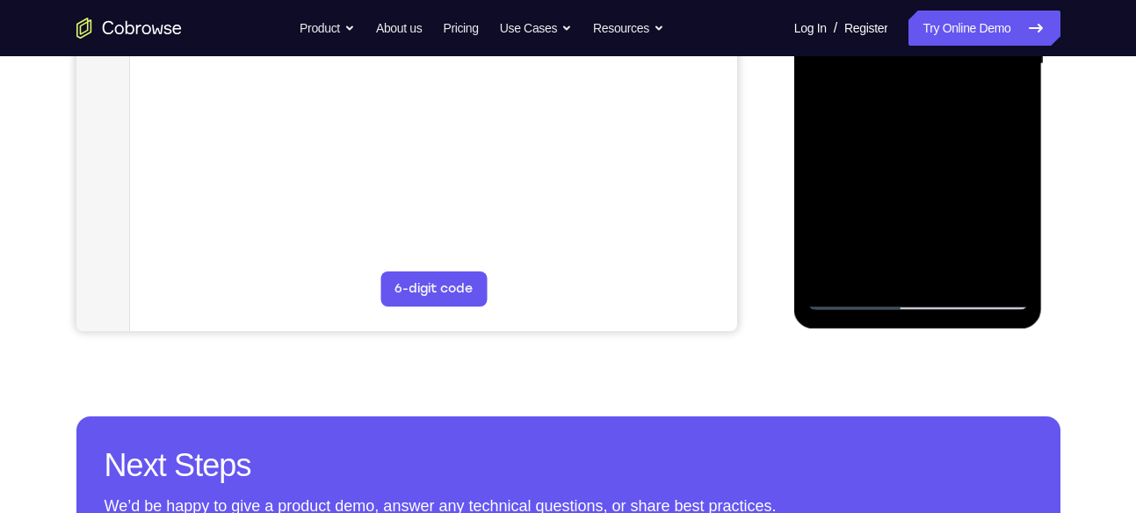
scroll to position [485, 0]
drag, startPoint x: 890, startPoint y: 209, endPoint x: 897, endPoint y: 138, distance: 71.5
click at [897, 138] on div at bounding box center [917, 65] width 221 height 492
drag, startPoint x: 875, startPoint y: 231, endPoint x: 882, endPoint y: 110, distance: 121.4
click at [882, 110] on div at bounding box center [917, 65] width 221 height 492
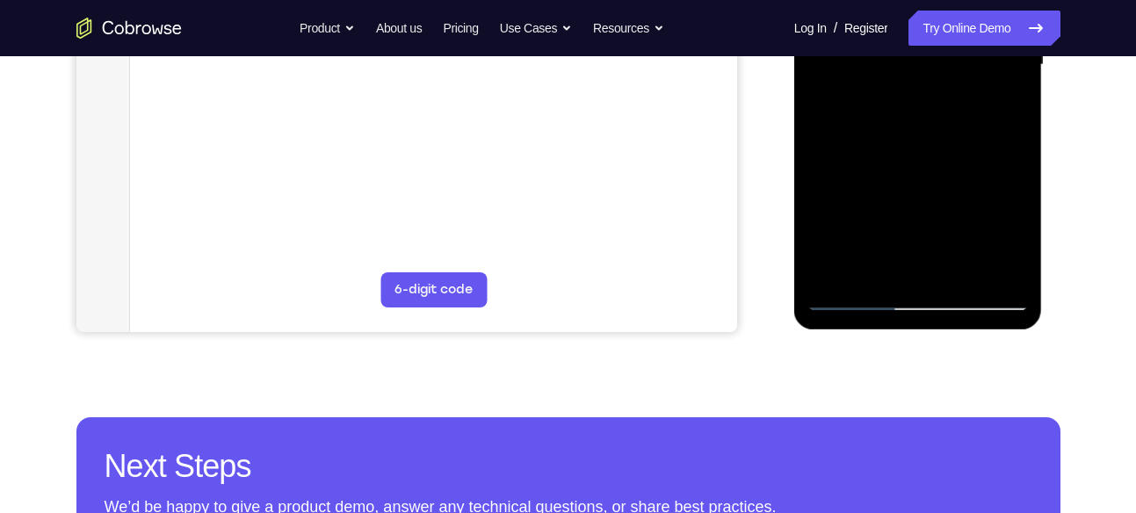
drag, startPoint x: 864, startPoint y: 263, endPoint x: 882, endPoint y: 106, distance: 157.5
click at [882, 106] on div at bounding box center [917, 65] width 221 height 492
drag, startPoint x: 860, startPoint y: 228, endPoint x: 866, endPoint y: 80, distance: 147.7
click at [866, 80] on div at bounding box center [917, 65] width 221 height 492
drag, startPoint x: 882, startPoint y: 228, endPoint x: 881, endPoint y: 6, distance: 221.4
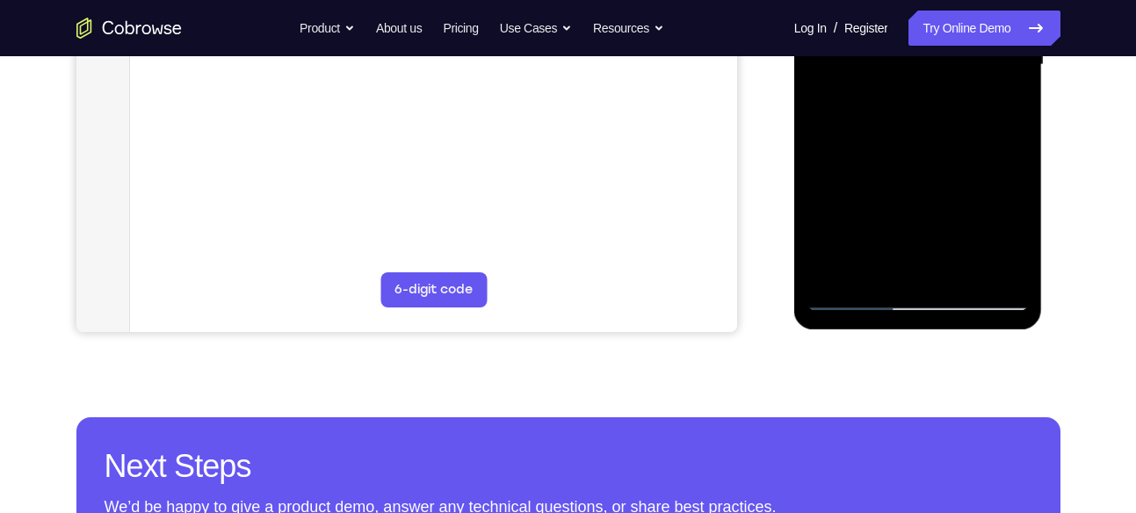
click at [881, 6] on div at bounding box center [917, 65] width 221 height 492
drag, startPoint x: 872, startPoint y: 212, endPoint x: 873, endPoint y: 47, distance: 164.3
click at [873, 47] on div at bounding box center [917, 65] width 221 height 492
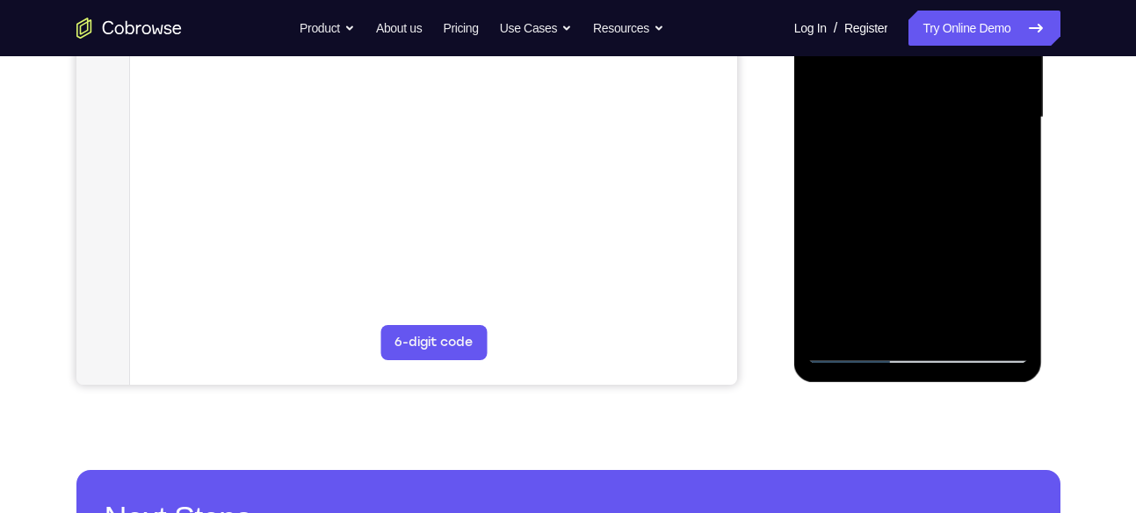
scroll to position [431, 0]
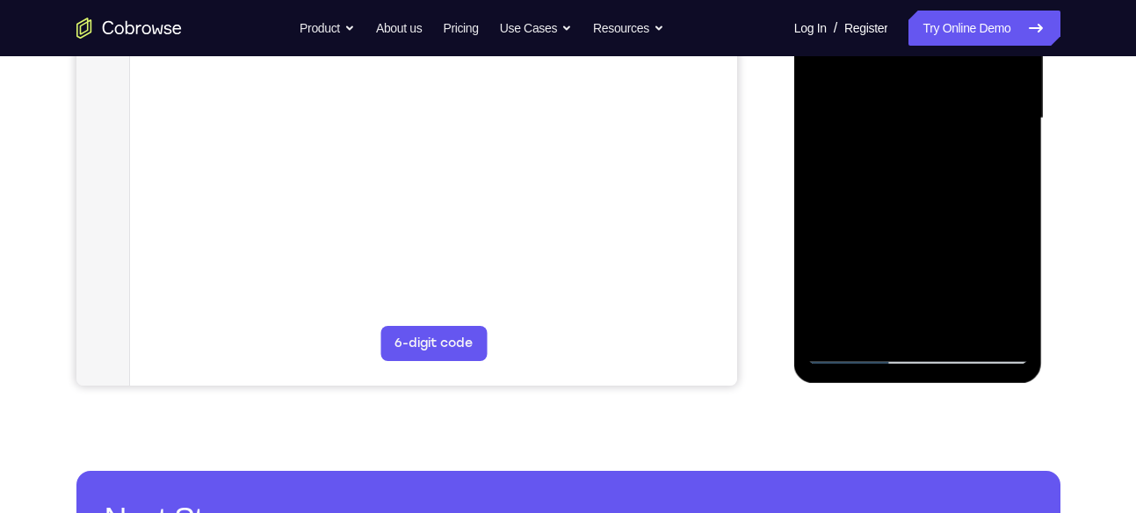
click at [870, 233] on div at bounding box center [917, 119] width 221 height 492
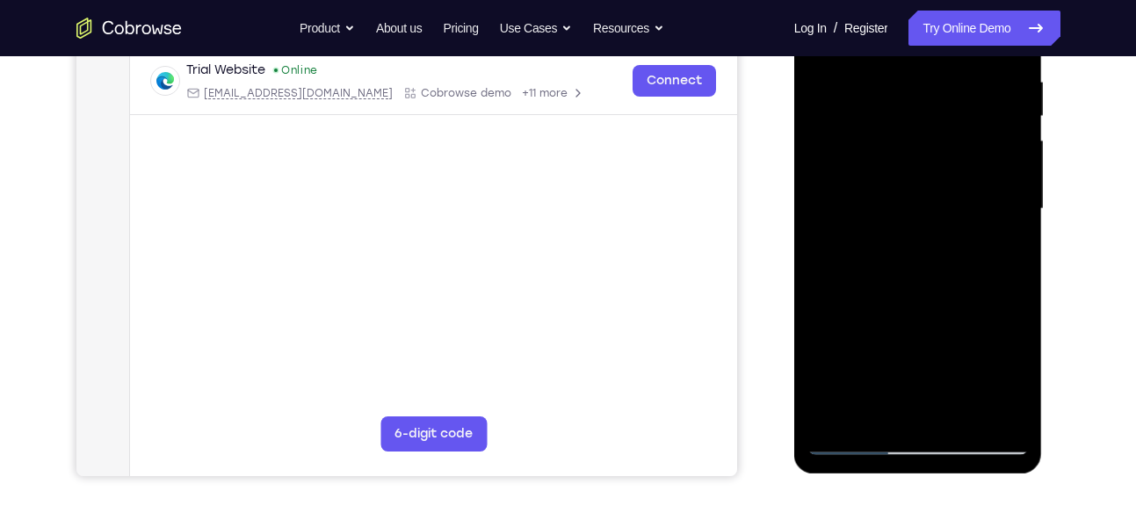
scroll to position [321, 0]
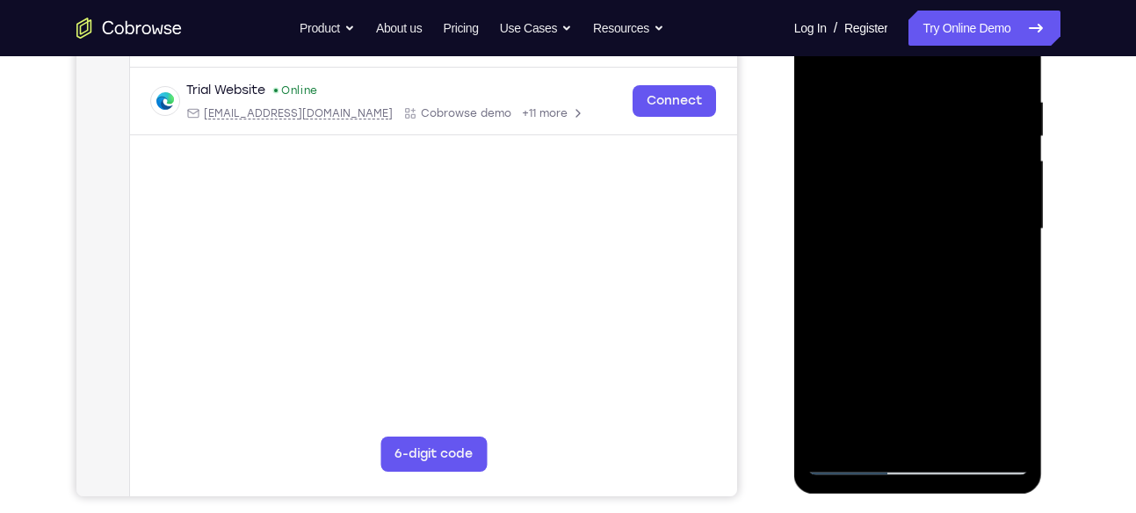
drag, startPoint x: 888, startPoint y: 174, endPoint x: 879, endPoint y: 267, distance: 93.6
click at [879, 267] on div at bounding box center [917, 229] width 221 height 492
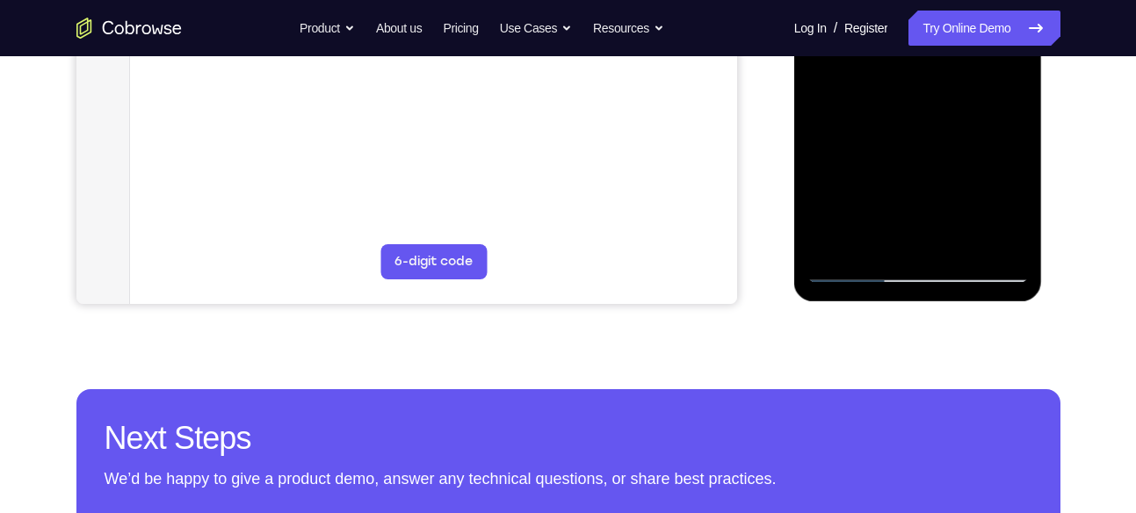
scroll to position [519, 0]
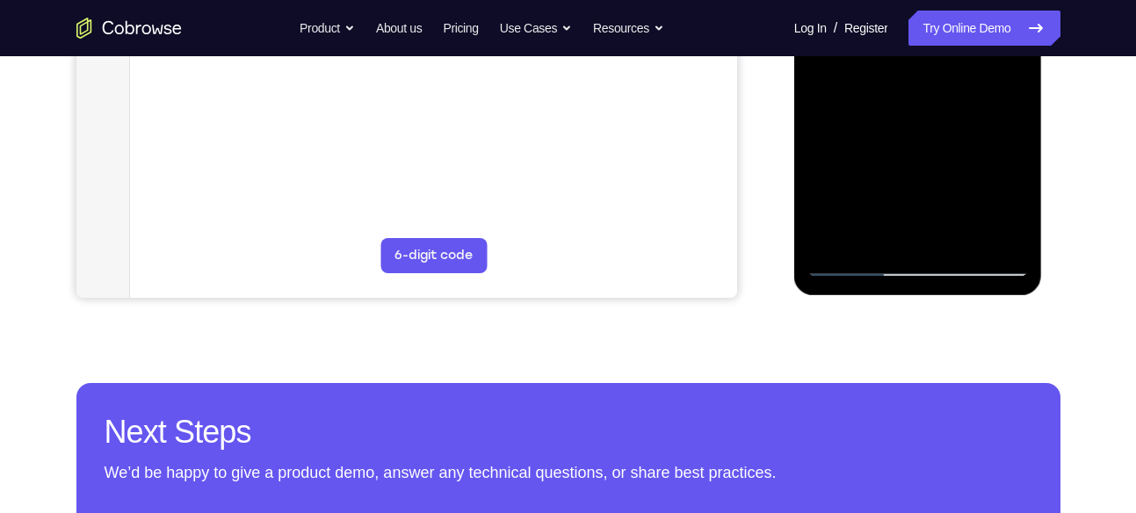
click at [958, 242] on div at bounding box center [917, 31] width 221 height 492
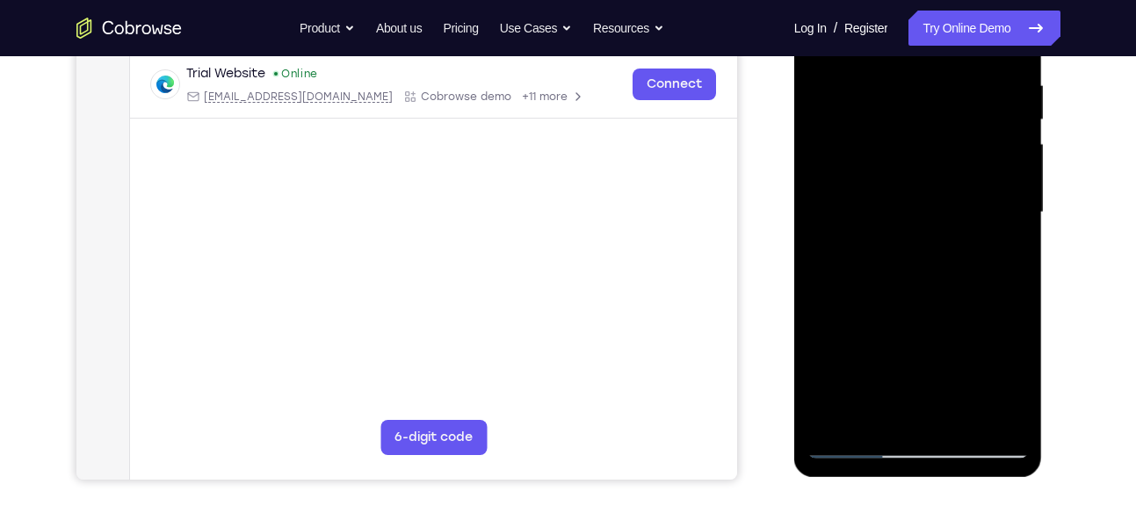
scroll to position [336, 0]
click at [930, 201] on div at bounding box center [917, 213] width 221 height 492
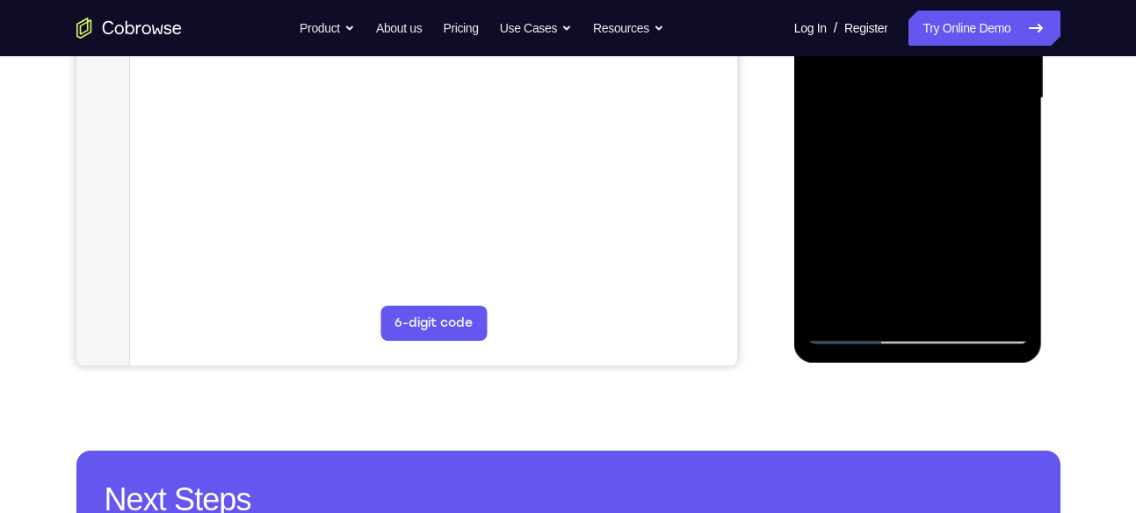
scroll to position [453, 0]
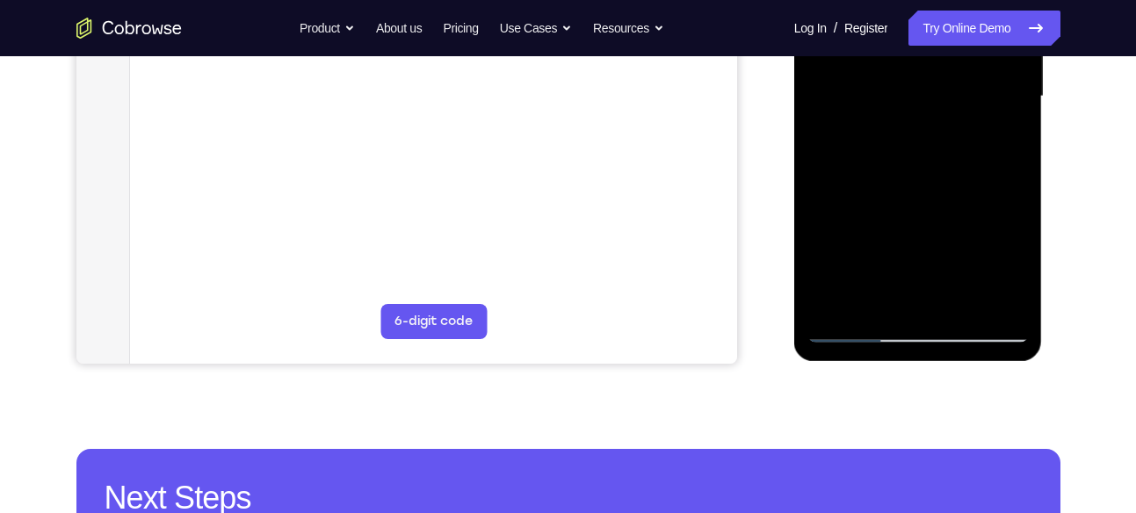
click at [897, 296] on div at bounding box center [917, 97] width 221 height 492
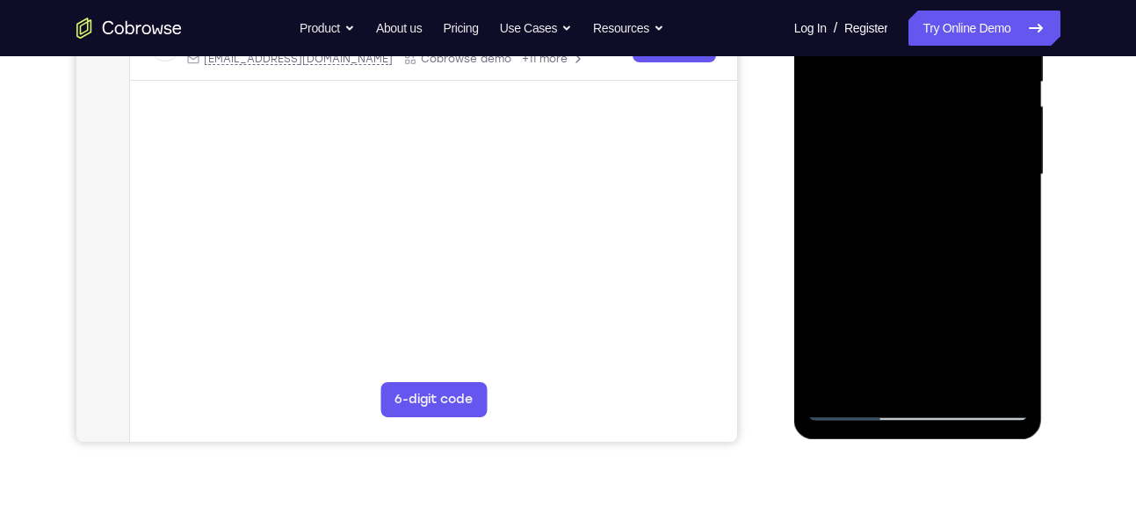
scroll to position [374, 0]
click at [1013, 225] on div at bounding box center [917, 176] width 221 height 492
click at [921, 251] on div at bounding box center [917, 176] width 221 height 492
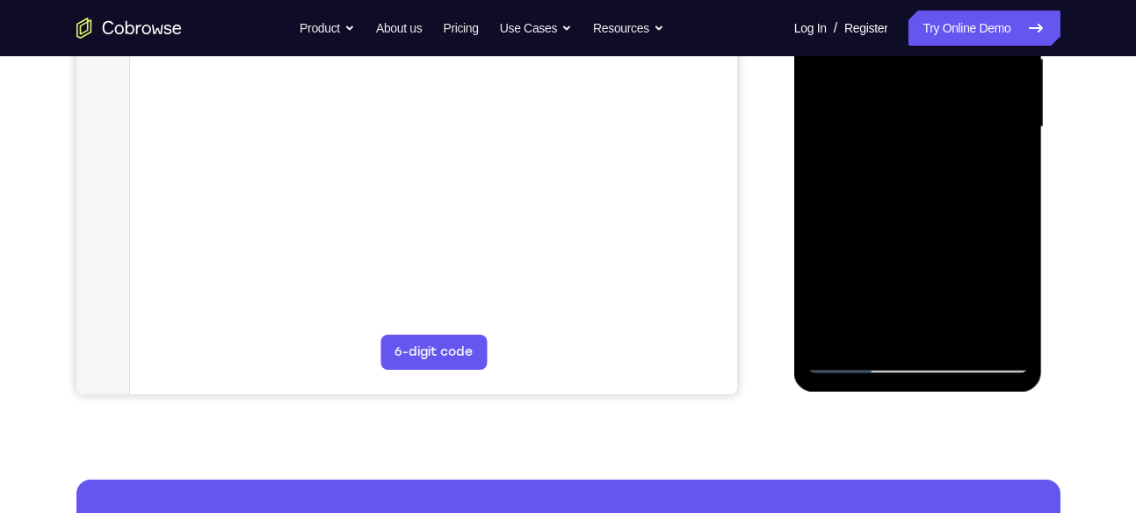
scroll to position [437, 0]
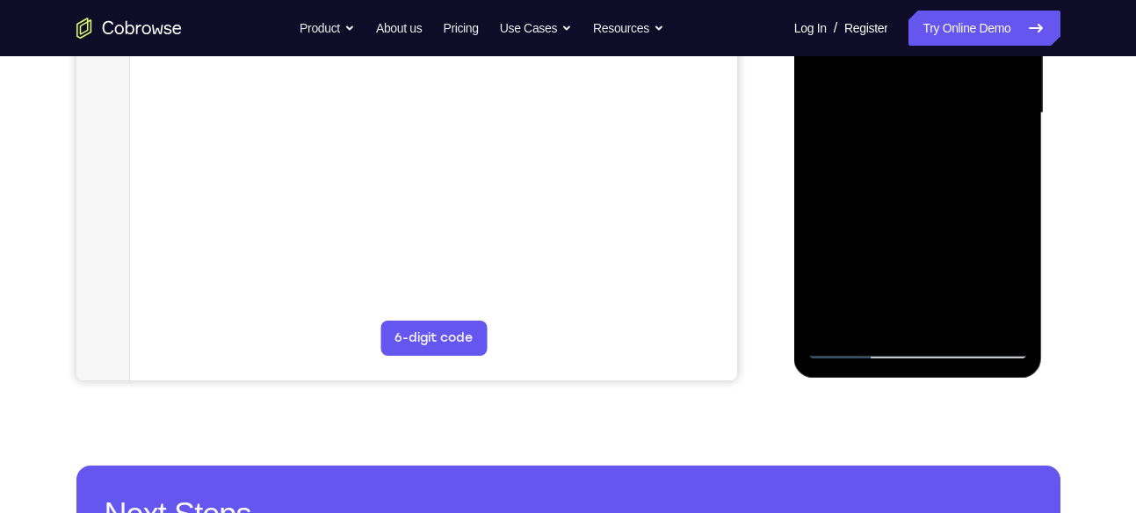
click at [1003, 286] on div at bounding box center [917, 113] width 221 height 492
click at [878, 310] on div at bounding box center [917, 113] width 221 height 492
click at [944, 233] on div at bounding box center [917, 113] width 221 height 492
click at [1003, 147] on div at bounding box center [917, 113] width 221 height 492
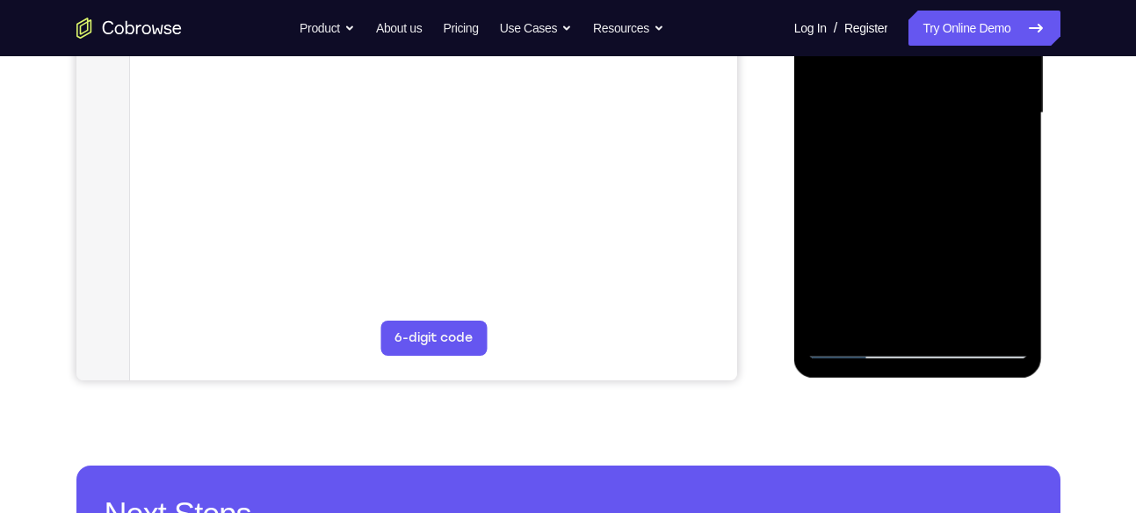
click at [858, 347] on div at bounding box center [917, 113] width 221 height 492
click at [857, 347] on div at bounding box center [917, 113] width 221 height 492
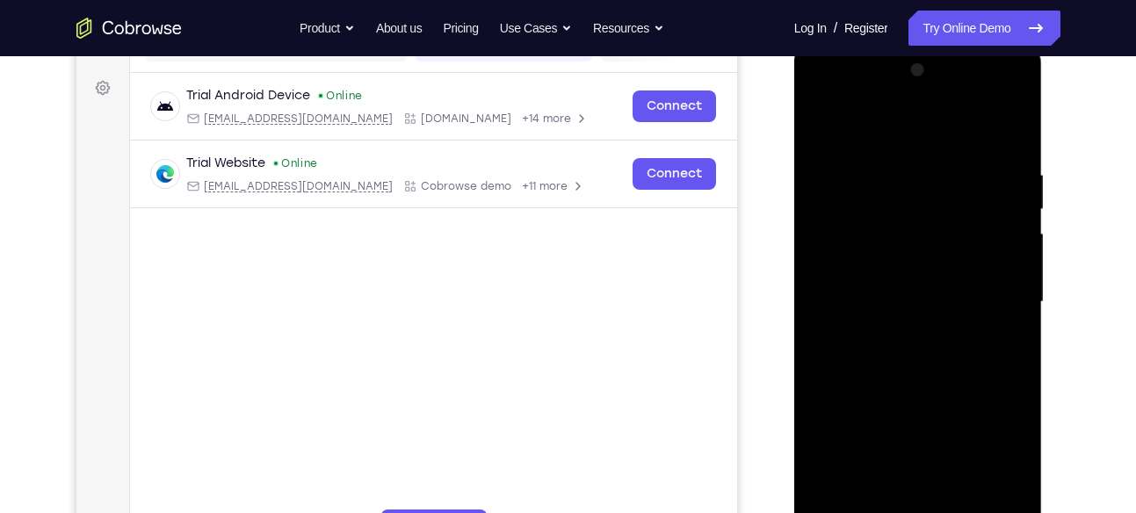
scroll to position [242, 0]
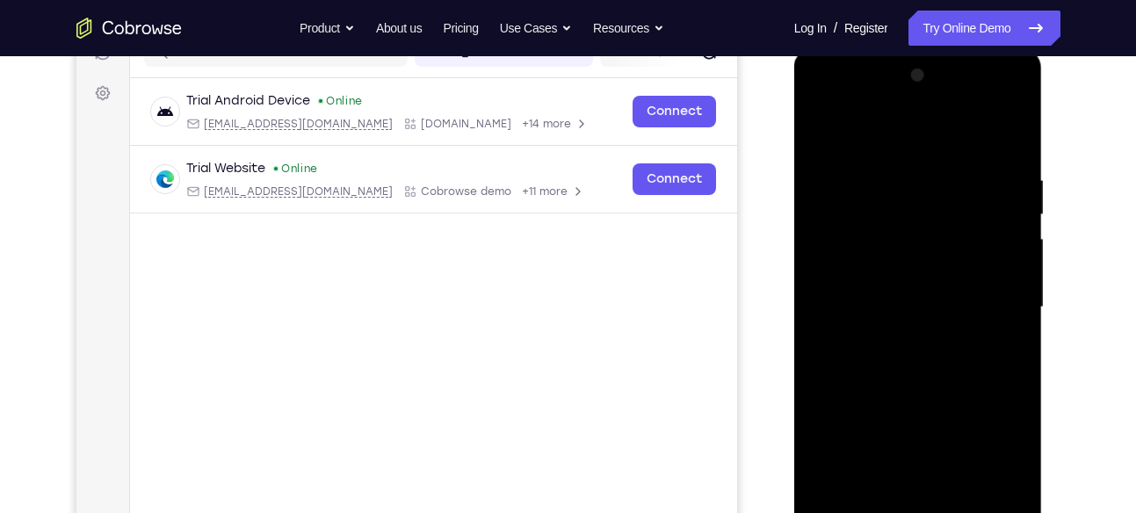
click at [829, 127] on div at bounding box center [917, 308] width 221 height 492
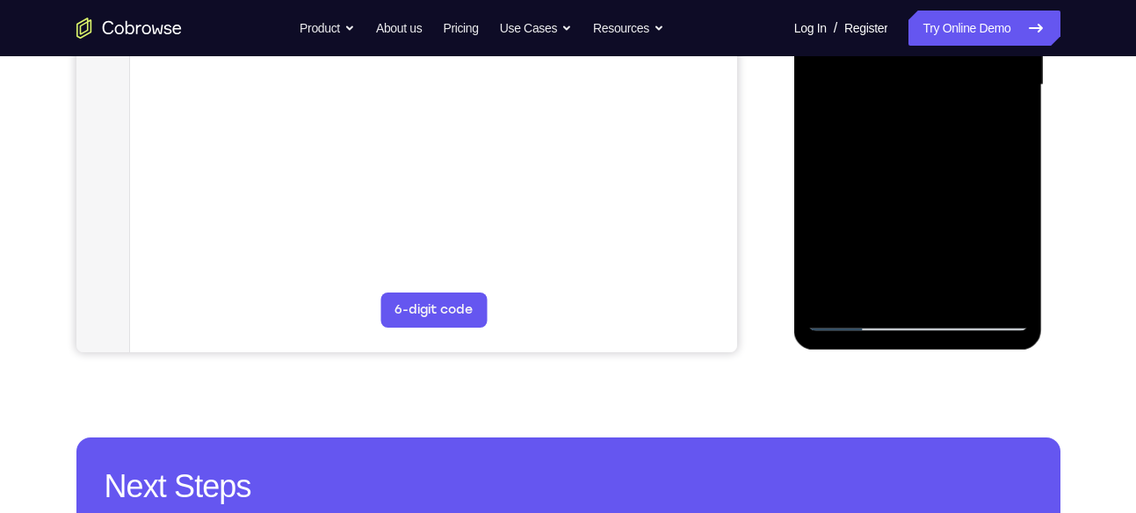
scroll to position [472, 0]
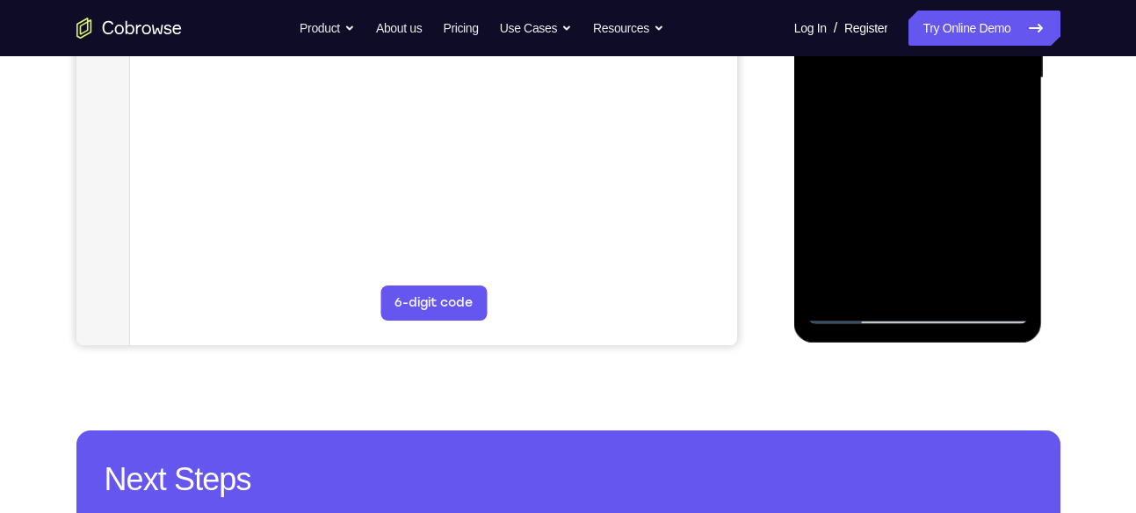
click at [875, 295] on div at bounding box center [917, 78] width 221 height 492
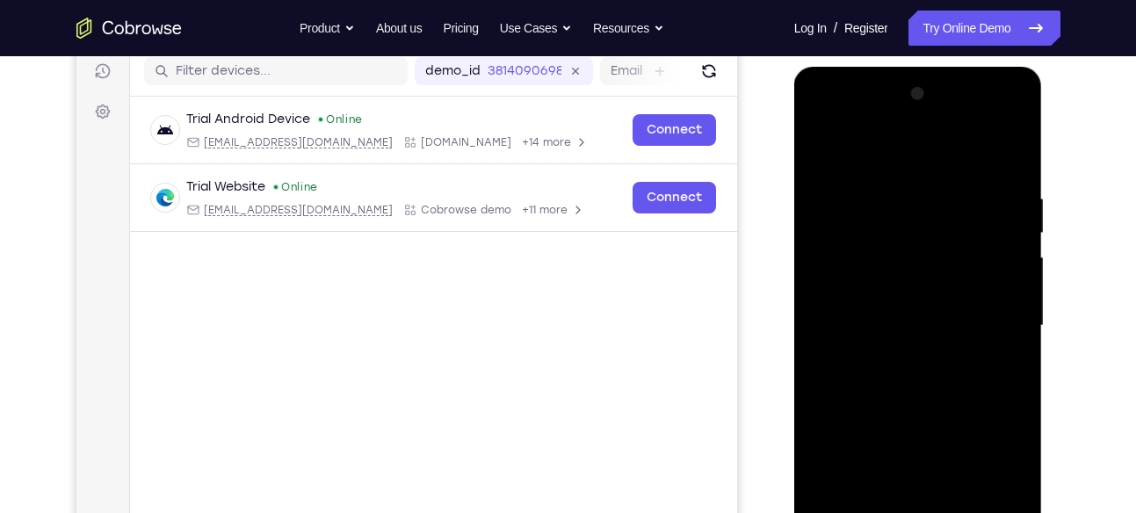
scroll to position [200, 0]
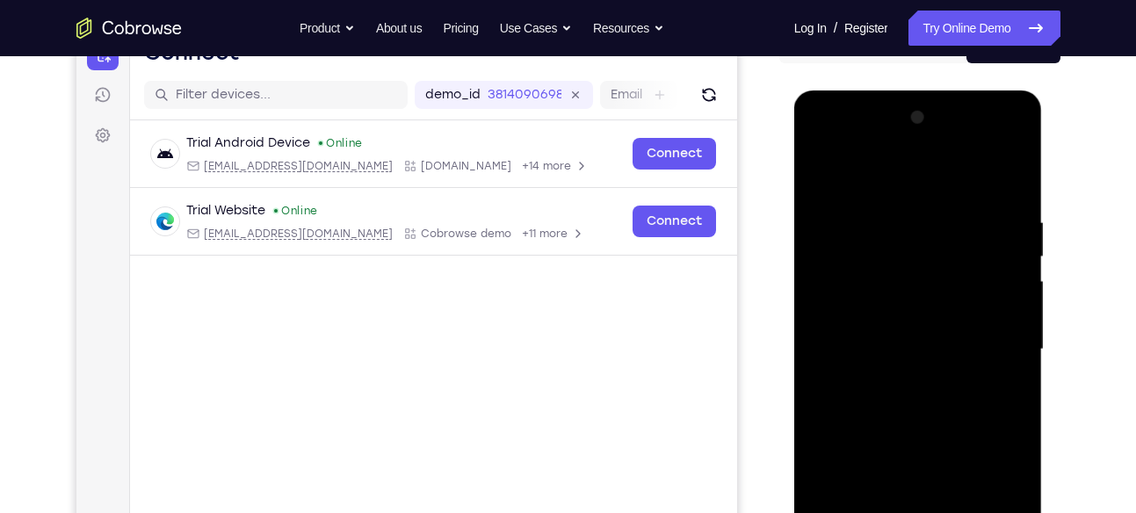
click at [940, 178] on div at bounding box center [917, 350] width 221 height 492
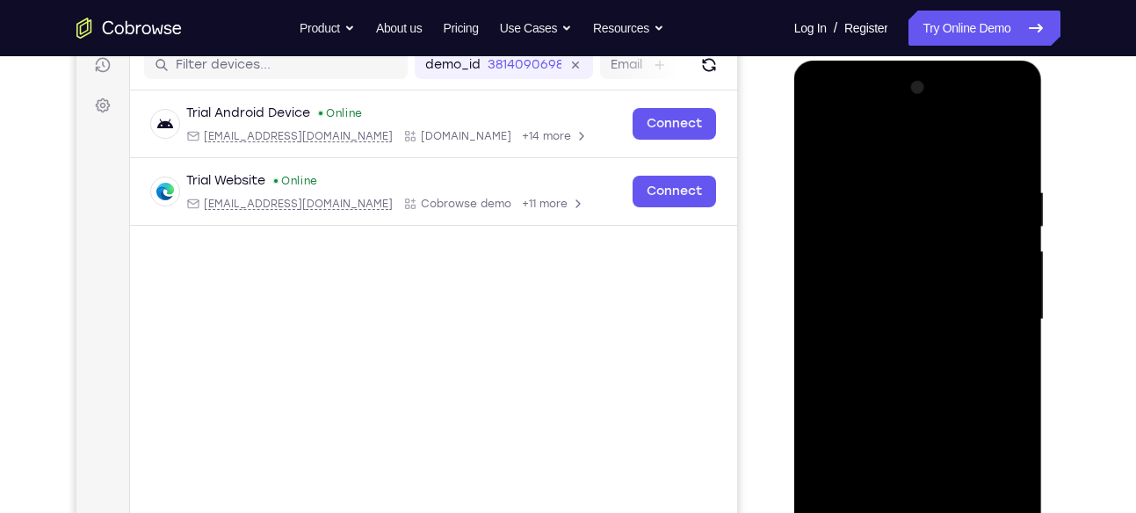
click at [826, 265] on div at bounding box center [917, 320] width 221 height 492
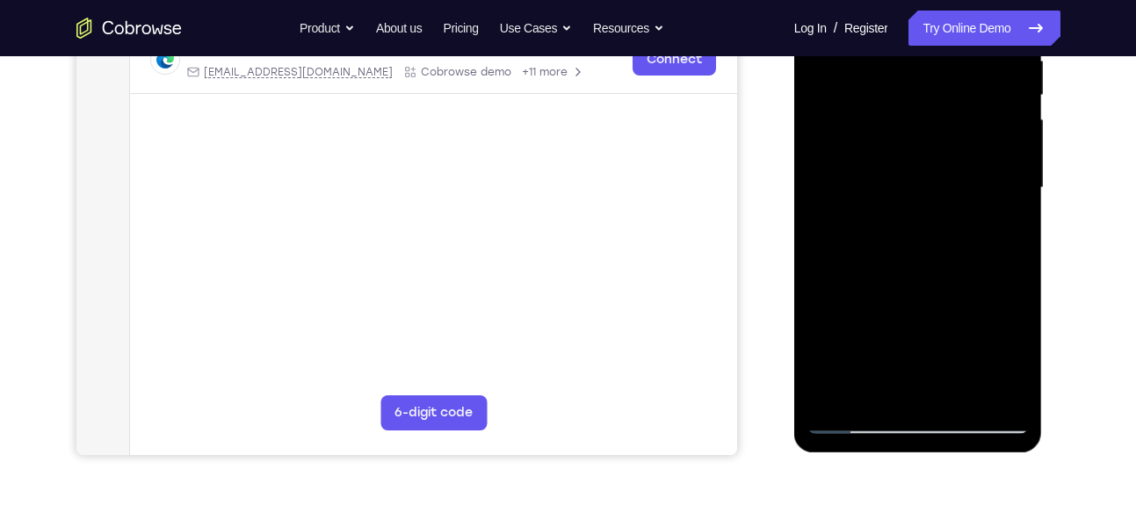
scroll to position [377, 0]
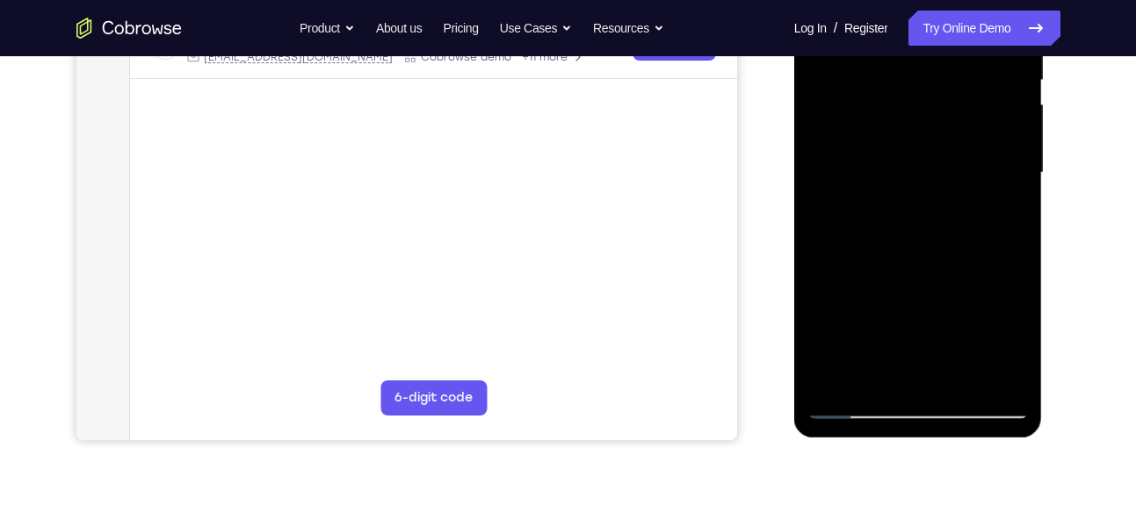
click at [961, 248] on div at bounding box center [917, 173] width 221 height 492
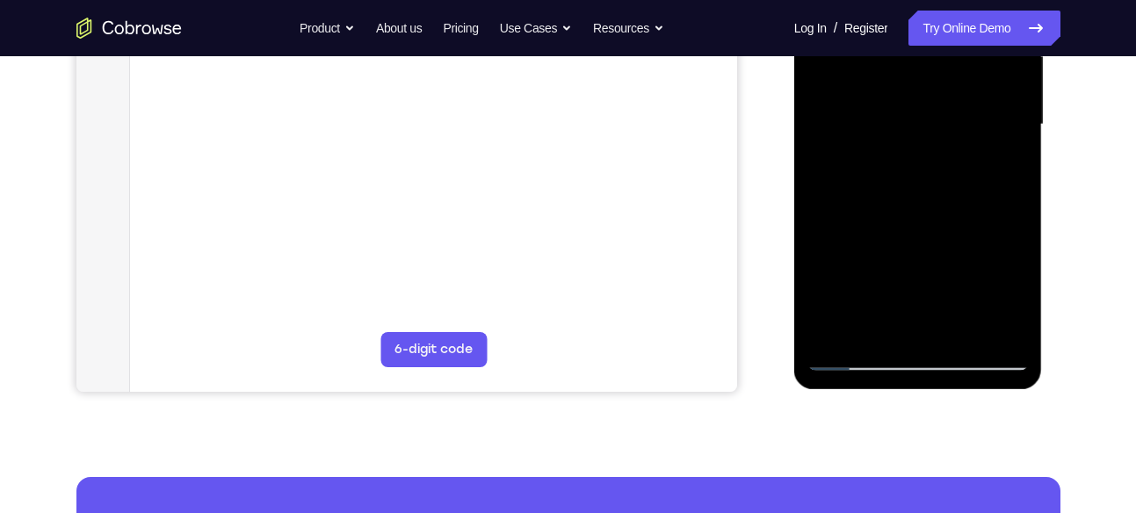
scroll to position [430, 0]
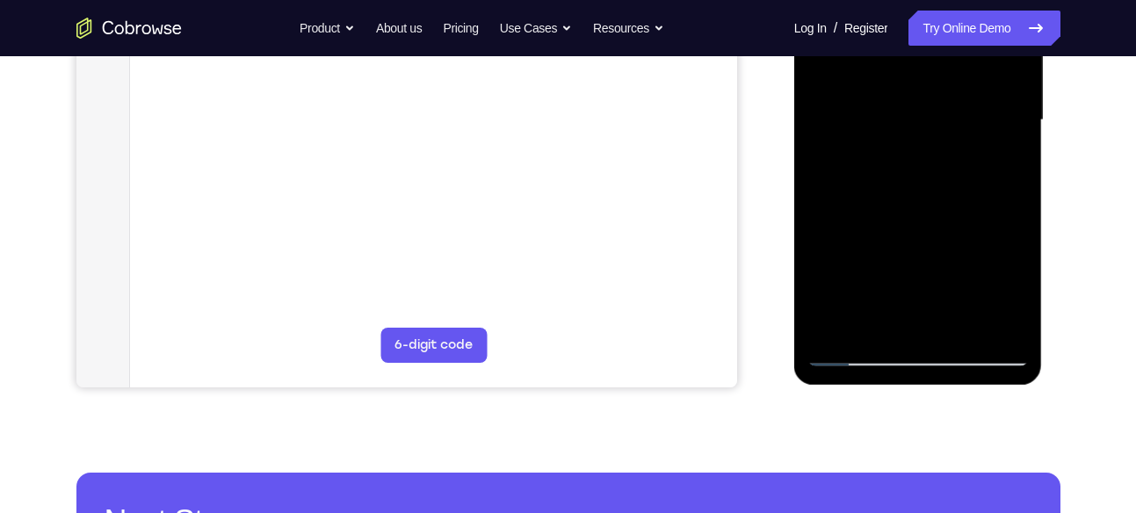
click at [896, 315] on div at bounding box center [917, 120] width 221 height 492
click at [1015, 299] on div at bounding box center [917, 120] width 221 height 492
click at [855, 351] on div at bounding box center [917, 120] width 221 height 492
click at [886, 322] on div at bounding box center [917, 120] width 221 height 492
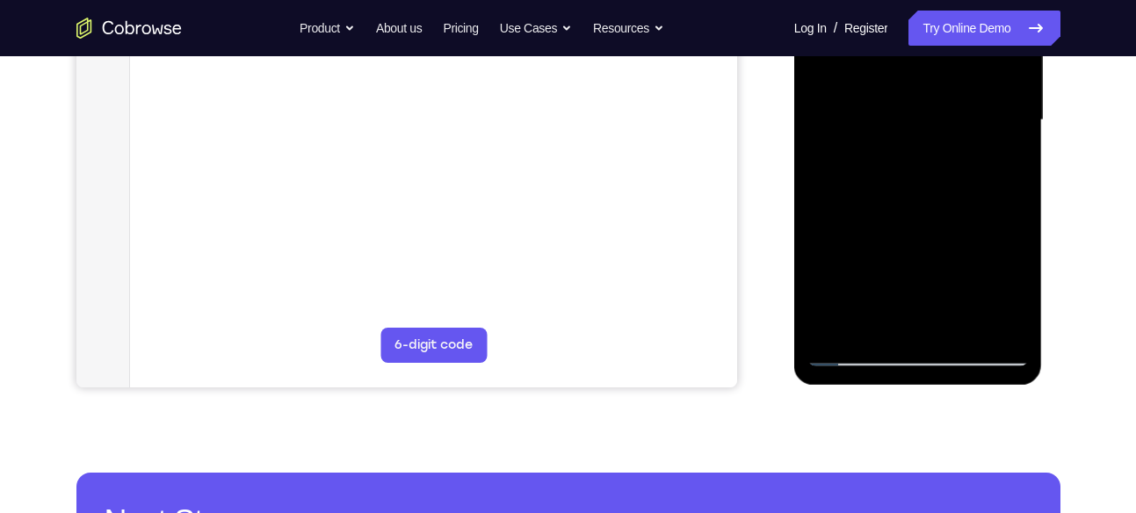
click at [922, 195] on div at bounding box center [917, 120] width 221 height 492
click at [874, 330] on div at bounding box center [917, 120] width 221 height 492
click at [822, 223] on div at bounding box center [917, 120] width 221 height 492
click at [821, 220] on div at bounding box center [917, 120] width 221 height 492
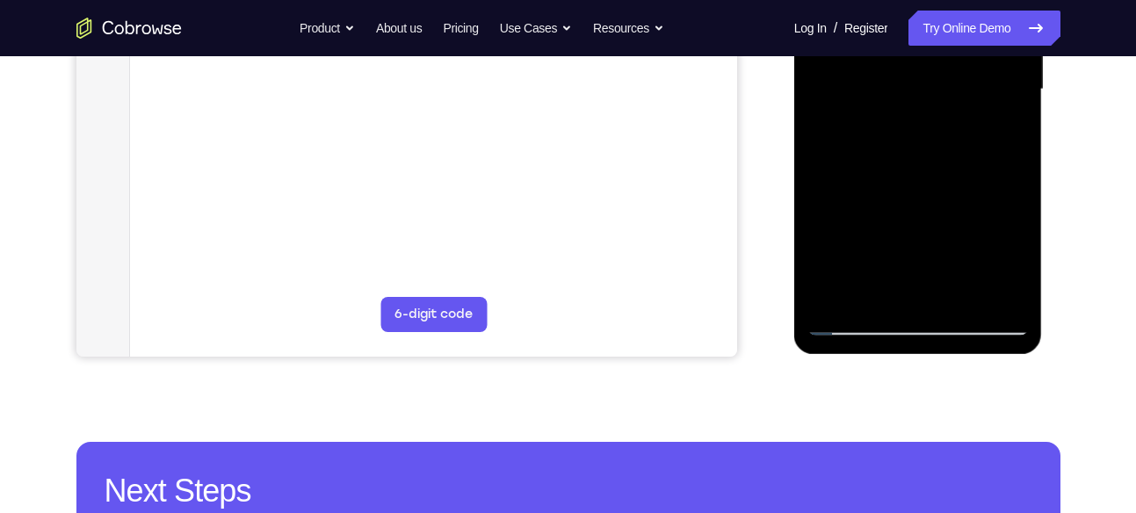
scroll to position [461, 0]
click at [854, 320] on div at bounding box center [917, 89] width 221 height 492
click at [848, 291] on div at bounding box center [917, 89] width 221 height 492
click at [901, 288] on div at bounding box center [917, 89] width 221 height 492
click at [854, 321] on div at bounding box center [917, 89] width 221 height 492
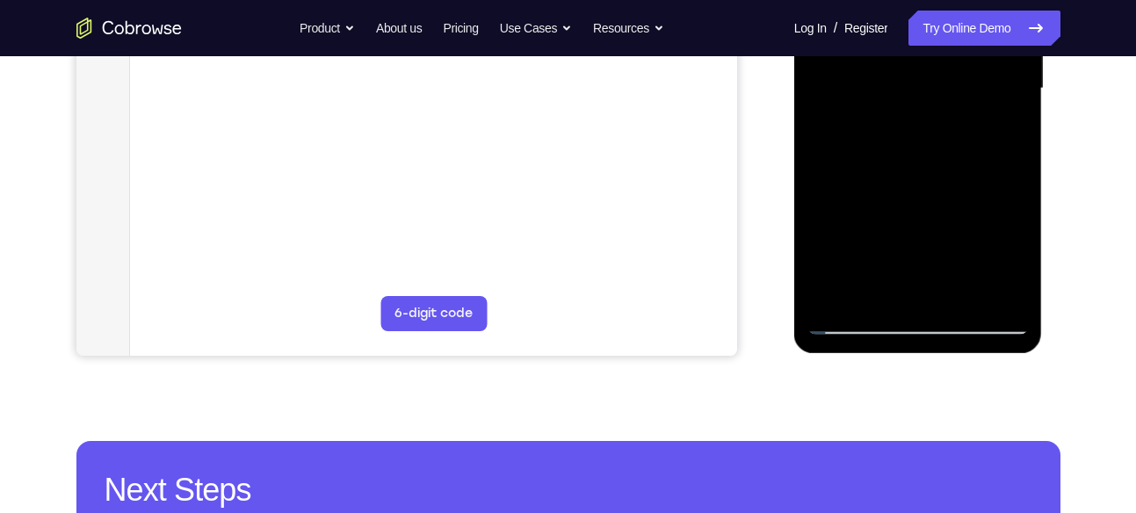
click at [923, 296] on div at bounding box center [917, 89] width 221 height 492
click at [857, 323] on div at bounding box center [917, 89] width 221 height 492
click at [865, 286] on div at bounding box center [917, 89] width 221 height 492
click at [1012, 272] on div at bounding box center [917, 89] width 221 height 492
click at [852, 323] on div at bounding box center [917, 89] width 221 height 492
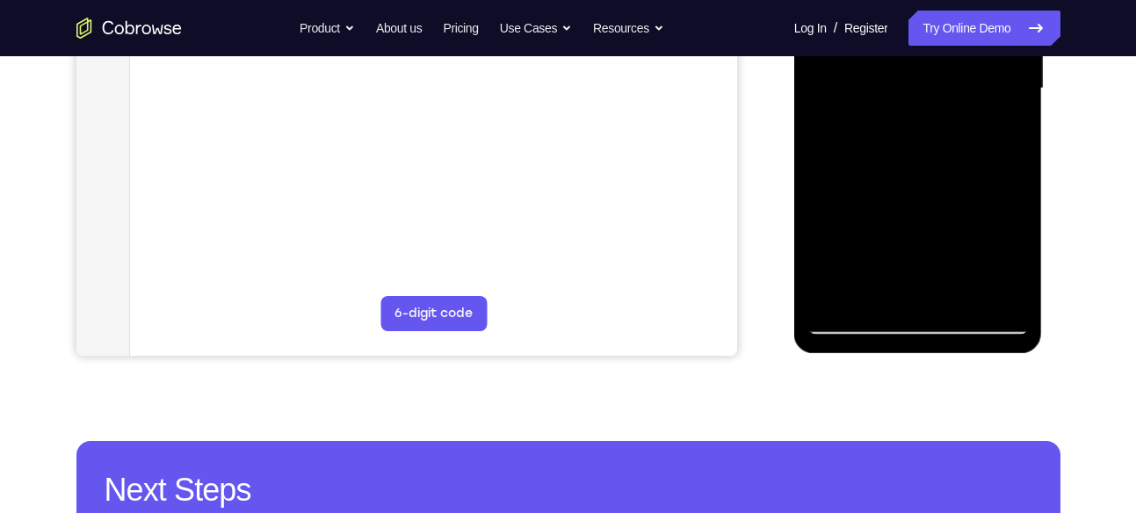
click at [1000, 288] on div at bounding box center [917, 89] width 221 height 492
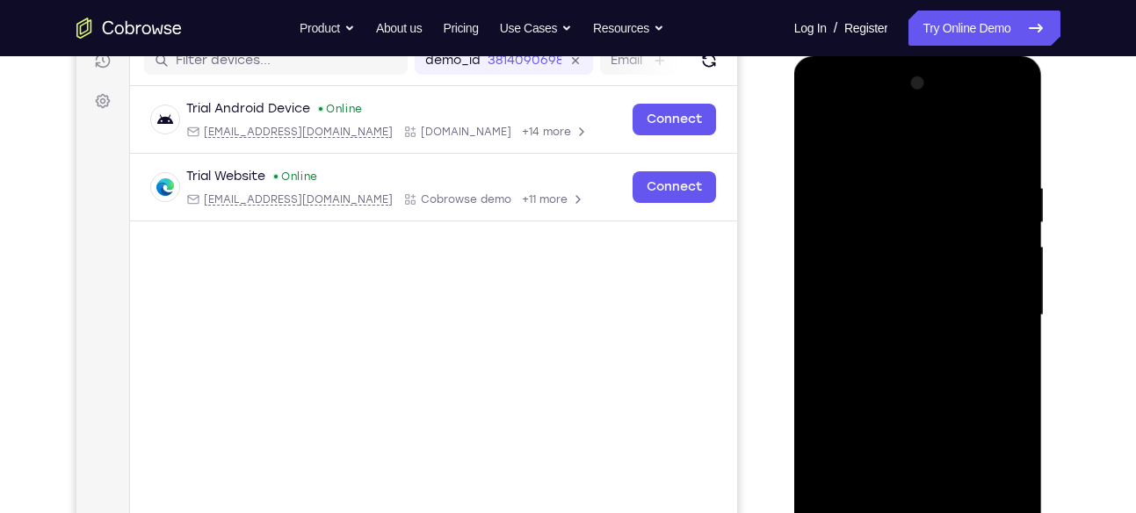
scroll to position [234, 0]
click at [1004, 151] on div at bounding box center [917, 316] width 221 height 492
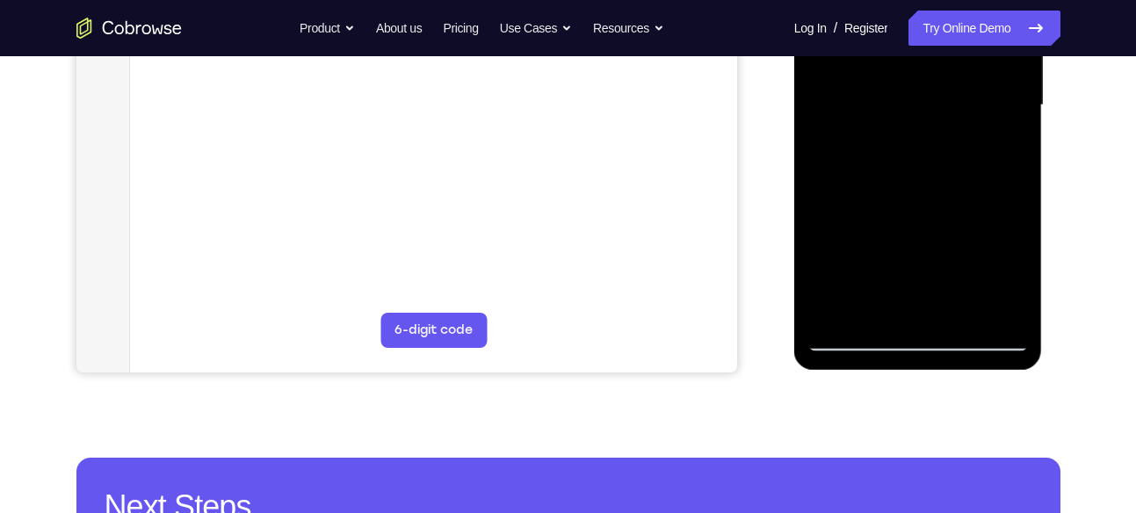
scroll to position [456, 0]
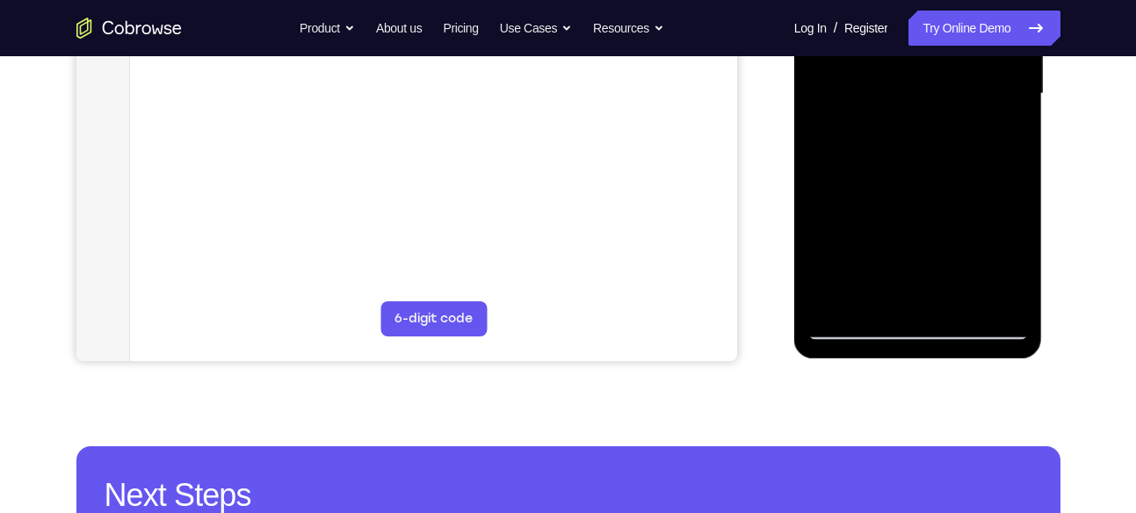
click at [960, 304] on div at bounding box center [917, 94] width 221 height 492
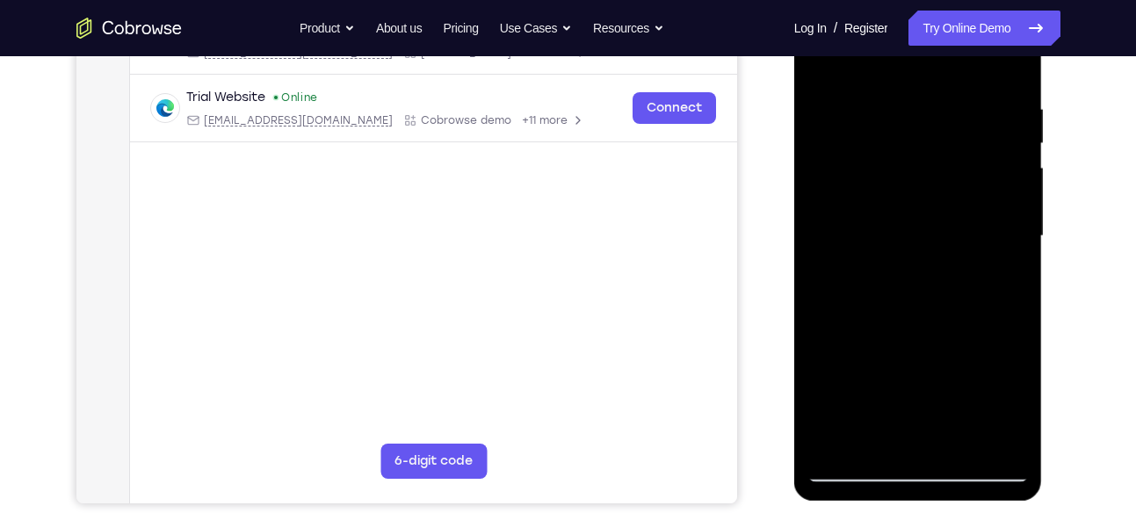
scroll to position [312, 0]
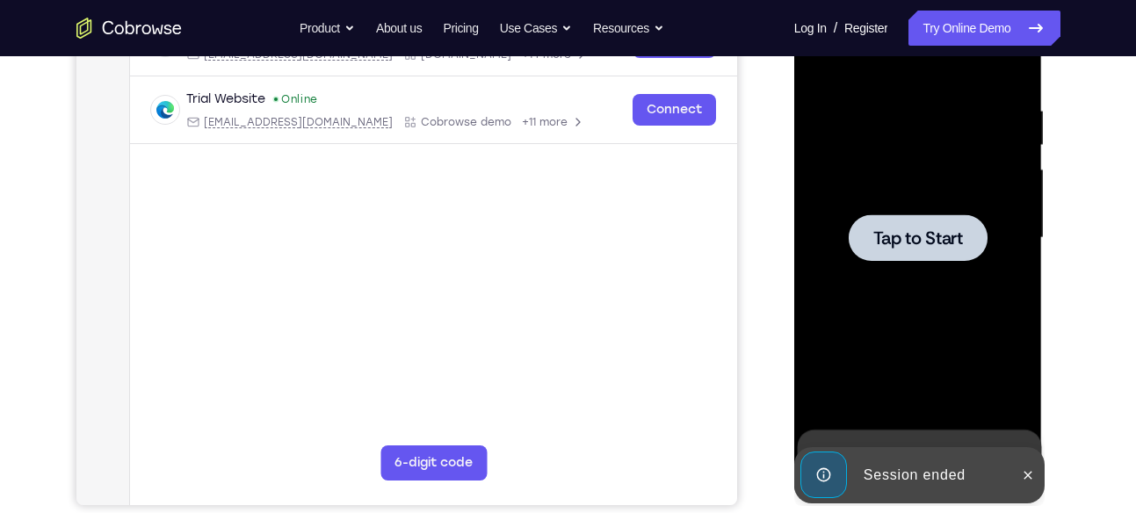
click at [966, 249] on div at bounding box center [918, 237] width 139 height 47
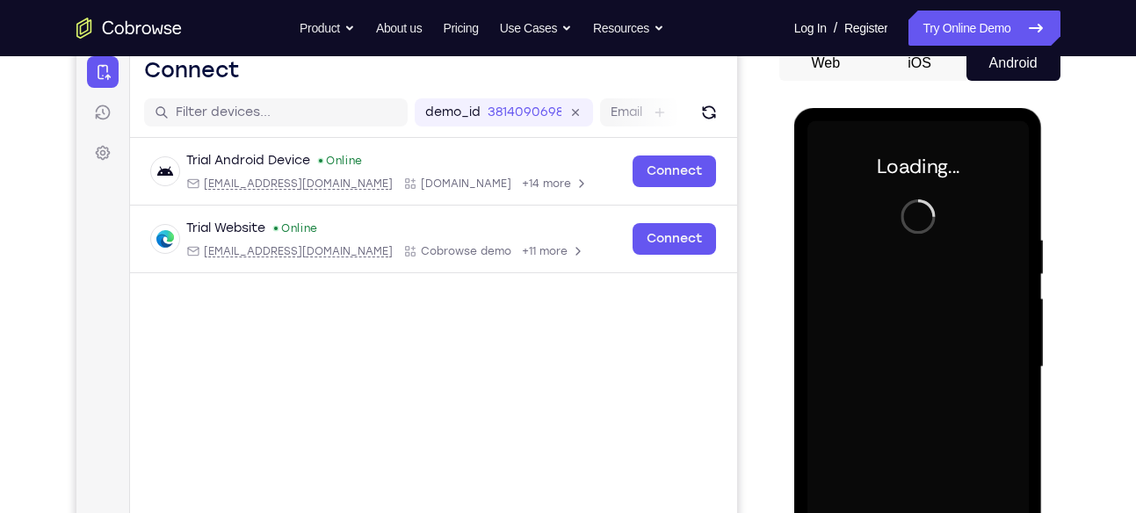
scroll to position [181, 0]
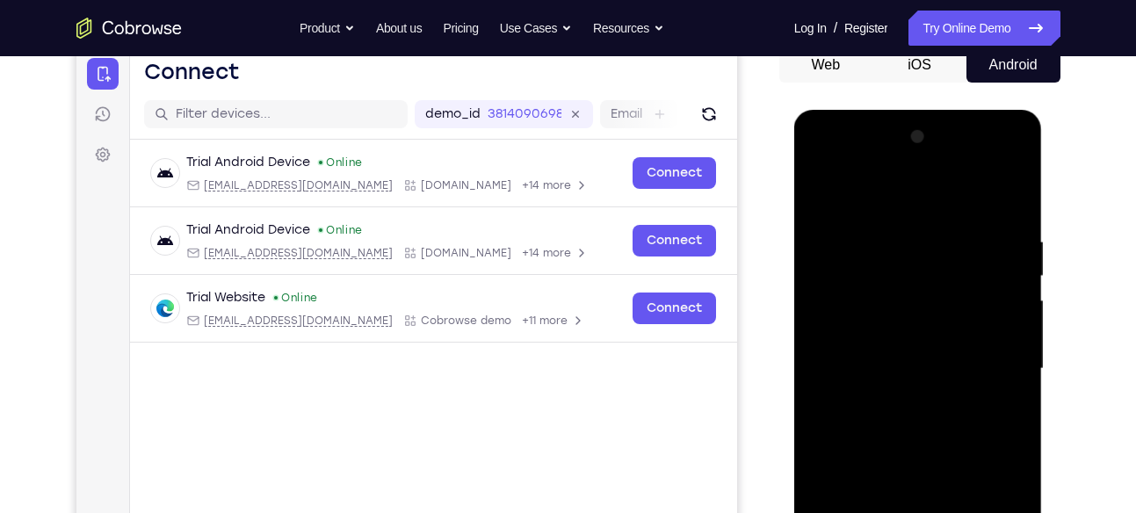
click at [836, 170] on div at bounding box center [917, 369] width 221 height 492
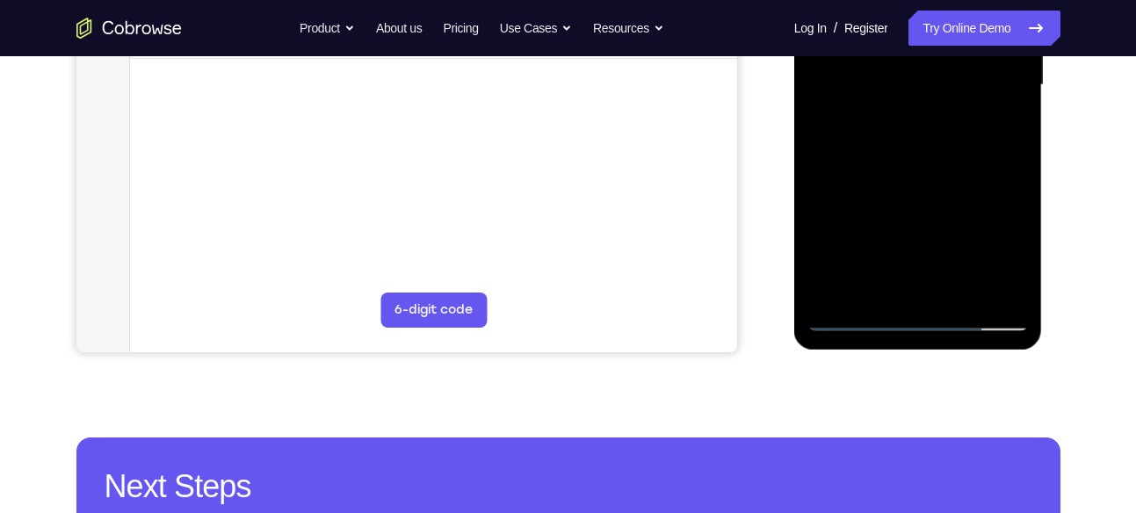
scroll to position [483, 0]
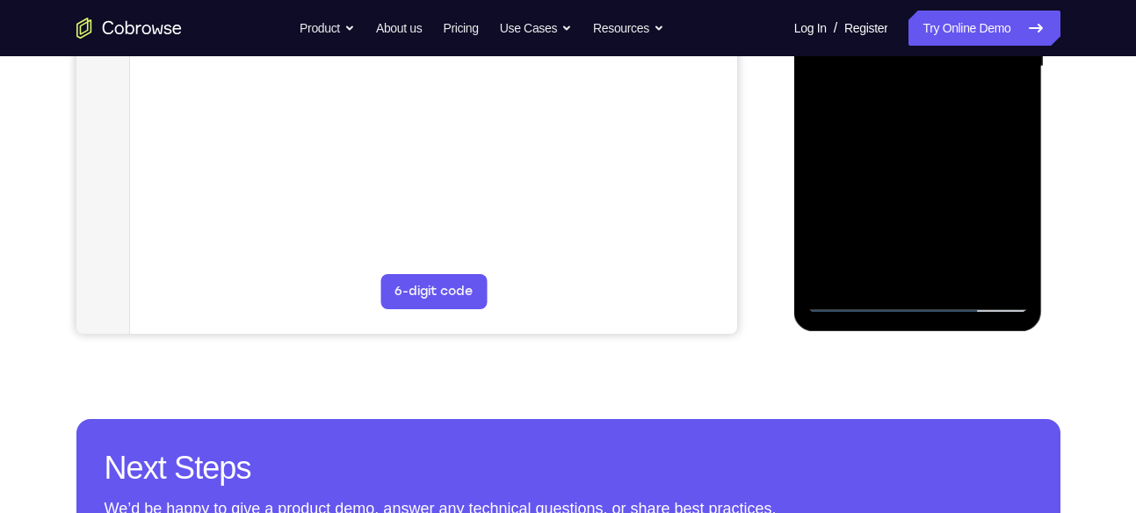
click at [915, 301] on div at bounding box center [917, 67] width 221 height 492
click at [988, 234] on div at bounding box center [917, 67] width 221 height 492
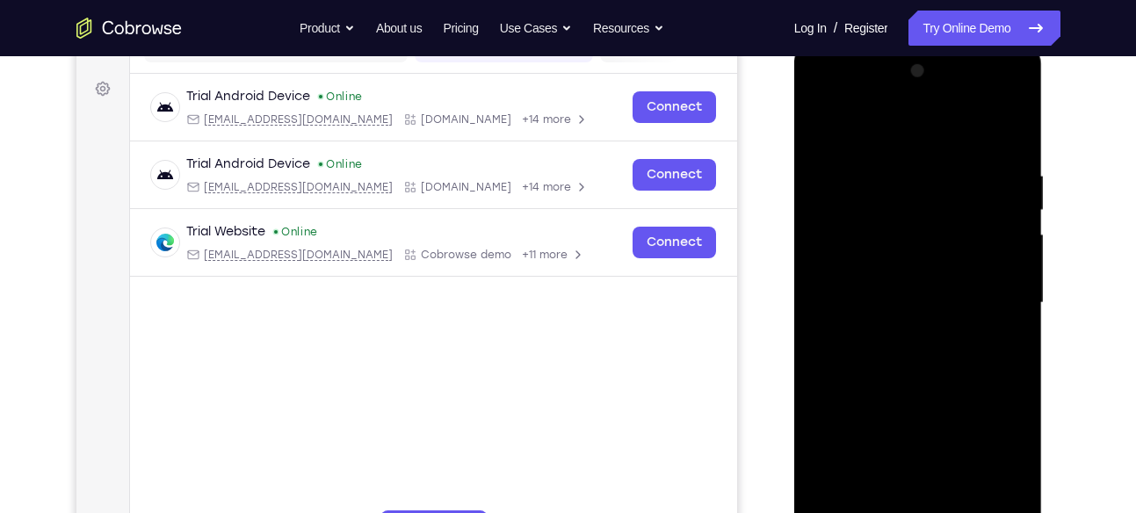
scroll to position [246, 0]
click at [908, 129] on div at bounding box center [917, 304] width 221 height 492
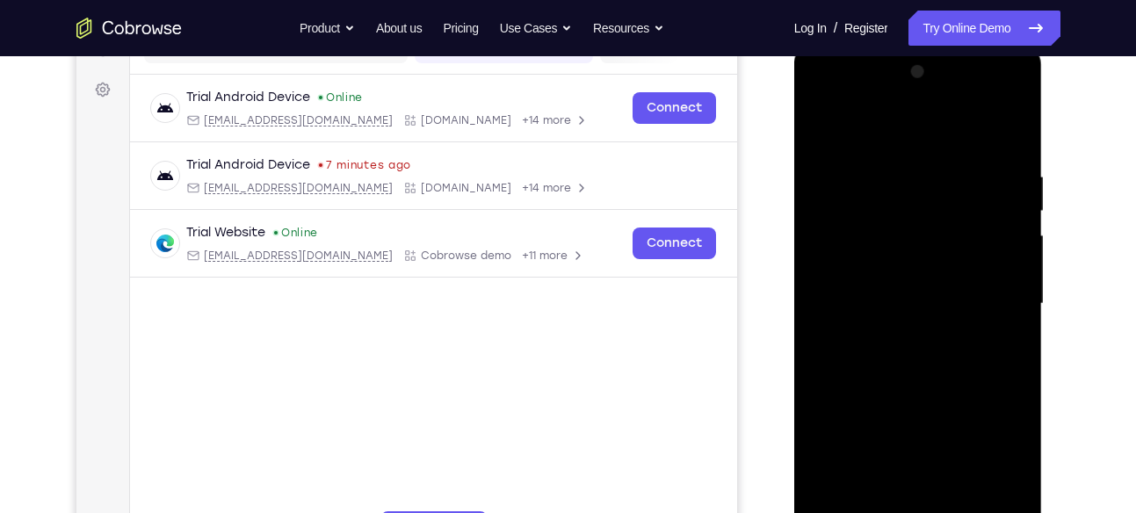
click at [987, 304] on div at bounding box center [917, 304] width 221 height 492
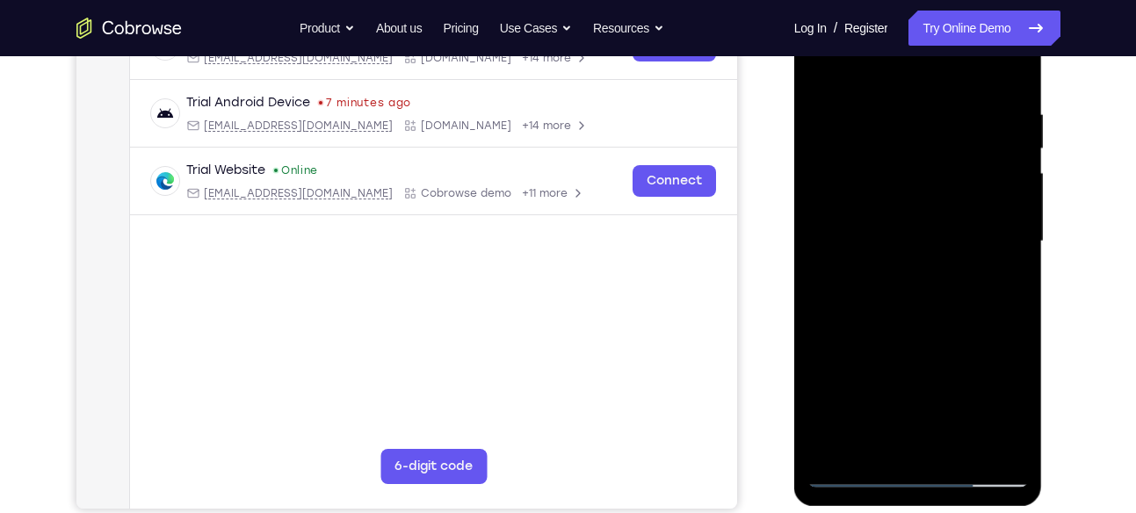
scroll to position [316, 0]
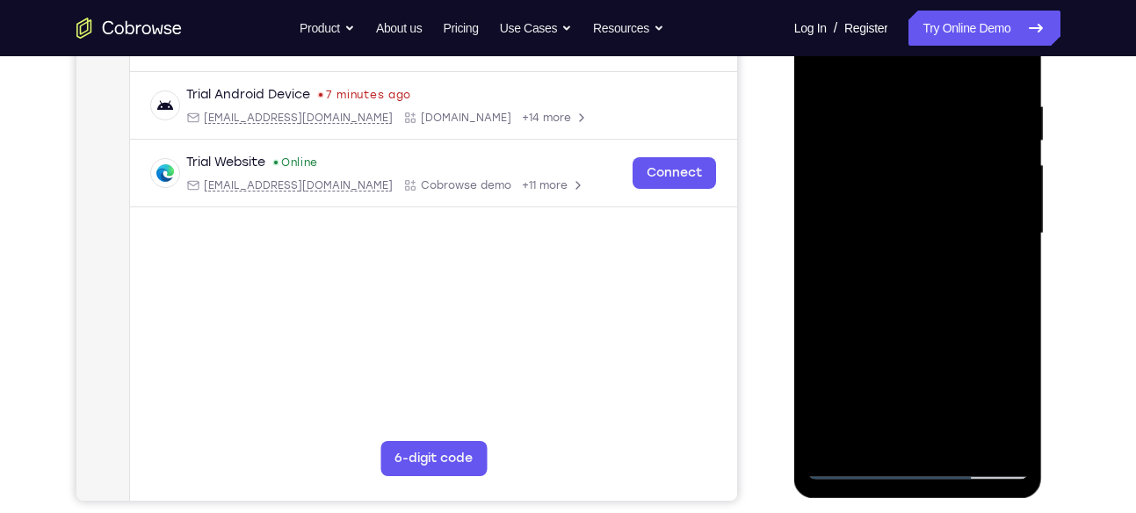
click at [892, 271] on div at bounding box center [917, 234] width 221 height 492
click at [917, 218] on div at bounding box center [917, 234] width 221 height 492
click at [1020, 402] on div at bounding box center [917, 234] width 221 height 492
click at [976, 209] on div at bounding box center [917, 234] width 221 height 492
click at [946, 231] on div at bounding box center [917, 234] width 221 height 492
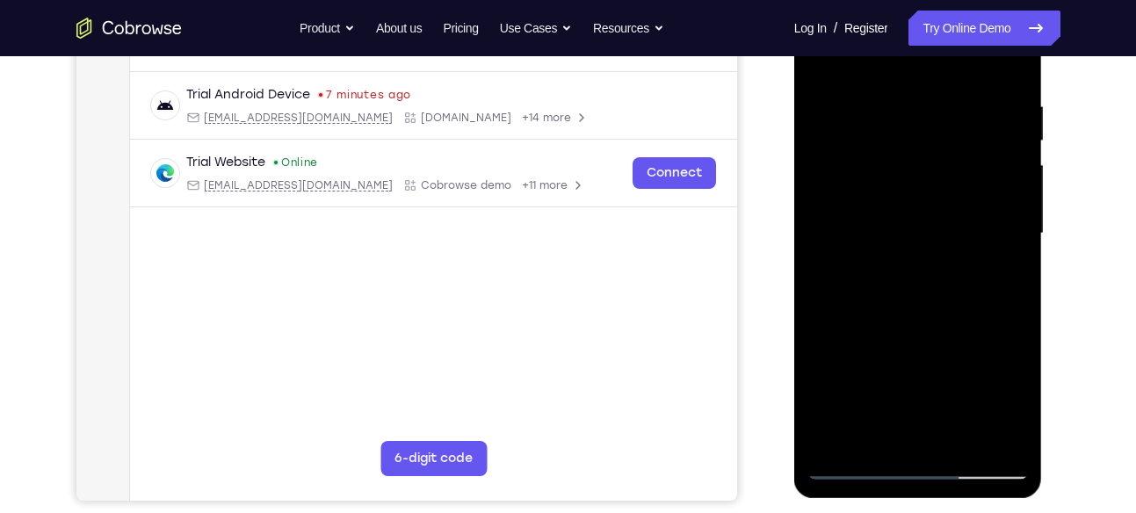
click at [951, 286] on div at bounding box center [917, 234] width 221 height 492
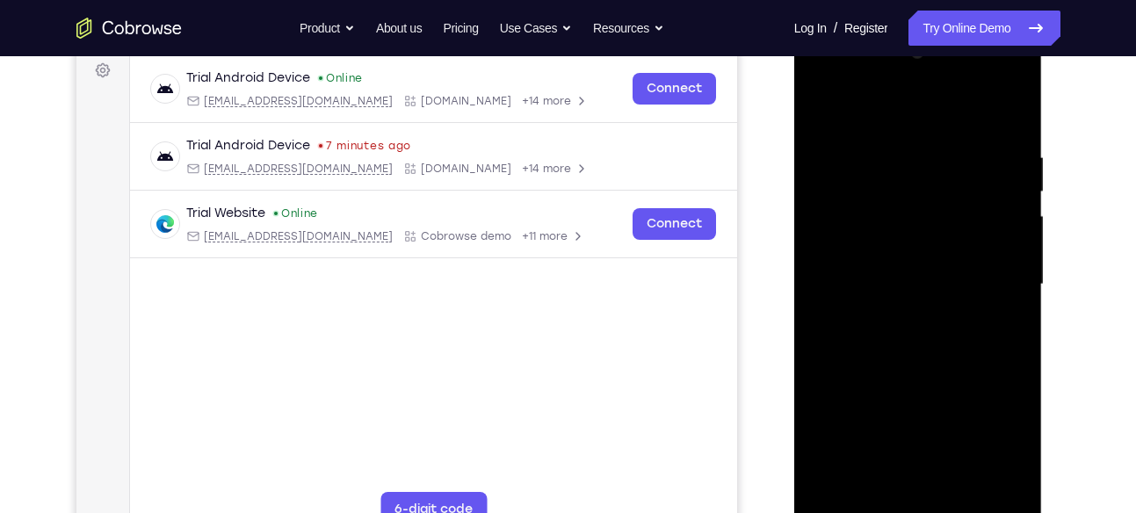
scroll to position [263, 0]
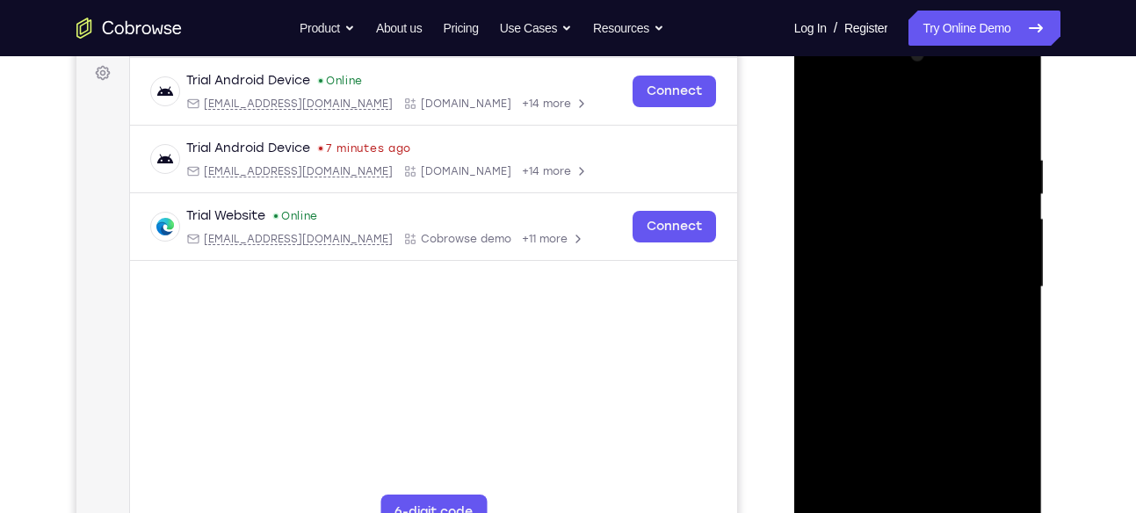
click at [953, 327] on div at bounding box center [917, 287] width 221 height 492
click at [1004, 300] on div at bounding box center [917, 287] width 221 height 492
click at [989, 279] on div at bounding box center [917, 287] width 221 height 492
click at [948, 372] on div at bounding box center [917, 287] width 221 height 492
click at [1017, 143] on div at bounding box center [917, 287] width 221 height 492
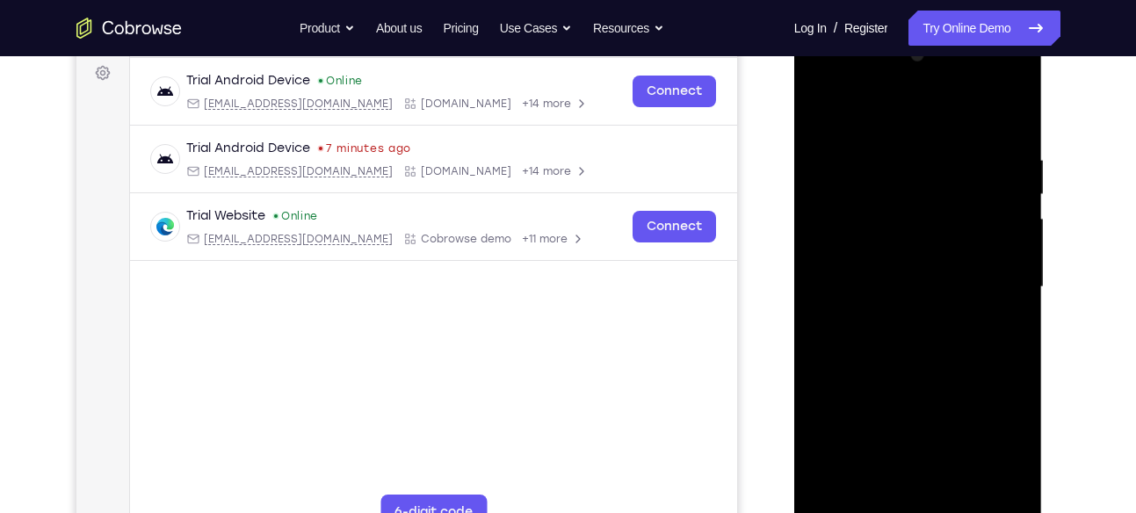
click at [1012, 83] on div at bounding box center [917, 287] width 221 height 492
click at [998, 123] on div at bounding box center [917, 287] width 221 height 492
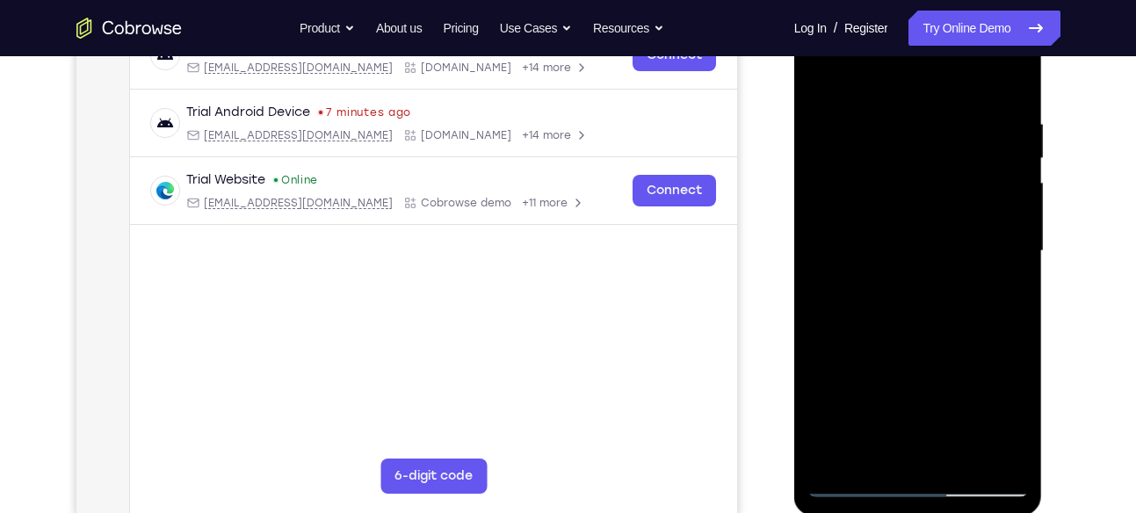
click at [953, 349] on div at bounding box center [917, 251] width 221 height 492
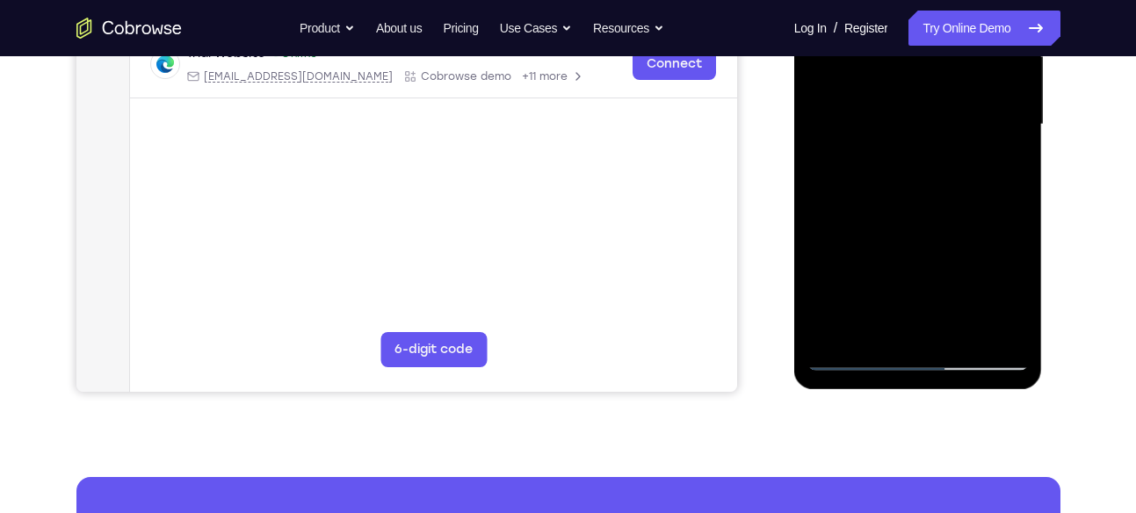
scroll to position [426, 0]
click at [963, 331] on div at bounding box center [917, 124] width 221 height 492
click at [912, 223] on div at bounding box center [917, 124] width 221 height 492
click at [865, 351] on div at bounding box center [917, 124] width 221 height 492
click at [877, 340] on div at bounding box center [917, 124] width 221 height 492
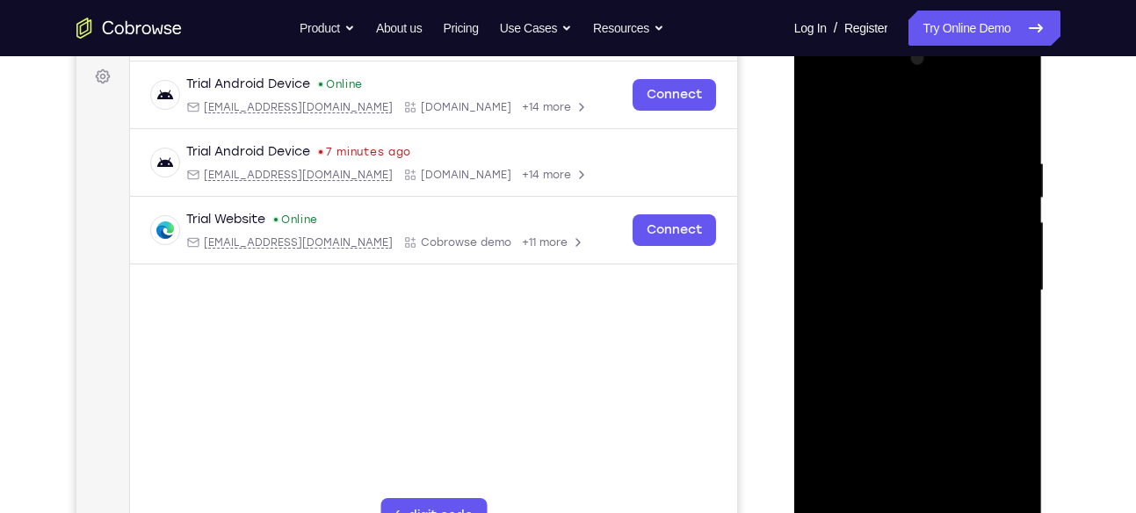
scroll to position [258, 0]
click at [929, 114] on div at bounding box center [917, 292] width 221 height 492
click at [860, 243] on div at bounding box center [917, 292] width 221 height 492
click at [963, 179] on div at bounding box center [917, 292] width 221 height 492
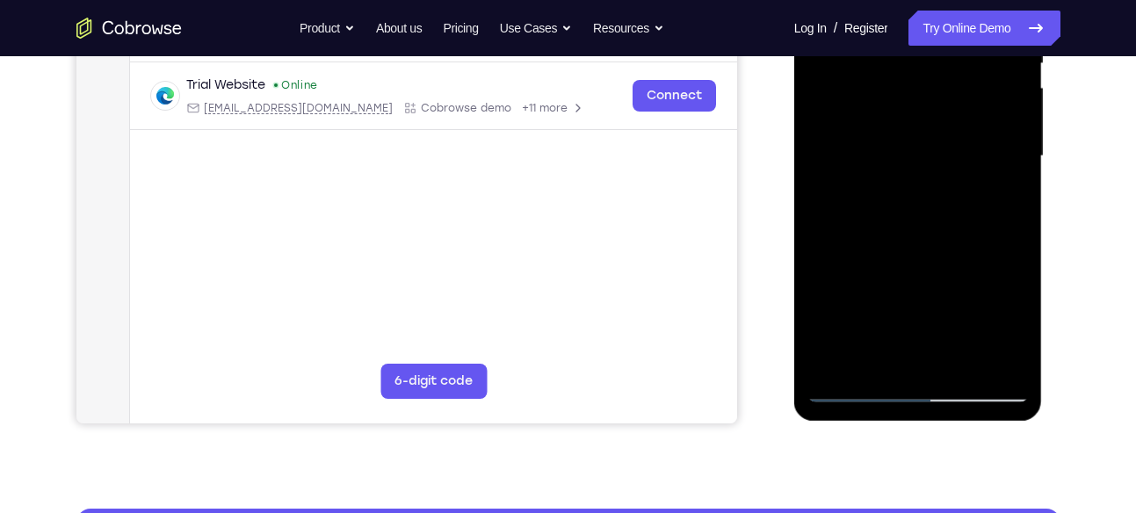
scroll to position [397, 0]
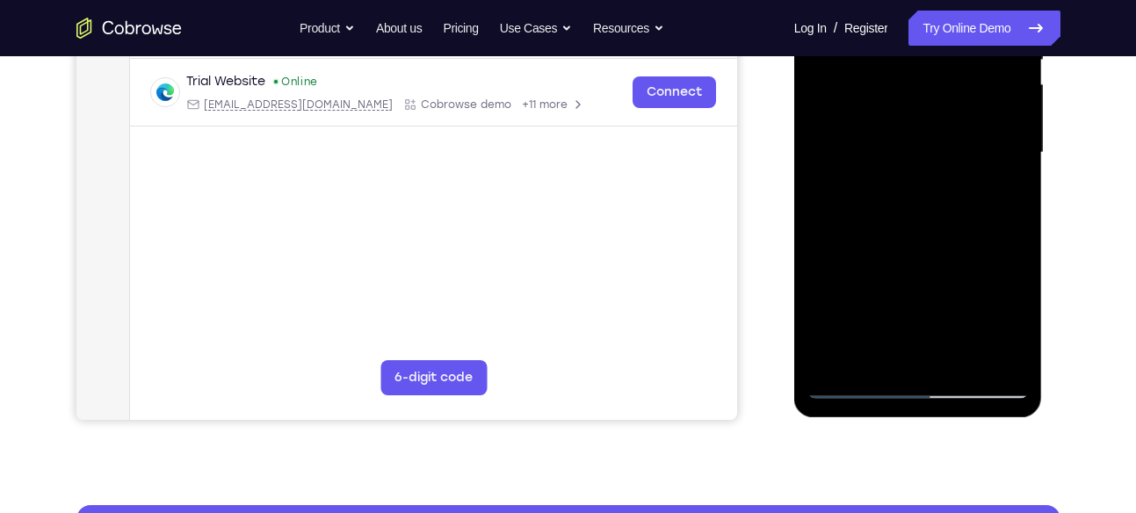
click at [865, 349] on div at bounding box center [917, 153] width 221 height 492
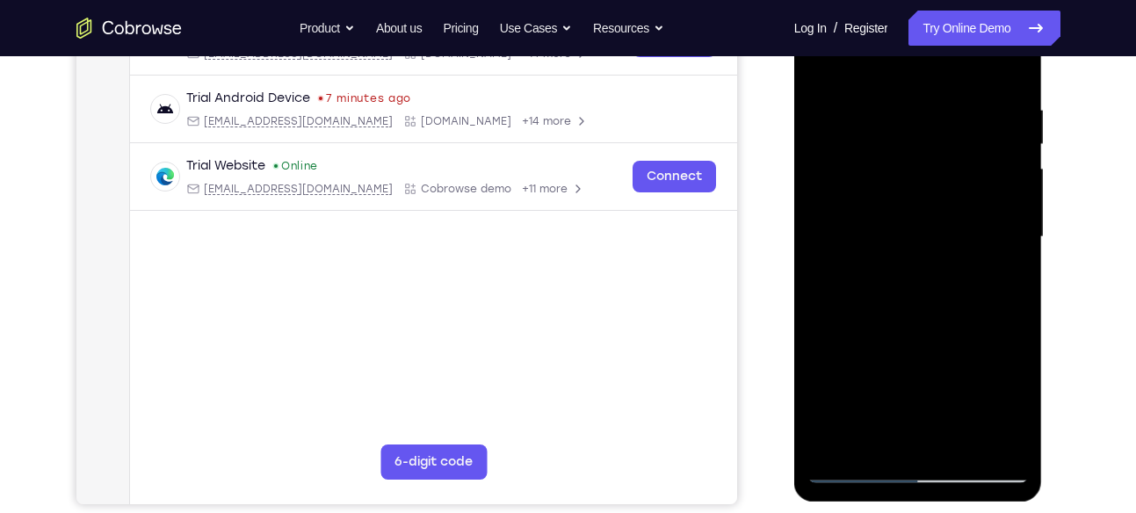
scroll to position [321, 0]
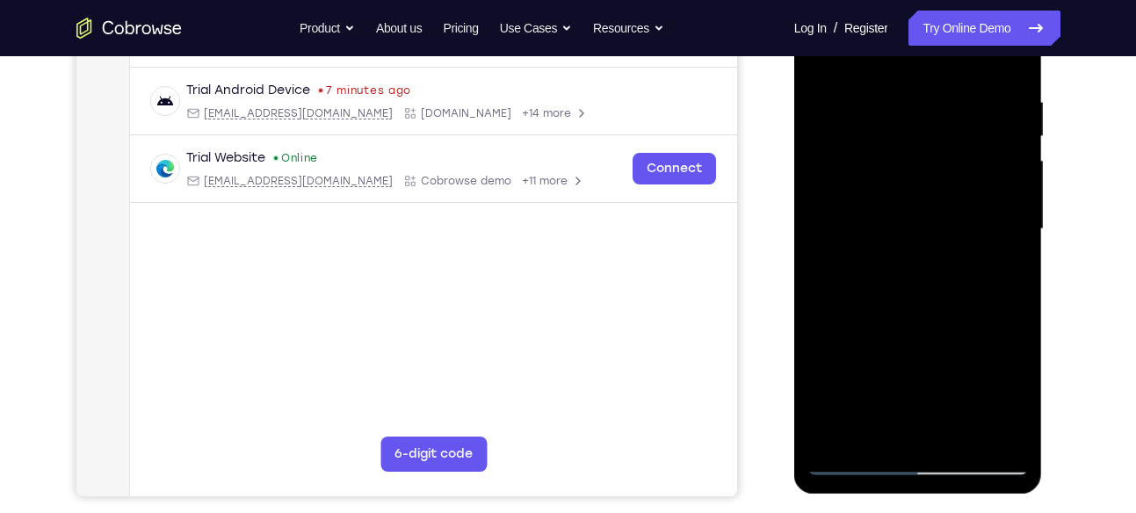
click at [1015, 396] on div at bounding box center [917, 229] width 221 height 492
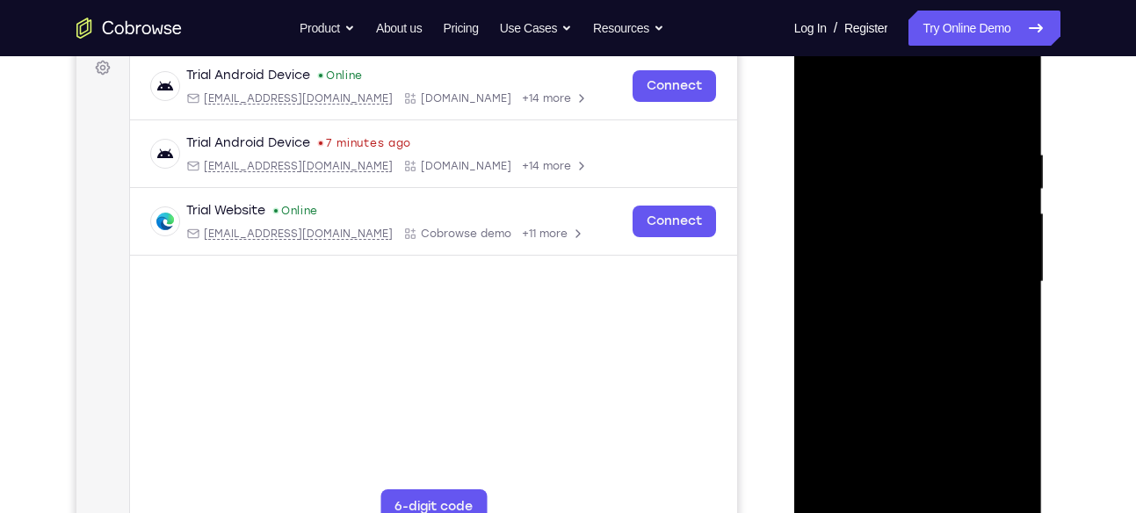
scroll to position [267, 0]
click at [969, 363] on div at bounding box center [917, 283] width 221 height 492
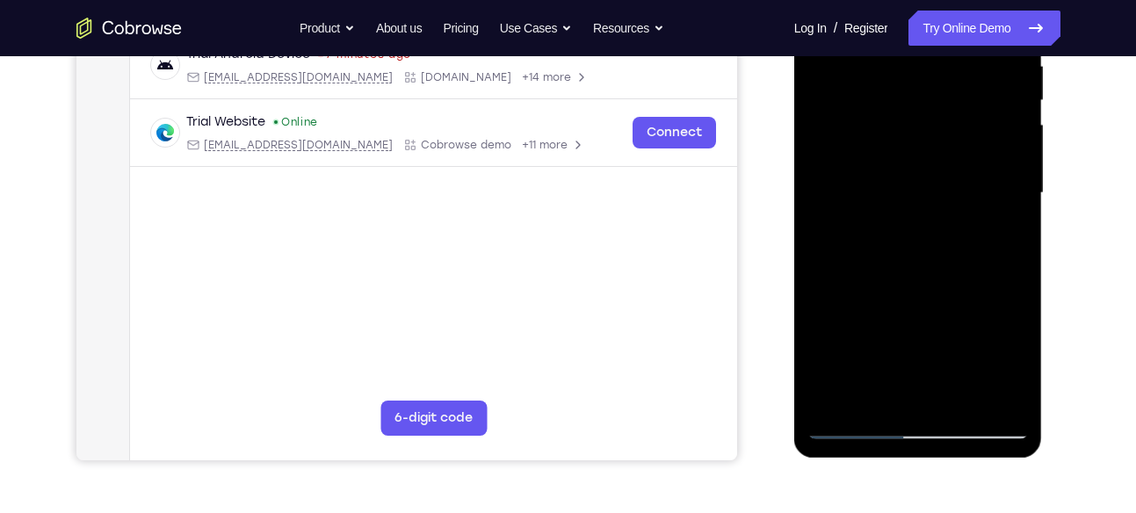
click at [1010, 364] on div at bounding box center [917, 193] width 221 height 492
click at [874, 402] on div at bounding box center [917, 193] width 221 height 492
click at [939, 322] on div at bounding box center [917, 193] width 221 height 492
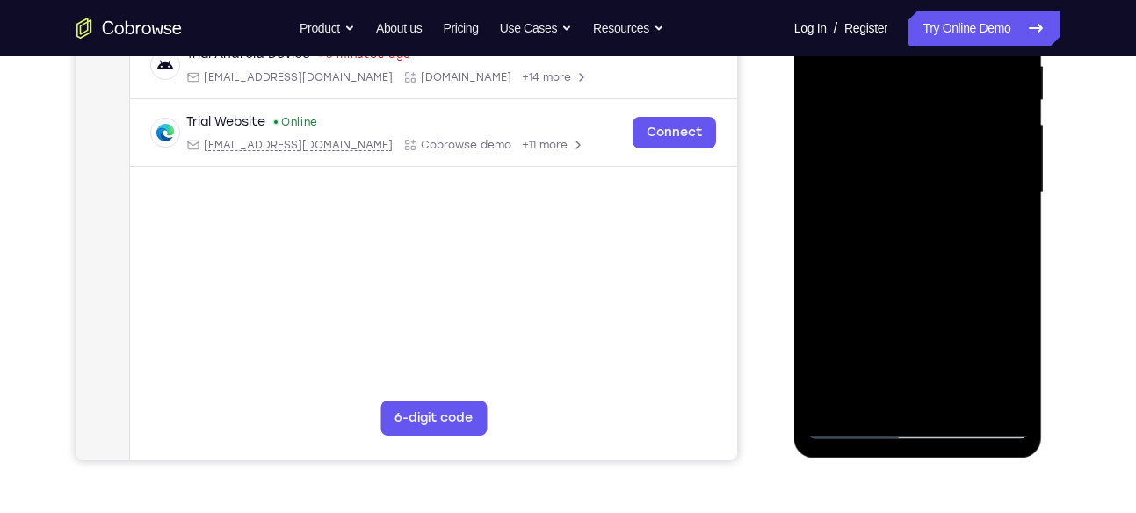
click at [935, 315] on div at bounding box center [917, 193] width 221 height 492
click at [1002, 225] on div at bounding box center [917, 193] width 221 height 492
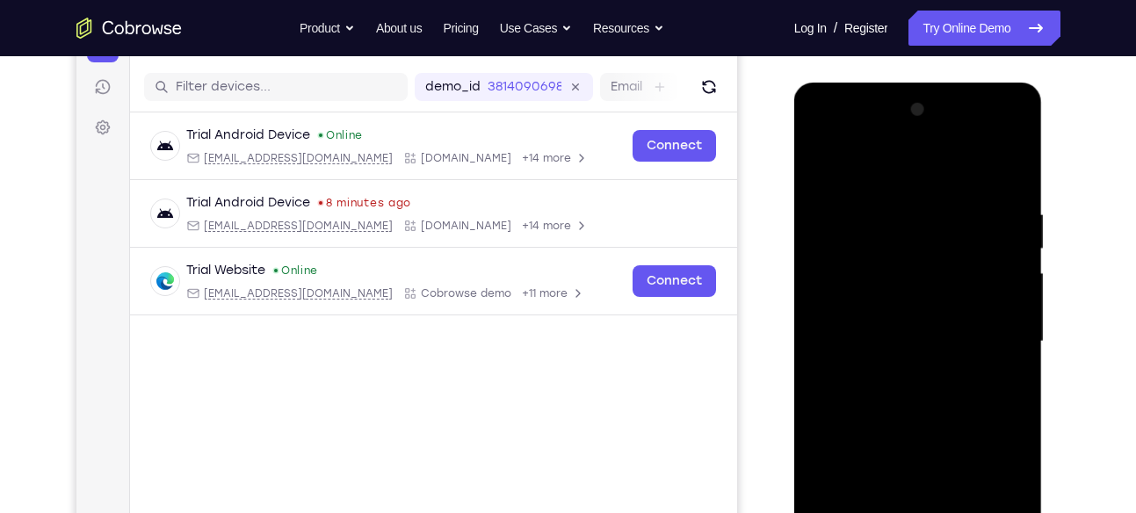
scroll to position [199, 0]
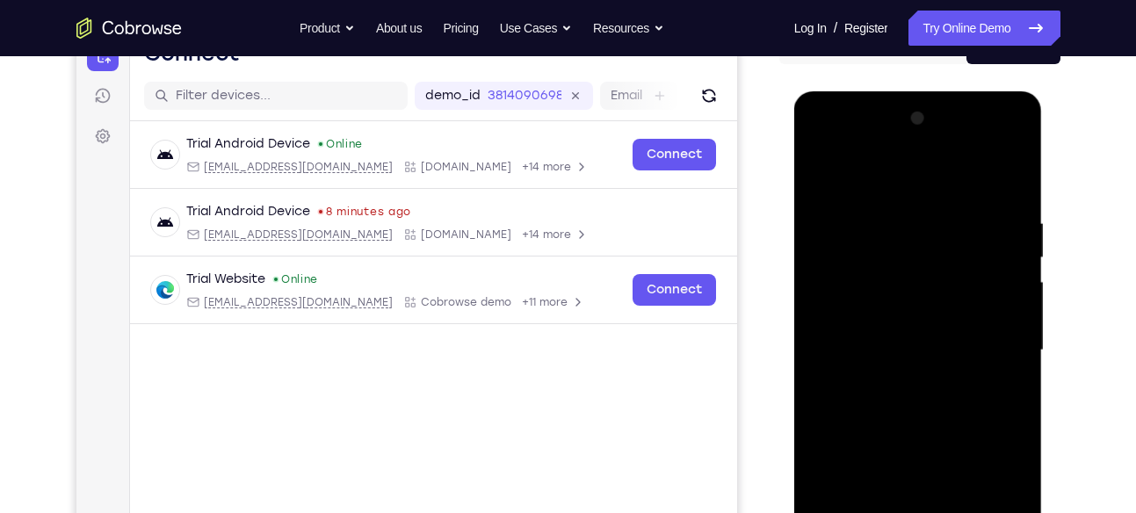
click at [848, 176] on div at bounding box center [917, 351] width 221 height 492
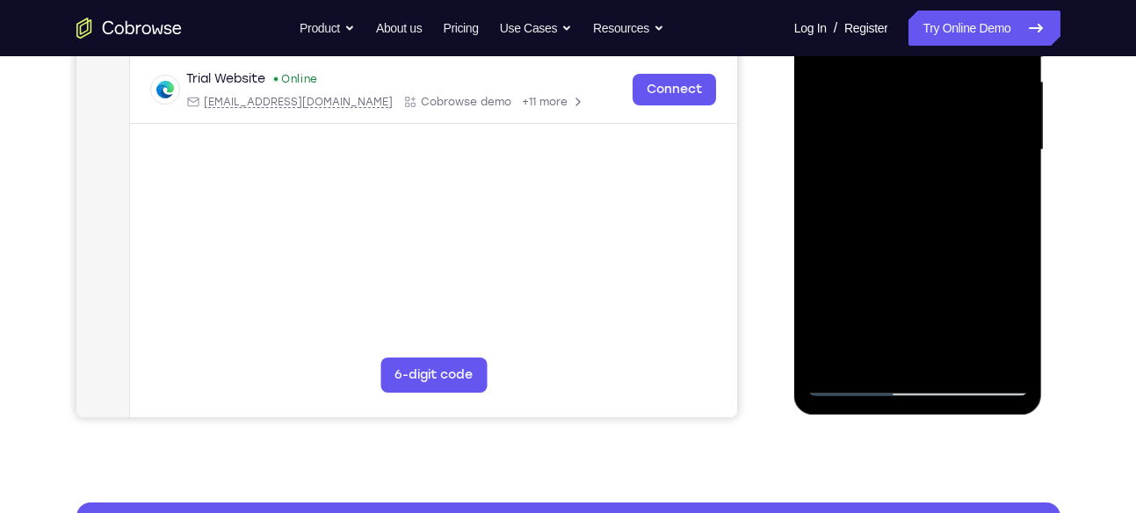
scroll to position [414, 0]
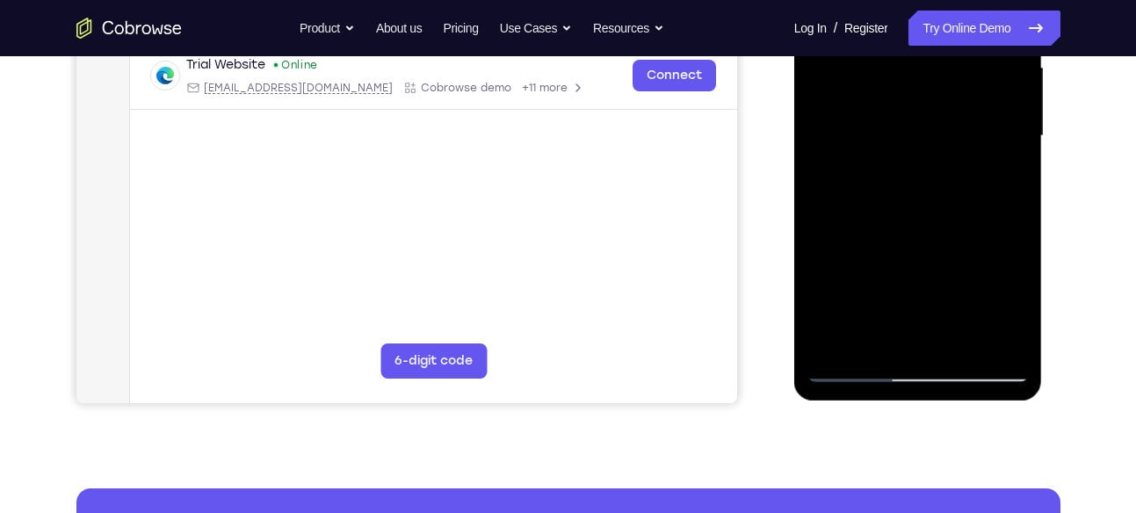
click at [978, 285] on div at bounding box center [917, 136] width 221 height 492
click at [1009, 145] on div at bounding box center [917, 136] width 221 height 492
click at [1017, 134] on div at bounding box center [917, 136] width 221 height 492
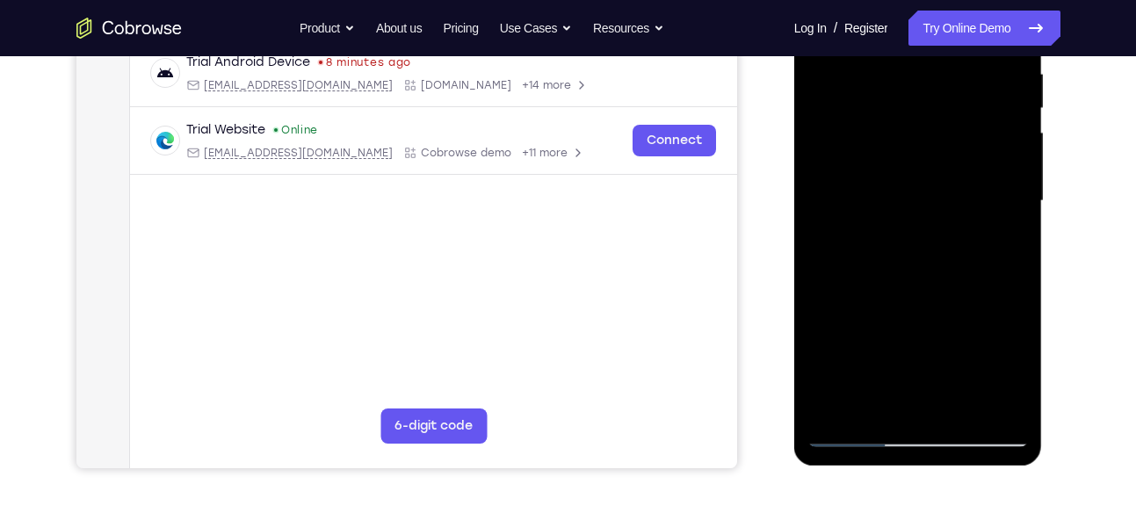
scroll to position [346, 0]
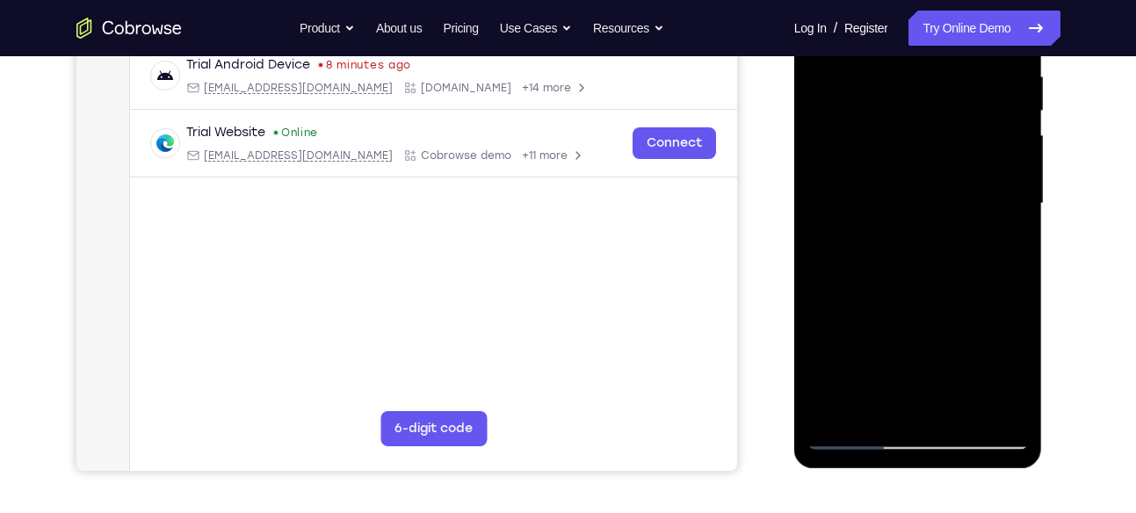
click at [1011, 200] on div at bounding box center [917, 204] width 221 height 492
click at [963, 396] on div at bounding box center [917, 204] width 221 height 492
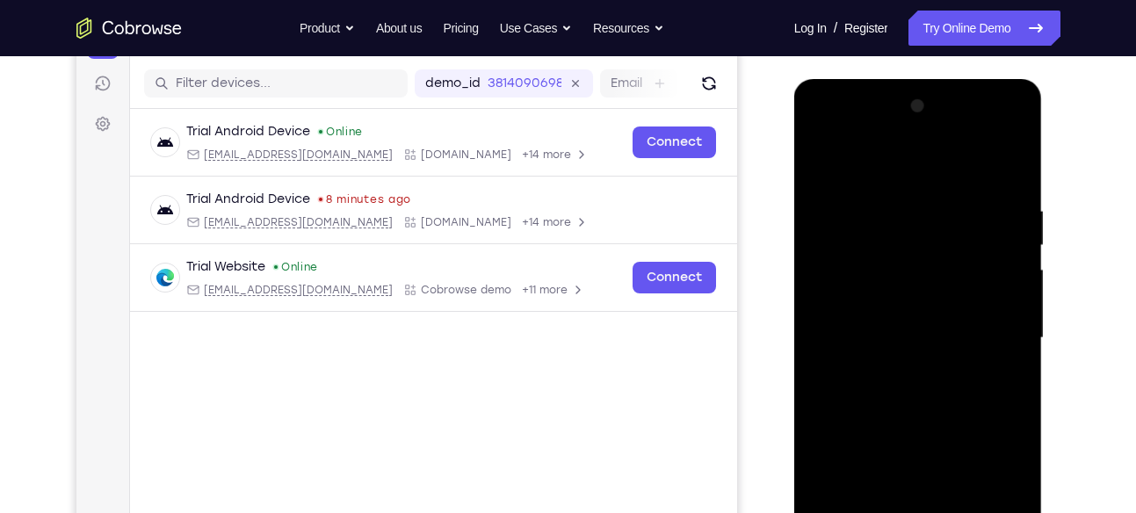
scroll to position [211, 0]
click at [832, 177] on div at bounding box center [917, 339] width 221 height 492
click at [829, 156] on div at bounding box center [917, 339] width 221 height 492
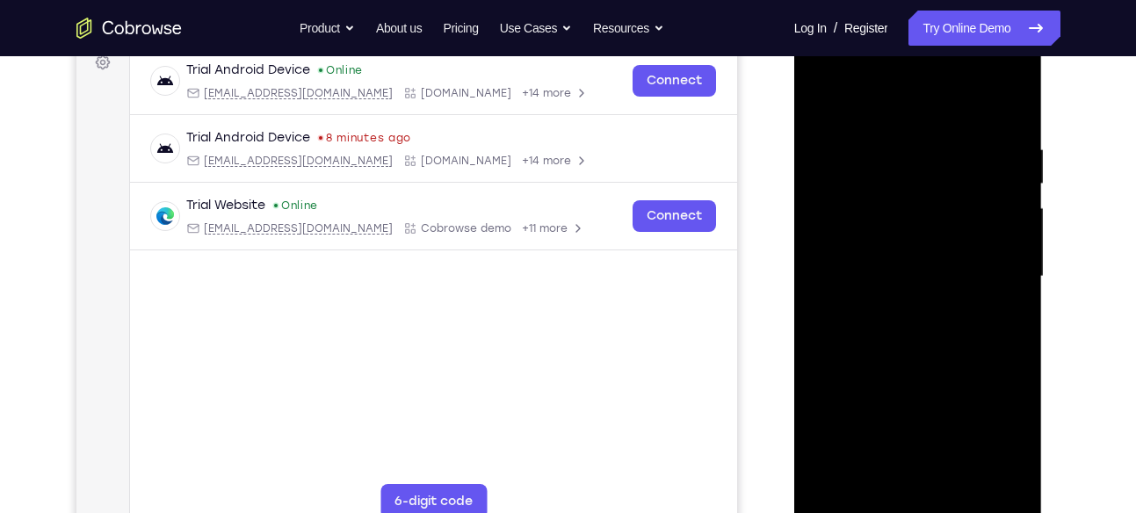
scroll to position [275, 0]
click at [883, 309] on div at bounding box center [917, 275] width 221 height 492
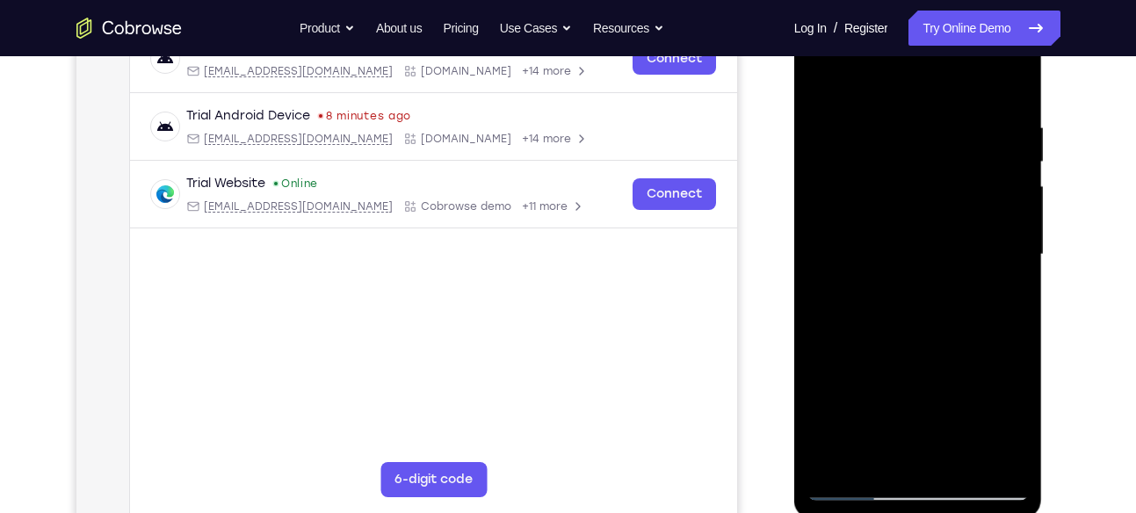
scroll to position [290, 0]
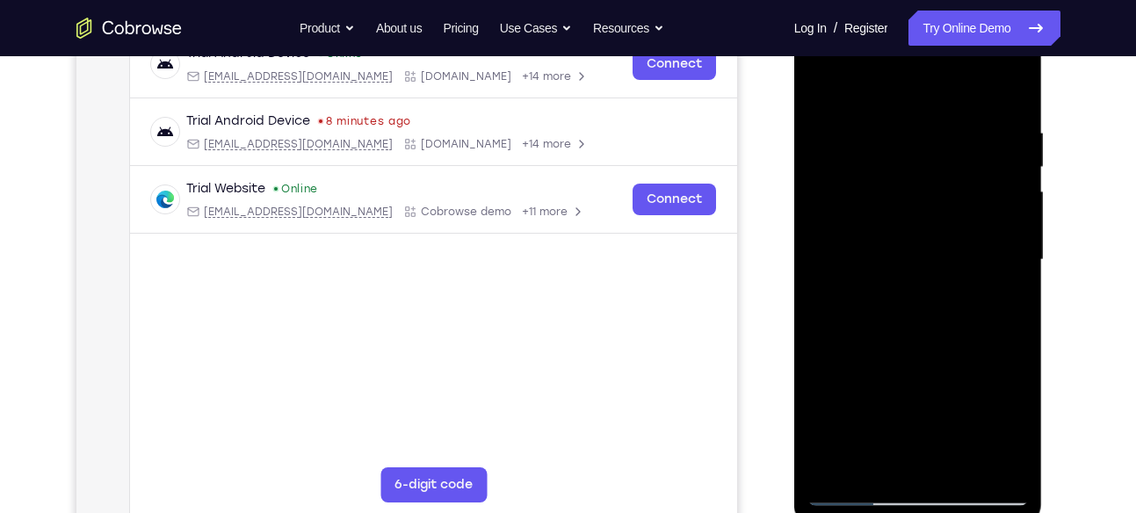
click at [821, 94] on div at bounding box center [917, 260] width 221 height 492
click at [861, 268] on div at bounding box center [917, 260] width 221 height 492
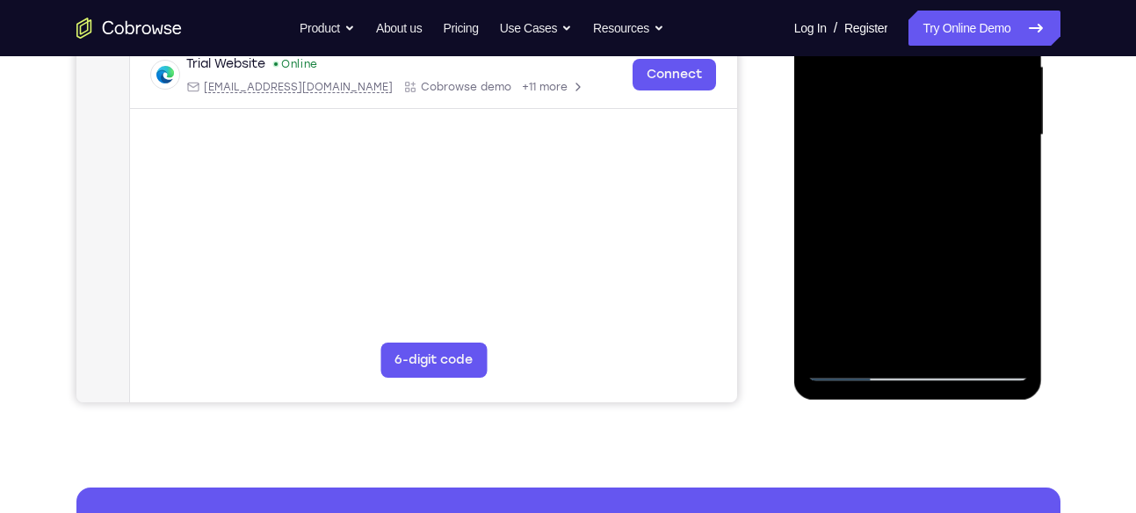
click at [857, 340] on div at bounding box center [917, 135] width 221 height 492
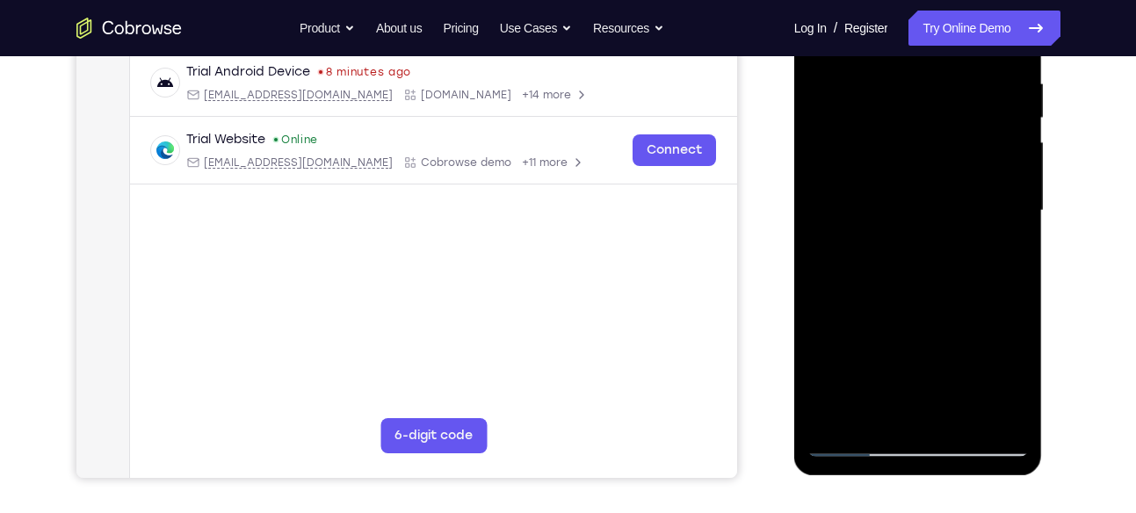
scroll to position [332, 0]
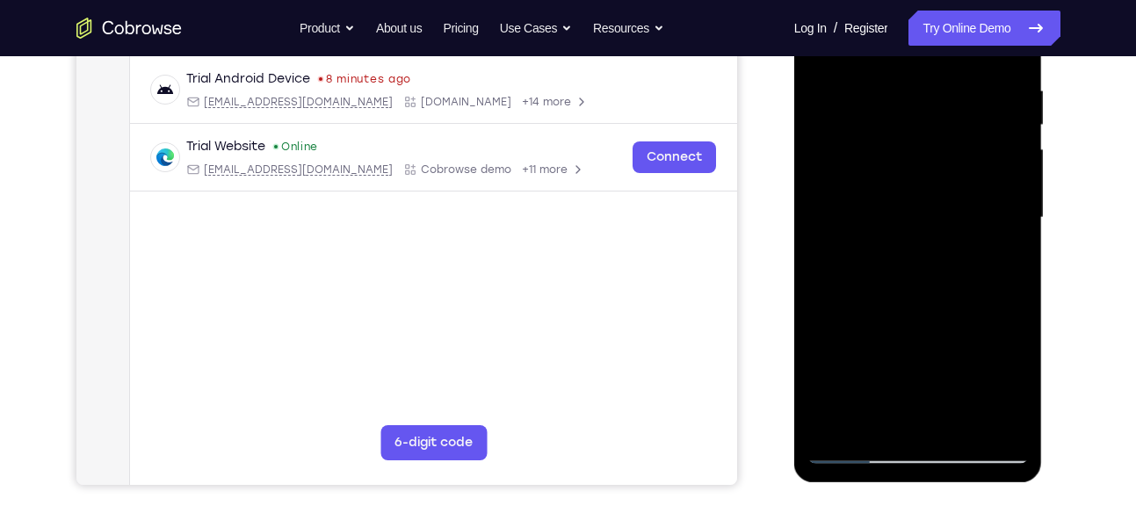
click at [892, 171] on div at bounding box center [917, 218] width 221 height 492
click at [915, 323] on div at bounding box center [917, 218] width 221 height 492
click at [876, 310] on div at bounding box center [917, 218] width 221 height 492
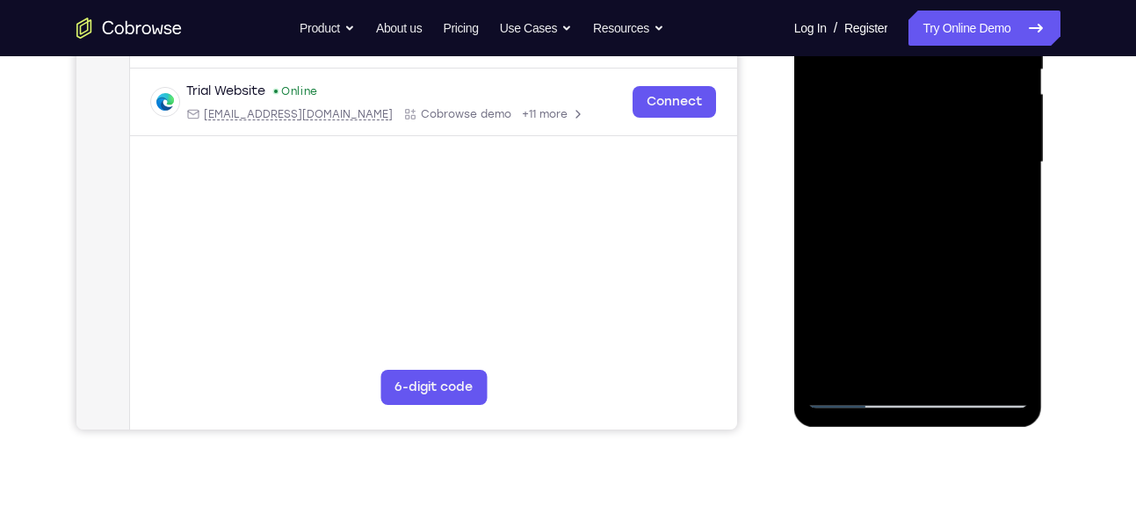
click at [860, 327] on div at bounding box center [917, 163] width 221 height 492
click at [860, 325] on div at bounding box center [917, 163] width 221 height 492
click at [859, 329] on div at bounding box center [917, 163] width 221 height 492
click at [880, 333] on div at bounding box center [917, 163] width 221 height 492
click at [879, 311] on div at bounding box center [917, 163] width 221 height 492
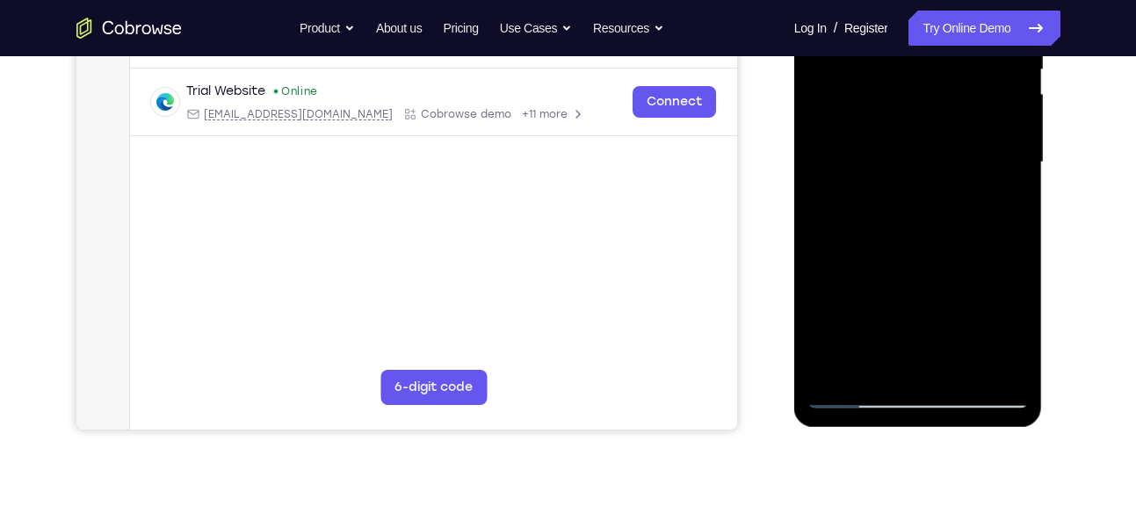
click at [860, 349] on div at bounding box center [917, 163] width 221 height 492
click at [860, 363] on div at bounding box center [917, 163] width 221 height 492
click at [1017, 336] on div at bounding box center [917, 163] width 221 height 492
click at [1007, 203] on div at bounding box center [917, 163] width 221 height 492
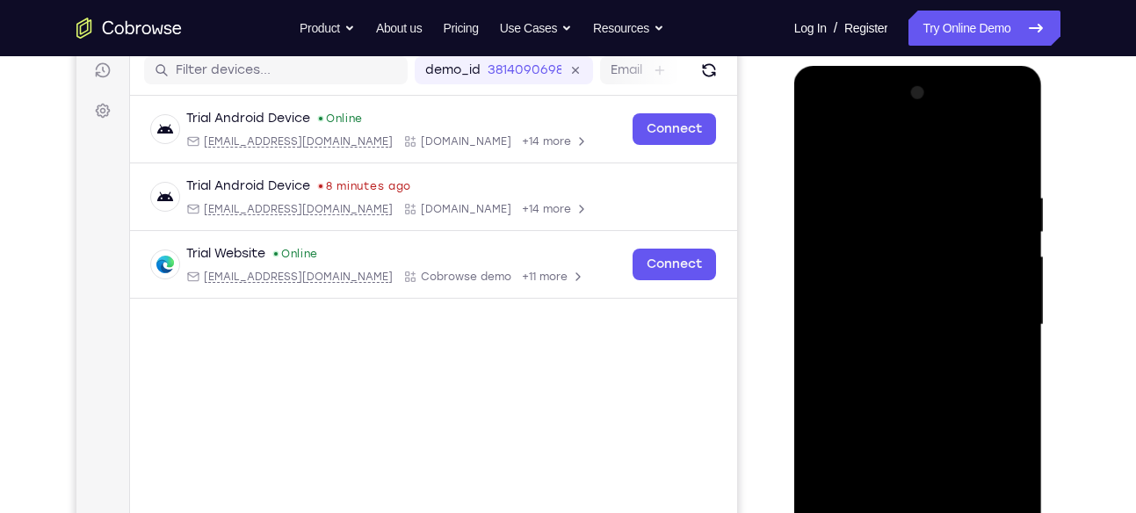
scroll to position [224, 0]
click at [830, 150] on div at bounding box center [917, 326] width 221 height 492
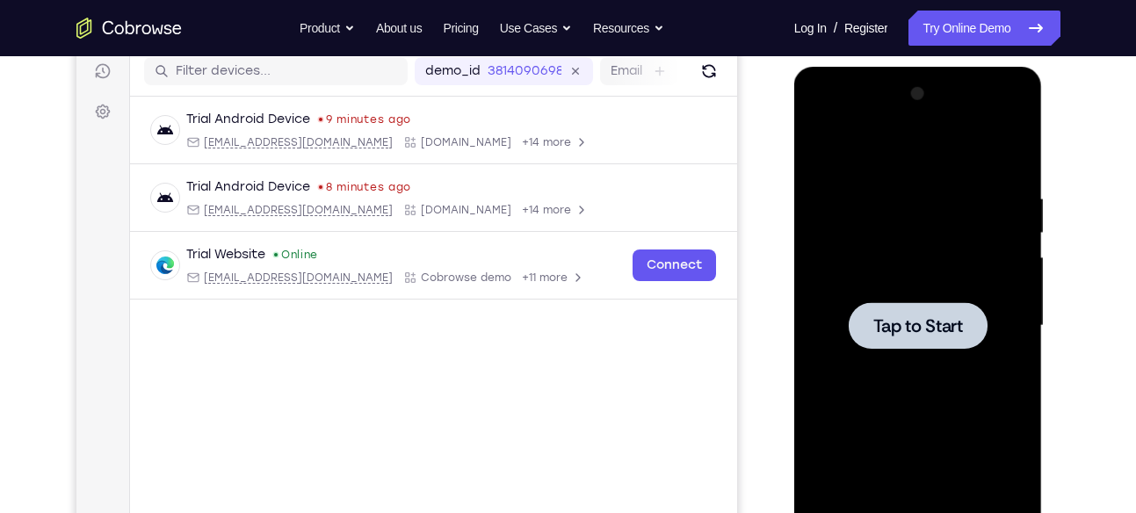
click at [865, 241] on div at bounding box center [917, 326] width 221 height 492
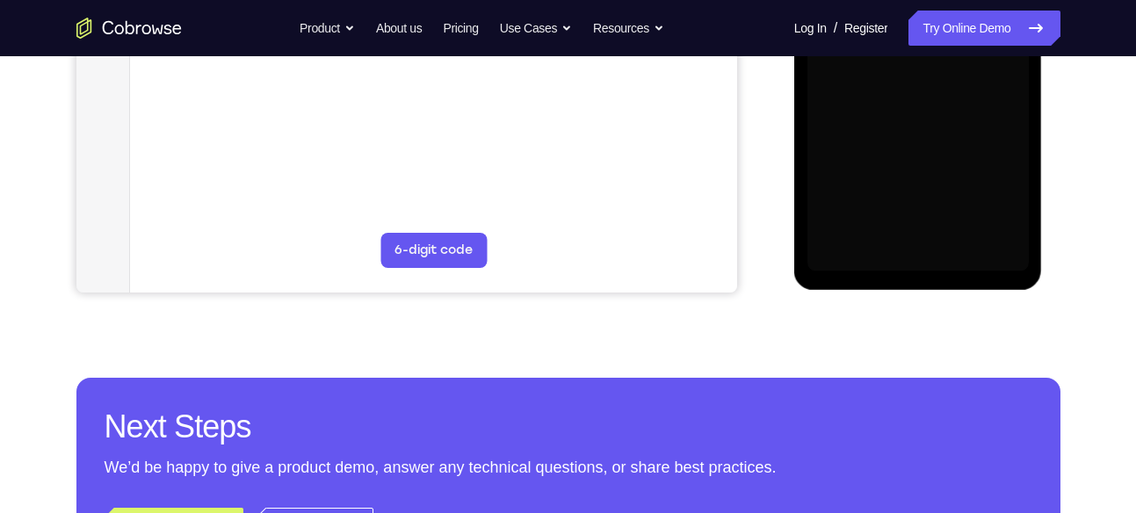
scroll to position [525, 0]
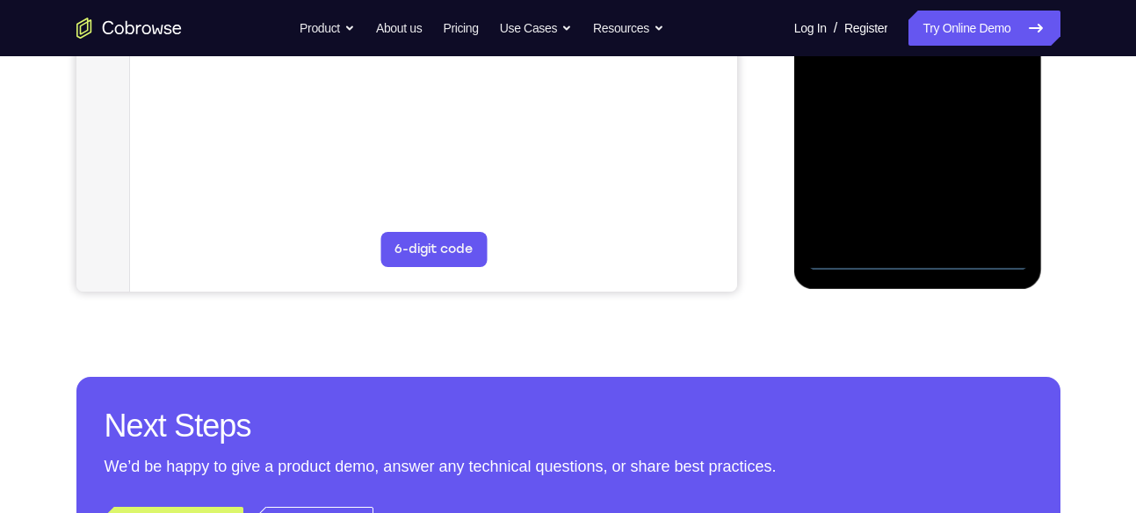
click at [907, 270] on div at bounding box center [918, 27] width 249 height 524
click at [915, 258] on div at bounding box center [917, 25] width 221 height 492
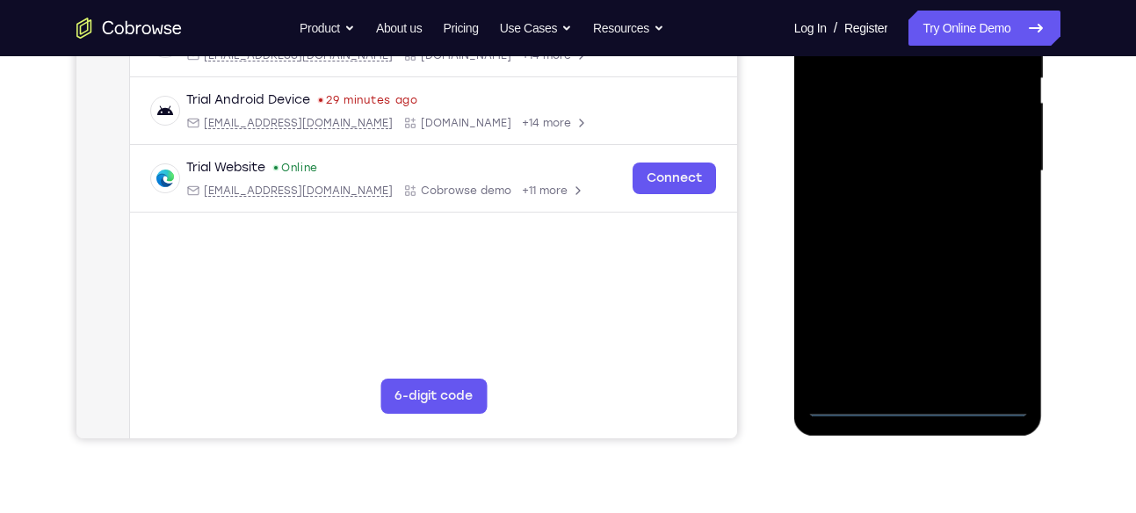
scroll to position [377, 0]
click at [986, 326] on div at bounding box center [917, 173] width 221 height 492
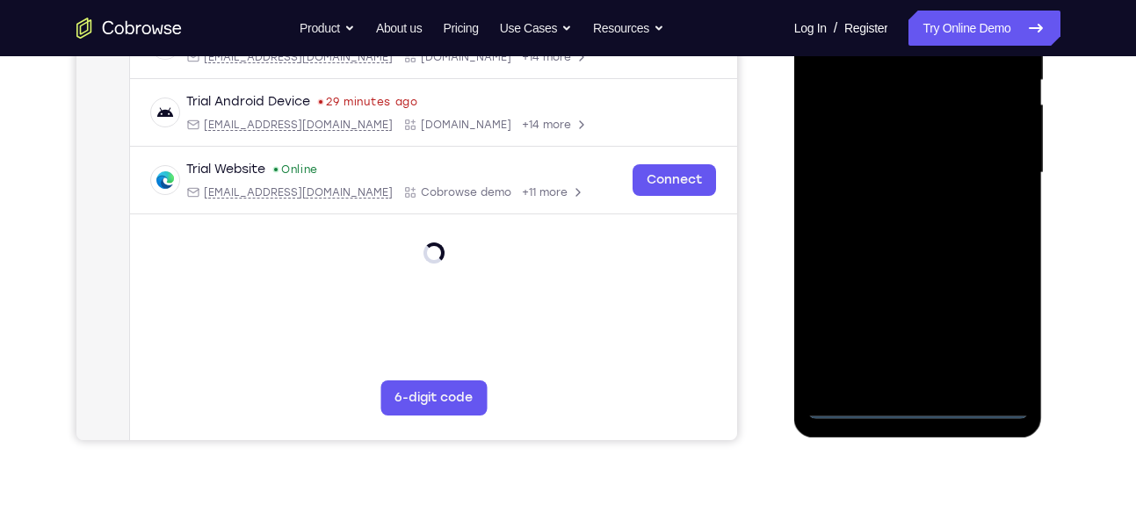
scroll to position [168, 0]
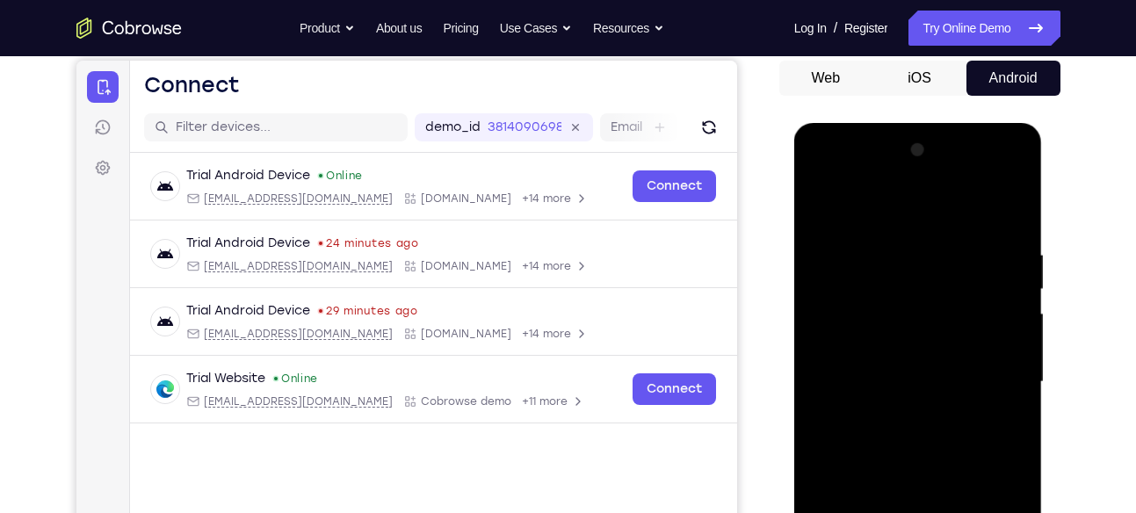
click at [933, 228] on div at bounding box center [917, 382] width 221 height 492
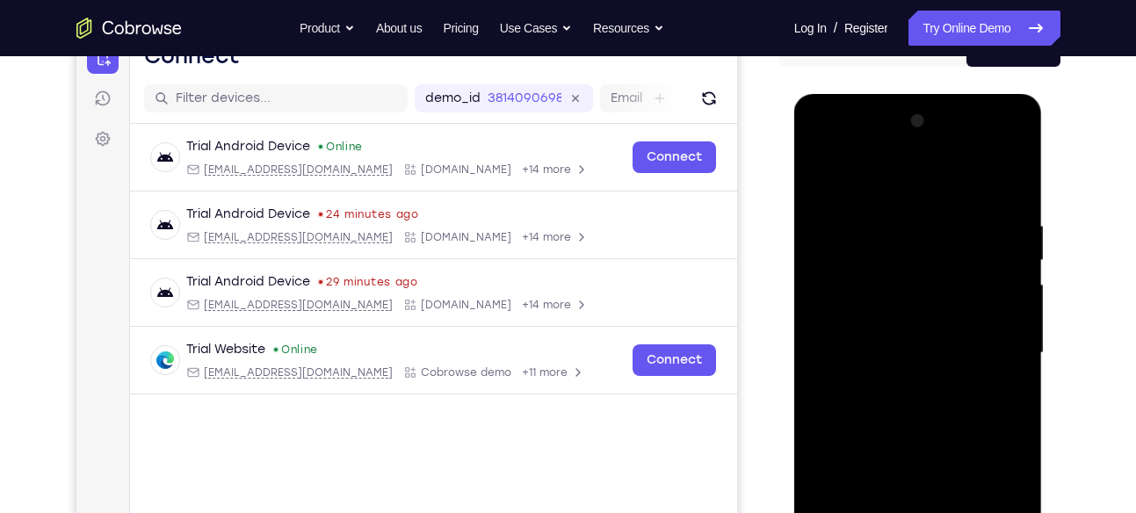
scroll to position [199, 0]
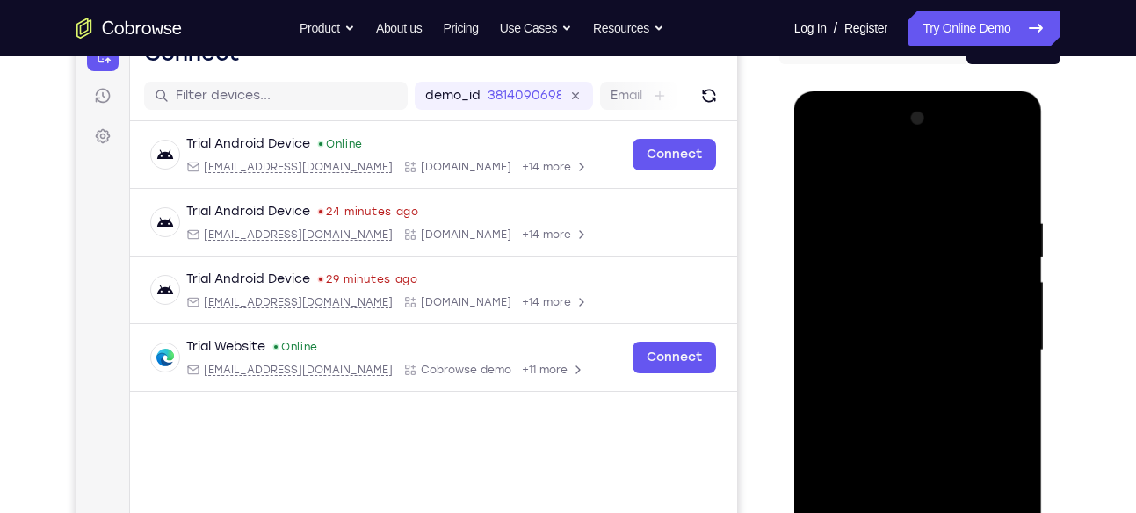
click at [953, 190] on div at bounding box center [917, 351] width 221 height 492
click at [993, 353] on div at bounding box center [917, 351] width 221 height 492
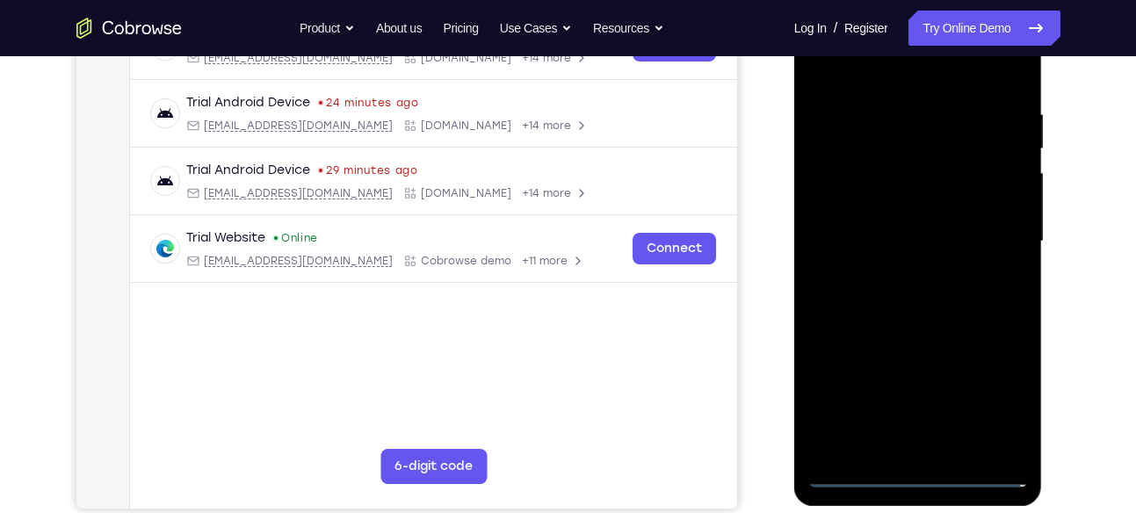
scroll to position [310, 0]
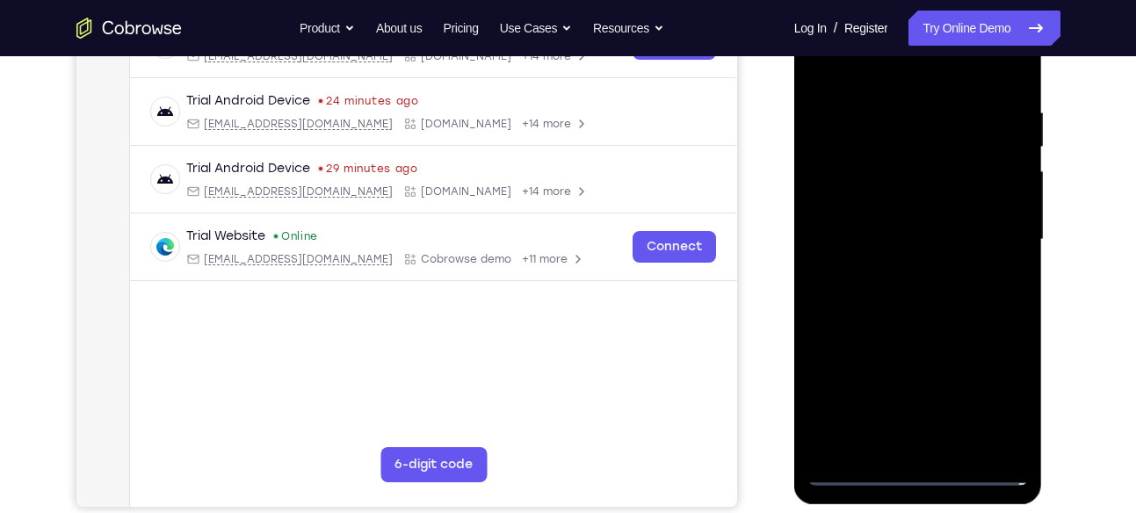
click at [900, 280] on div at bounding box center [917, 240] width 221 height 492
click at [931, 219] on div at bounding box center [917, 240] width 221 height 492
click at [931, 218] on div at bounding box center [917, 240] width 221 height 492
click at [898, 249] on div at bounding box center [917, 240] width 221 height 492
click at [901, 299] on div at bounding box center [917, 240] width 221 height 492
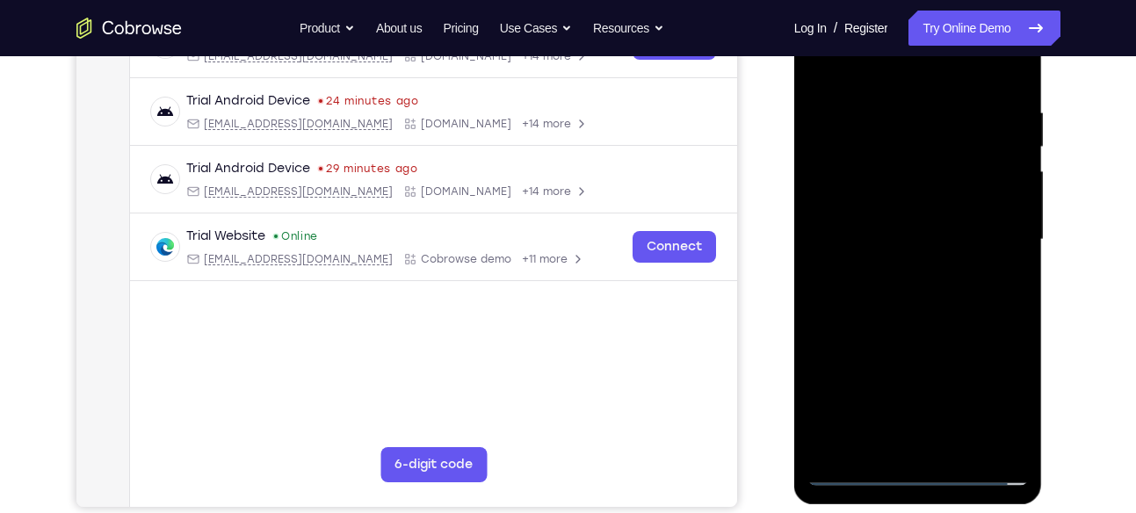
click at [901, 299] on div at bounding box center [917, 240] width 221 height 492
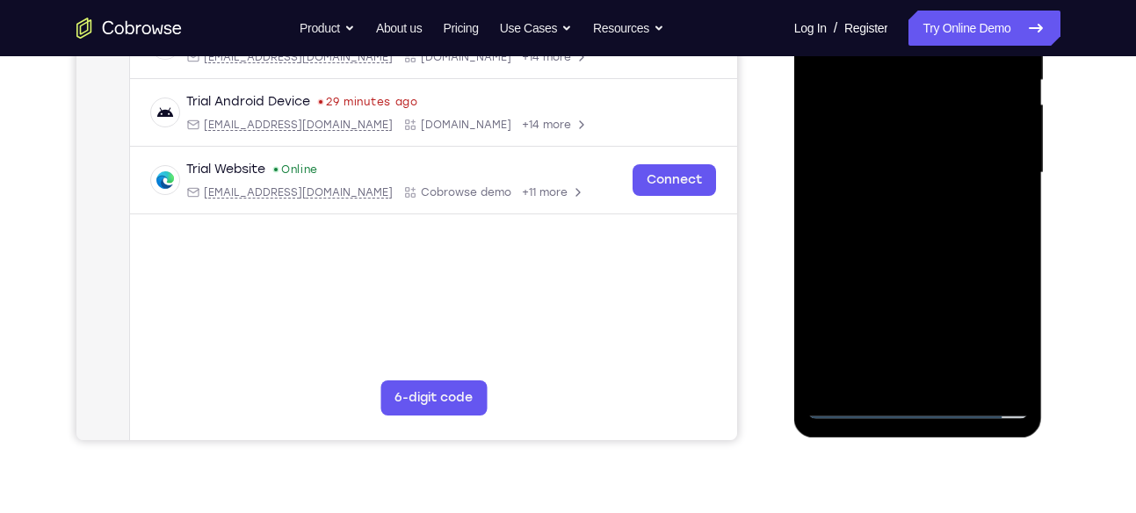
scroll to position [379, 0]
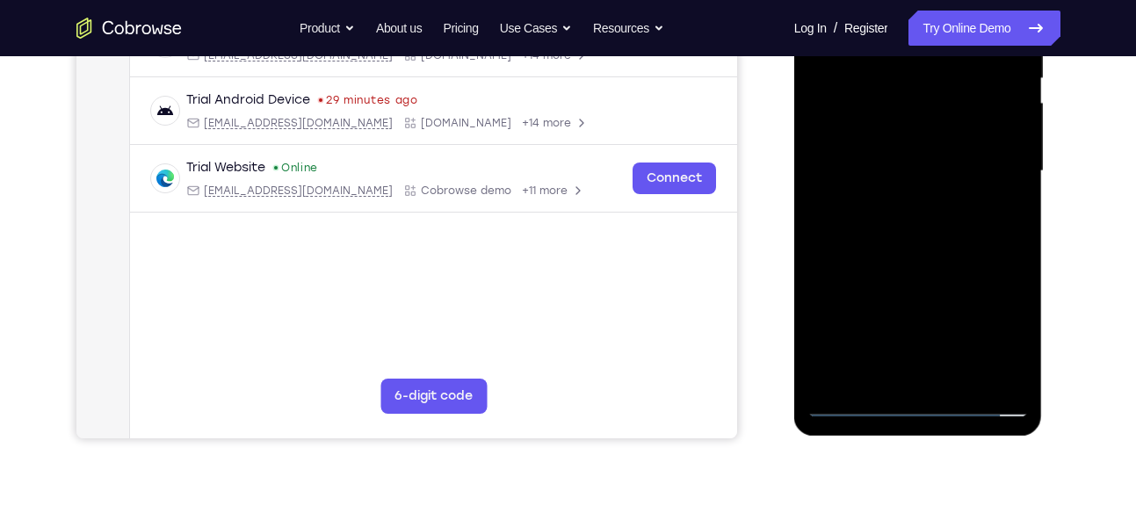
click at [973, 256] on div at bounding box center [917, 171] width 221 height 492
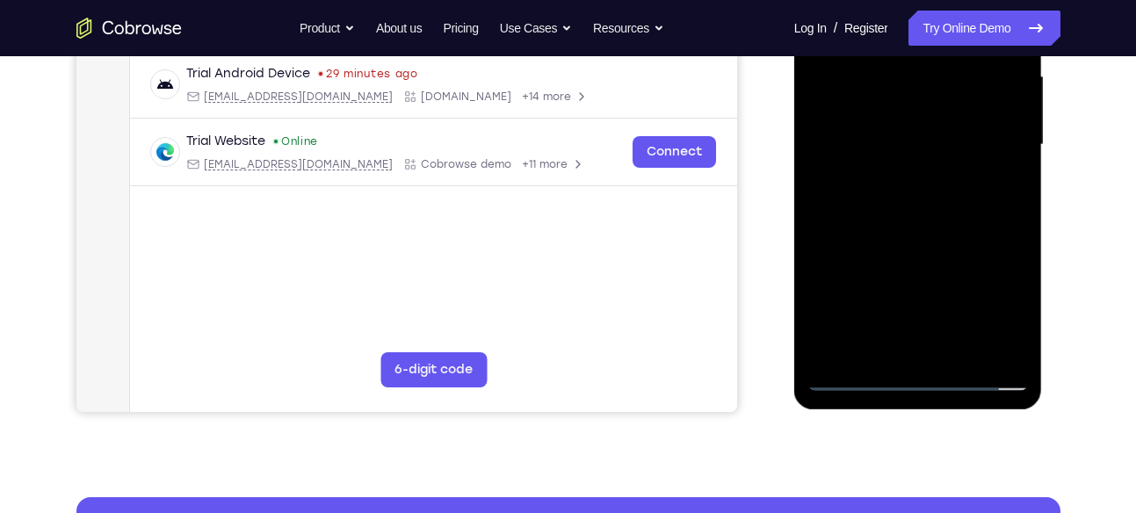
scroll to position [406, 0]
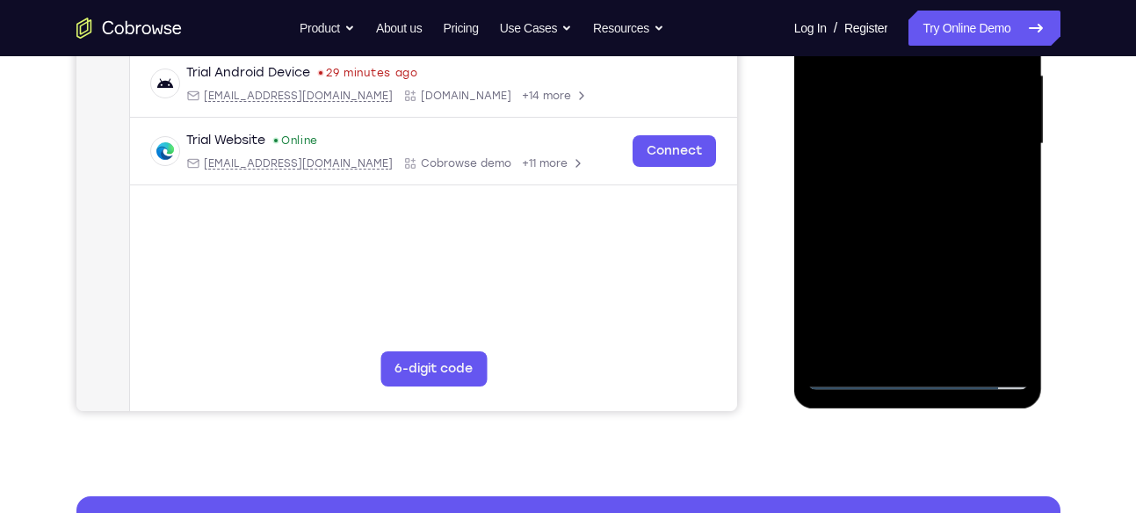
click at [967, 351] on div at bounding box center [917, 144] width 221 height 492
click at [957, 241] on div at bounding box center [917, 144] width 221 height 492
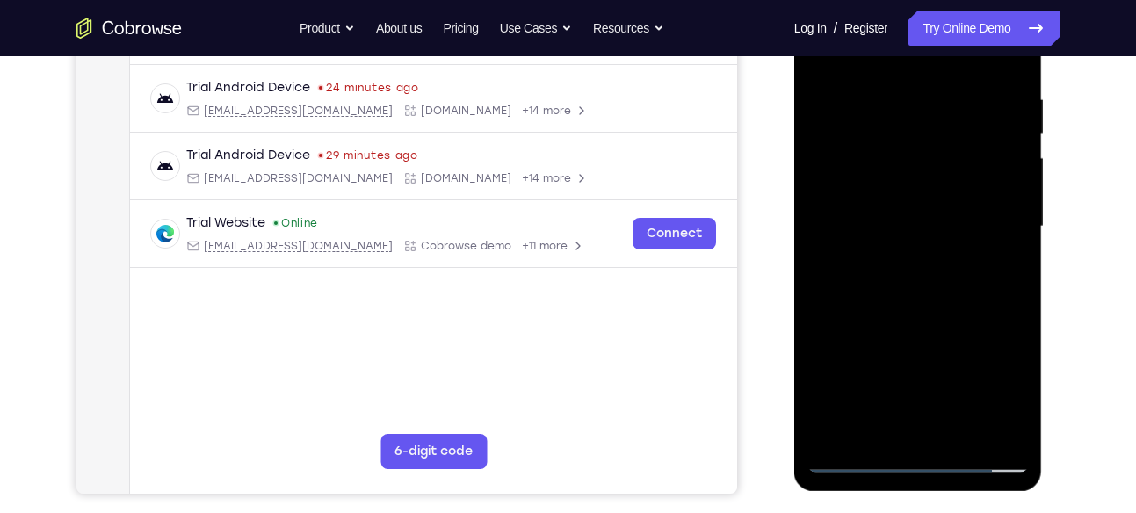
scroll to position [311, 0]
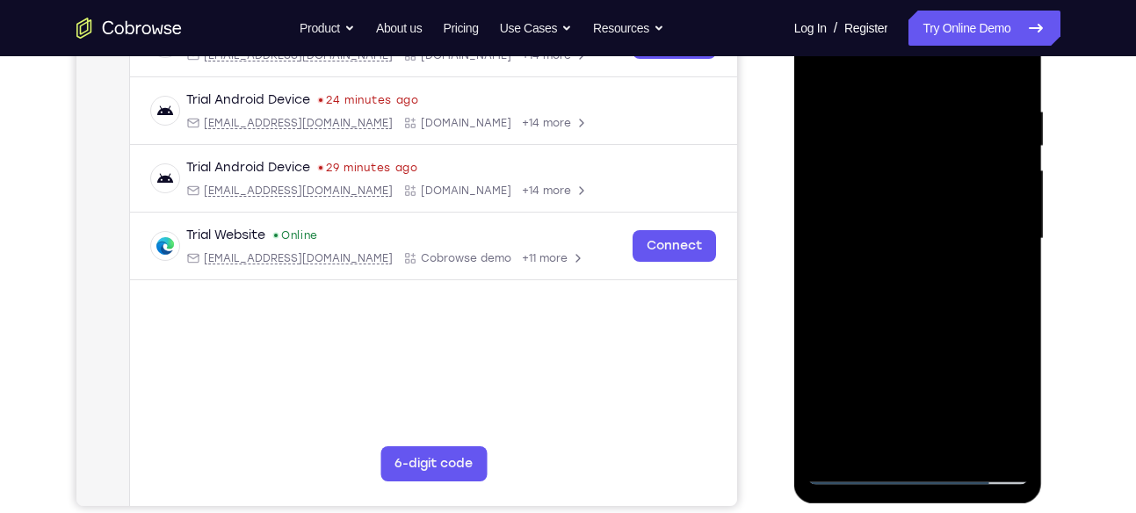
click at [898, 220] on div at bounding box center [917, 239] width 221 height 492
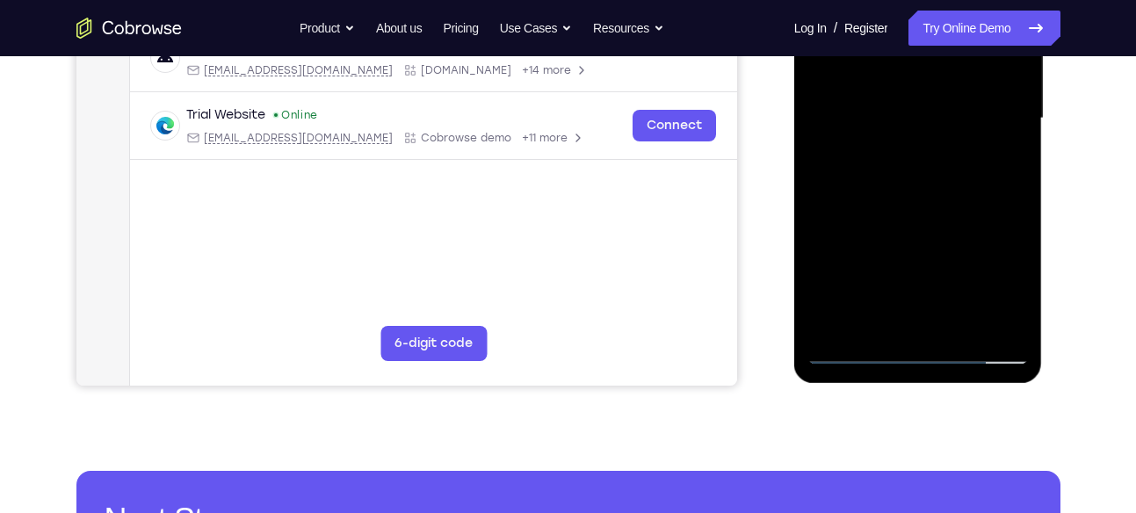
click at [872, 314] on div at bounding box center [917, 119] width 221 height 492
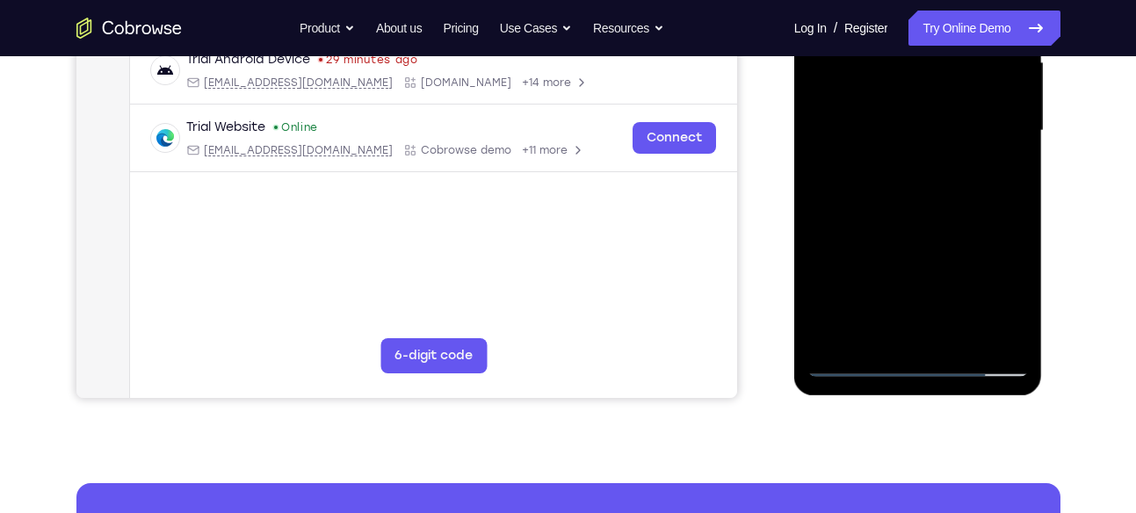
click at [873, 328] on div at bounding box center [917, 131] width 221 height 492
click at [998, 166] on div at bounding box center [917, 131] width 221 height 492
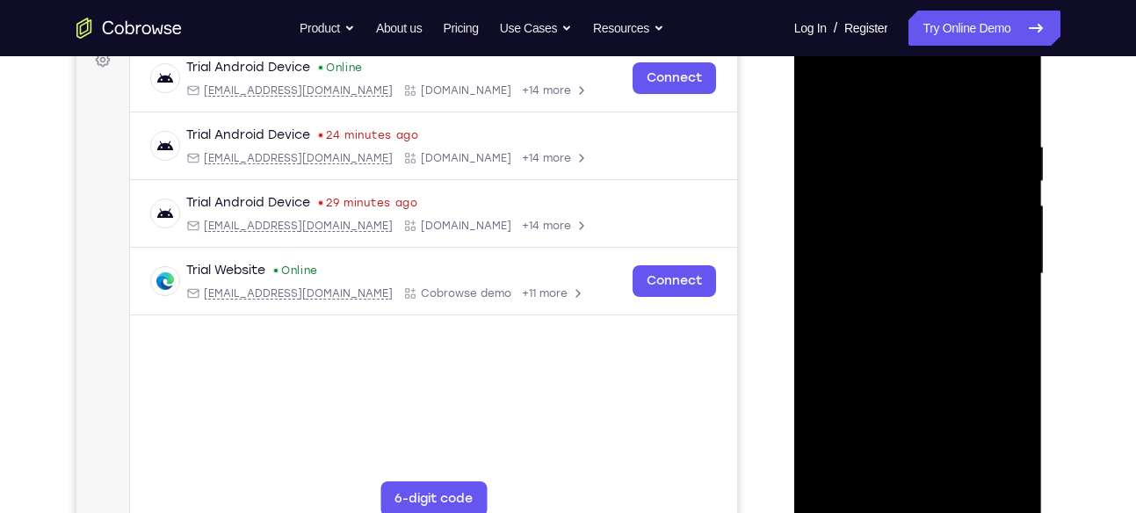
scroll to position [274, 0]
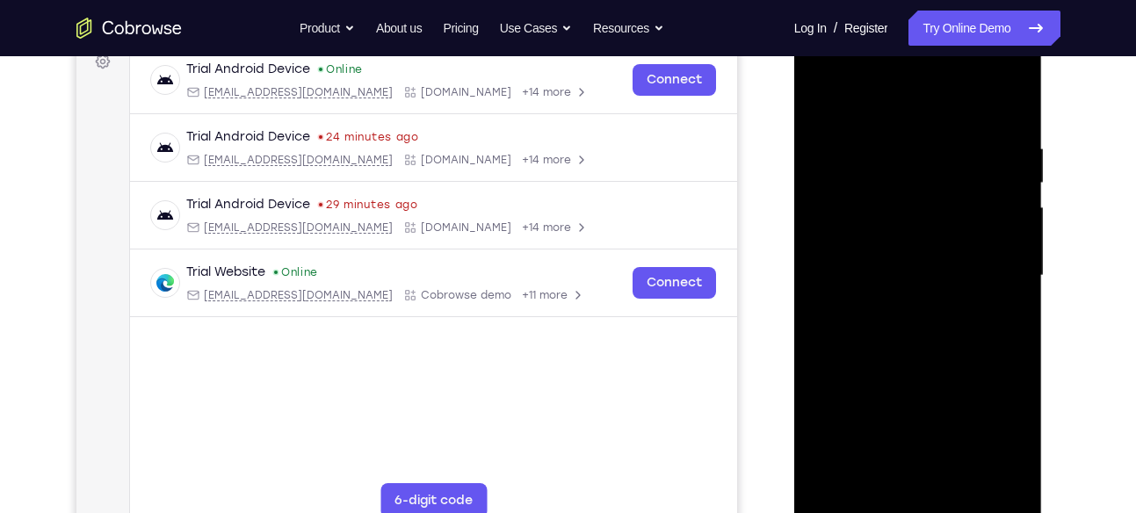
click at [829, 106] on div at bounding box center [917, 276] width 221 height 492
click at [873, 280] on div at bounding box center [917, 276] width 221 height 492
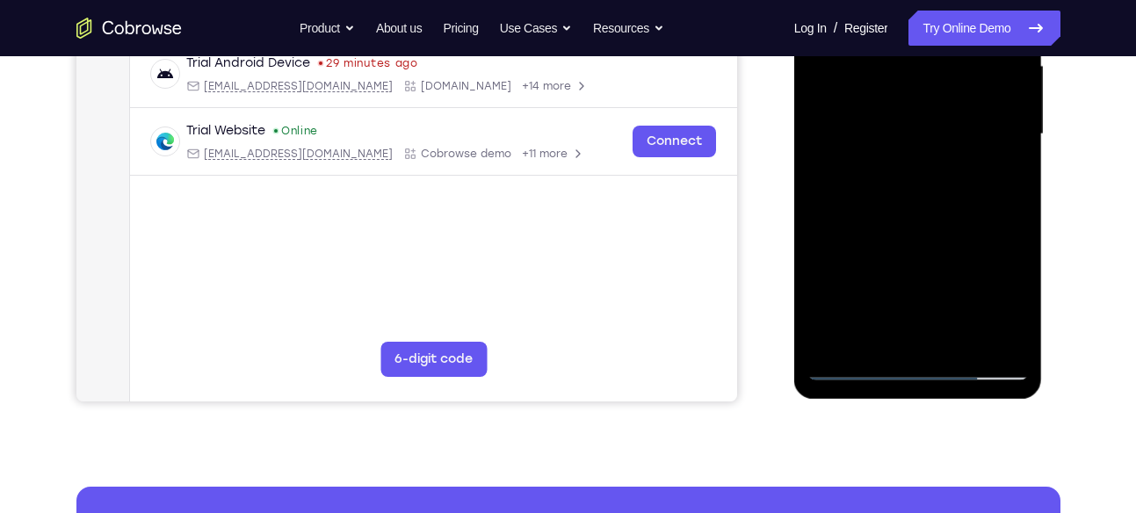
scroll to position [416, 0]
click at [883, 326] on div at bounding box center [917, 134] width 221 height 492
click at [997, 180] on div at bounding box center [917, 134] width 221 height 492
click at [1003, 178] on div at bounding box center [917, 134] width 221 height 492
click at [998, 177] on div at bounding box center [917, 134] width 221 height 492
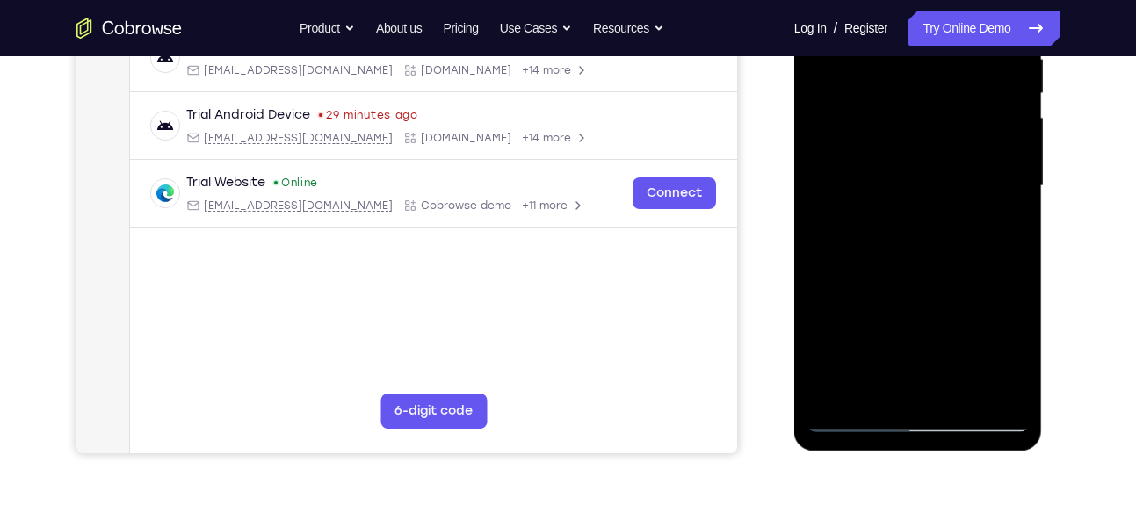
scroll to position [363, 0]
click at [1015, 359] on div at bounding box center [917, 187] width 221 height 492
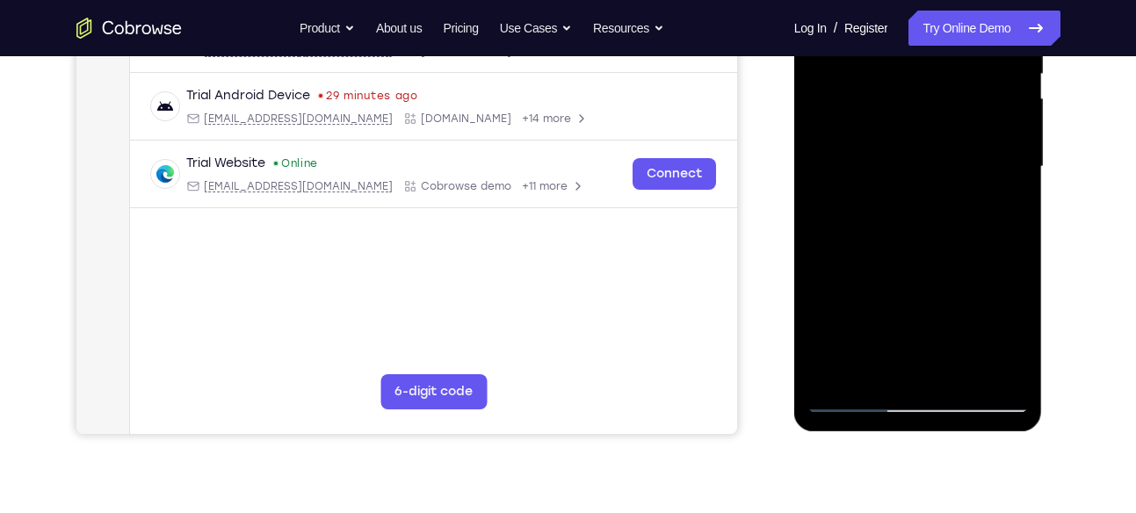
scroll to position [384, 0]
click at [1017, 338] on div at bounding box center [917, 166] width 221 height 492
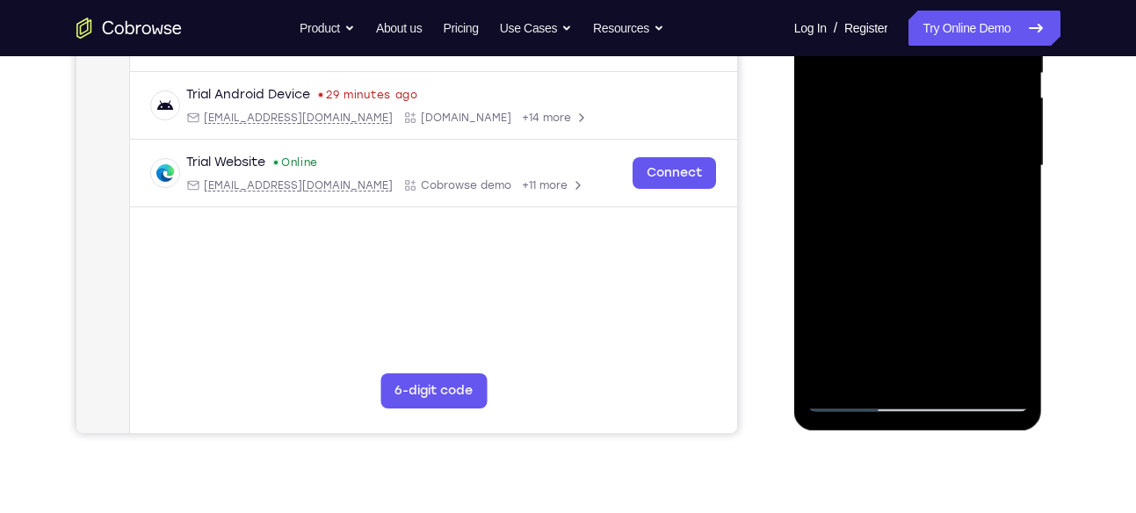
click at [1001, 212] on div at bounding box center [917, 166] width 221 height 492
click at [1013, 334] on div at bounding box center [917, 166] width 221 height 492
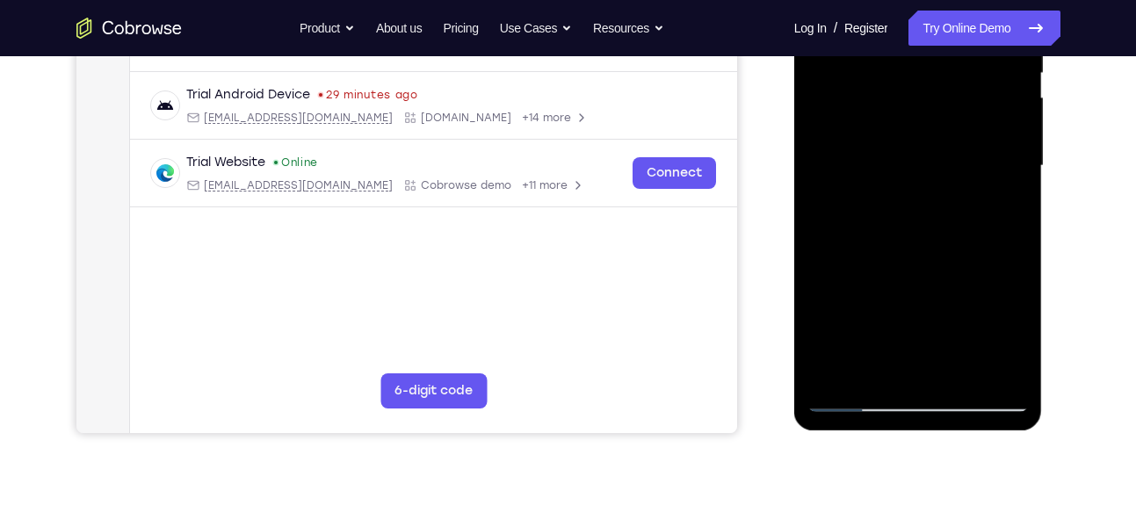
click at [999, 213] on div at bounding box center [917, 166] width 221 height 492
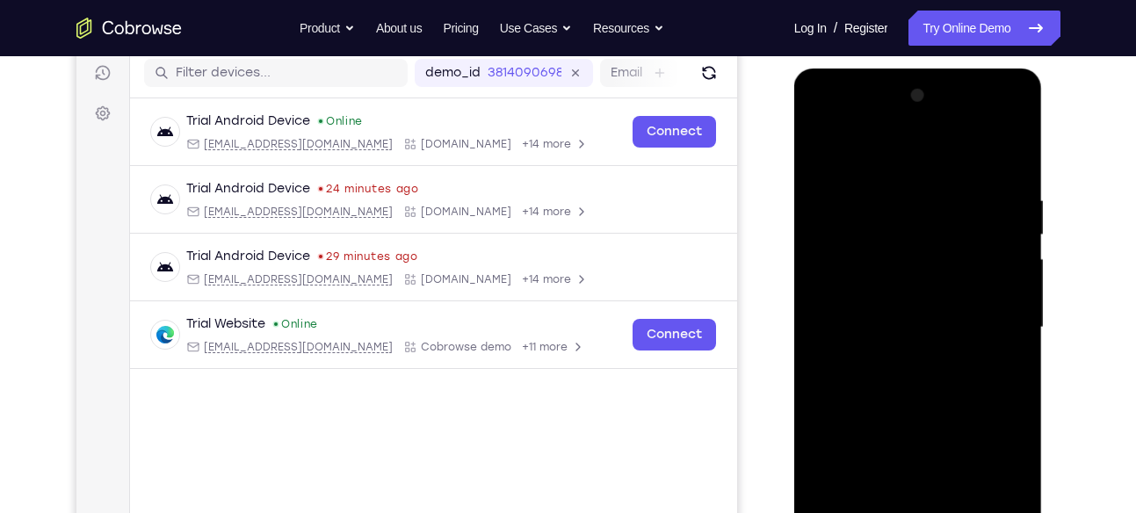
scroll to position [216, 0]
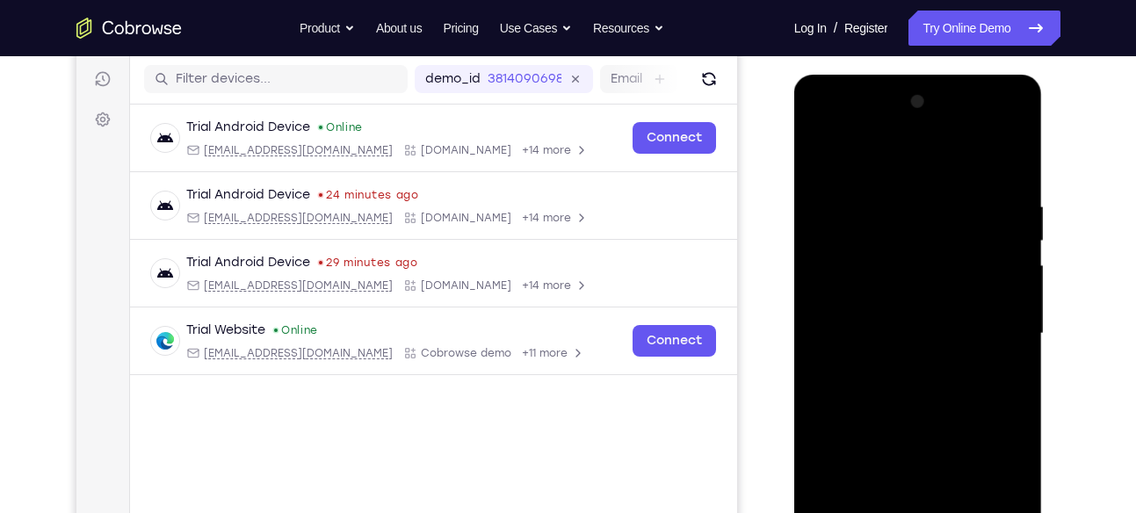
click at [823, 155] on div at bounding box center [917, 334] width 221 height 492
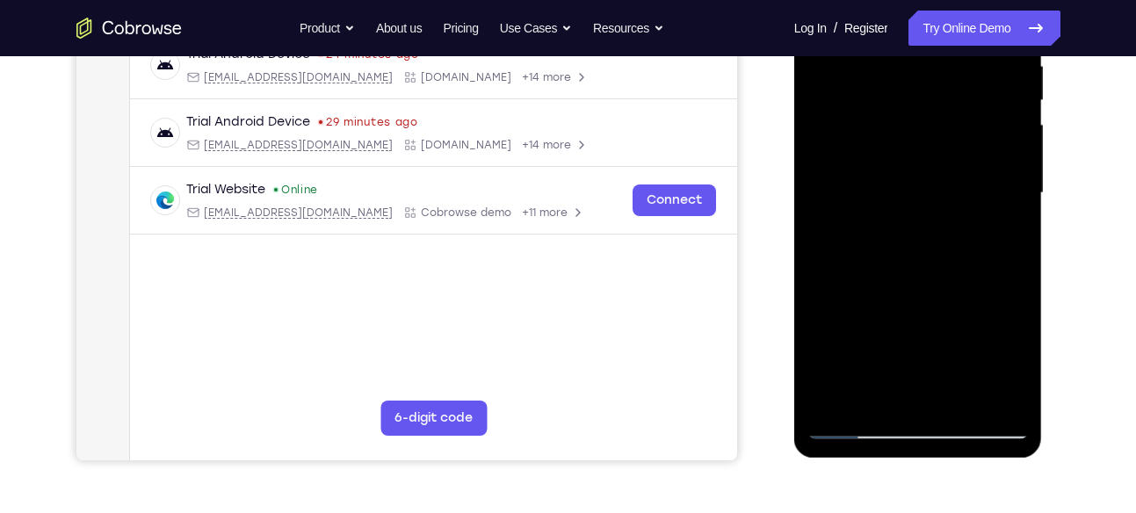
scroll to position [254, 0]
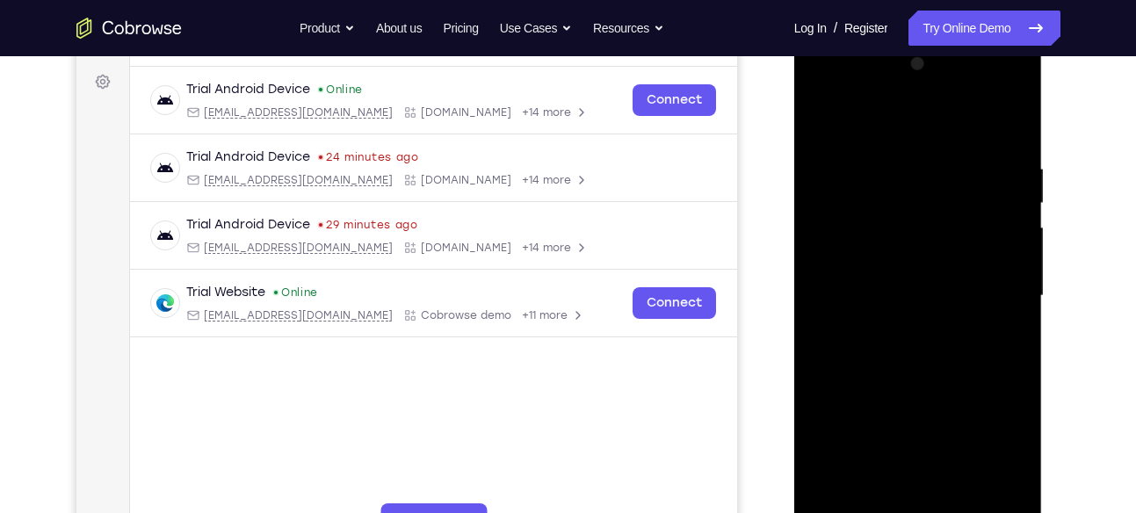
click at [893, 170] on div at bounding box center [917, 296] width 221 height 492
click at [1016, 271] on div at bounding box center [917, 296] width 221 height 492
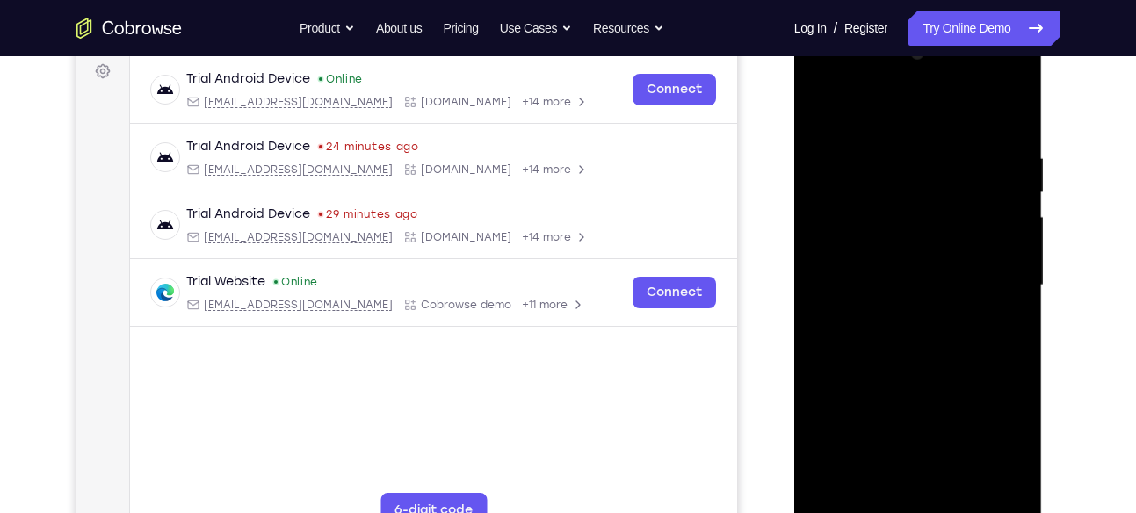
scroll to position [260, 0]
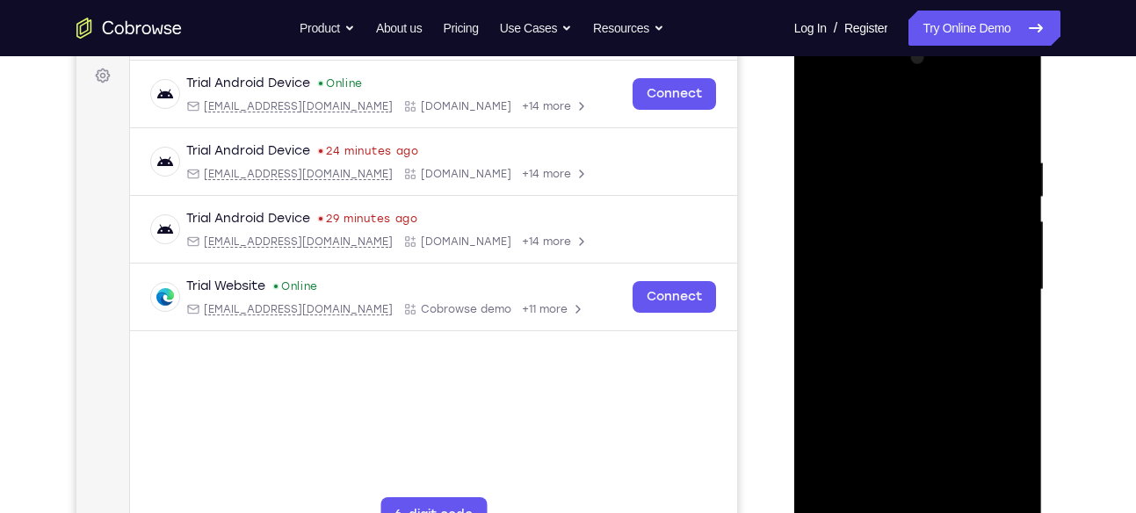
click at [854, 272] on div at bounding box center [917, 290] width 221 height 492
click at [844, 274] on div at bounding box center [917, 290] width 221 height 492
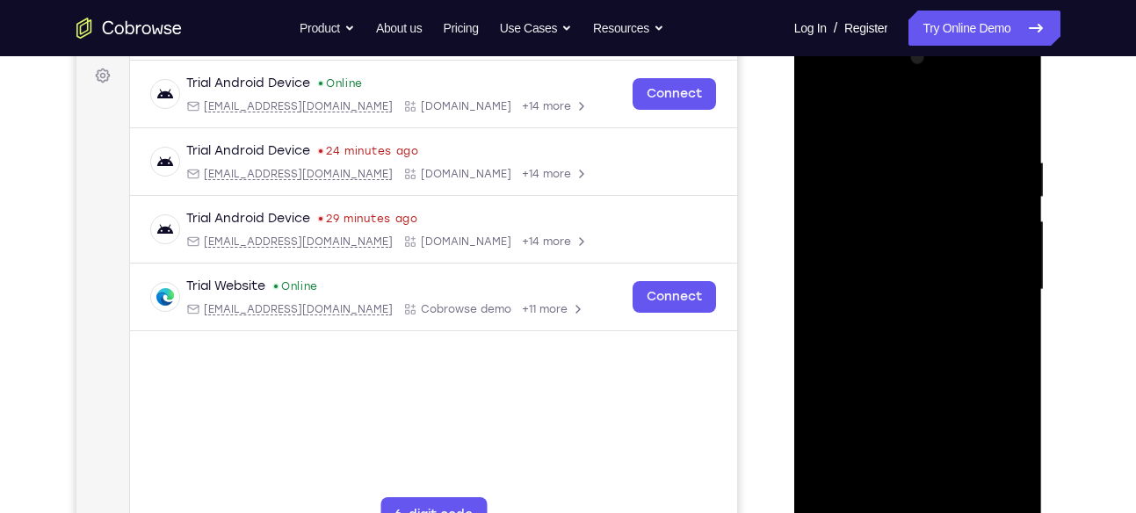
click at [1006, 123] on div at bounding box center [917, 290] width 221 height 492
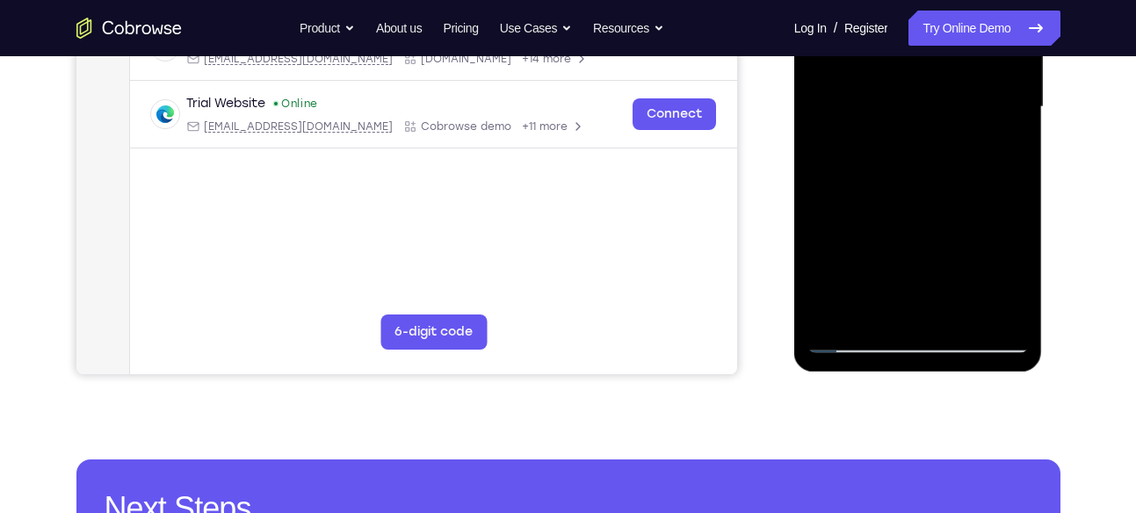
click at [964, 313] on div at bounding box center [917, 107] width 221 height 492
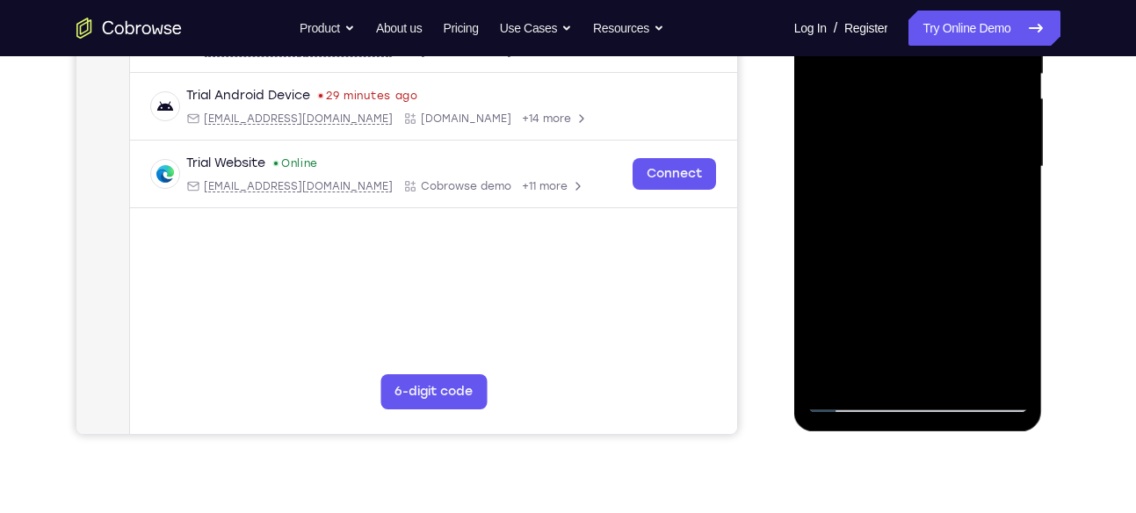
scroll to position [379, 0]
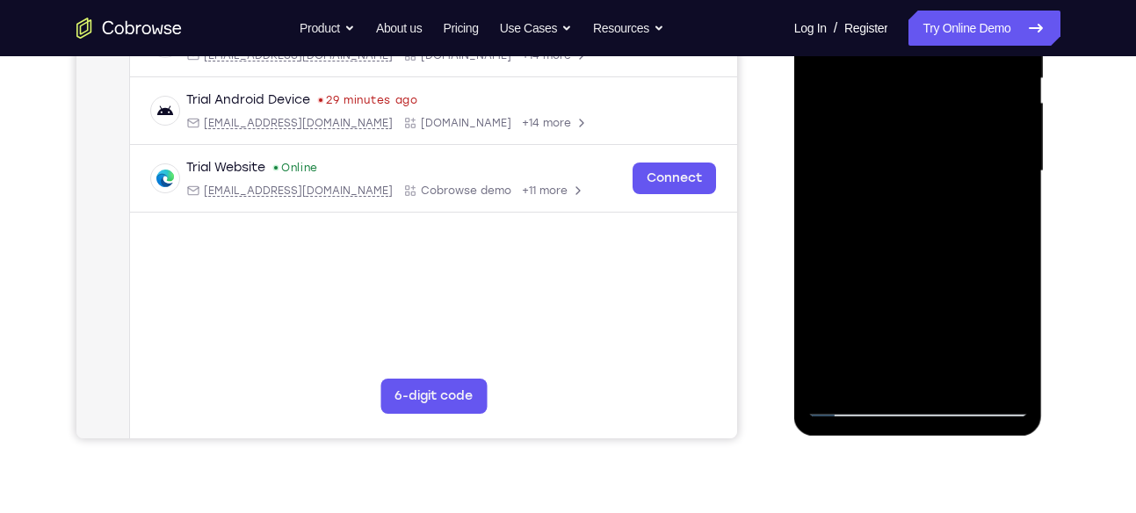
click at [940, 148] on div at bounding box center [917, 171] width 221 height 492
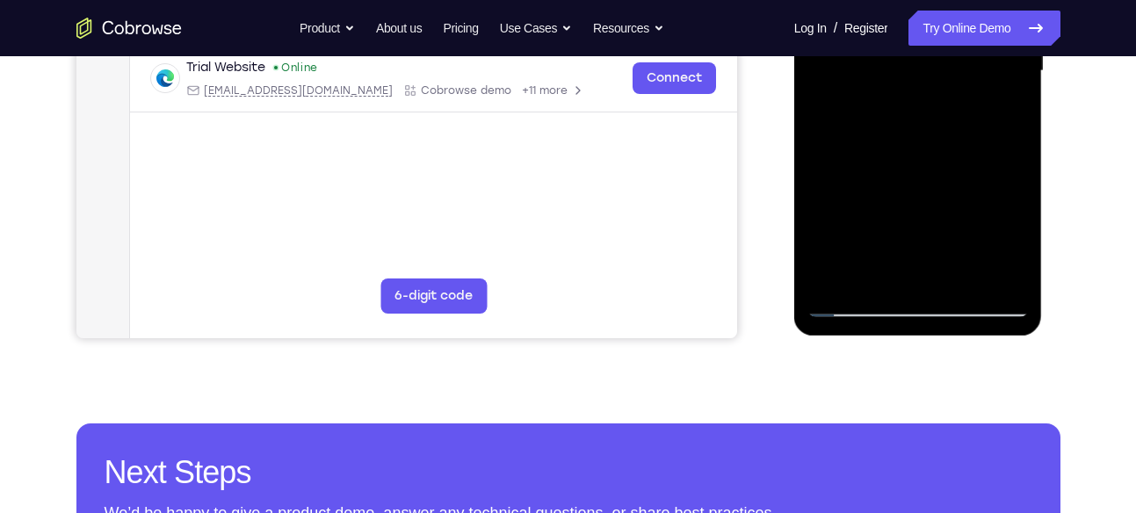
scroll to position [503, 0]
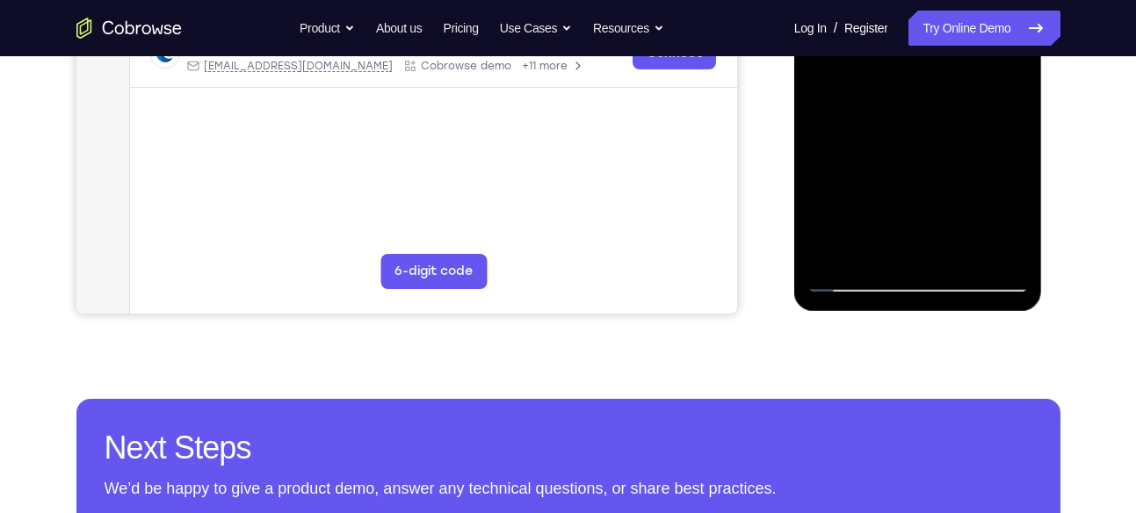
click at [857, 281] on div at bounding box center [917, 47] width 221 height 492
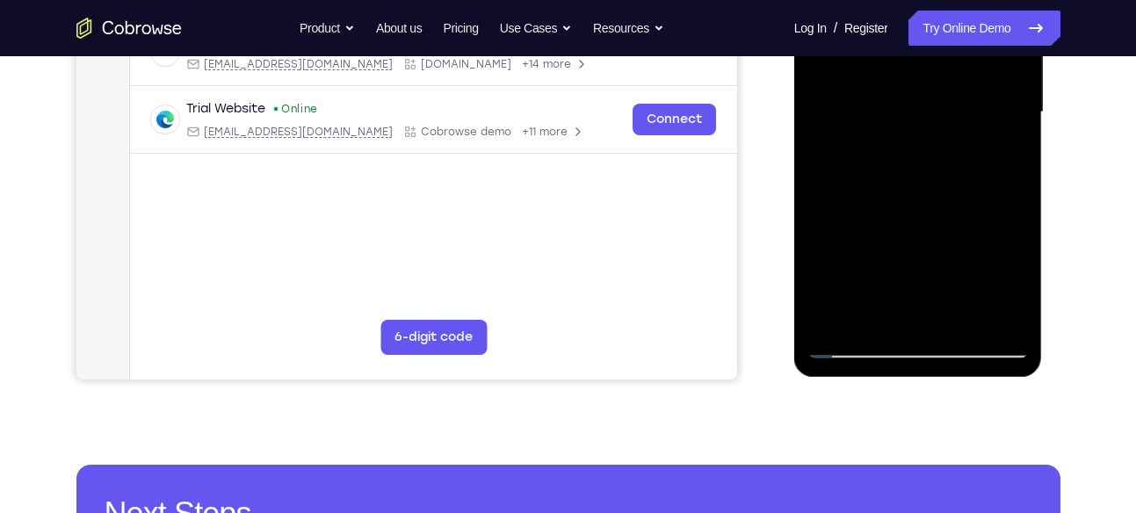
click at [847, 337] on div at bounding box center [917, 112] width 221 height 492
click at [853, 343] on div at bounding box center [917, 112] width 221 height 492
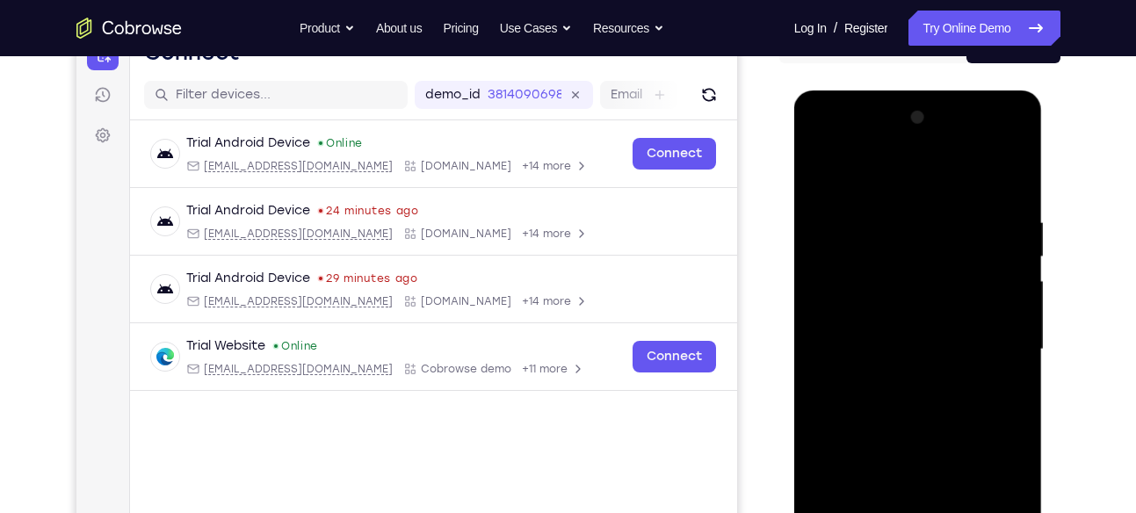
scroll to position [189, 0]
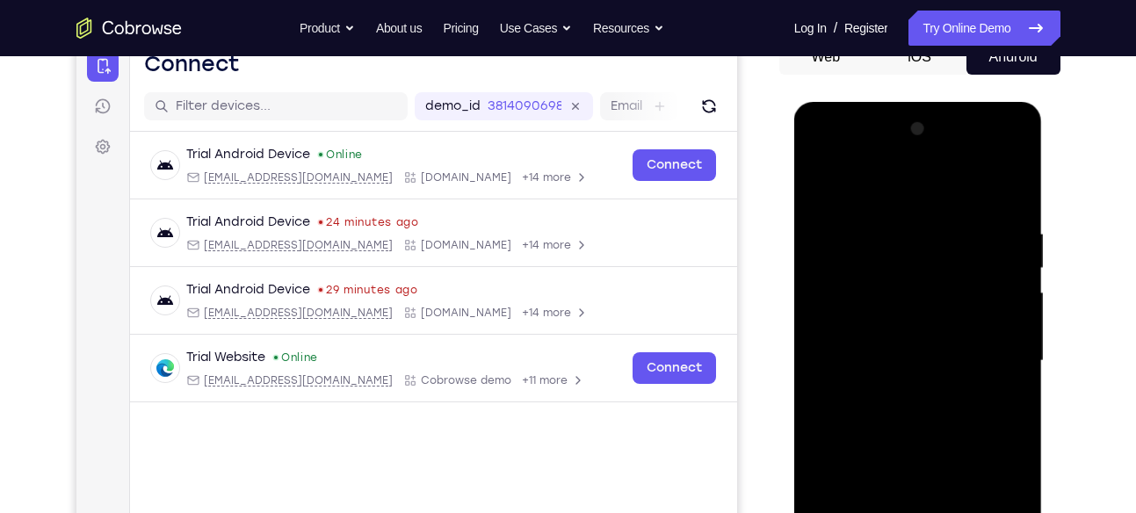
click at [828, 184] on div at bounding box center [917, 361] width 221 height 492
click at [1019, 157] on div at bounding box center [917, 361] width 221 height 492
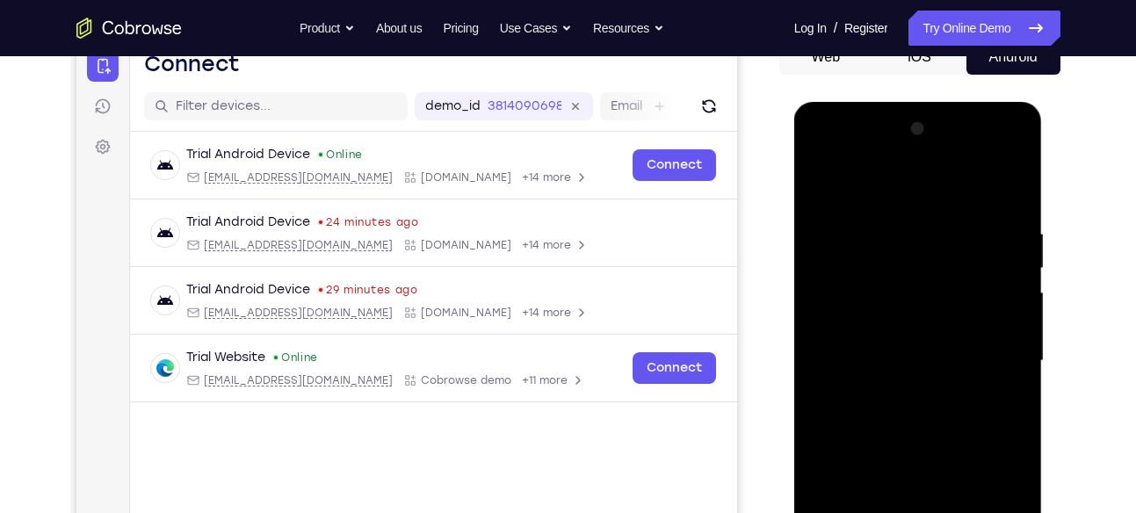
click at [876, 199] on div at bounding box center [917, 361] width 221 height 492
click at [884, 206] on div at bounding box center [917, 361] width 221 height 492
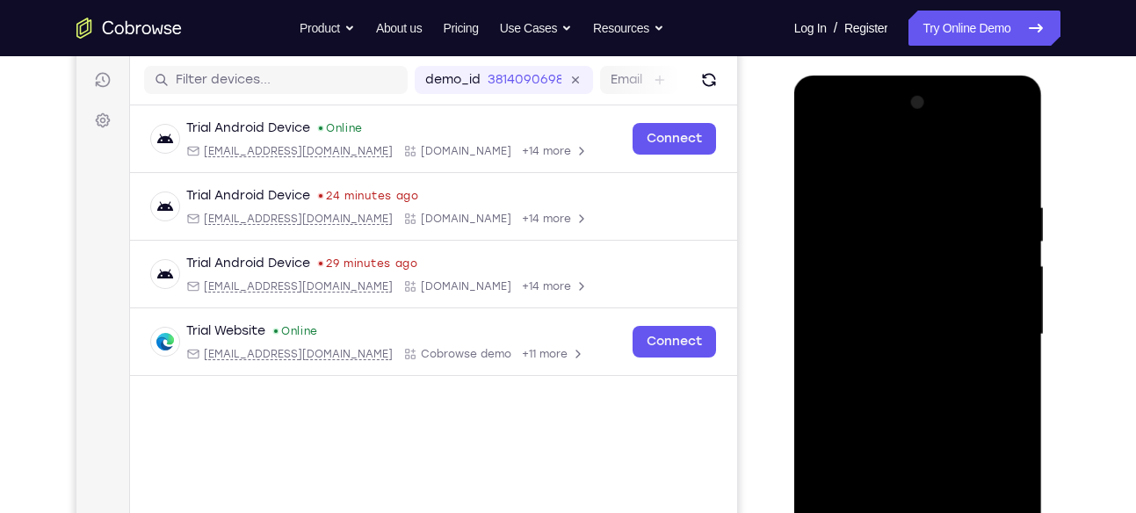
scroll to position [219, 0]
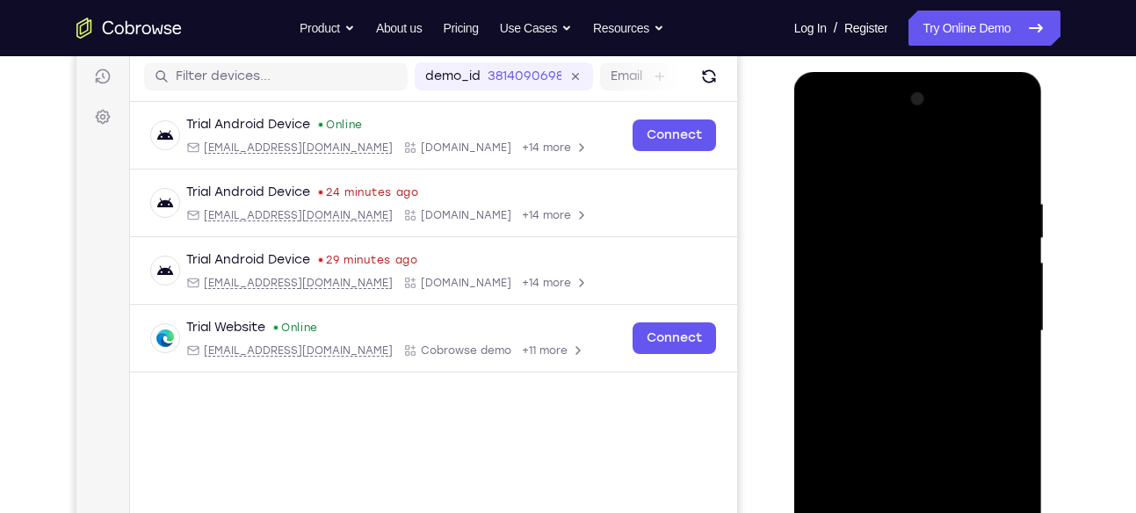
click at [825, 165] on div at bounding box center [917, 331] width 221 height 492
click at [998, 350] on div at bounding box center [917, 331] width 221 height 492
click at [823, 151] on div at bounding box center [917, 331] width 221 height 492
click at [925, 260] on div at bounding box center [917, 331] width 221 height 492
click at [826, 149] on div at bounding box center [917, 331] width 221 height 492
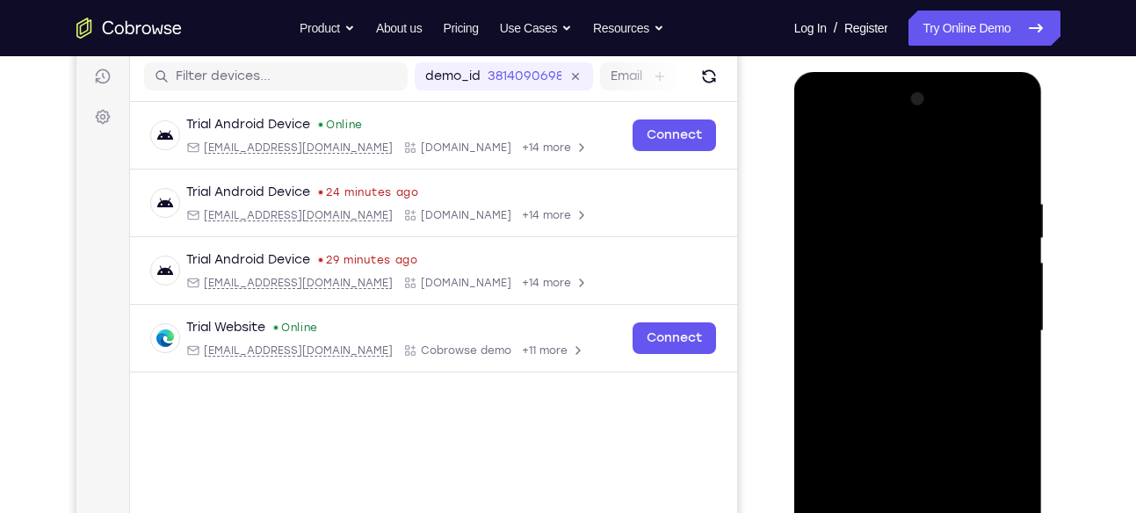
click at [832, 213] on div at bounding box center [917, 331] width 221 height 492
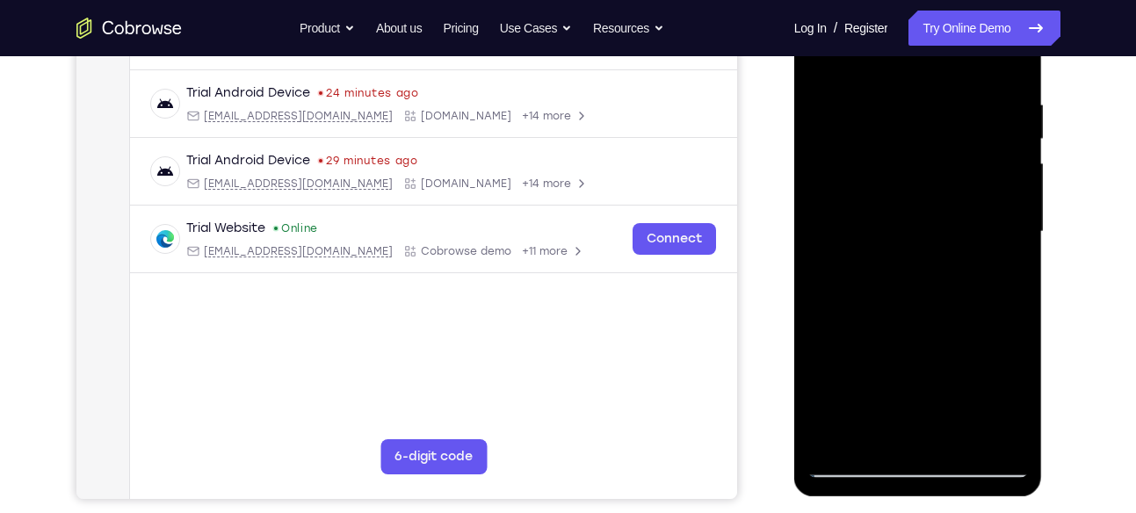
scroll to position [319, 0]
click at [993, 287] on div at bounding box center [917, 231] width 221 height 492
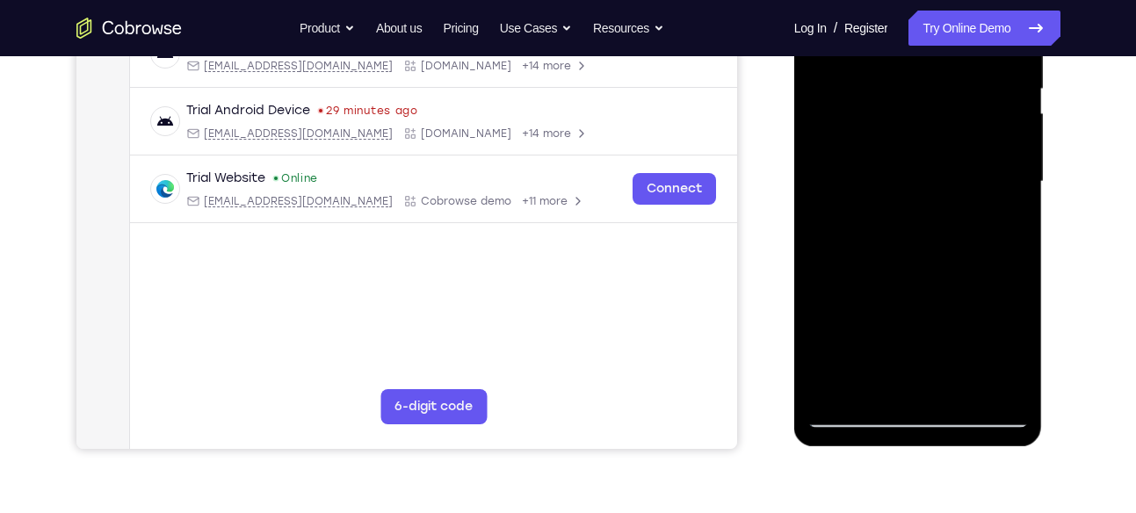
click at [988, 382] on div at bounding box center [917, 182] width 221 height 492
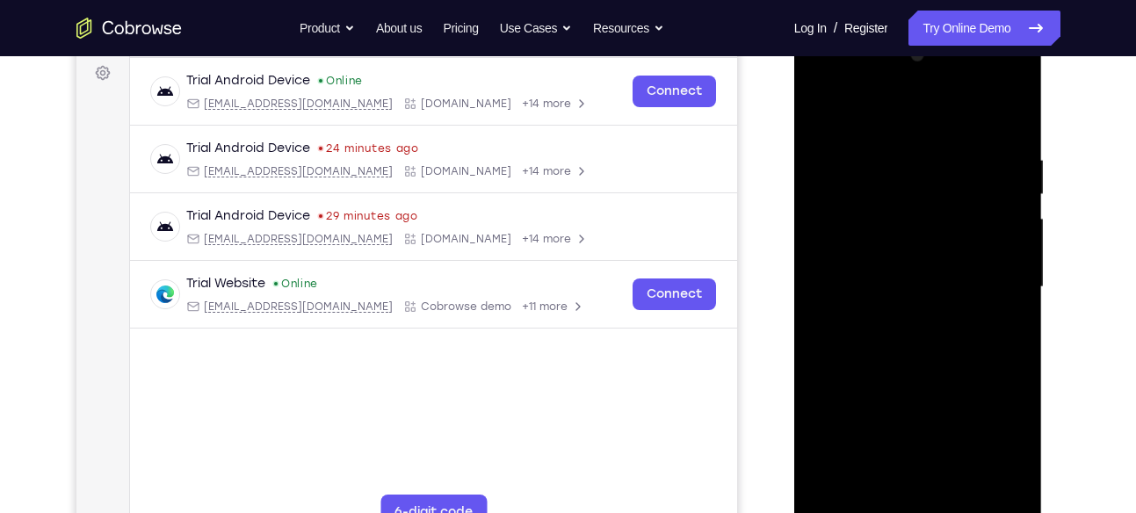
click at [1002, 105] on div at bounding box center [917, 287] width 221 height 492
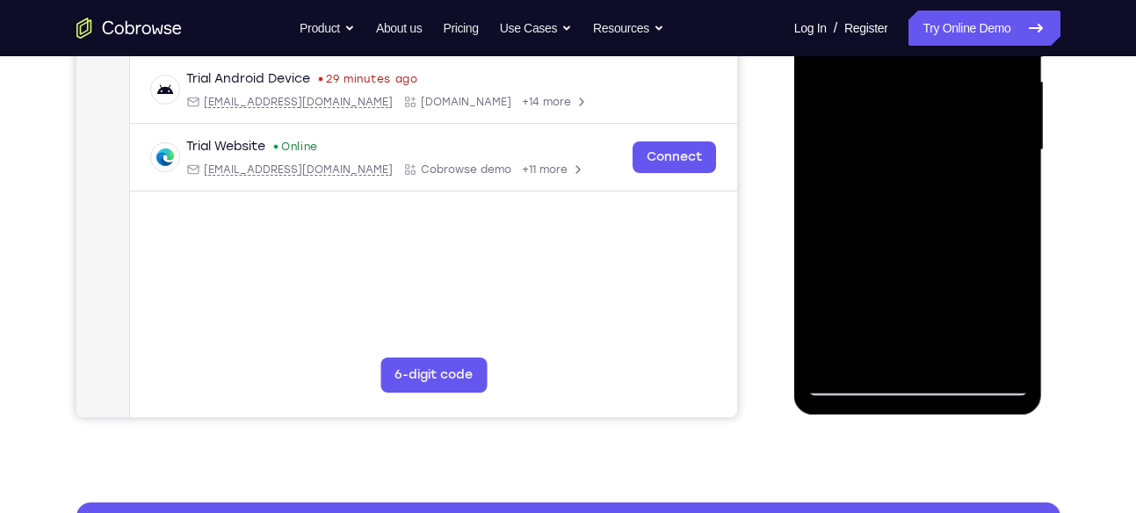
scroll to position [399, 0]
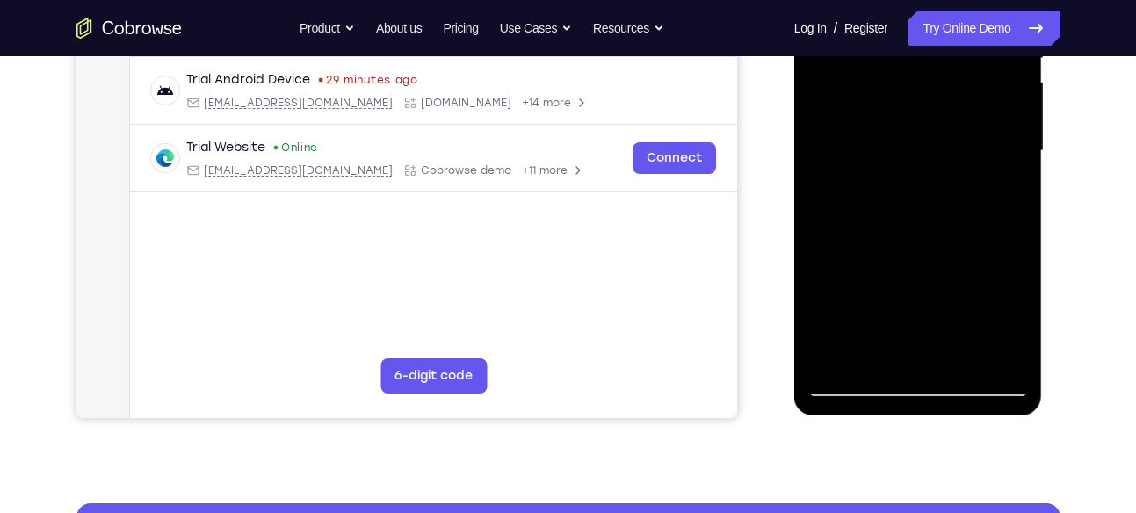
click at [959, 351] on div at bounding box center [917, 151] width 221 height 492
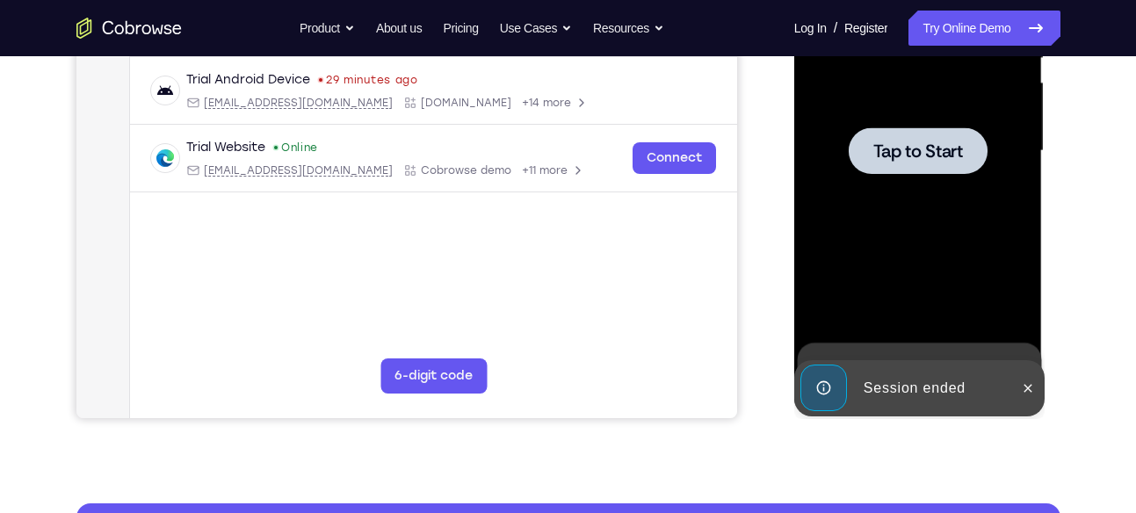
drag, startPoint x: 920, startPoint y: 122, endPoint x: 1608, endPoint y: -54, distance: 710.0
click at [920, 122] on div at bounding box center [917, 151] width 221 height 492
